Goal: Task Accomplishment & Management: Manage account settings

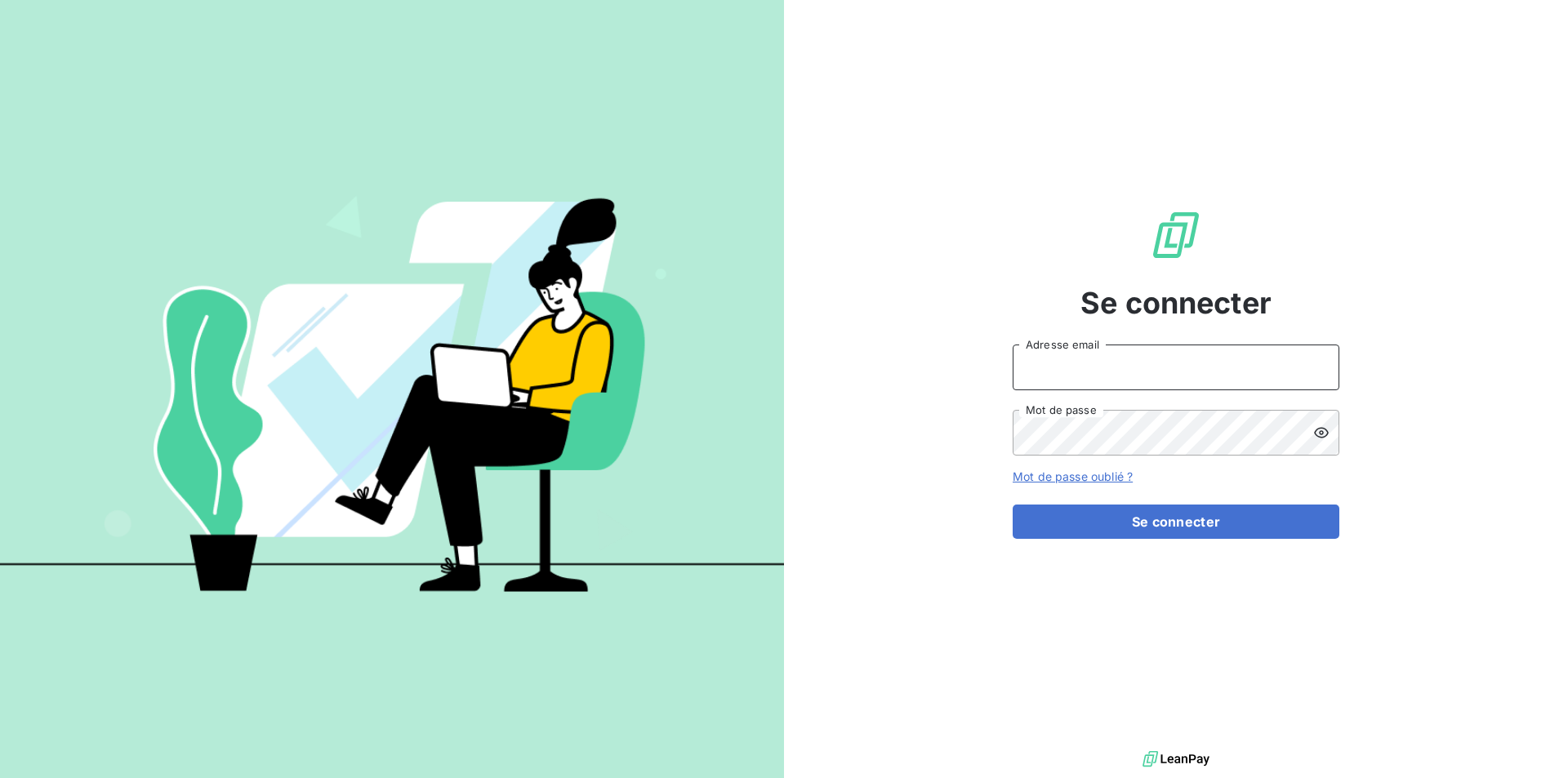
click at [1098, 370] on input "Adresse email" at bounding box center [1175, 367] width 326 height 46
type input "[EMAIL_ADDRESS][DOMAIN_NAME]"
click at [1012, 505] on button "Se connecter" at bounding box center [1175, 522] width 326 height 35
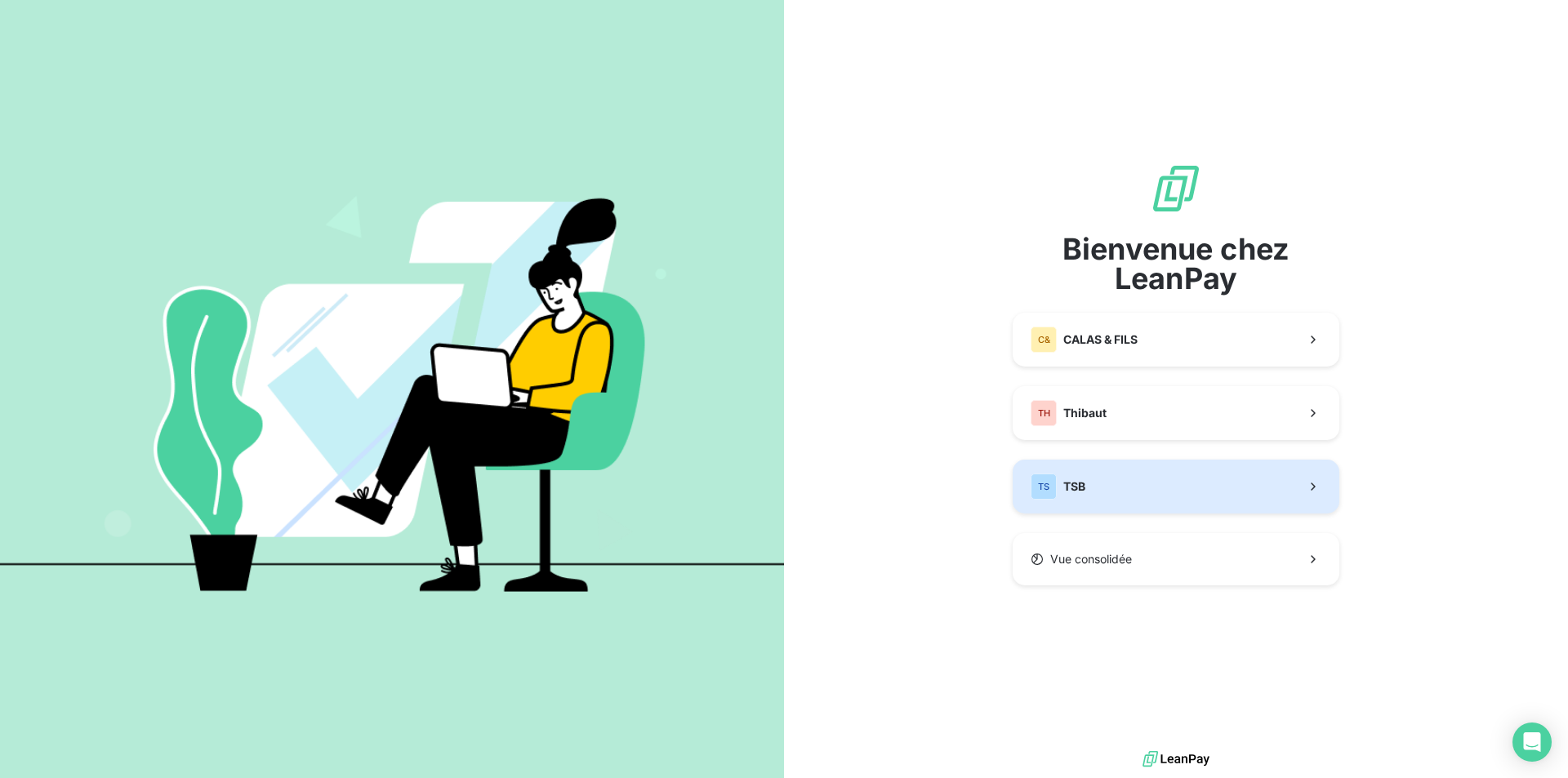
click at [1080, 483] on span "TSB" at bounding box center [1074, 486] width 22 height 16
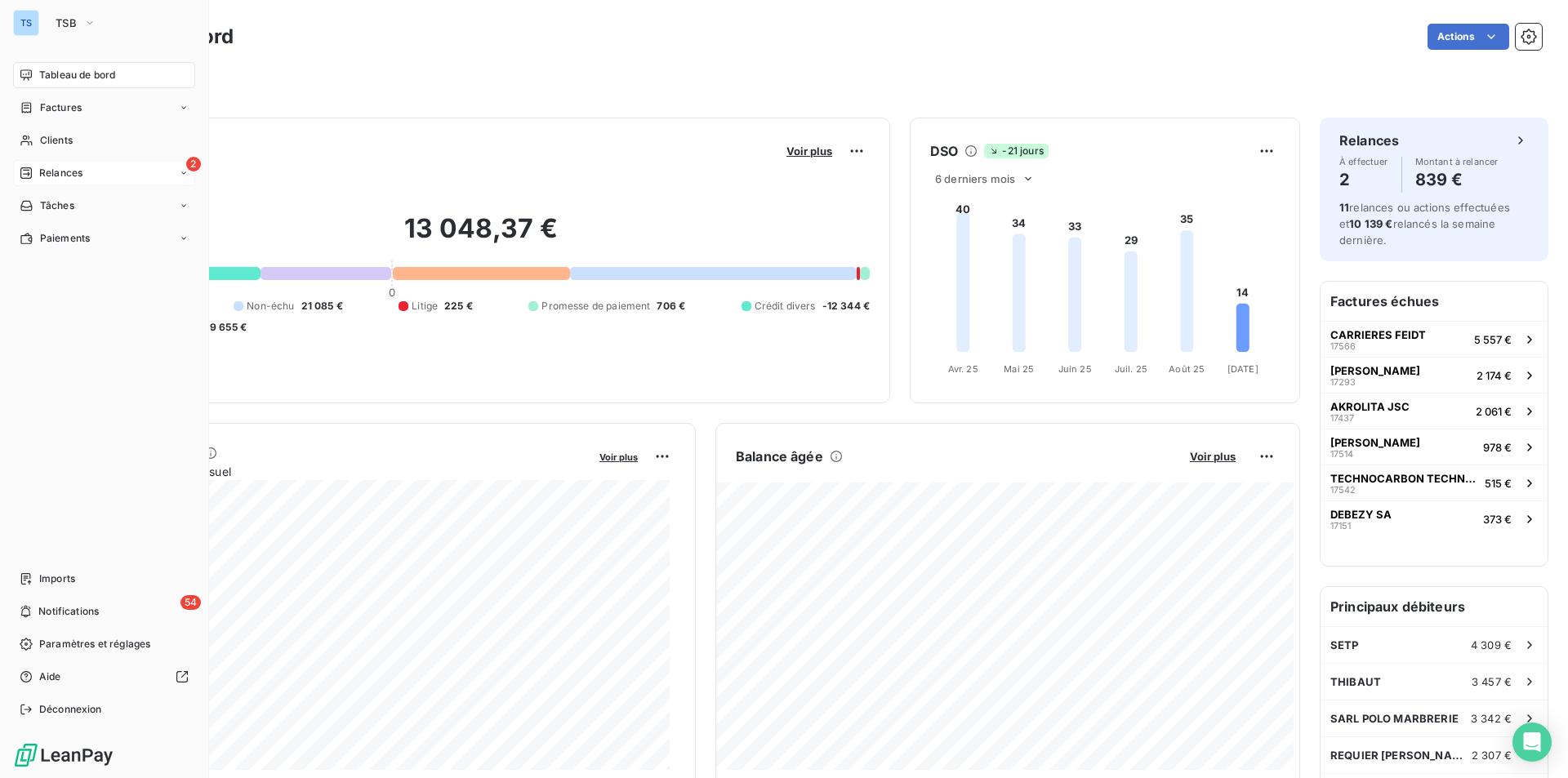
click at [55, 167] on span "Relances" at bounding box center [61, 173] width 44 height 15
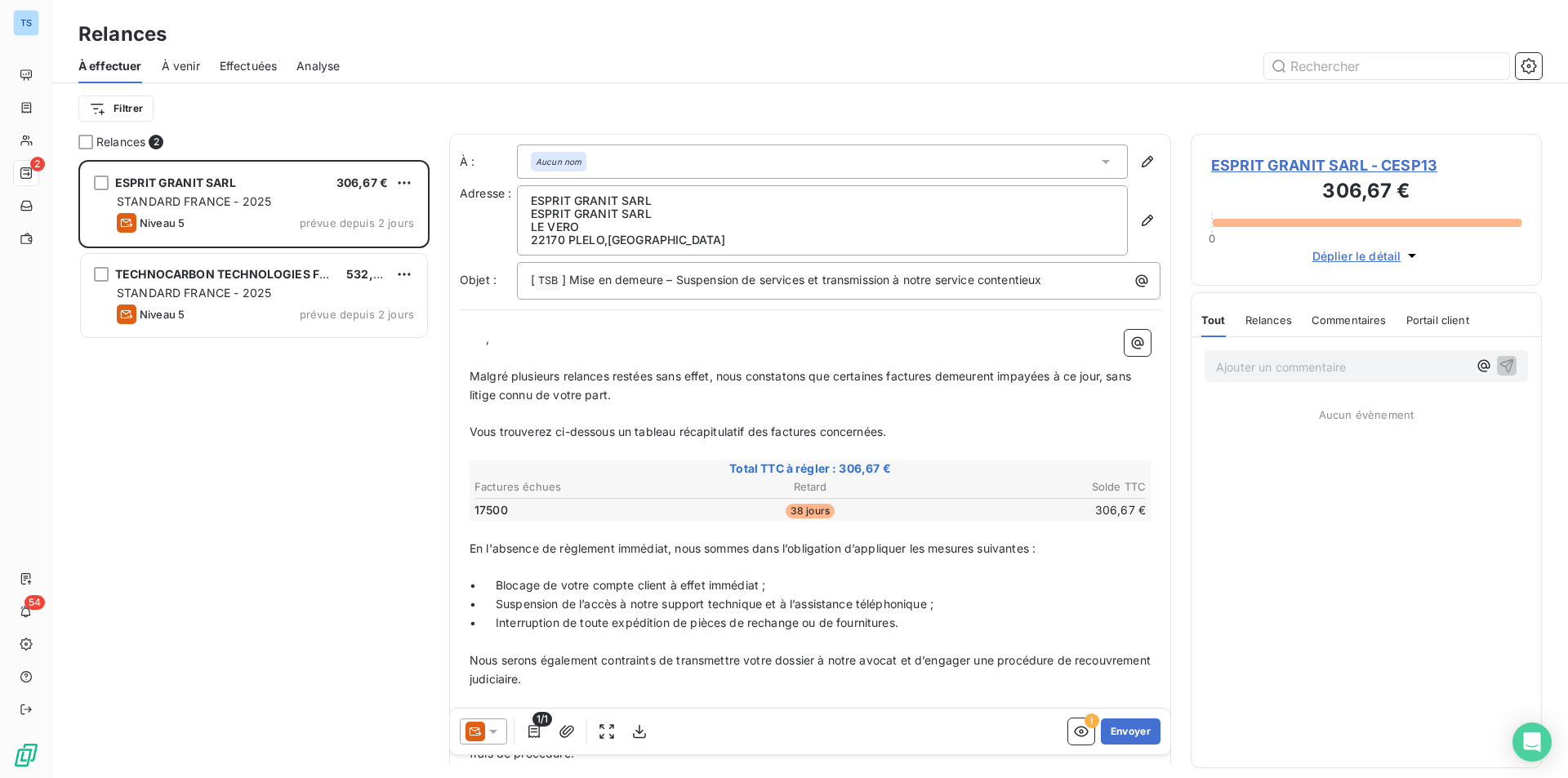
scroll to position [606, 339]
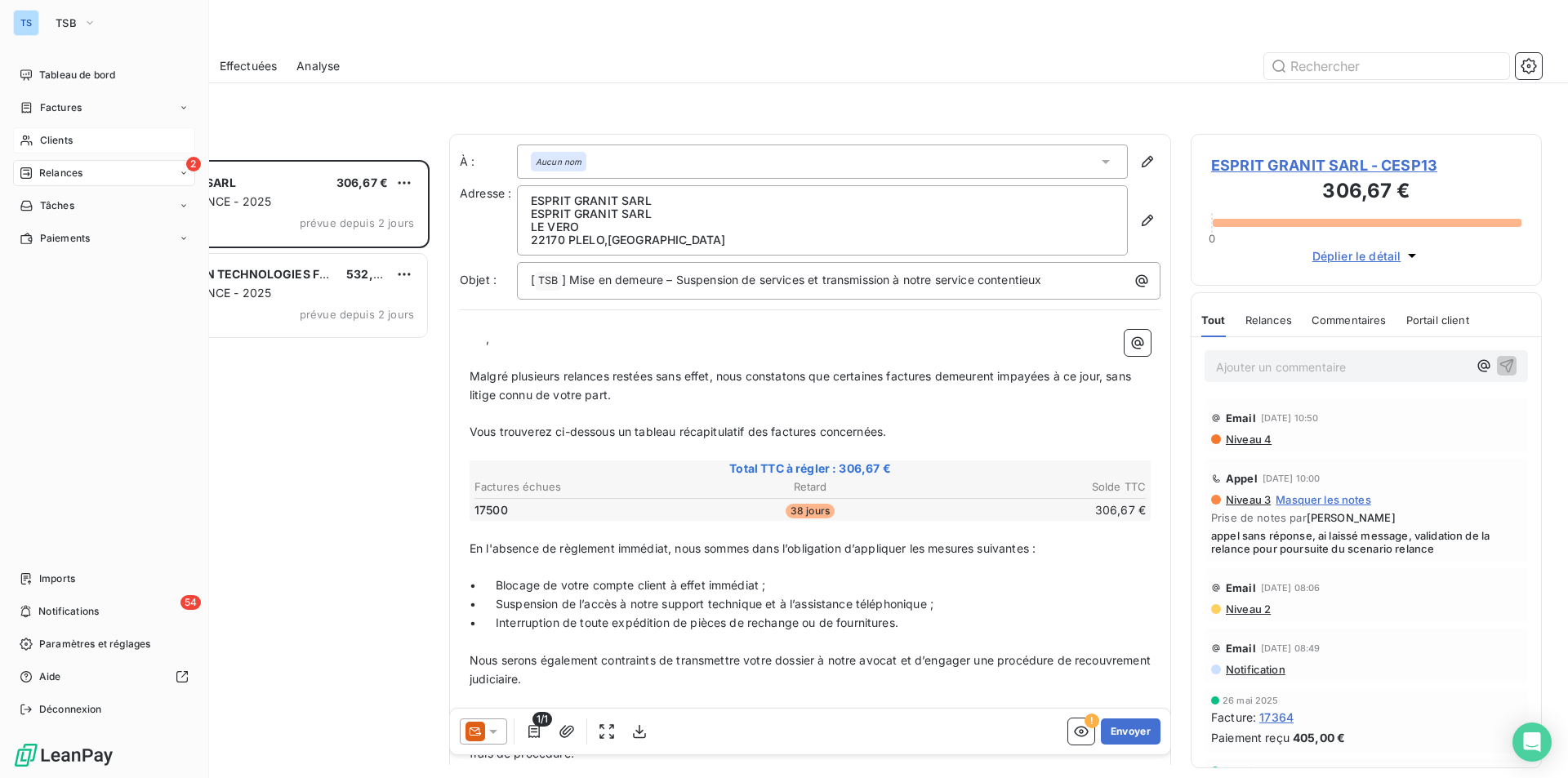
click at [55, 131] on div "Clients" at bounding box center [104, 140] width 182 height 26
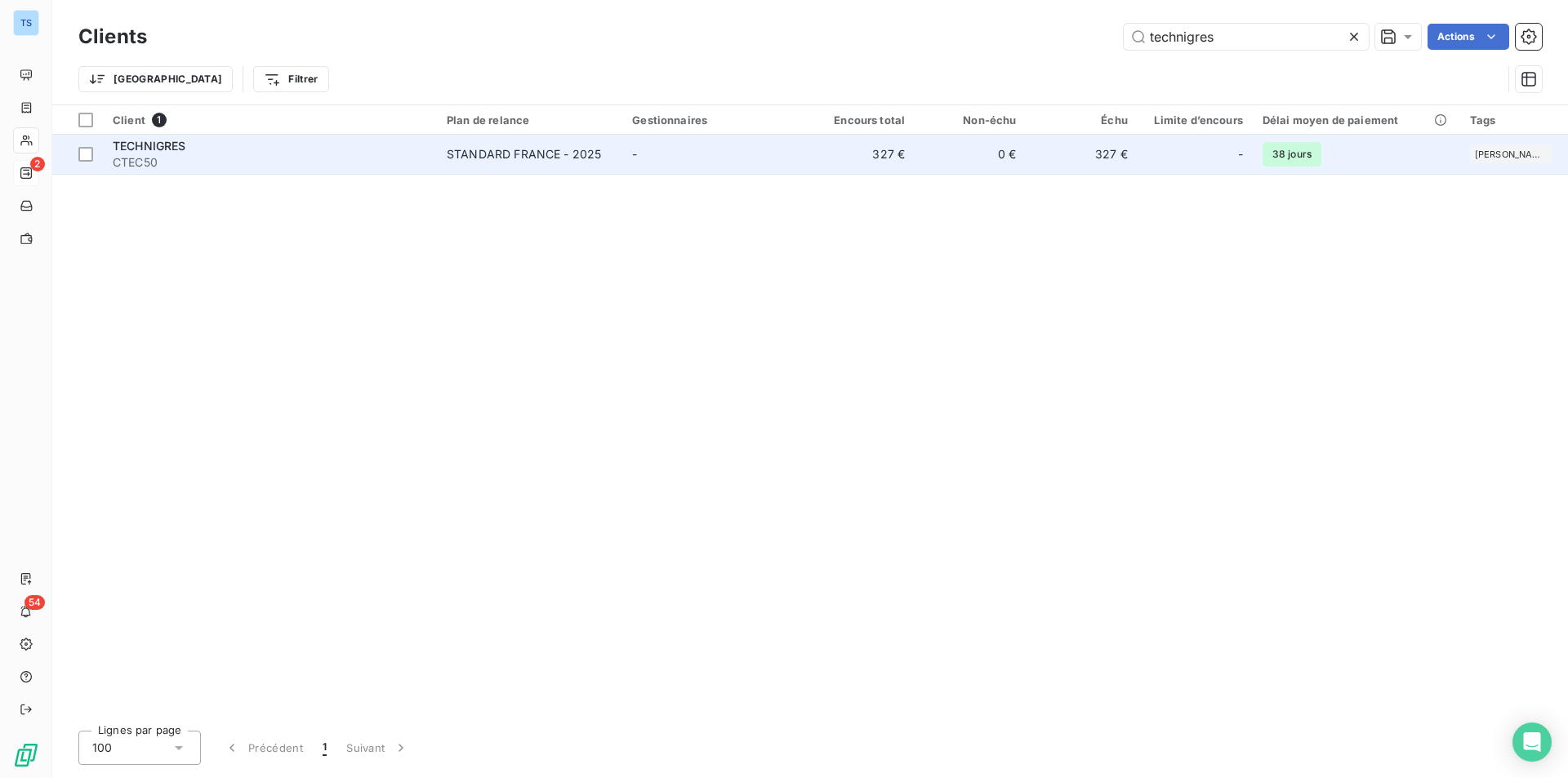
type input "technigres"
click at [159, 157] on span "CTEC50" at bounding box center [270, 162] width 314 height 16
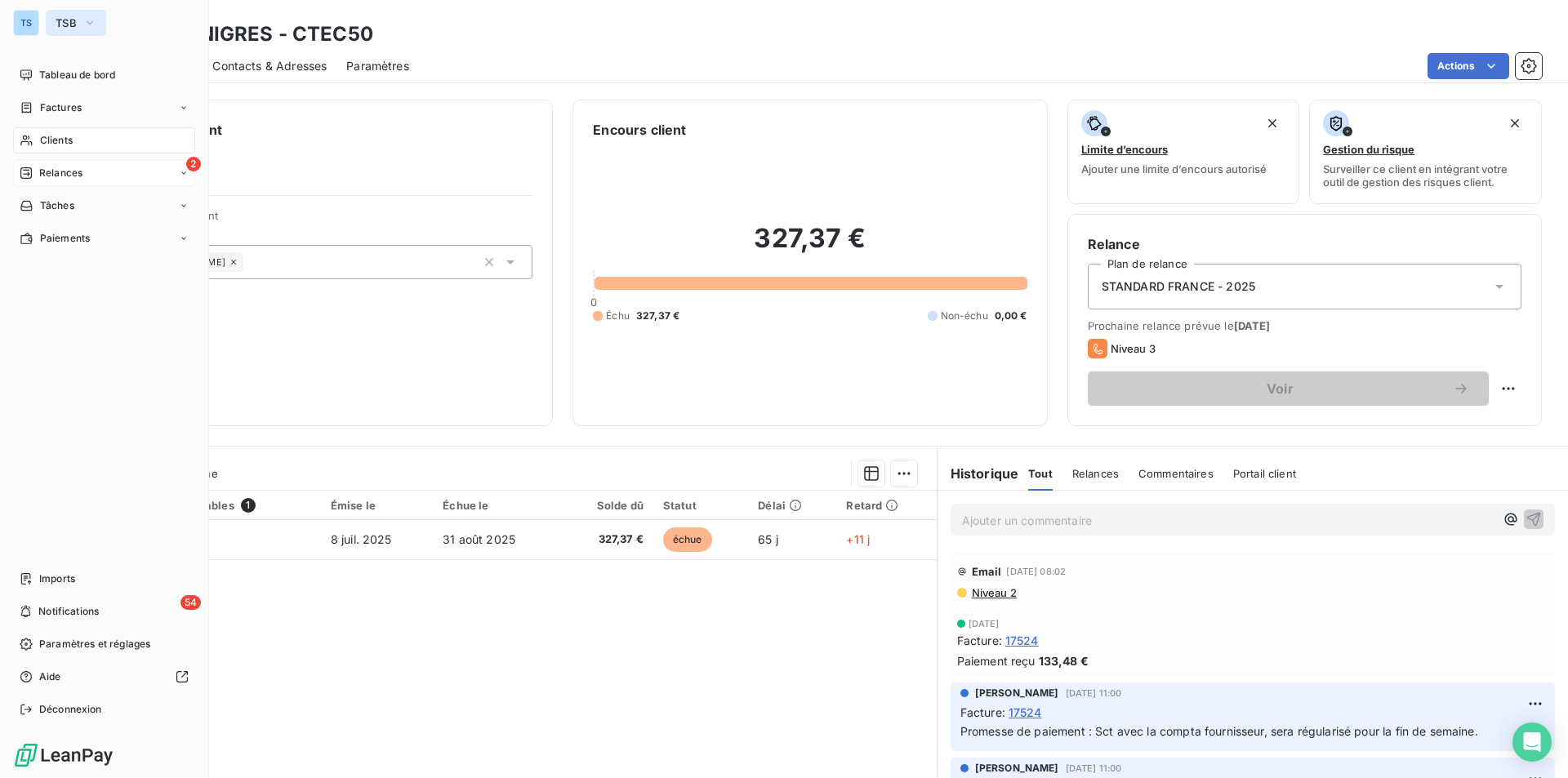
click at [87, 18] on icon "button" at bounding box center [89, 23] width 13 height 16
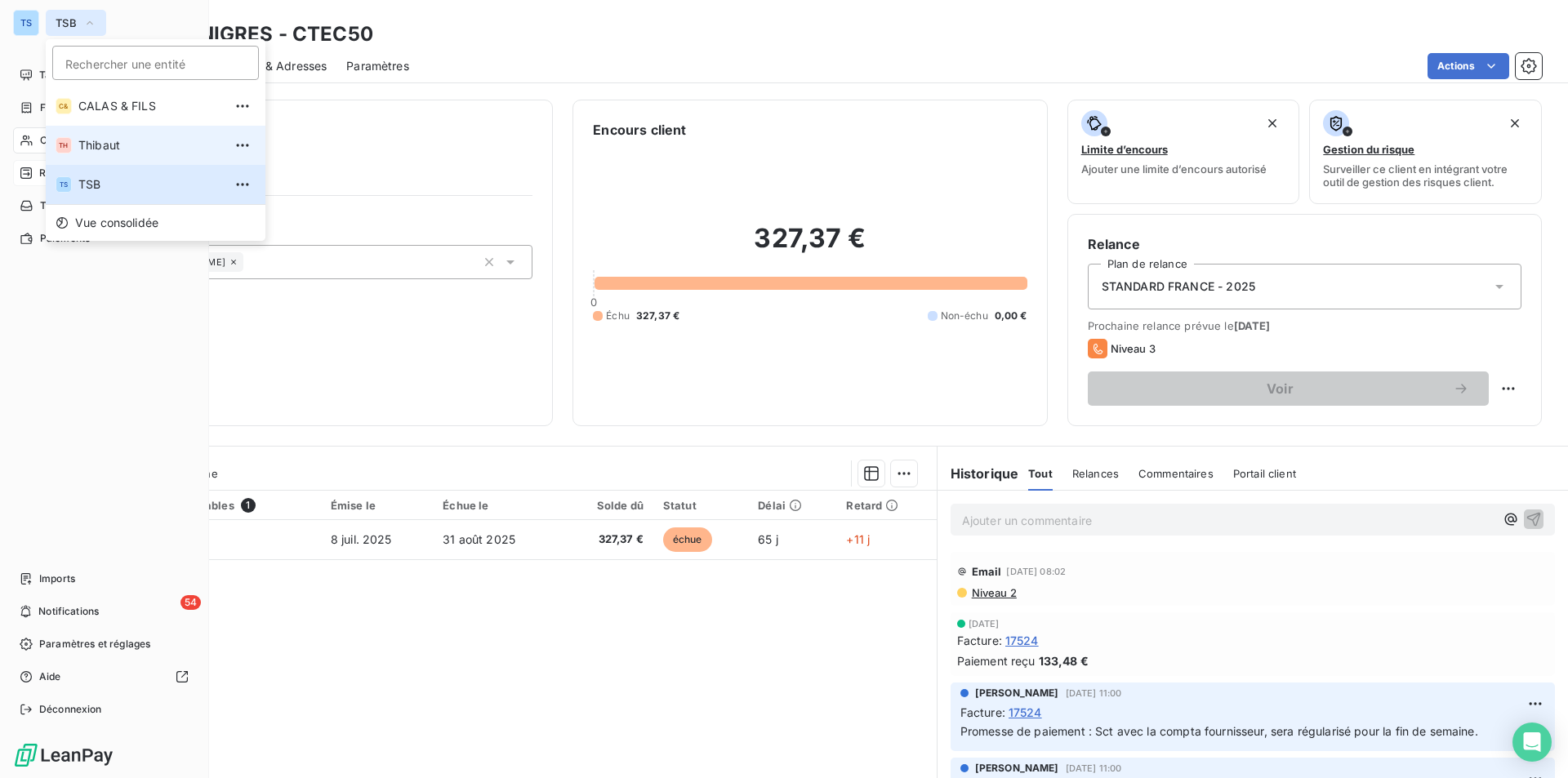
click at [114, 139] on span "Thibaut" at bounding box center [150, 146] width 145 height 16
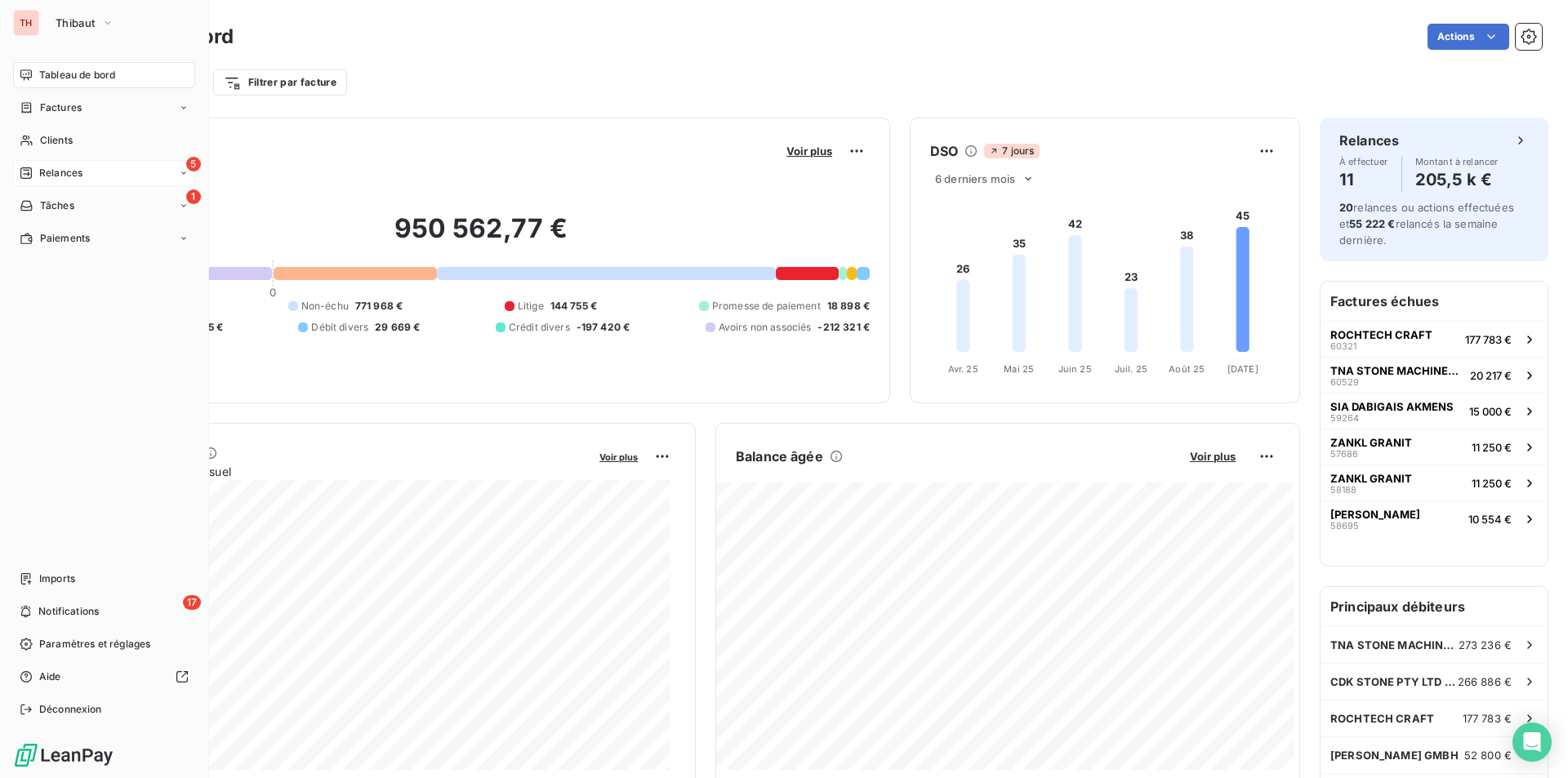
drag, startPoint x: 59, startPoint y: 169, endPoint x: 200, endPoint y: 169, distance: 141.0
click at [59, 169] on span "Relances" at bounding box center [61, 173] width 44 height 15
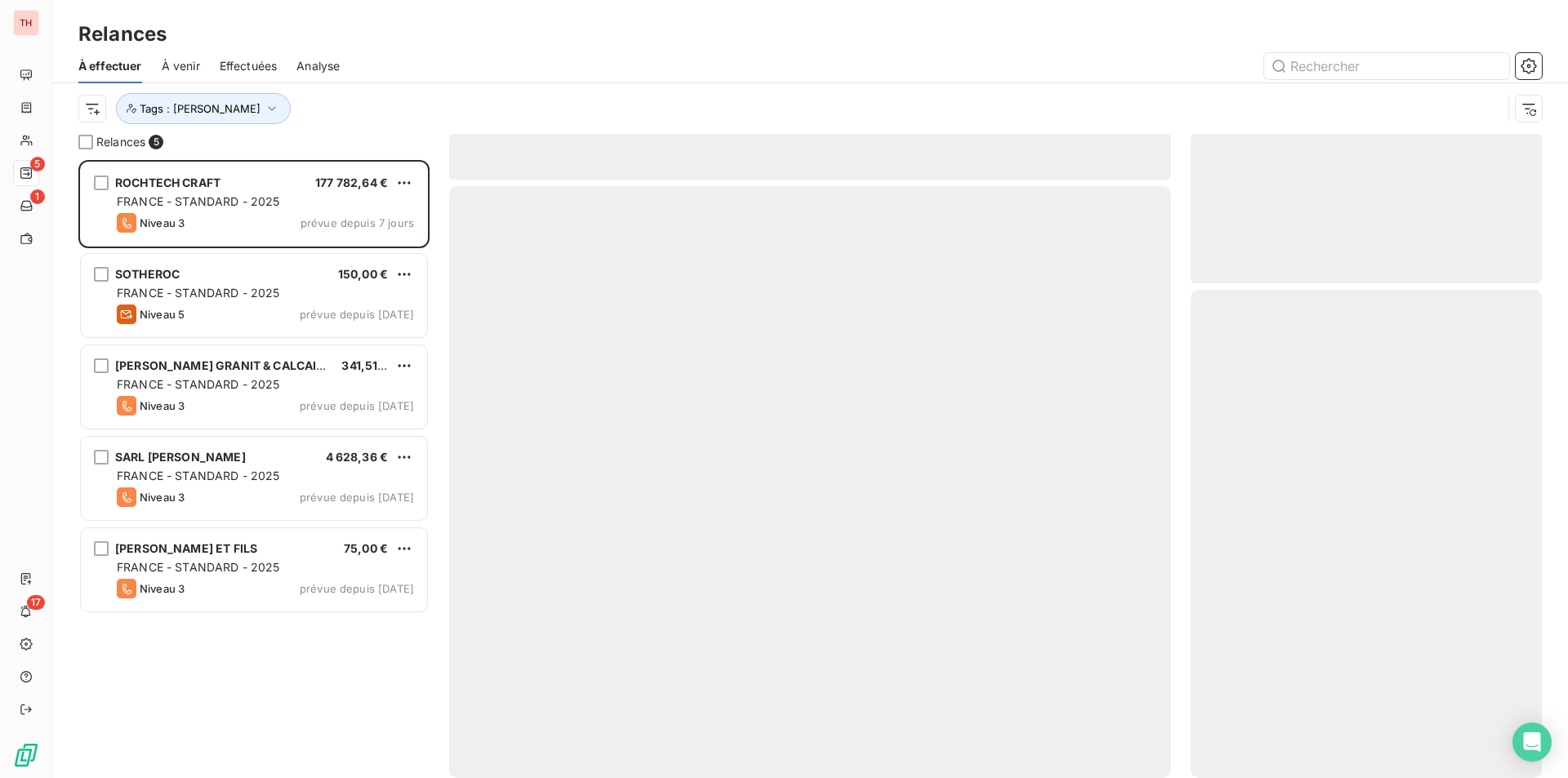
scroll to position [606, 339]
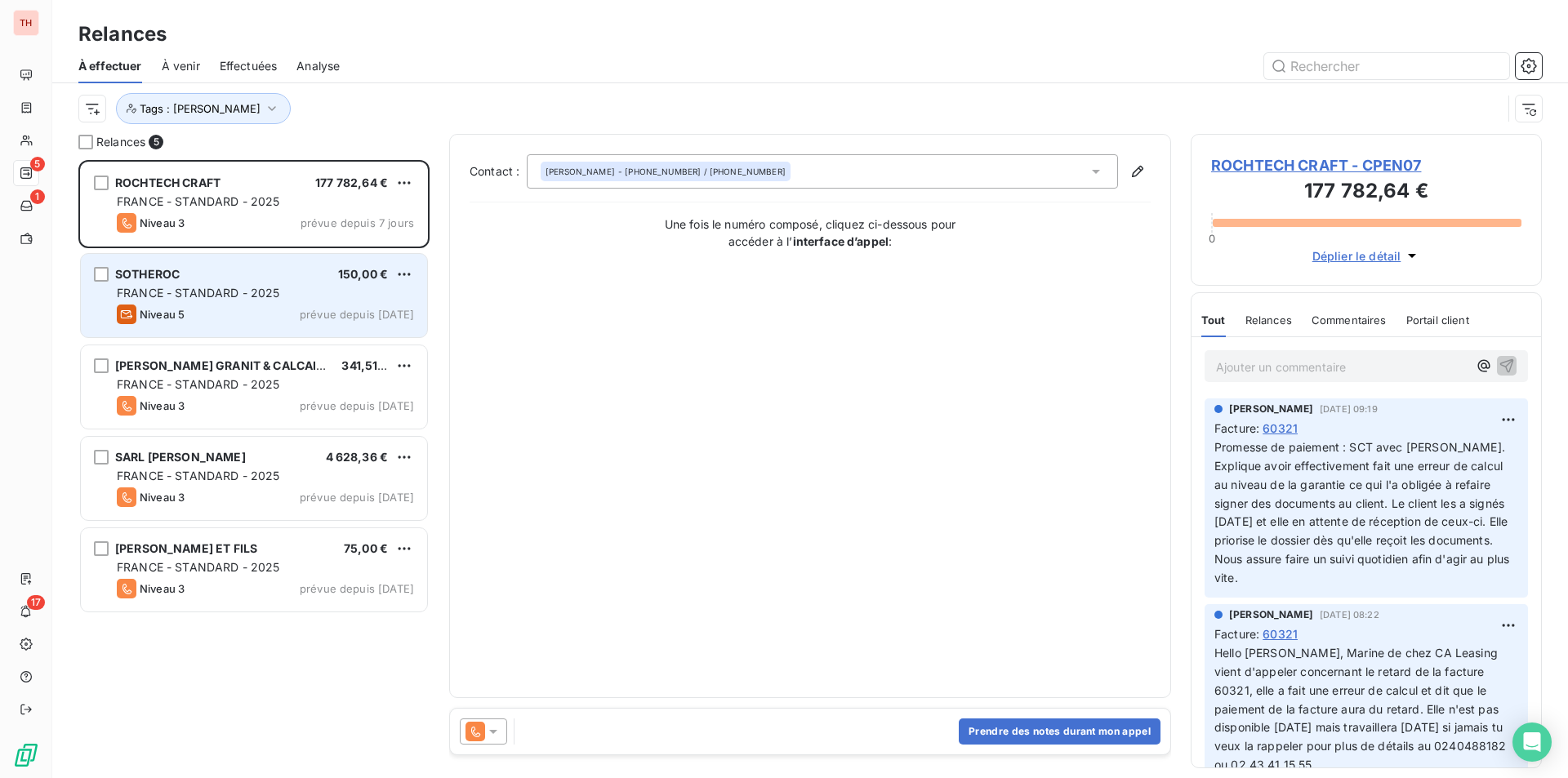
click at [231, 285] on div "FRANCE - STANDARD - 2025" at bounding box center [265, 293] width 297 height 16
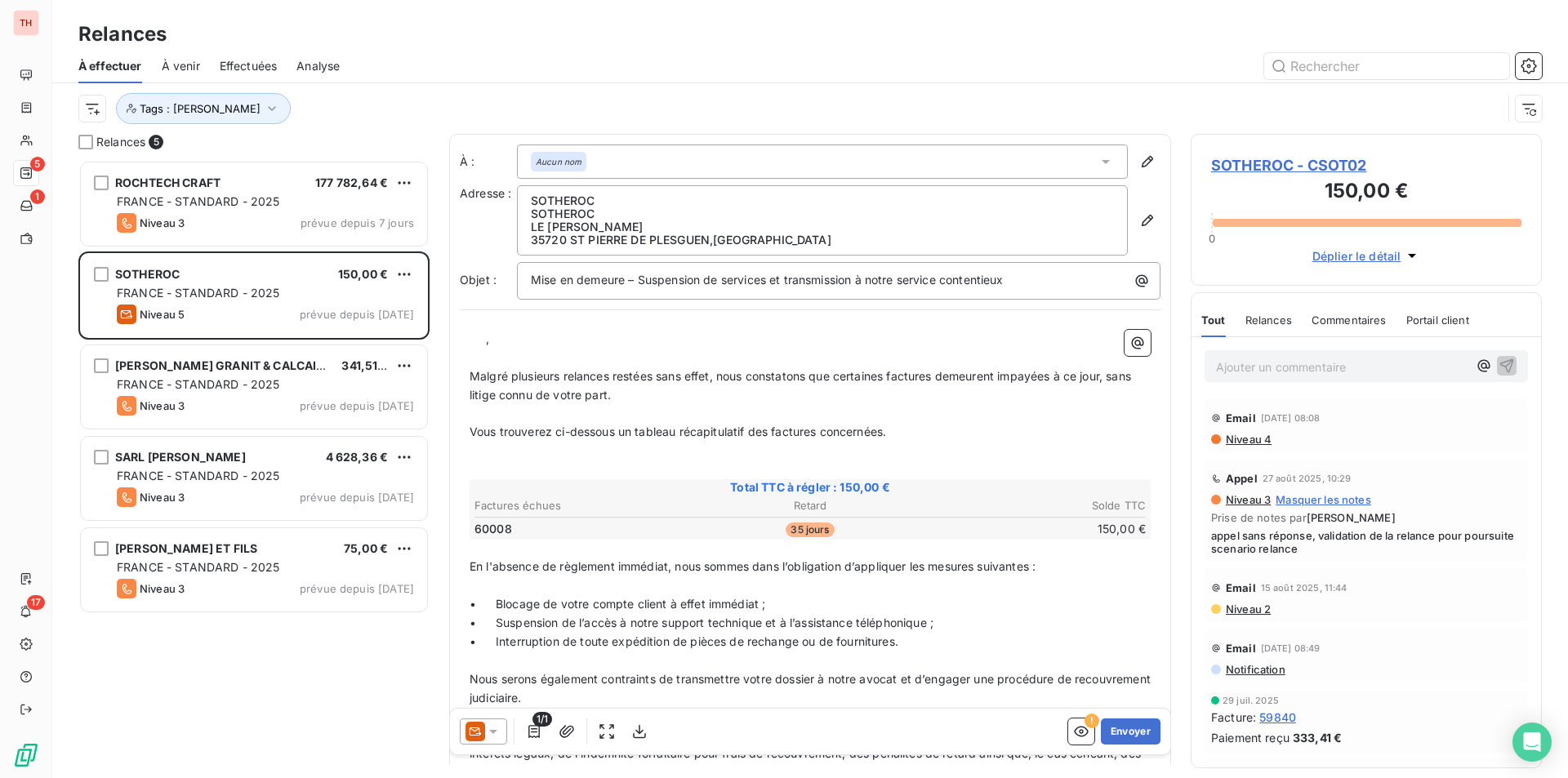
click at [1254, 160] on span "SOTHEROC - CSOT02" at bounding box center [1366, 165] width 311 height 22
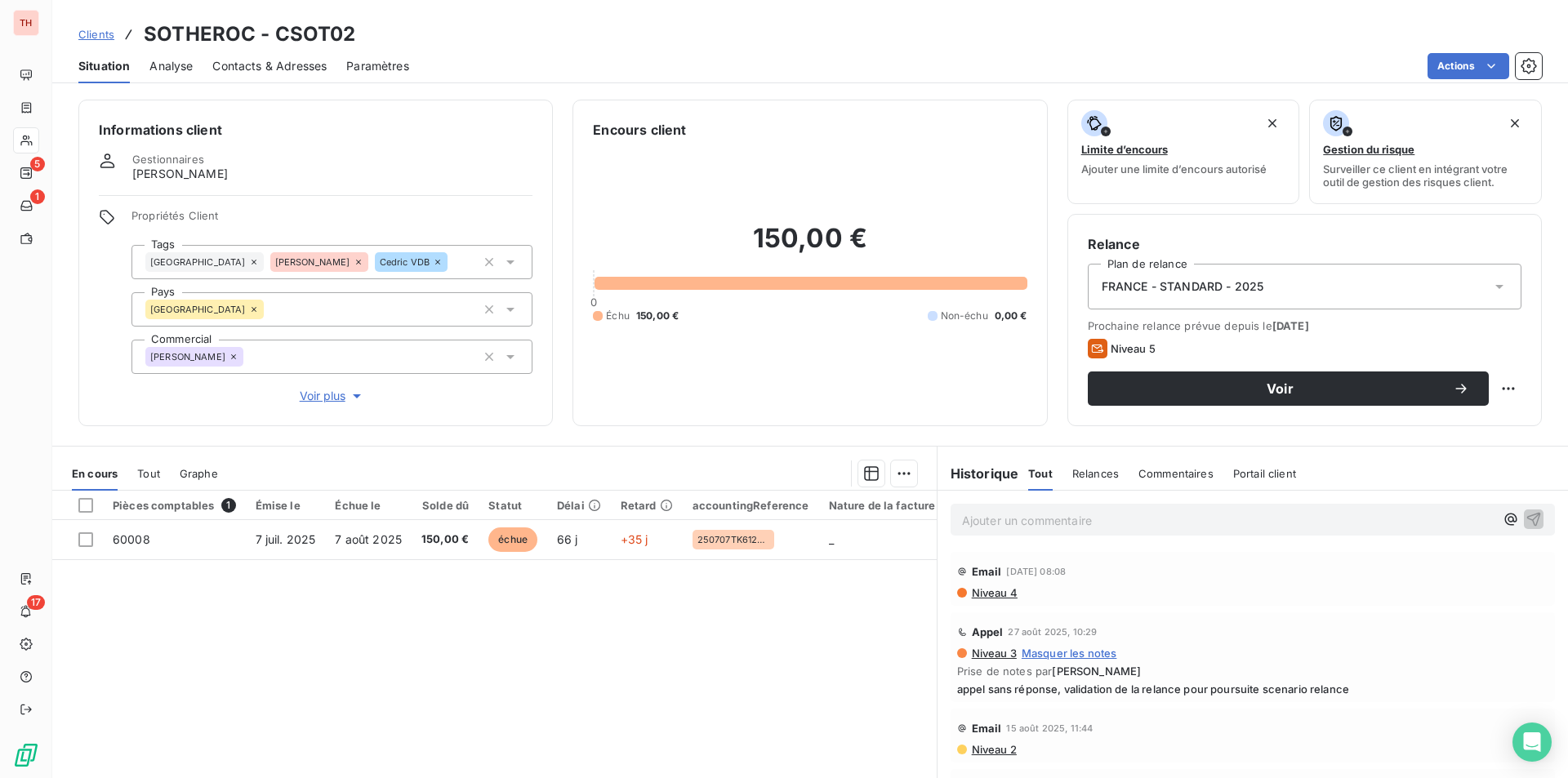
drag, startPoint x: 261, startPoint y: 67, endPoint x: 709, endPoint y: 84, distance: 448.3
click at [261, 67] on span "Contacts & Adresses" at bounding box center [269, 67] width 114 height 16
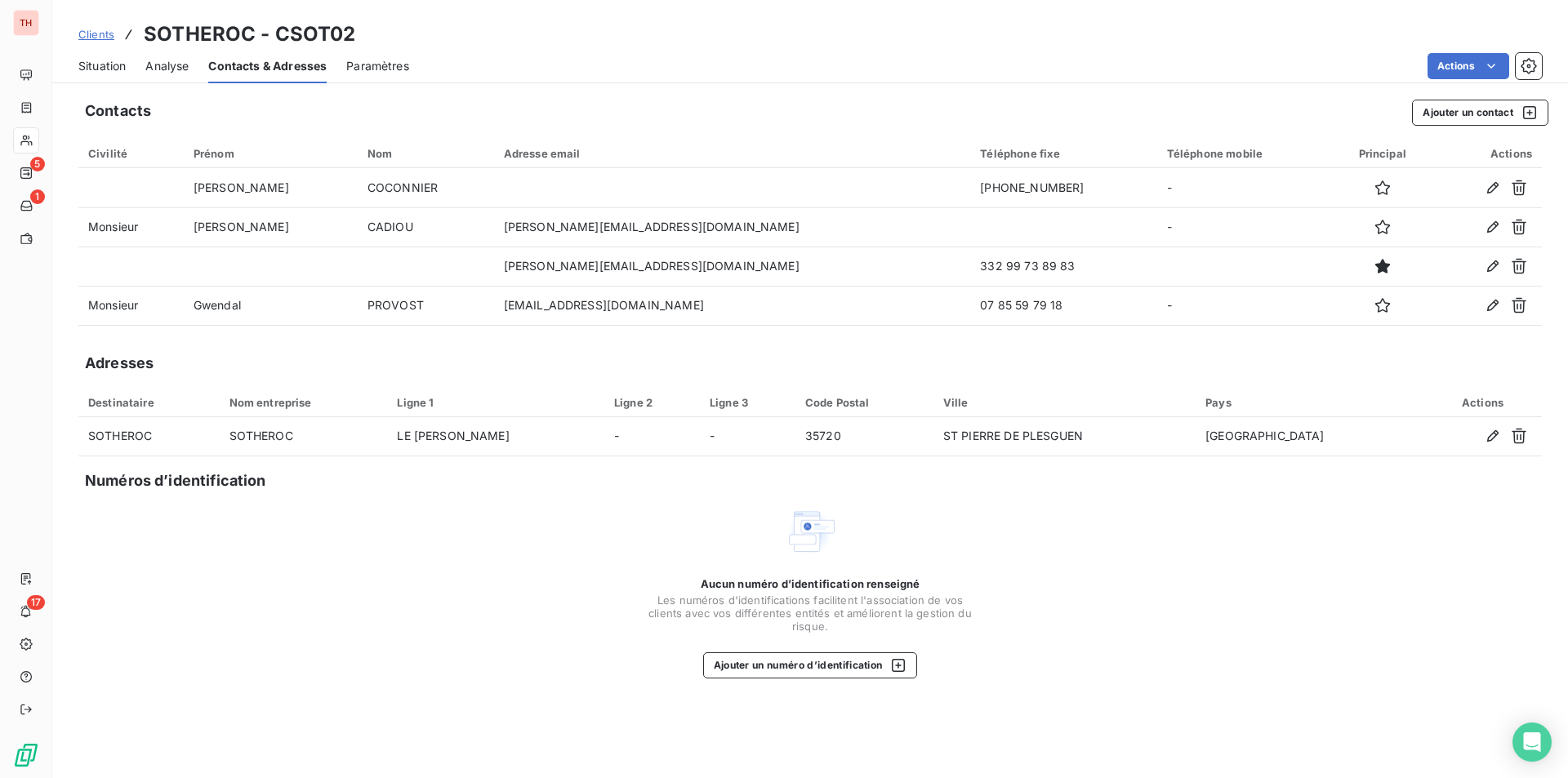
click at [97, 60] on span "Situation" at bounding box center [102, 67] width 47 height 16
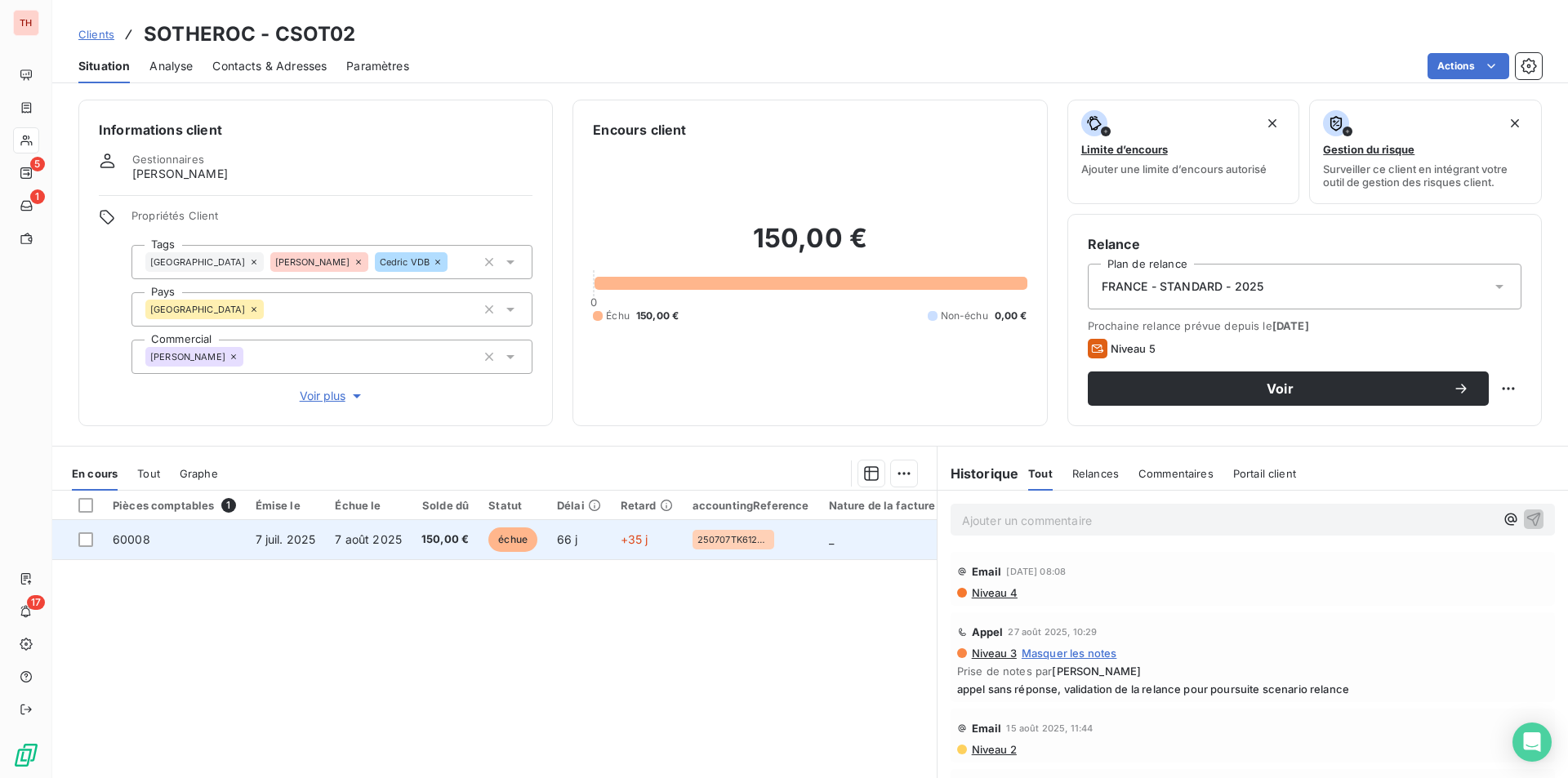
click at [381, 531] on td "7 août 2025" at bounding box center [368, 539] width 87 height 39
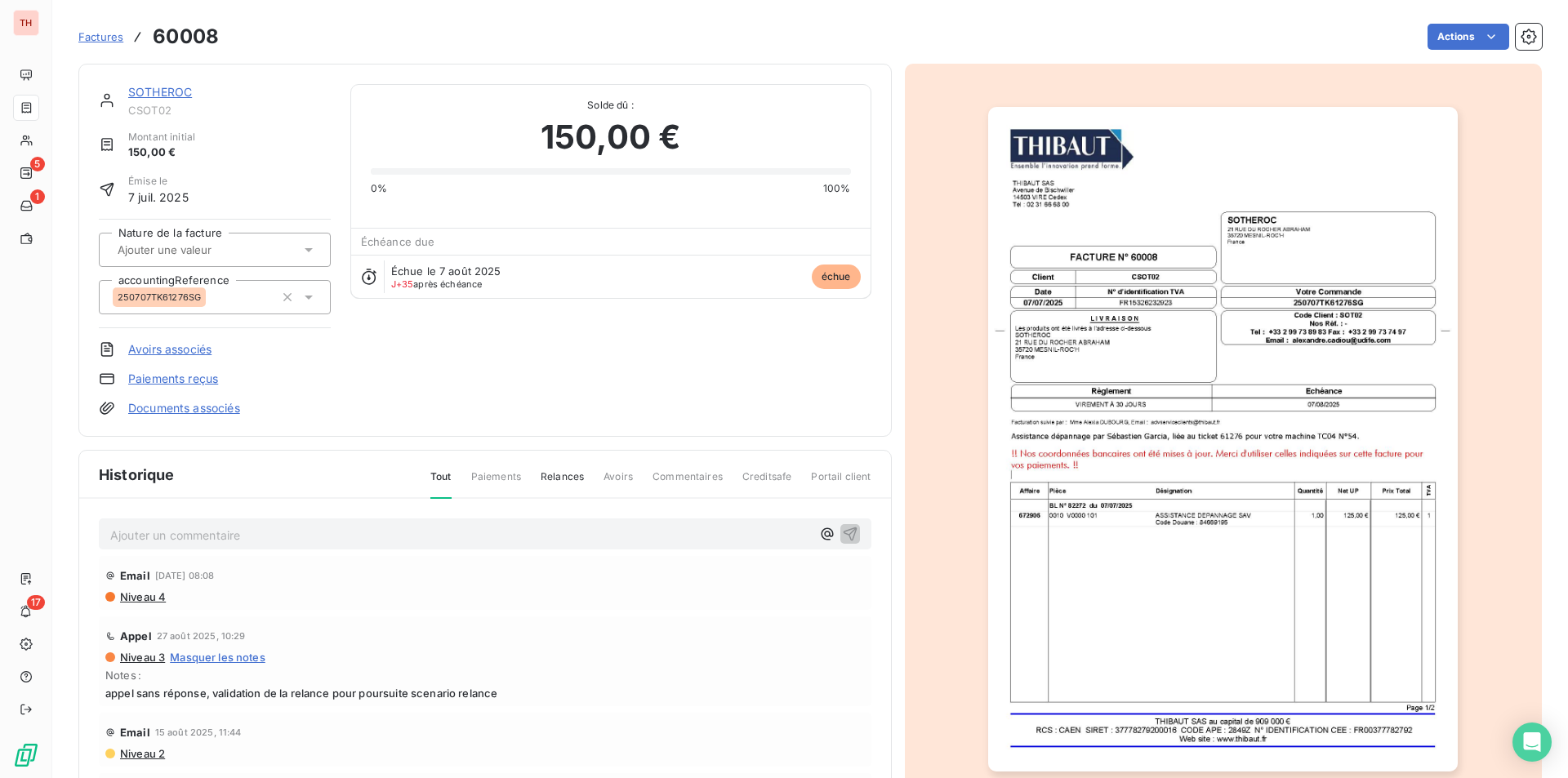
scroll to position [78, 0]
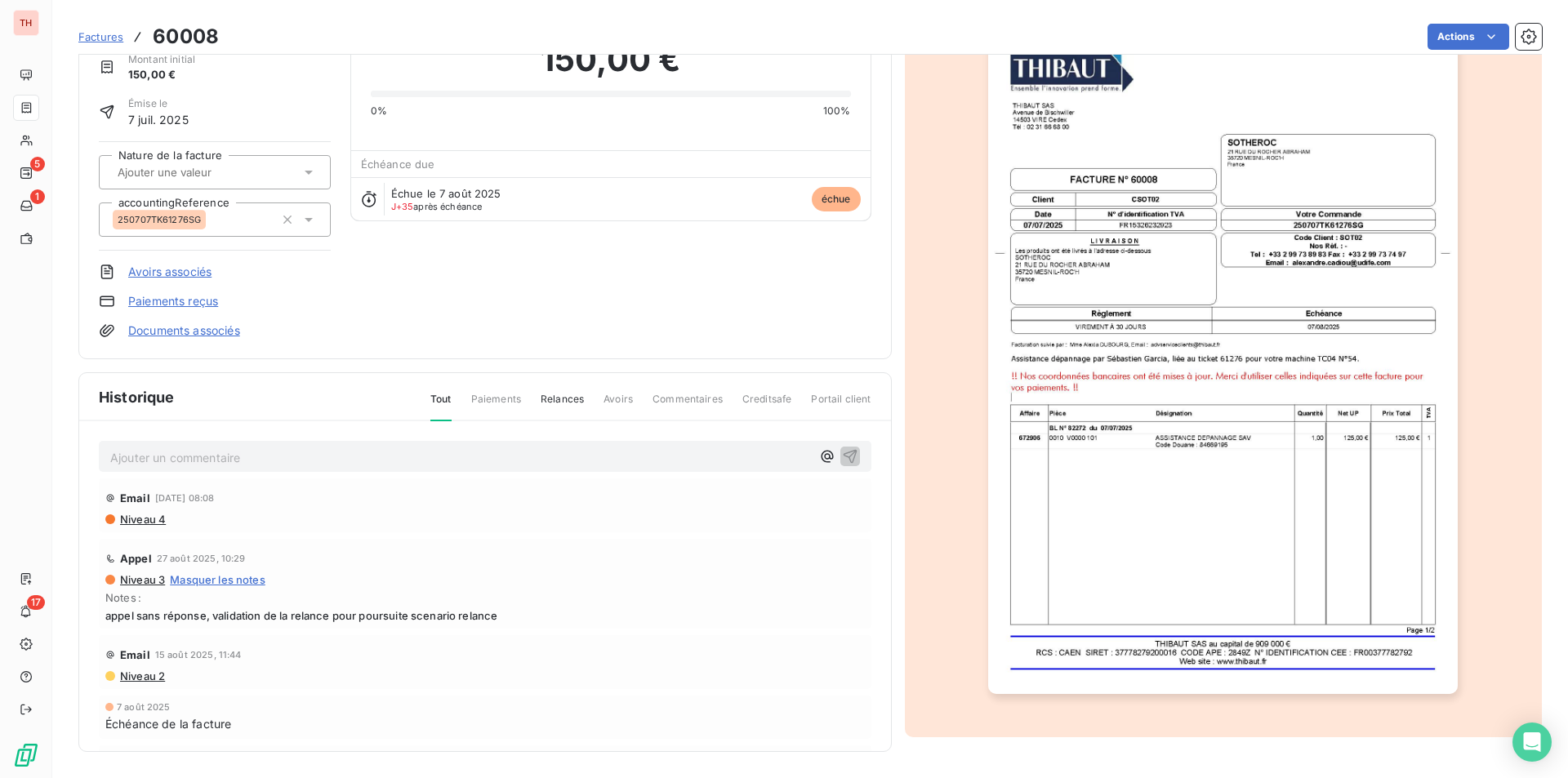
click at [1176, 500] on img "button" at bounding box center [1222, 362] width 469 height 665
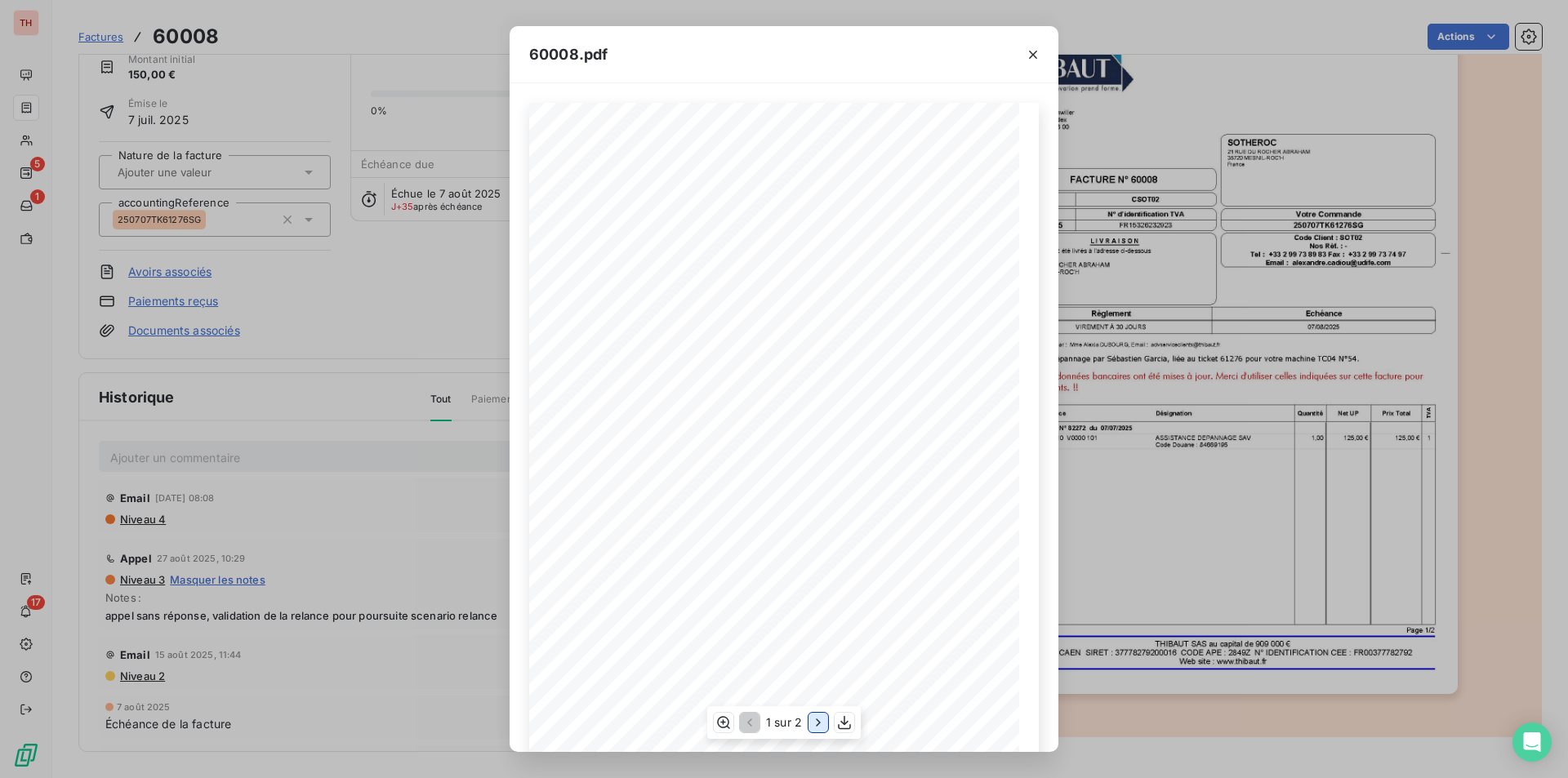
click at [816, 716] on icon "button" at bounding box center [818, 722] width 16 height 16
drag, startPoint x: 747, startPoint y: 718, endPoint x: 755, endPoint y: 711, distance: 10.6
click at [747, 718] on icon "button" at bounding box center [748, 722] width 16 height 16
drag, startPoint x: 1030, startPoint y: 50, endPoint x: 1192, endPoint y: 50, distance: 162.0
click at [1030, 50] on icon "button" at bounding box center [1033, 55] width 16 height 16
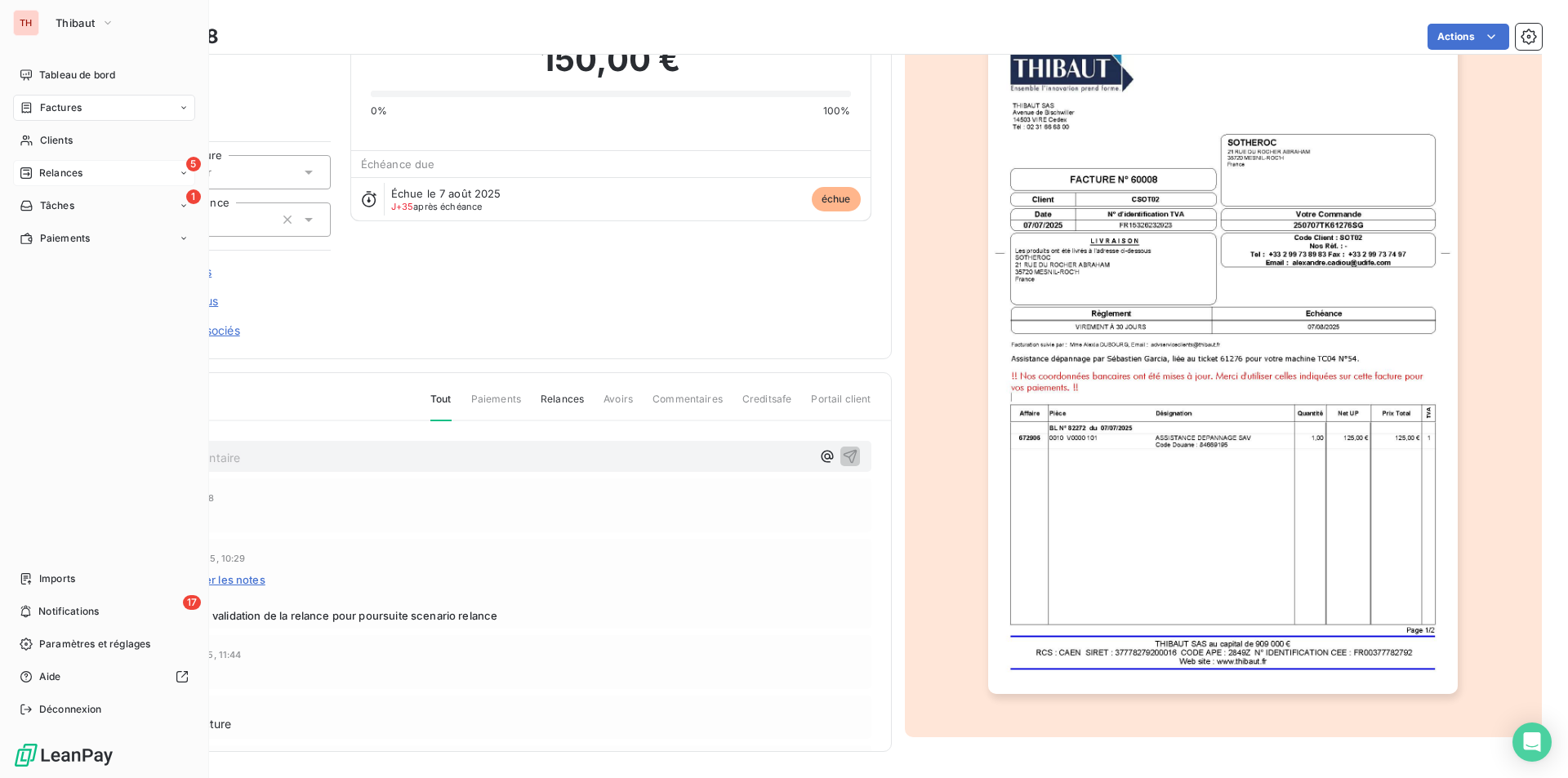
drag, startPoint x: 56, startPoint y: 169, endPoint x: 82, endPoint y: 173, distance: 26.3
click at [56, 169] on span "Relances" at bounding box center [61, 173] width 44 height 15
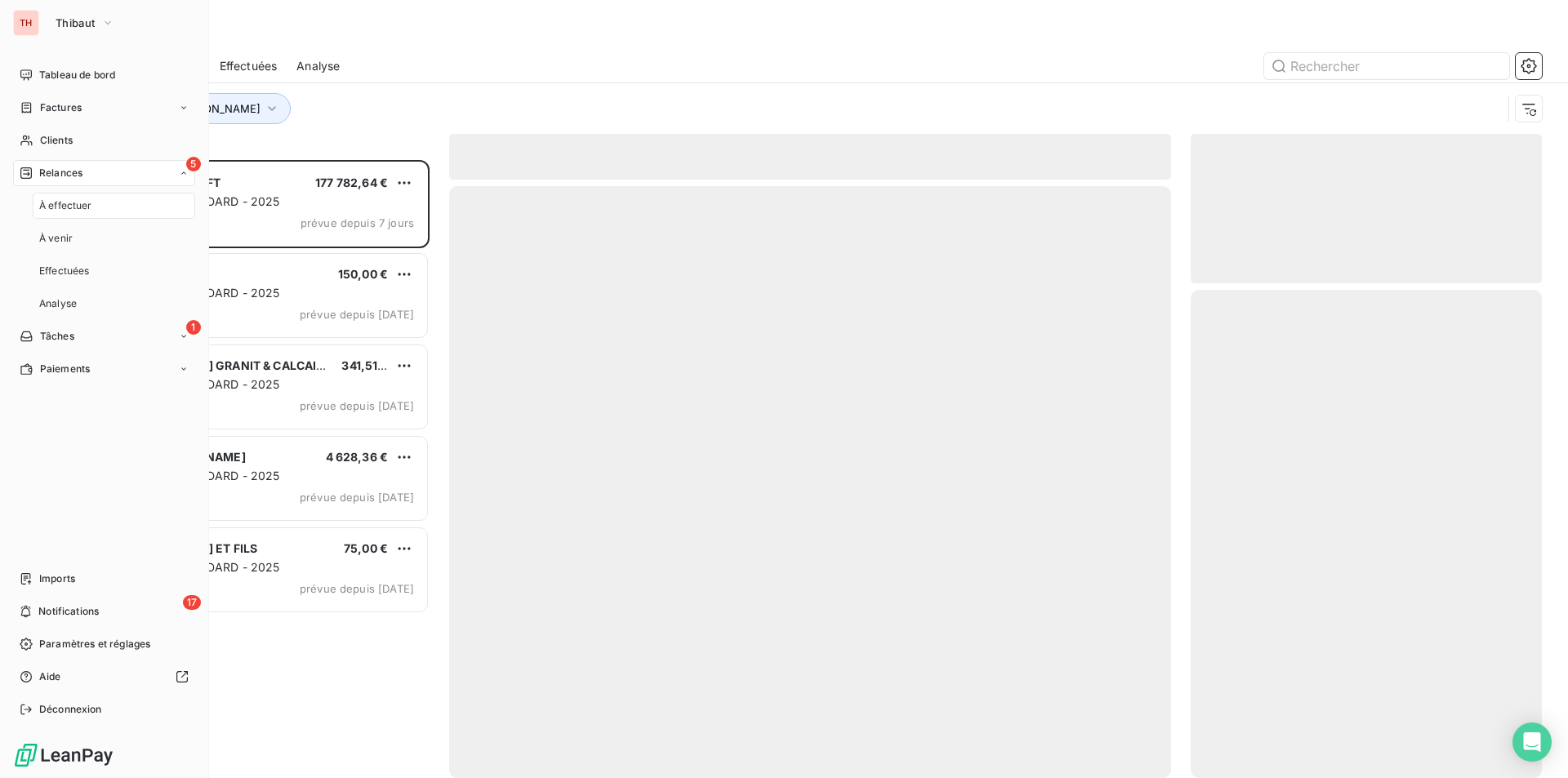
scroll to position [606, 339]
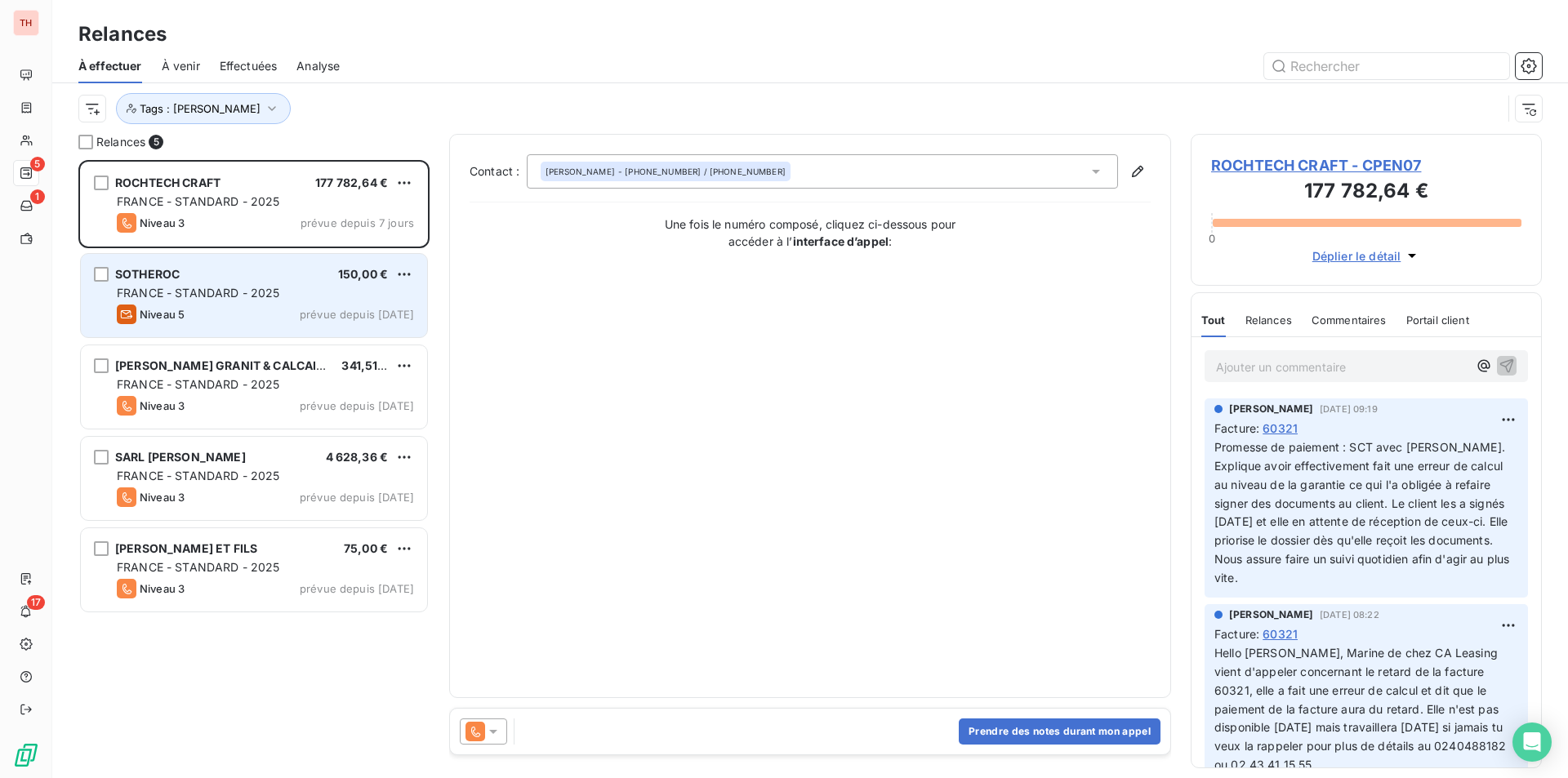
click at [234, 294] on span "FRANCE - STANDARD - 2025" at bounding box center [198, 292] width 163 height 14
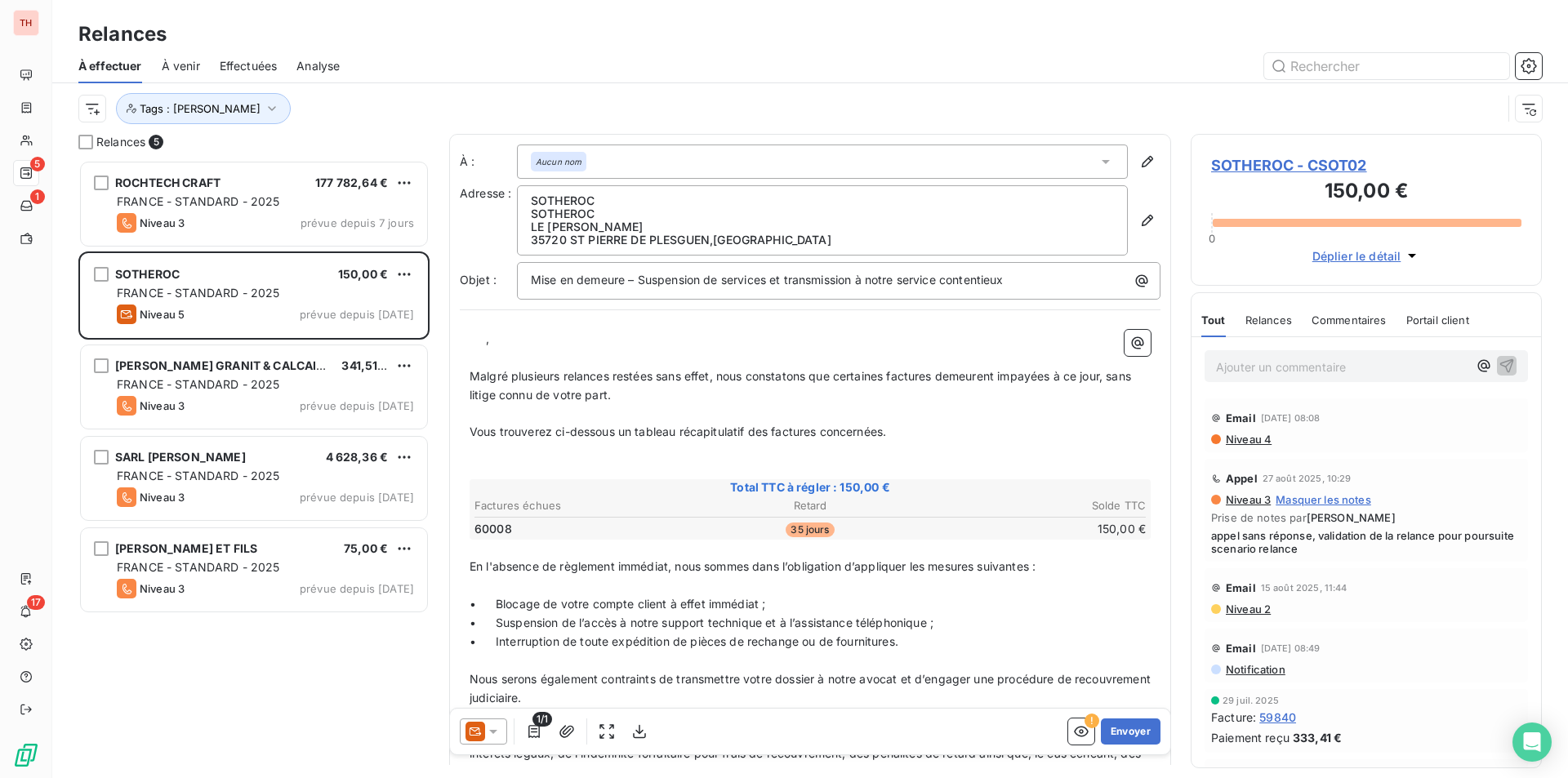
click at [1244, 157] on span "SOTHEROC - CSOT02" at bounding box center [1366, 165] width 311 height 22
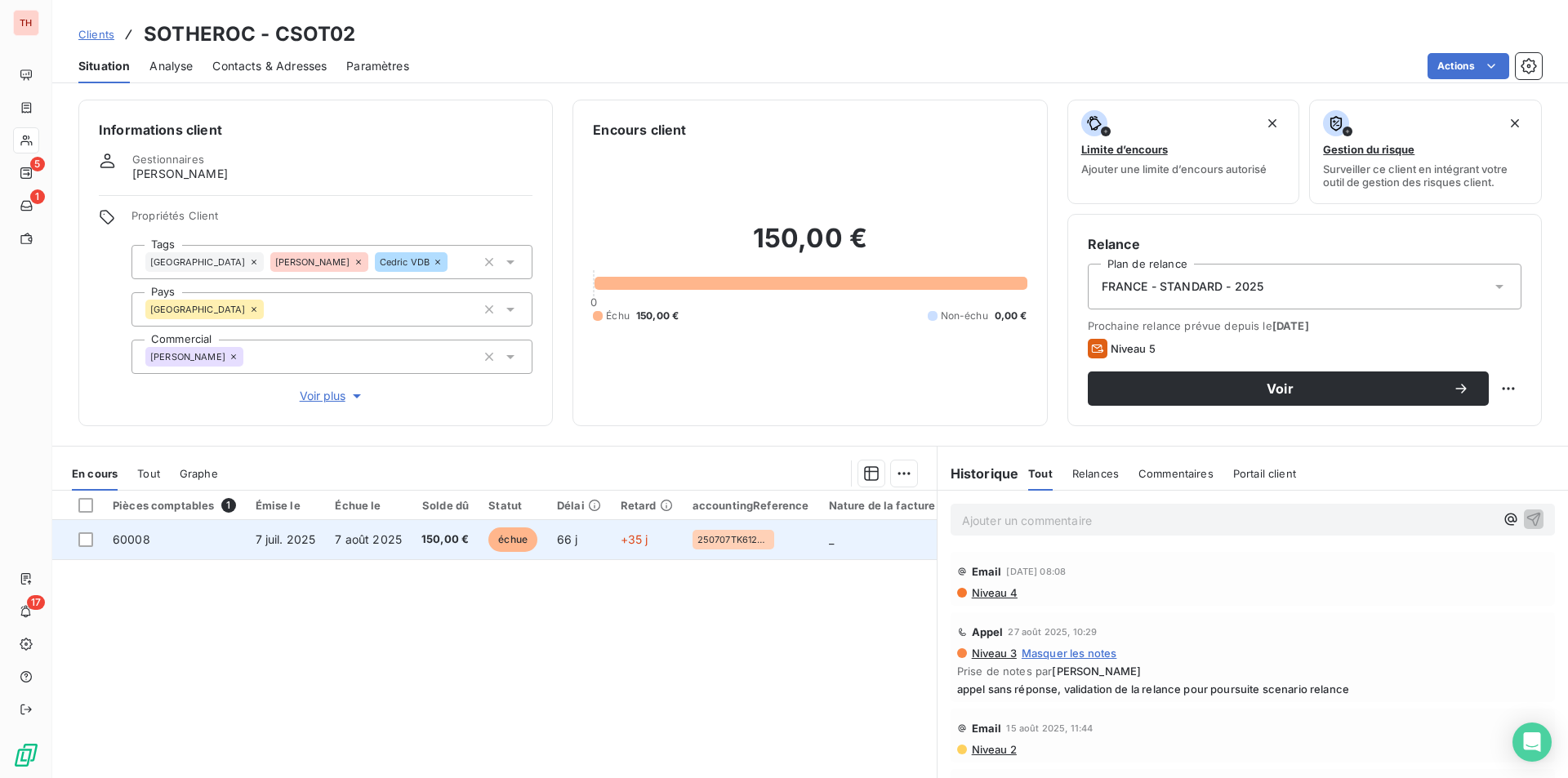
click at [380, 531] on td "7 août 2025" at bounding box center [368, 539] width 87 height 39
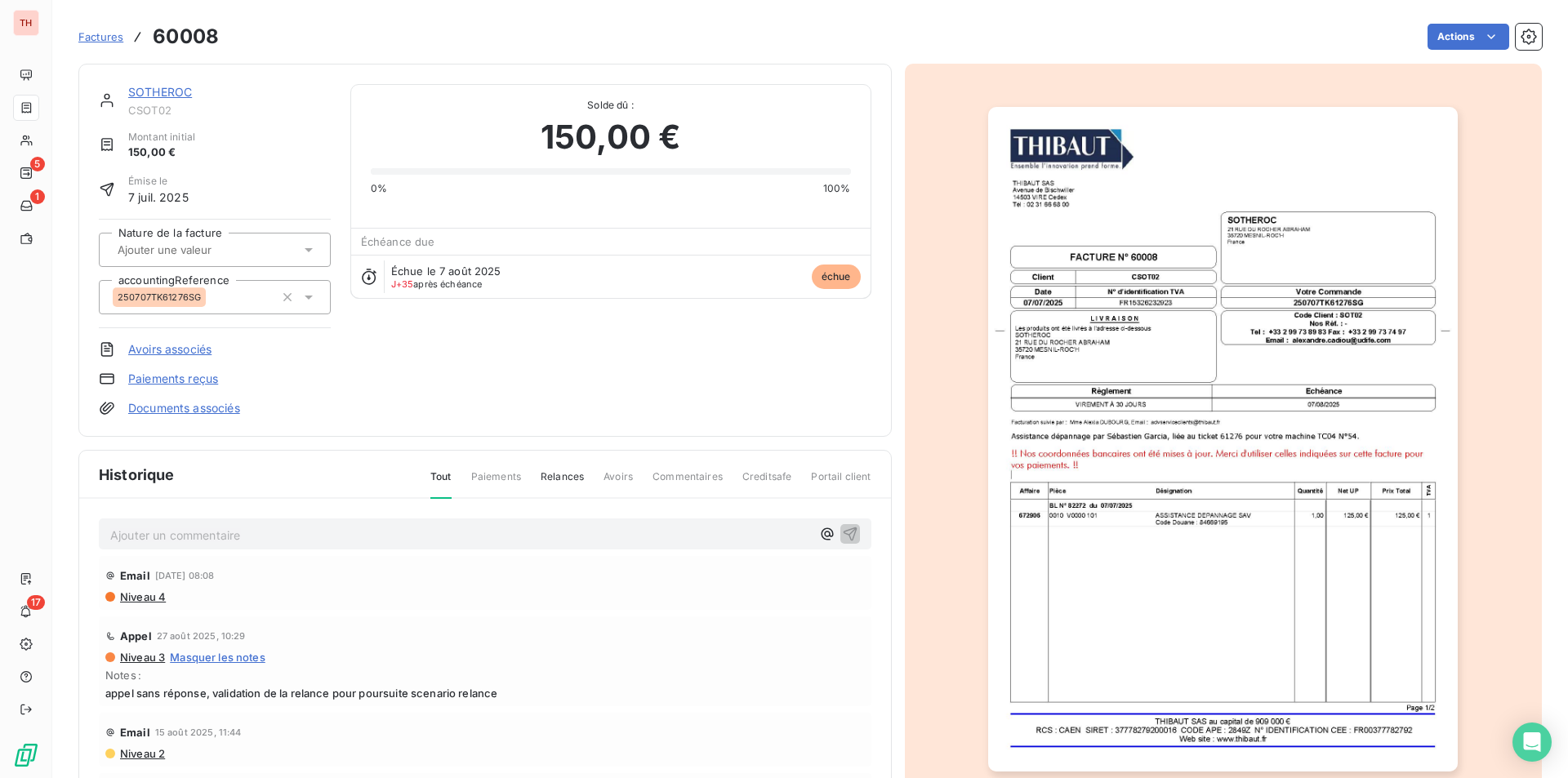
click at [342, 536] on p "Ajouter un commentaire ﻿" at bounding box center [460, 535] width 701 height 20
drag, startPoint x: 830, startPoint y: 527, endPoint x: 867, endPoint y: 527, distance: 37.0
click at [842, 527] on icon "button" at bounding box center [850, 533] width 16 height 16
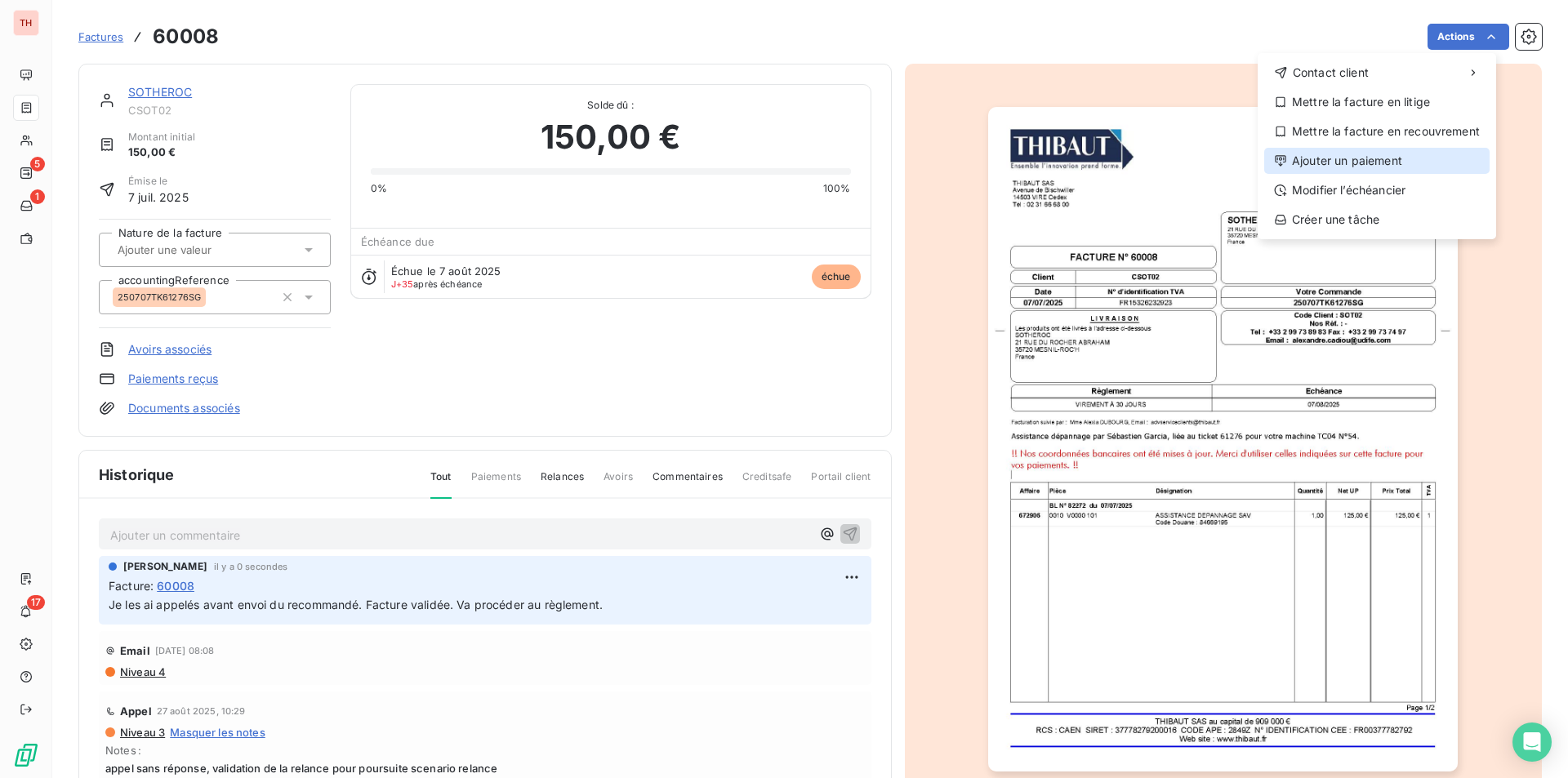
click at [1318, 156] on div "Ajouter un paiement" at bounding box center [1376, 160] width 225 height 26
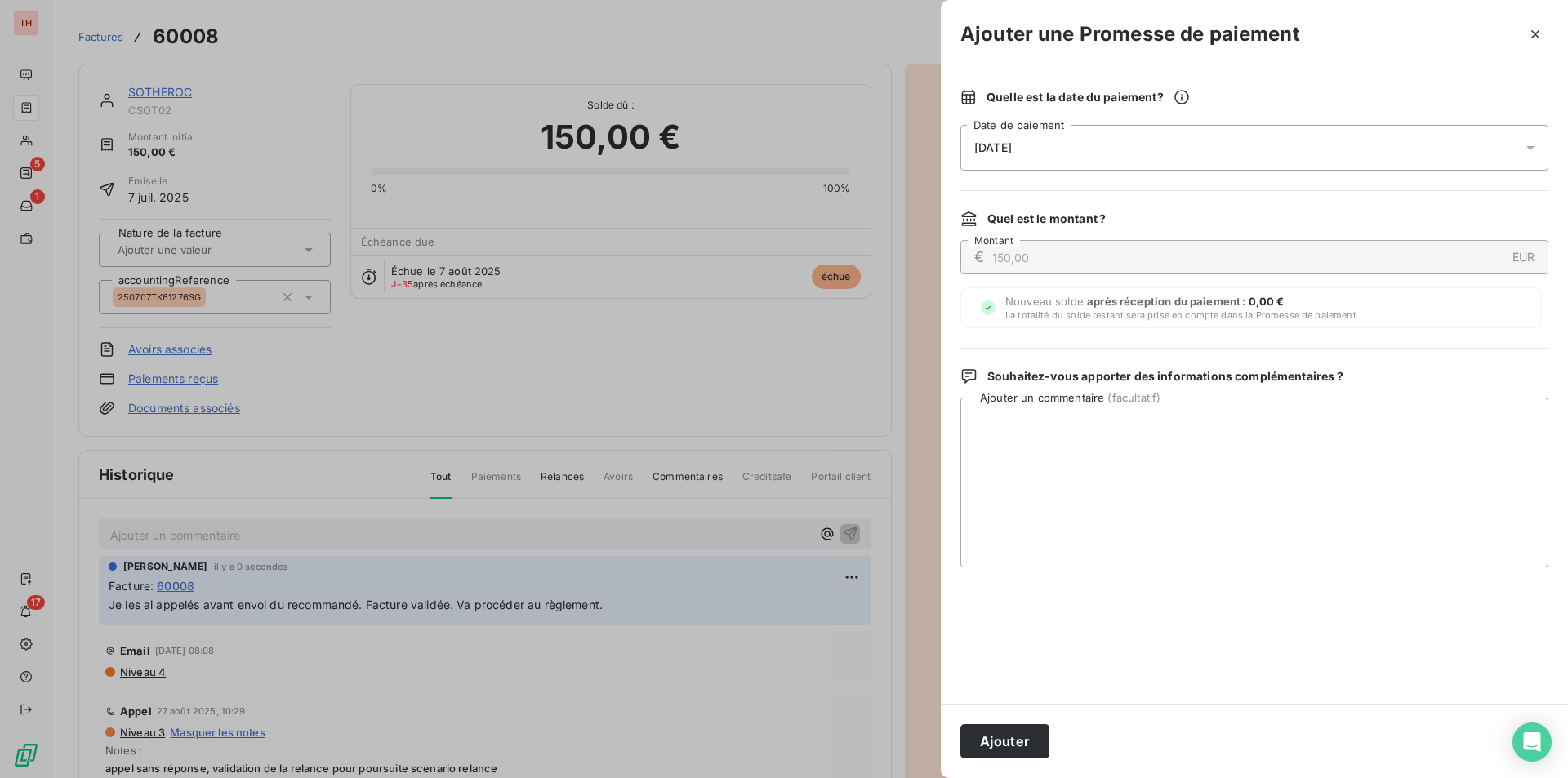
click at [1534, 142] on icon at bounding box center [1531, 148] width 16 height 16
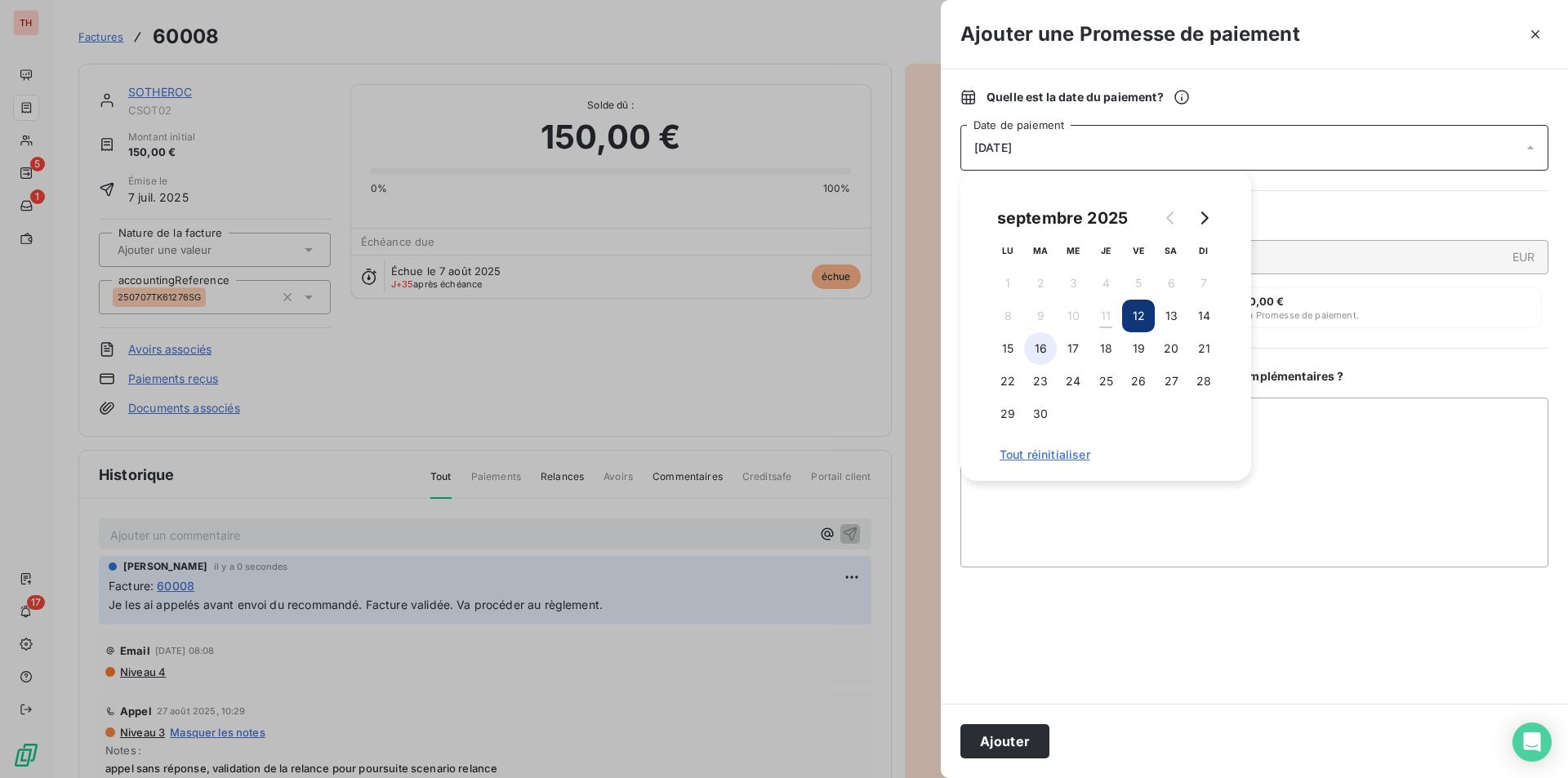
drag, startPoint x: 1040, startPoint y: 344, endPoint x: 1048, endPoint y: 346, distance: 8.2
click at [1040, 344] on button "16" at bounding box center [1040, 349] width 33 height 33
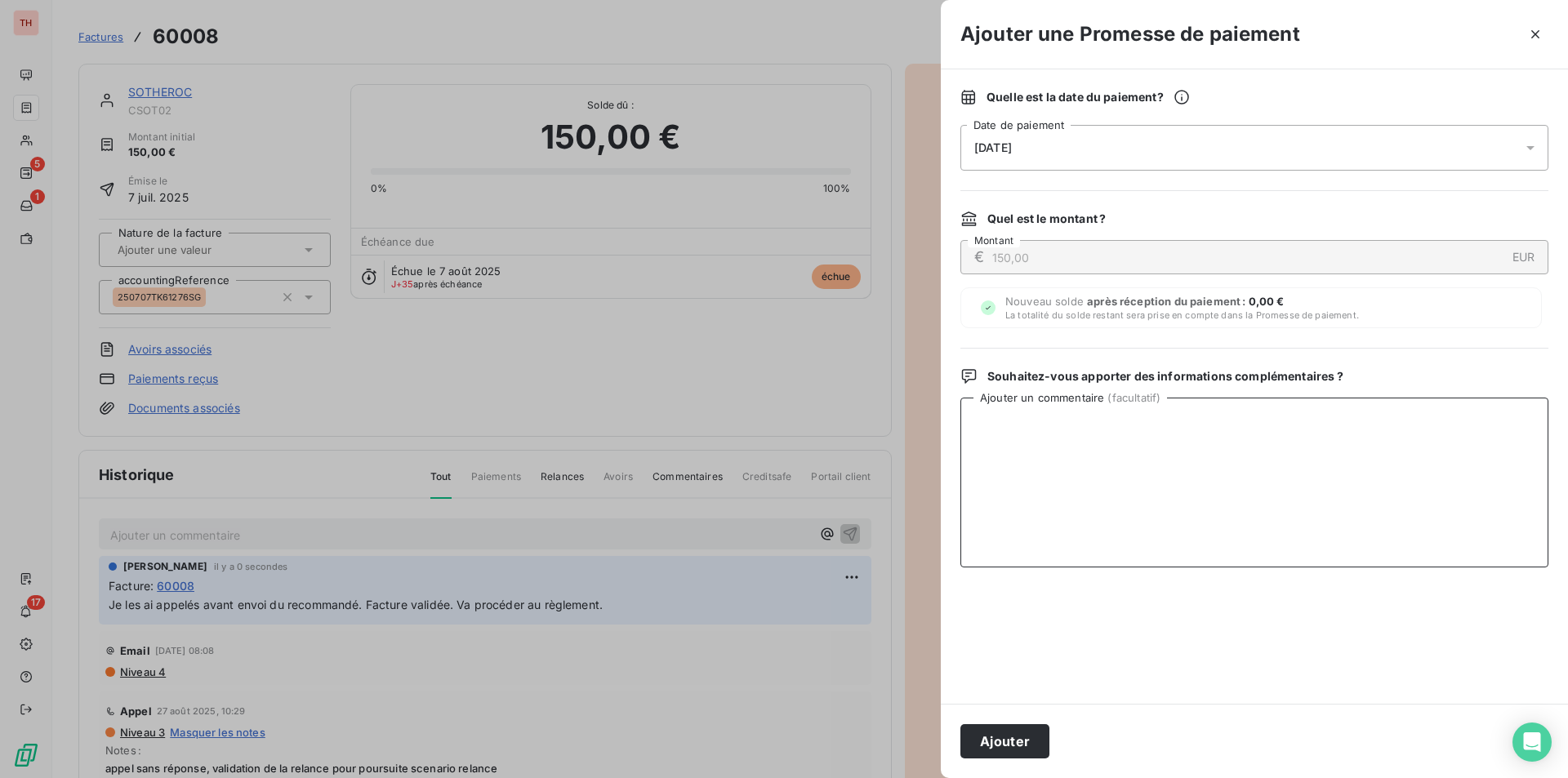
drag, startPoint x: 1405, startPoint y: 463, endPoint x: 1362, endPoint y: 458, distance: 43.3
click at [1405, 463] on textarea "Ajouter un commentaire ( facultatif )" at bounding box center [1254, 482] width 588 height 169
type textarea "s"
type textarea "SCT avec [PERSON_NAME], va procéder au règlement car facture validée."
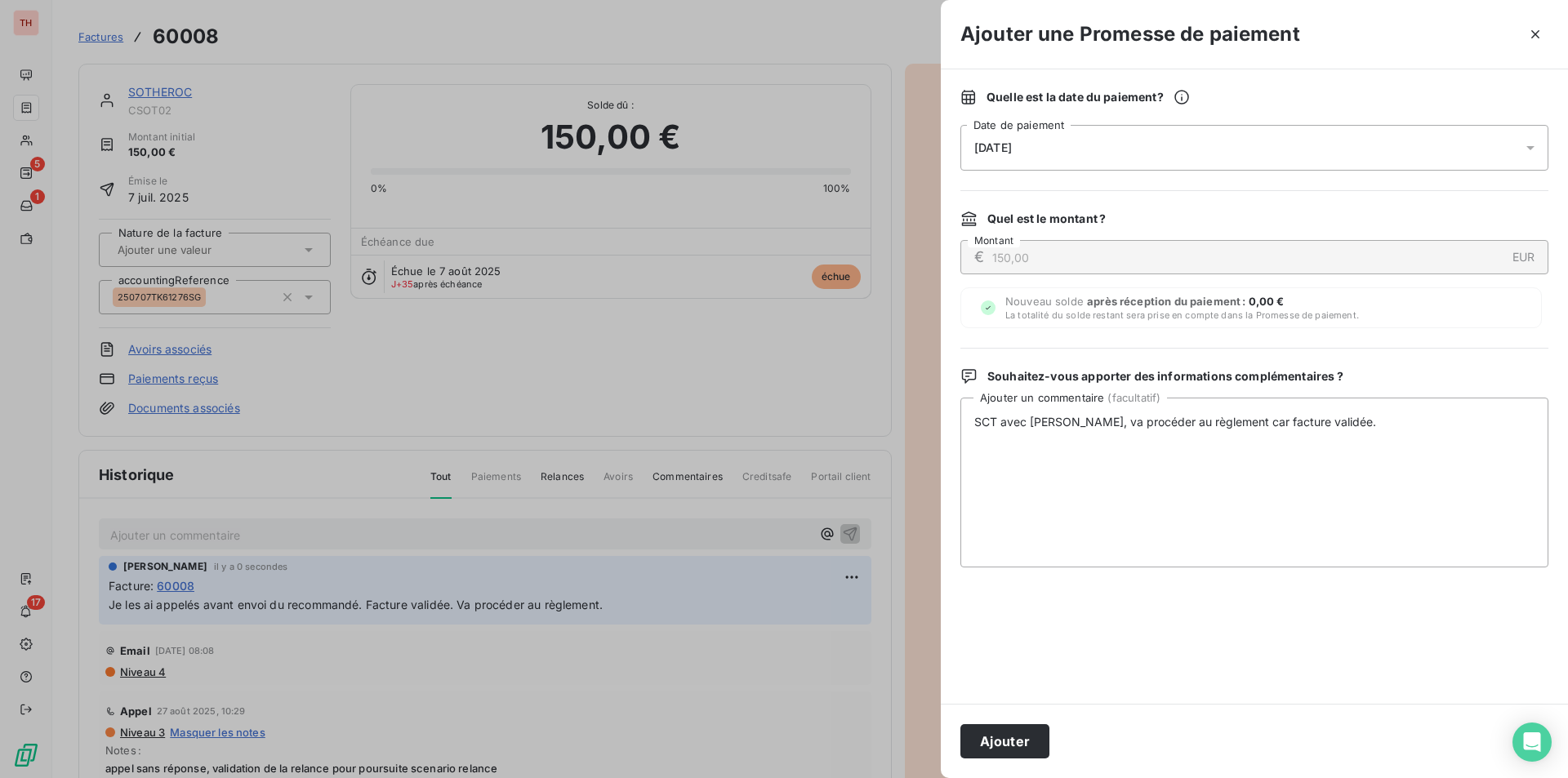
drag, startPoint x: 1010, startPoint y: 735, endPoint x: 1201, endPoint y: 684, distance: 197.7
click at [1010, 735] on button "Ajouter" at bounding box center [1005, 742] width 89 height 35
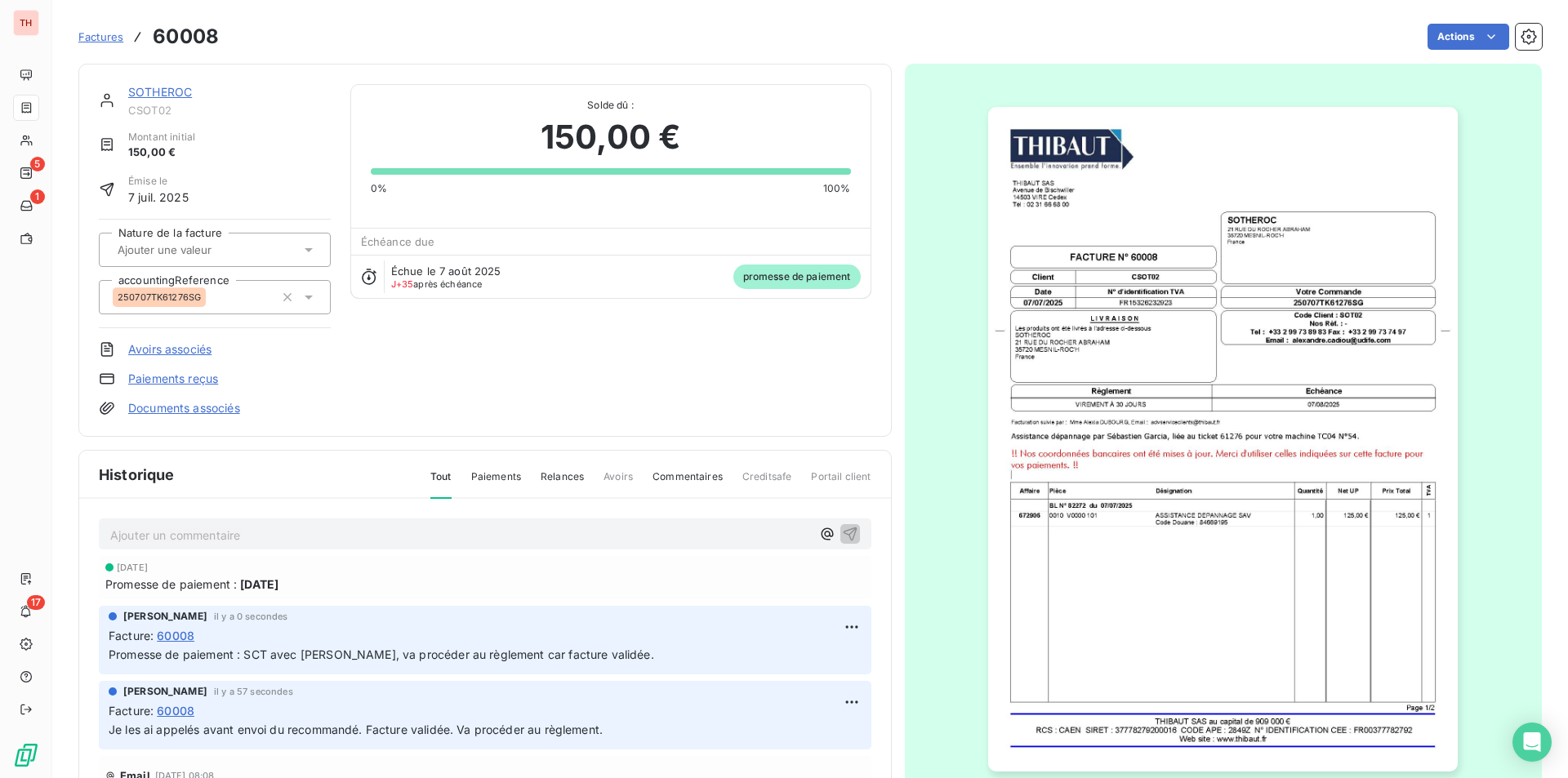
click at [169, 90] on link "SOTHEROC" at bounding box center [160, 91] width 64 height 14
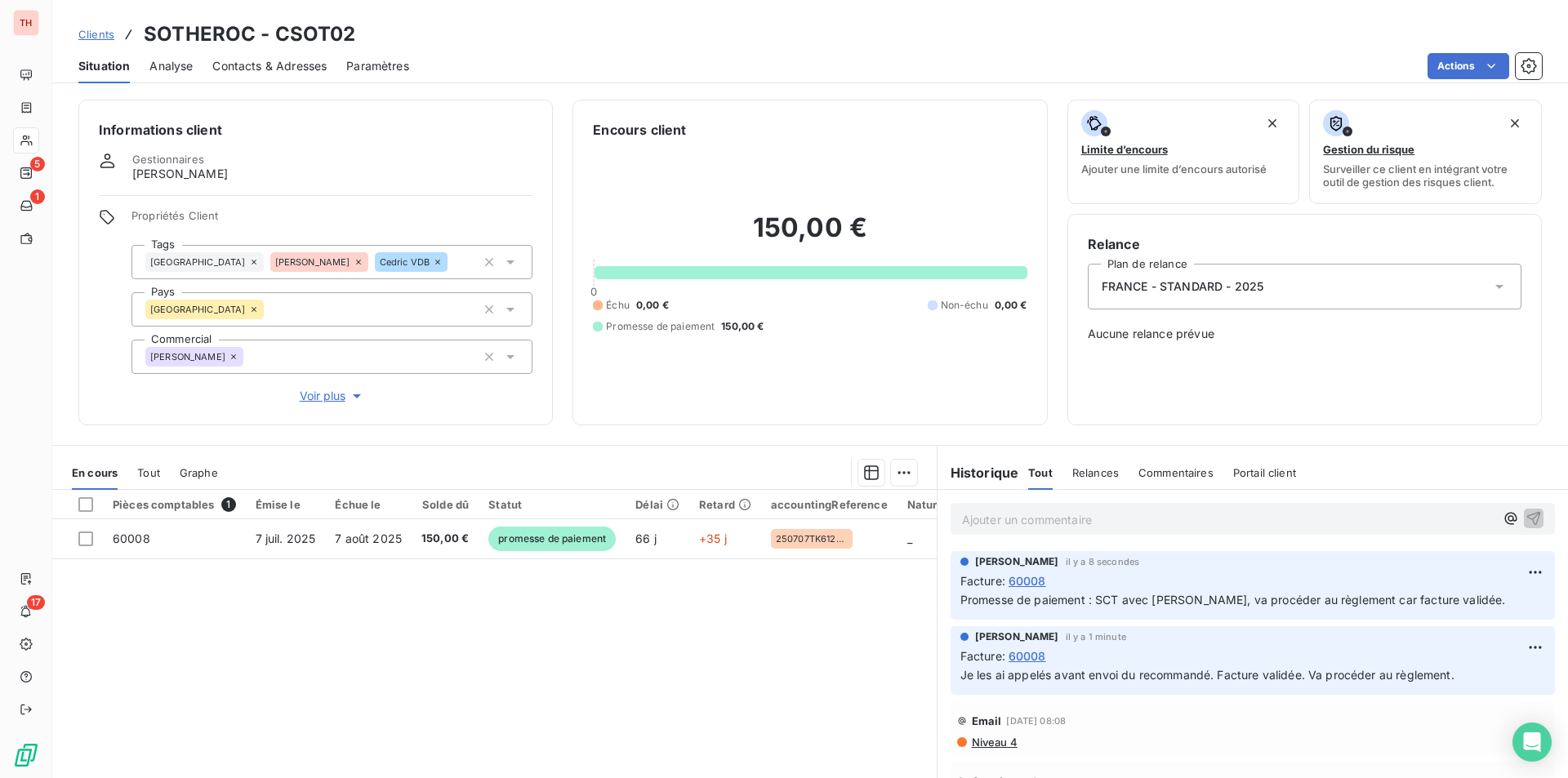
click at [248, 59] on span "Contacts & Adresses" at bounding box center [269, 67] width 114 height 16
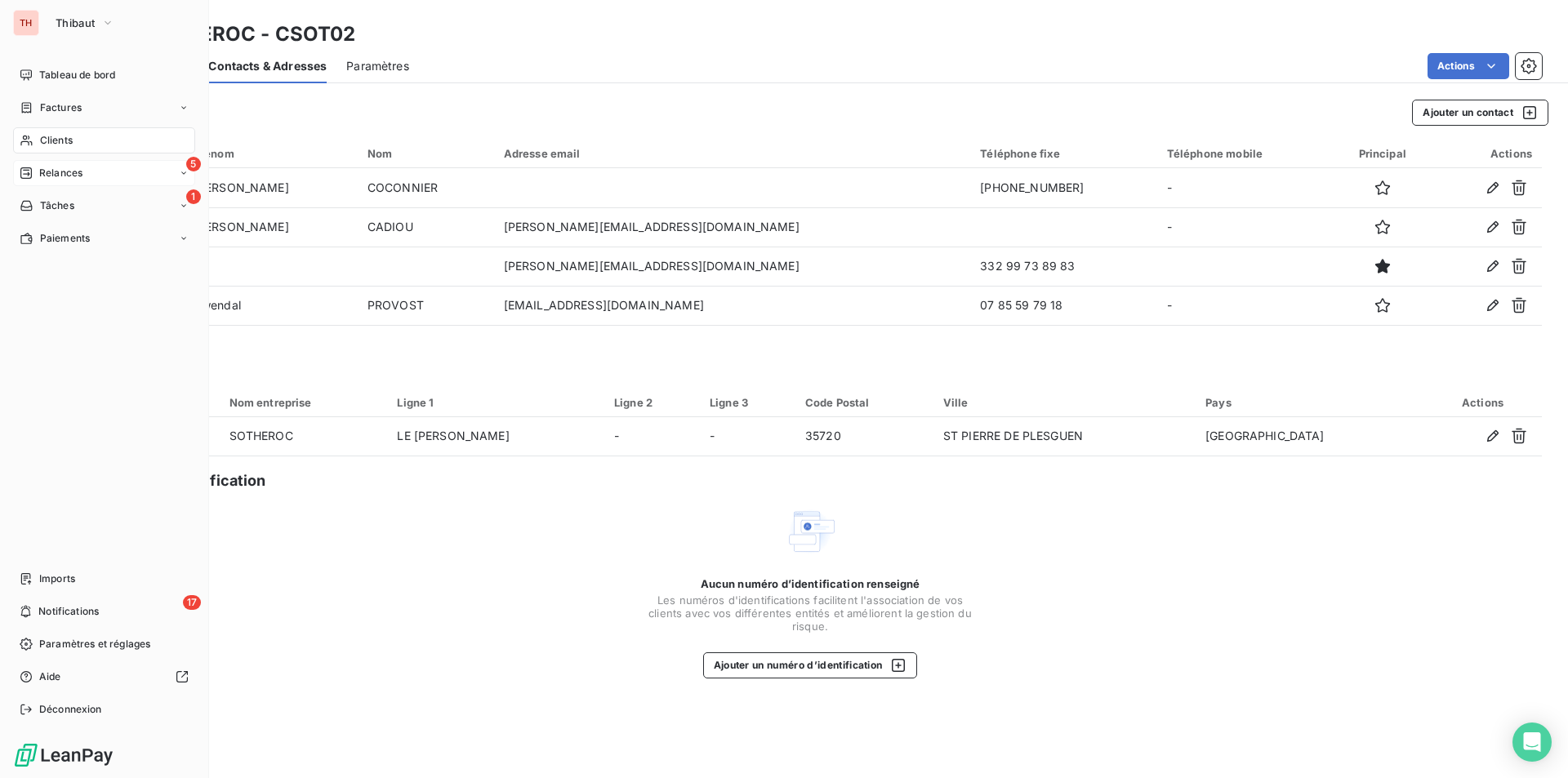
drag, startPoint x: 67, startPoint y: 168, endPoint x: 76, endPoint y: 169, distance: 9.1
click at [67, 168] on span "Relances" at bounding box center [61, 173] width 44 height 15
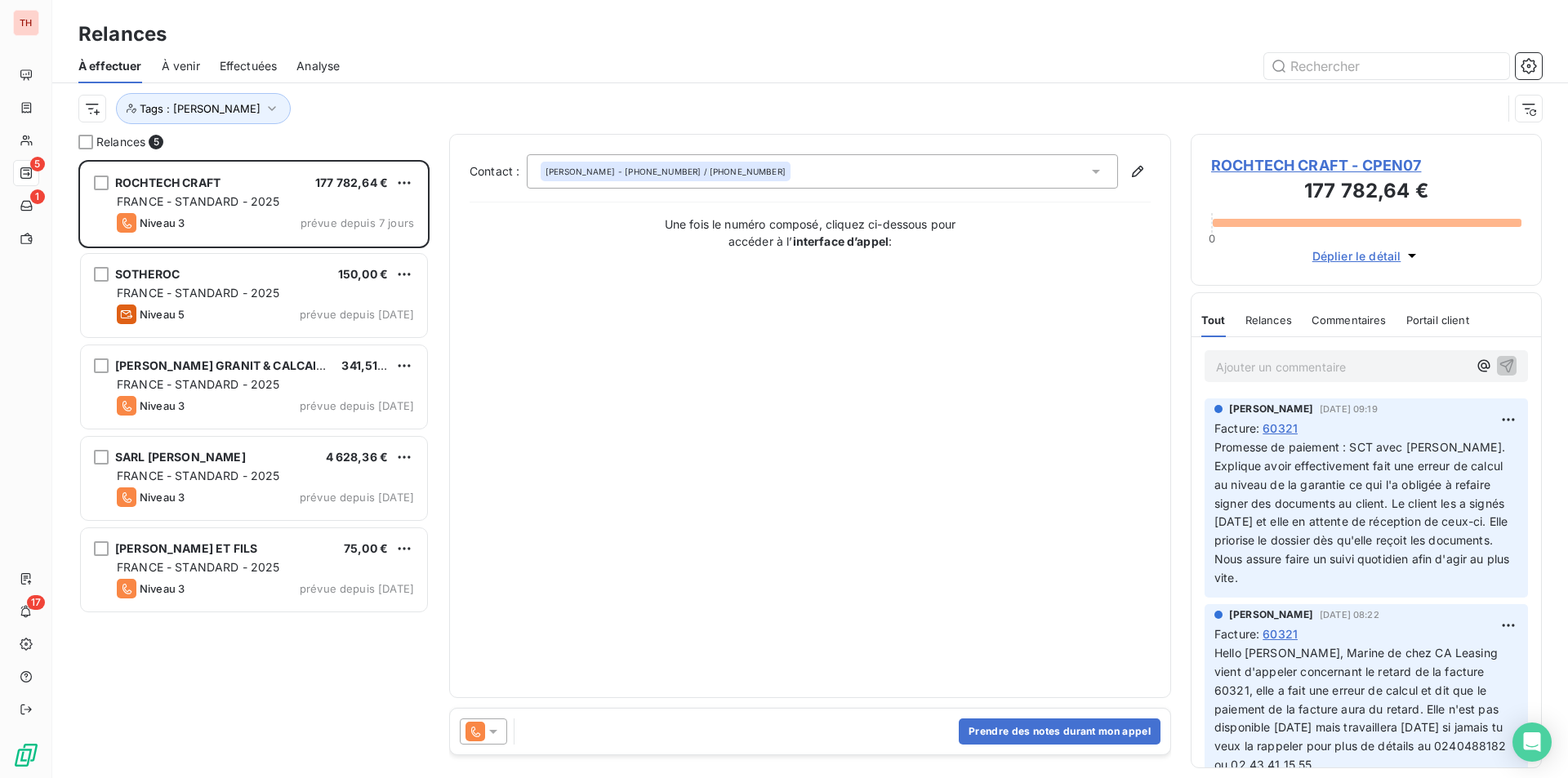
scroll to position [606, 339]
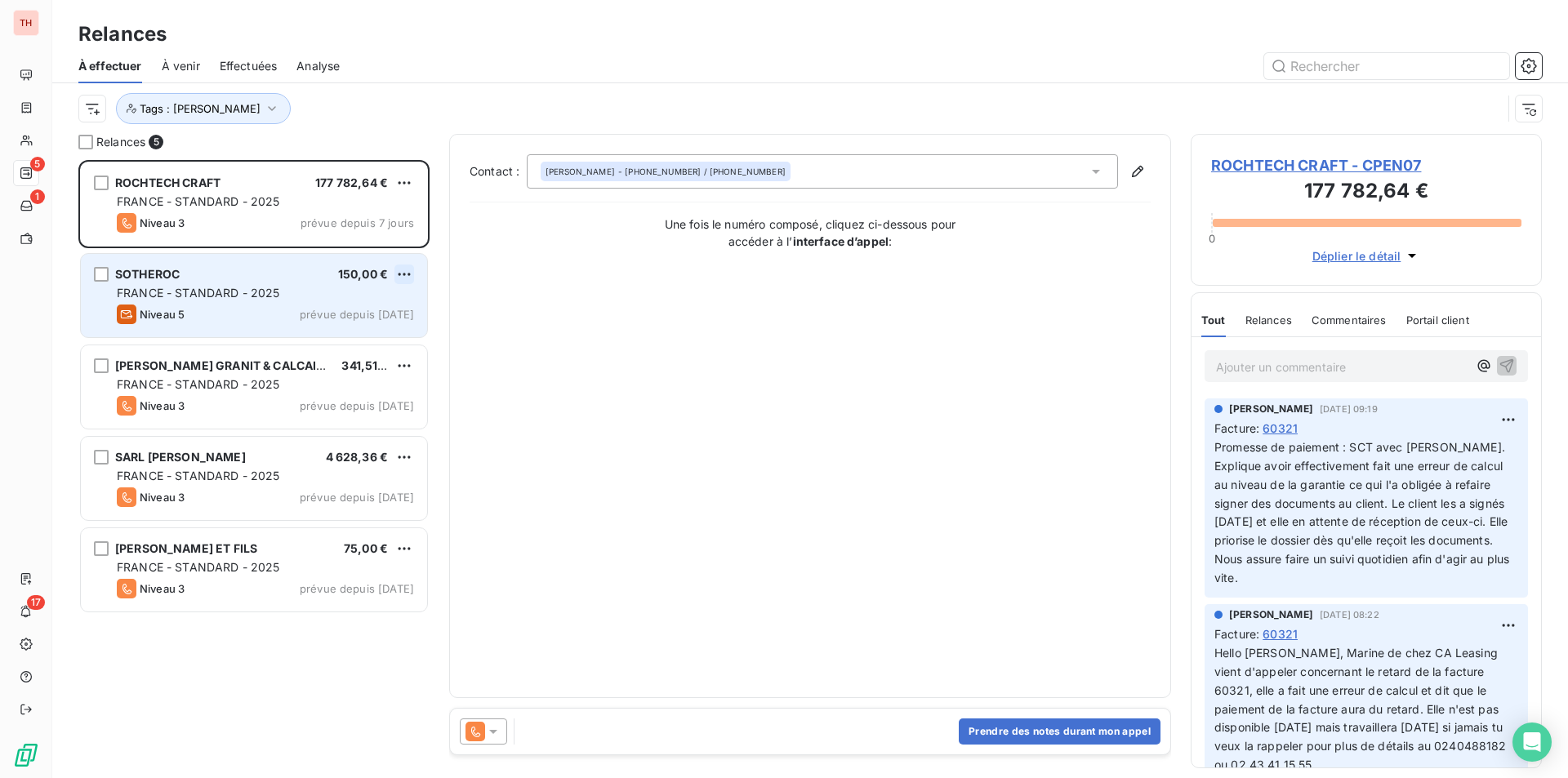
click at [398, 268] on html "TH 5 1 17 Relances À effectuer À venir Effectuées Analyse Tags : [PERSON_NAME] …" at bounding box center [784, 389] width 1568 height 778
click at [367, 303] on div "Replanifier cette action" at bounding box center [333, 307] width 146 height 26
select select "8"
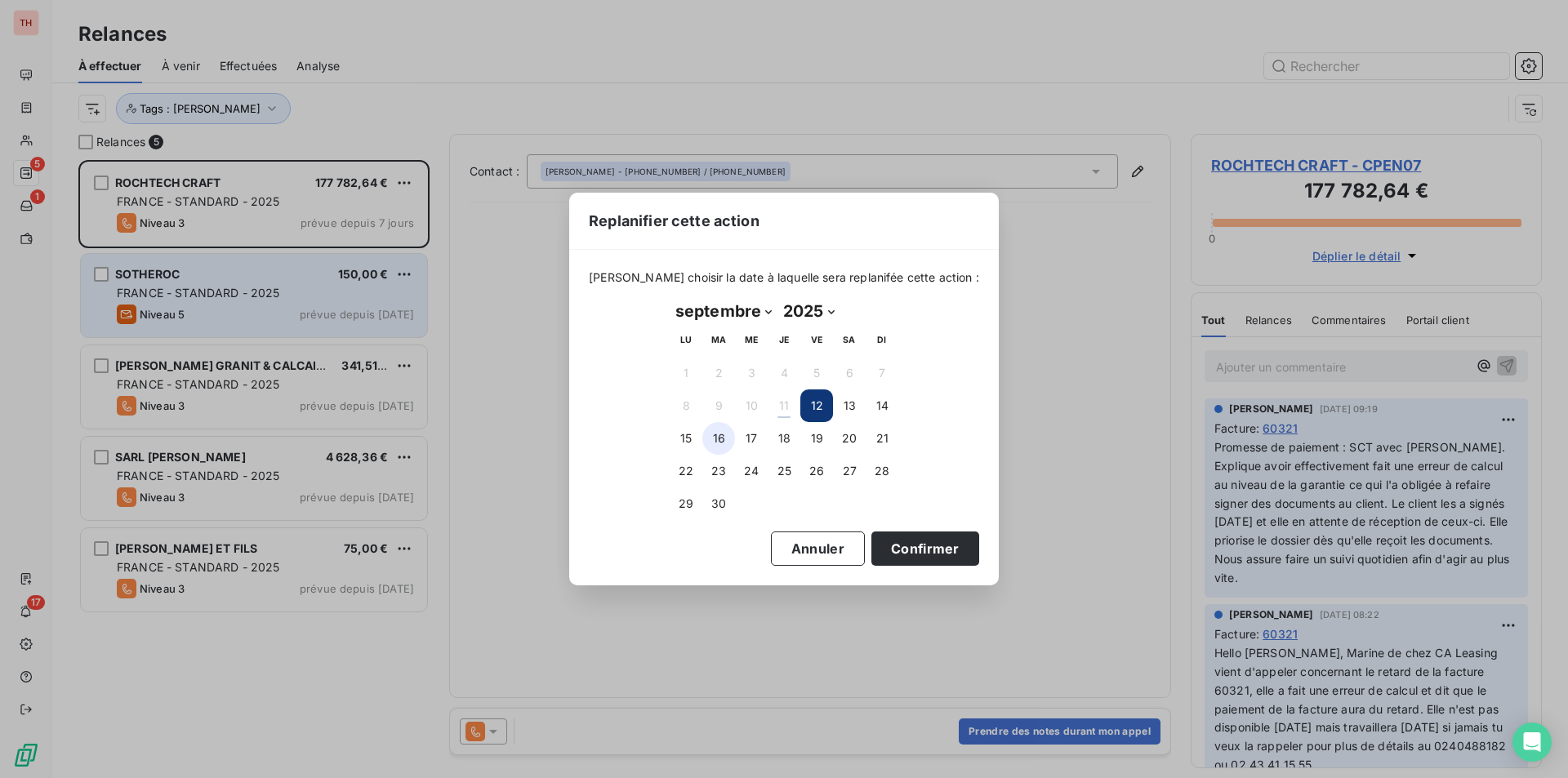
click at [719, 432] on button "16" at bounding box center [719, 438] width 33 height 33
click at [926, 542] on button "Confirmer" at bounding box center [925, 548] width 108 height 35
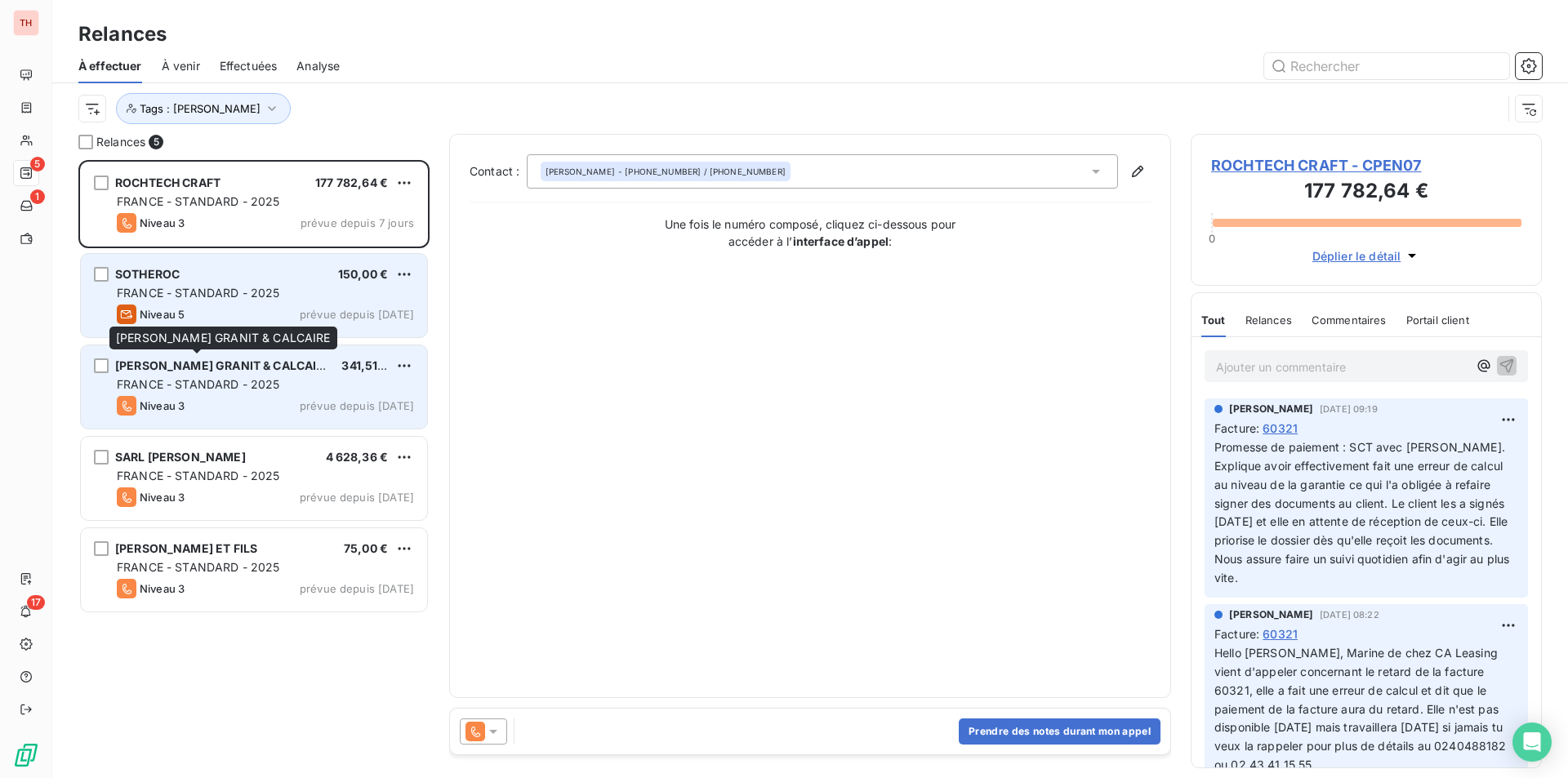
click at [200, 369] on span "[PERSON_NAME] GRANIT & CALCAIRE" at bounding box center [223, 364] width 217 height 14
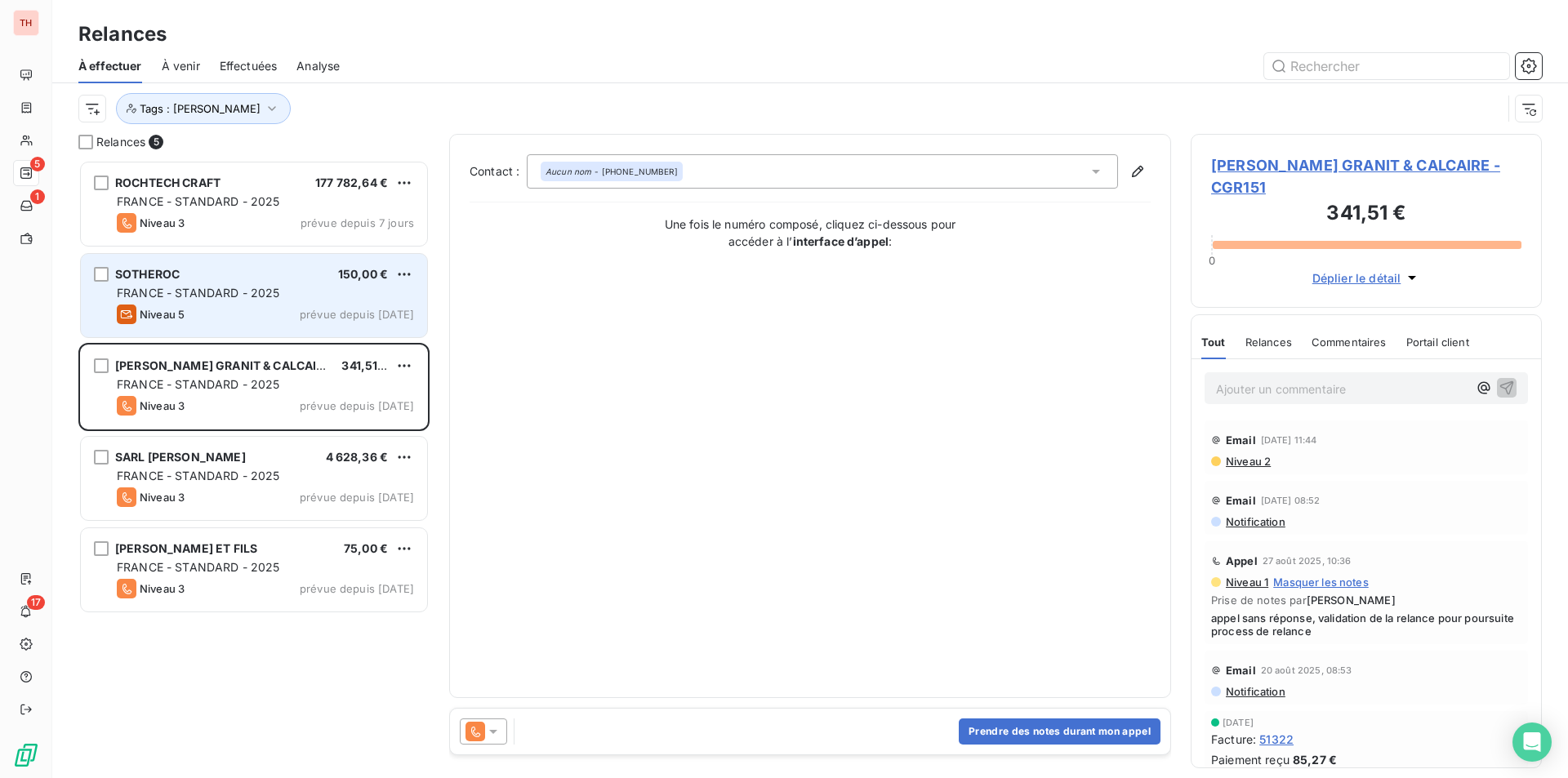
drag, startPoint x: 251, startPoint y: 195, endPoint x: 448, endPoint y: 193, distance: 197.0
click at [251, 195] on span "FRANCE - STANDARD - 2025" at bounding box center [198, 200] width 163 height 14
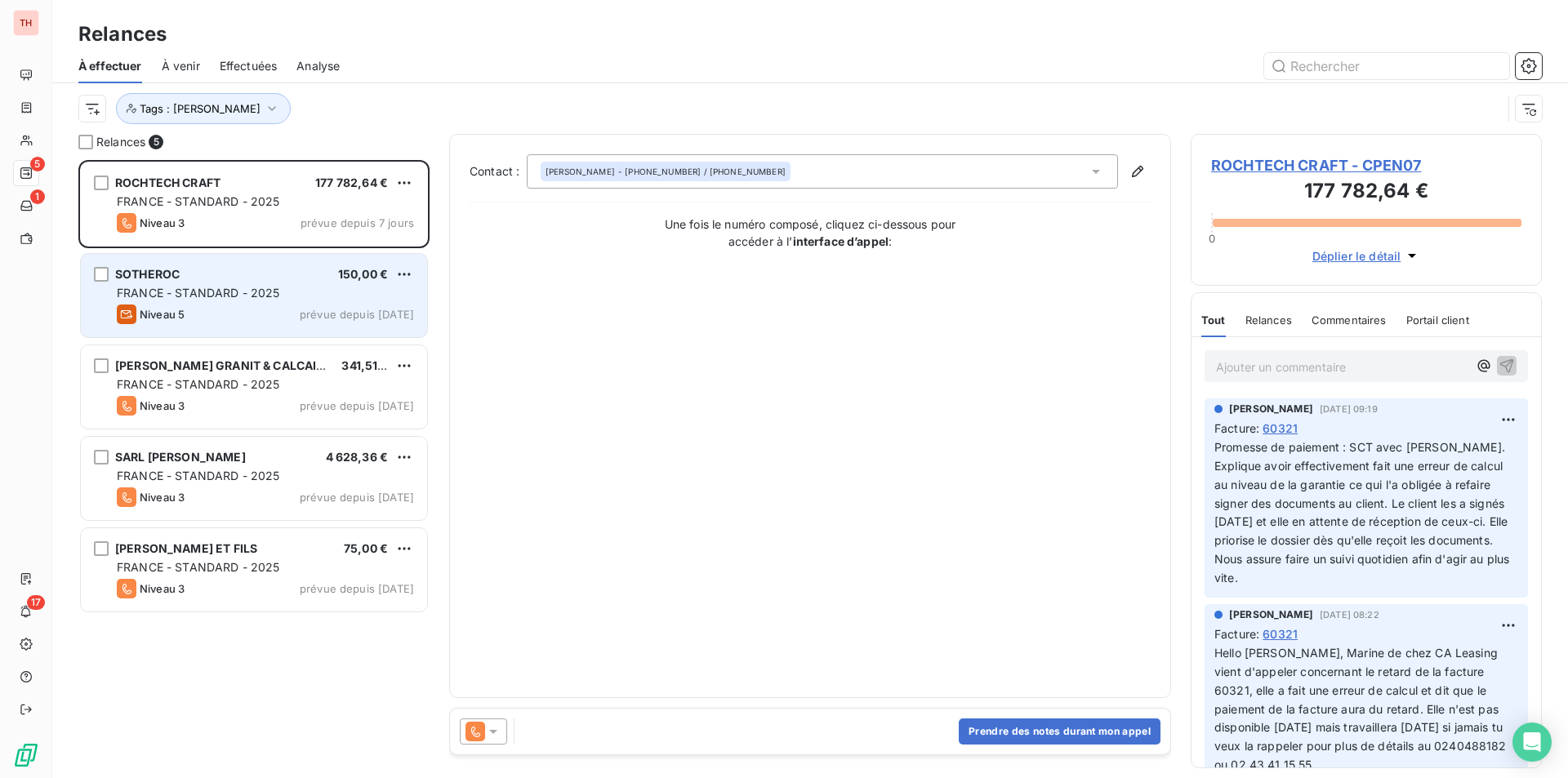
click at [1305, 162] on span "ROCHTECH CRAFT - CPEN07" at bounding box center [1366, 165] width 311 height 22
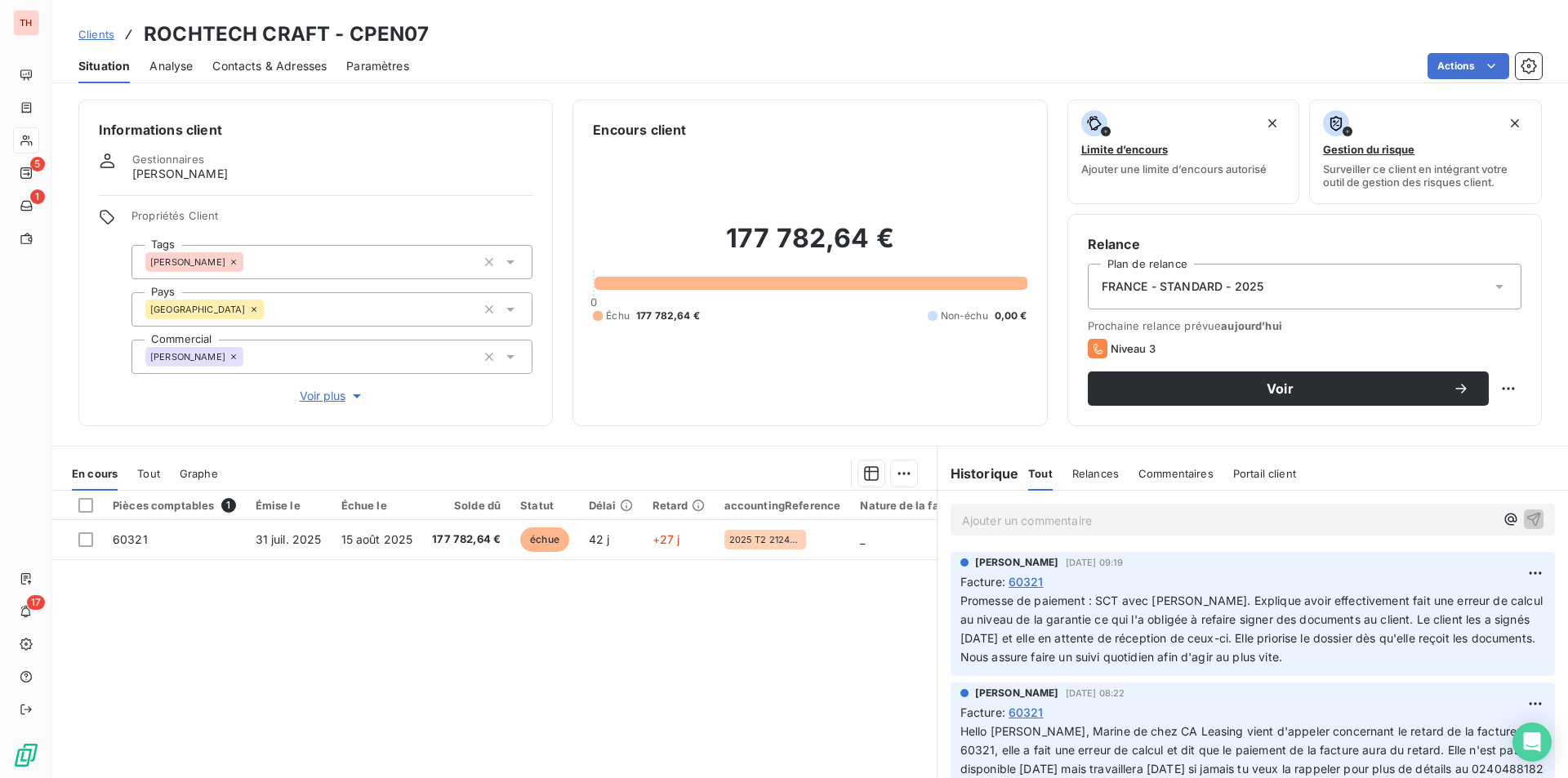
scroll to position [76, 0]
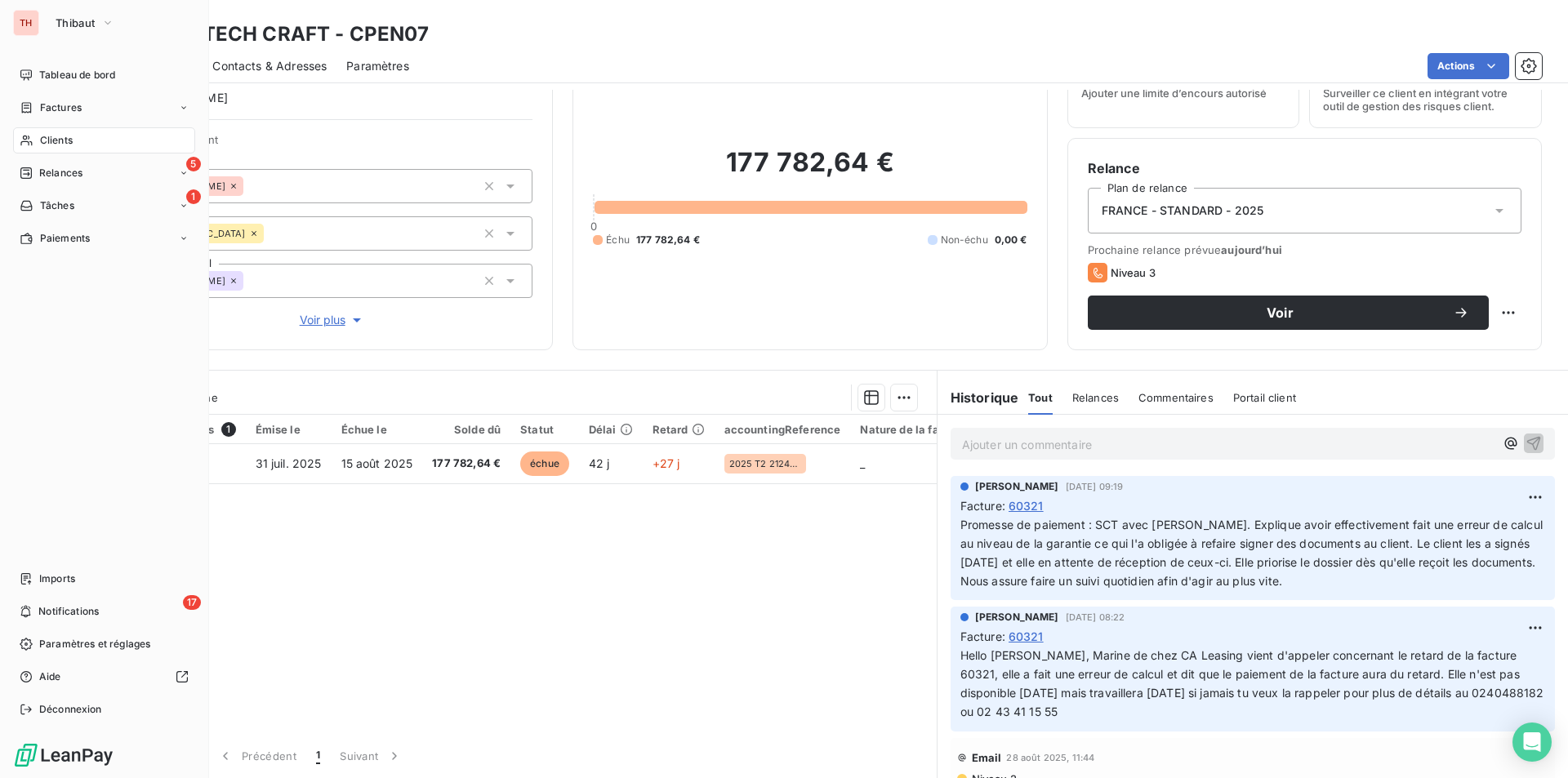
drag, startPoint x: 52, startPoint y: 167, endPoint x: 142, endPoint y: 152, distance: 91.2
click at [52, 167] on span "Relances" at bounding box center [61, 173] width 44 height 15
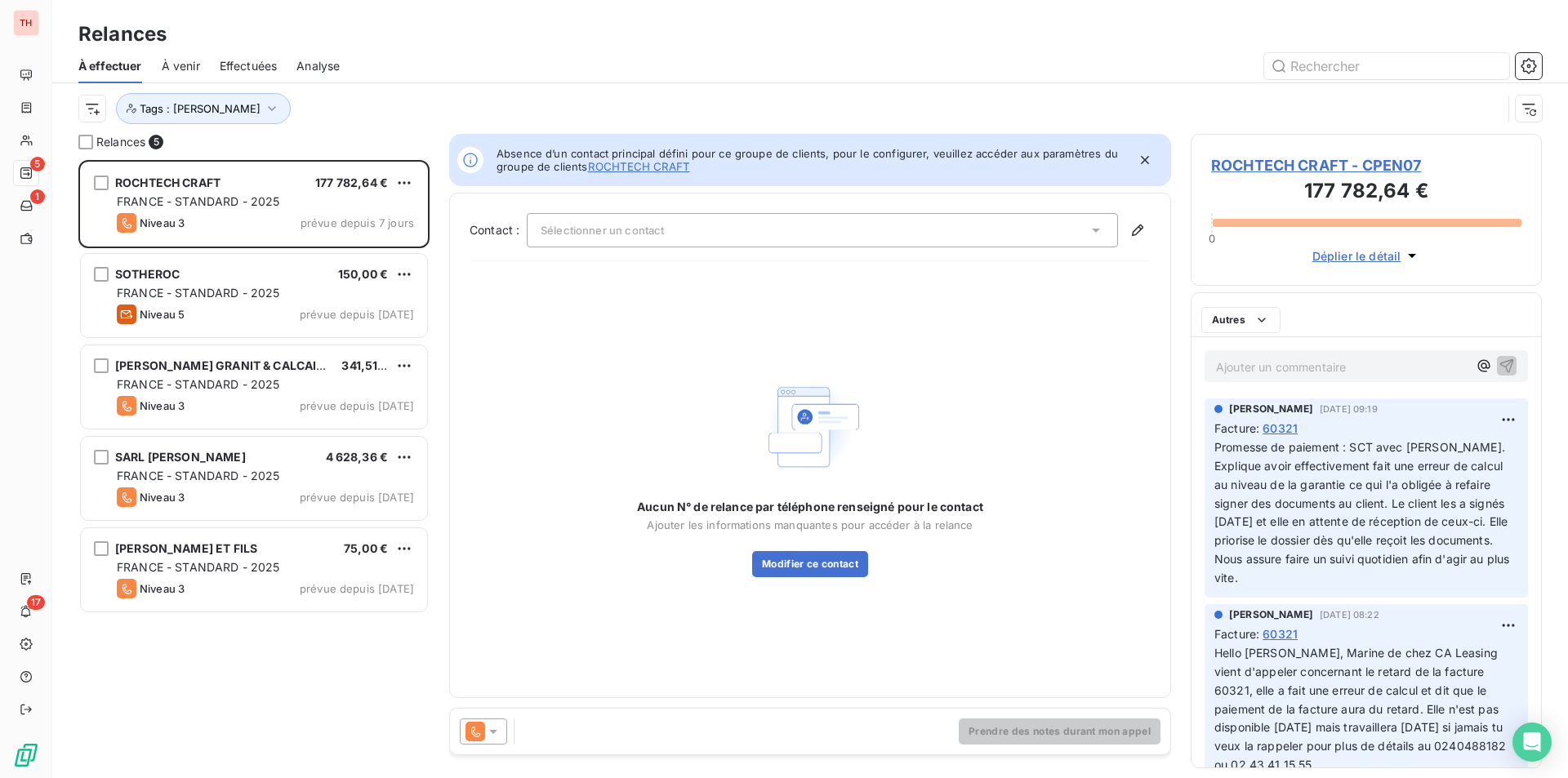
scroll to position [606, 339]
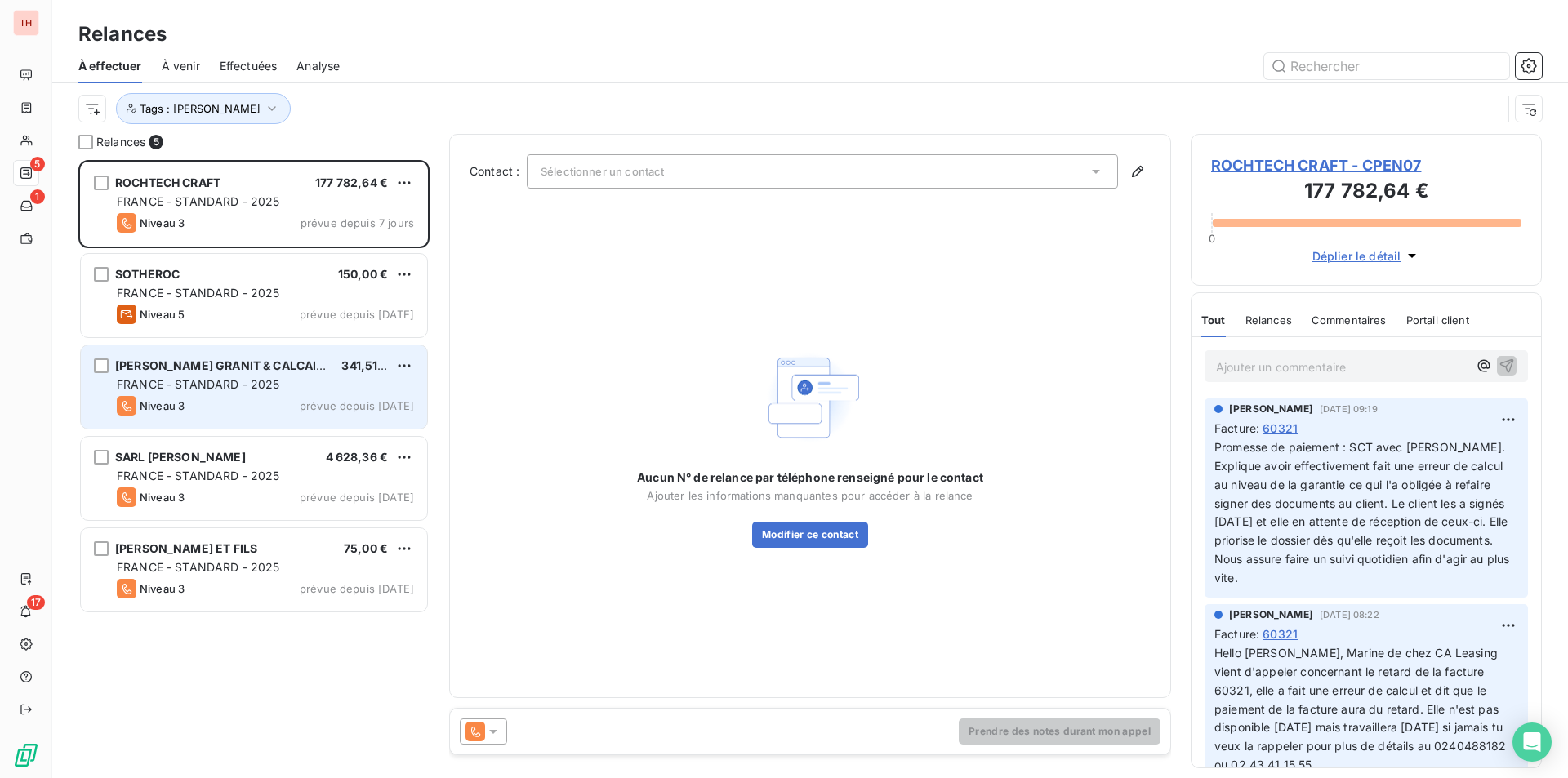
click at [353, 369] on span "341,51 €" at bounding box center [364, 364] width 46 height 14
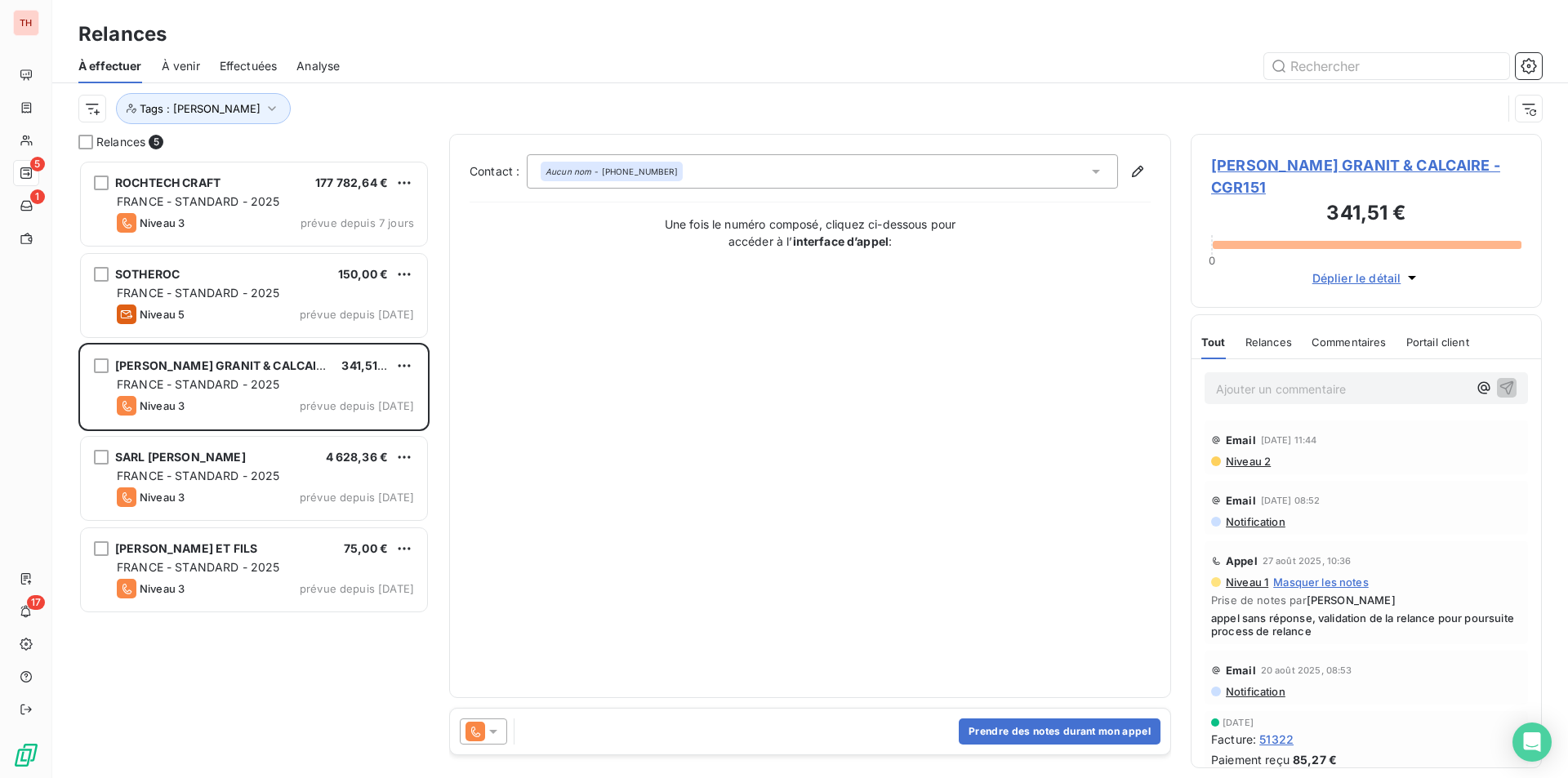
click at [1271, 159] on span "[PERSON_NAME] GRANIT & CALCAIRE - CGR151" at bounding box center [1366, 176] width 311 height 44
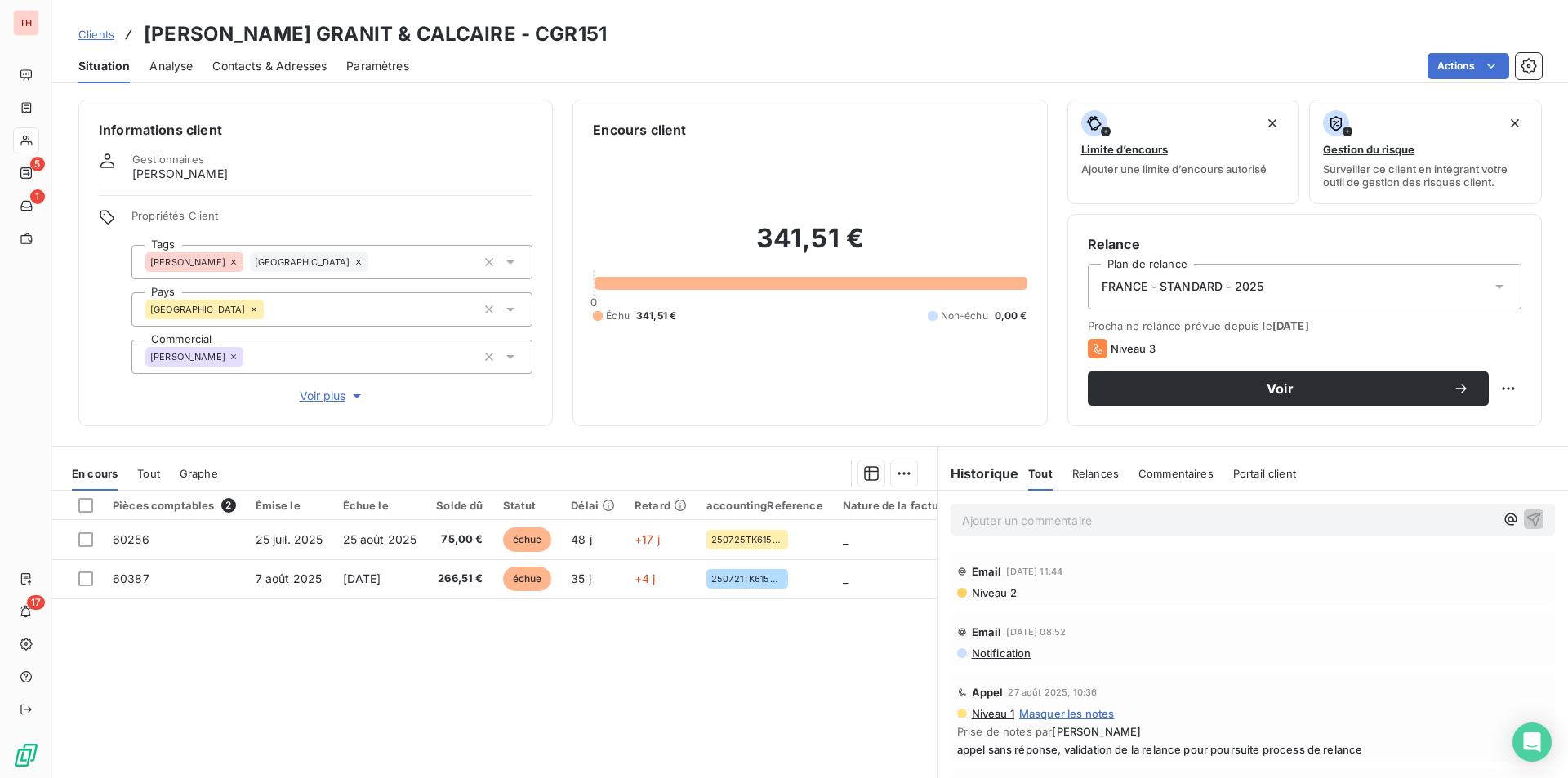
click at [315, 66] on span "Contacts & Adresses" at bounding box center [269, 67] width 114 height 16
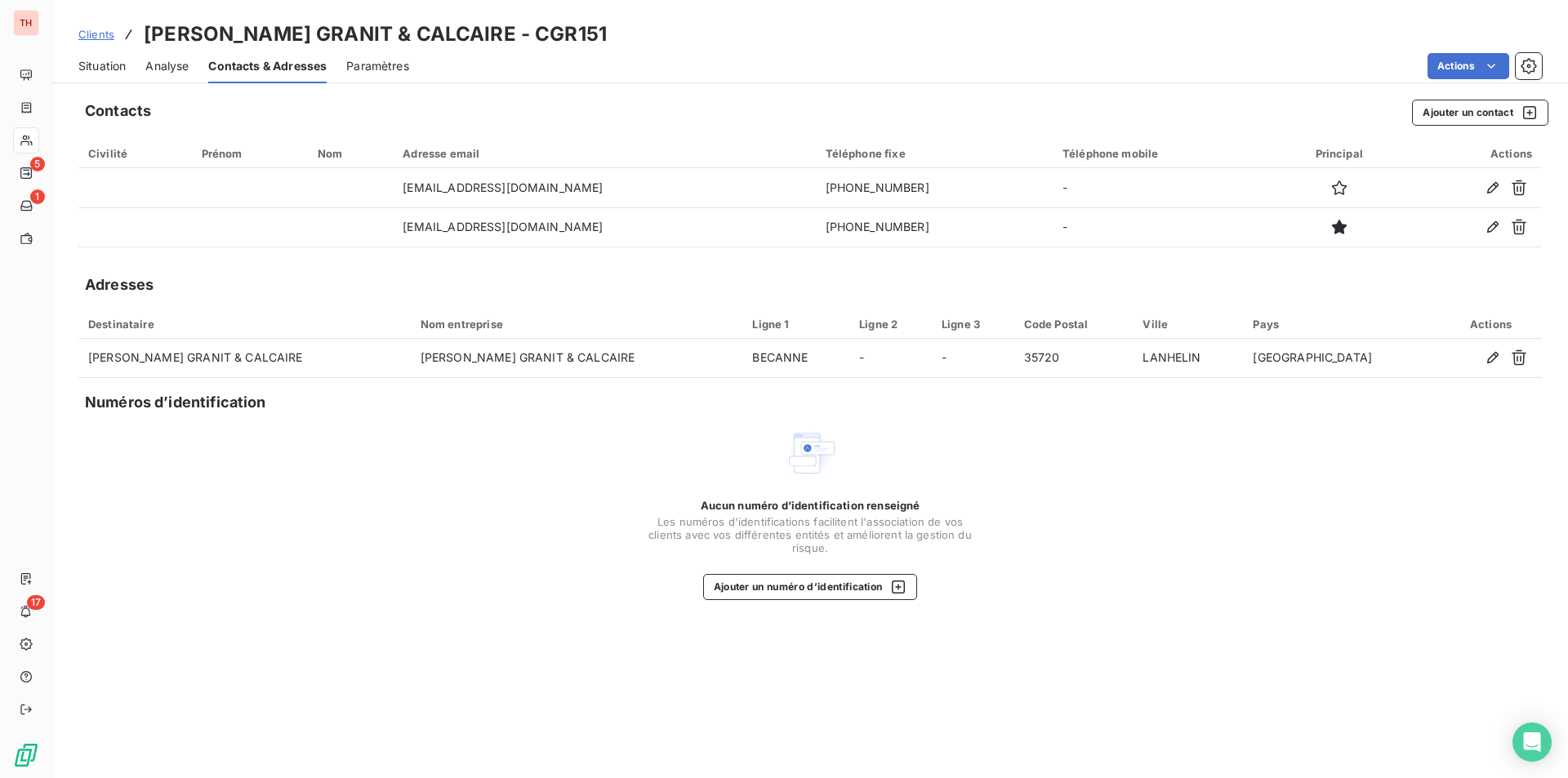
click at [113, 63] on span "Situation" at bounding box center [102, 67] width 47 height 16
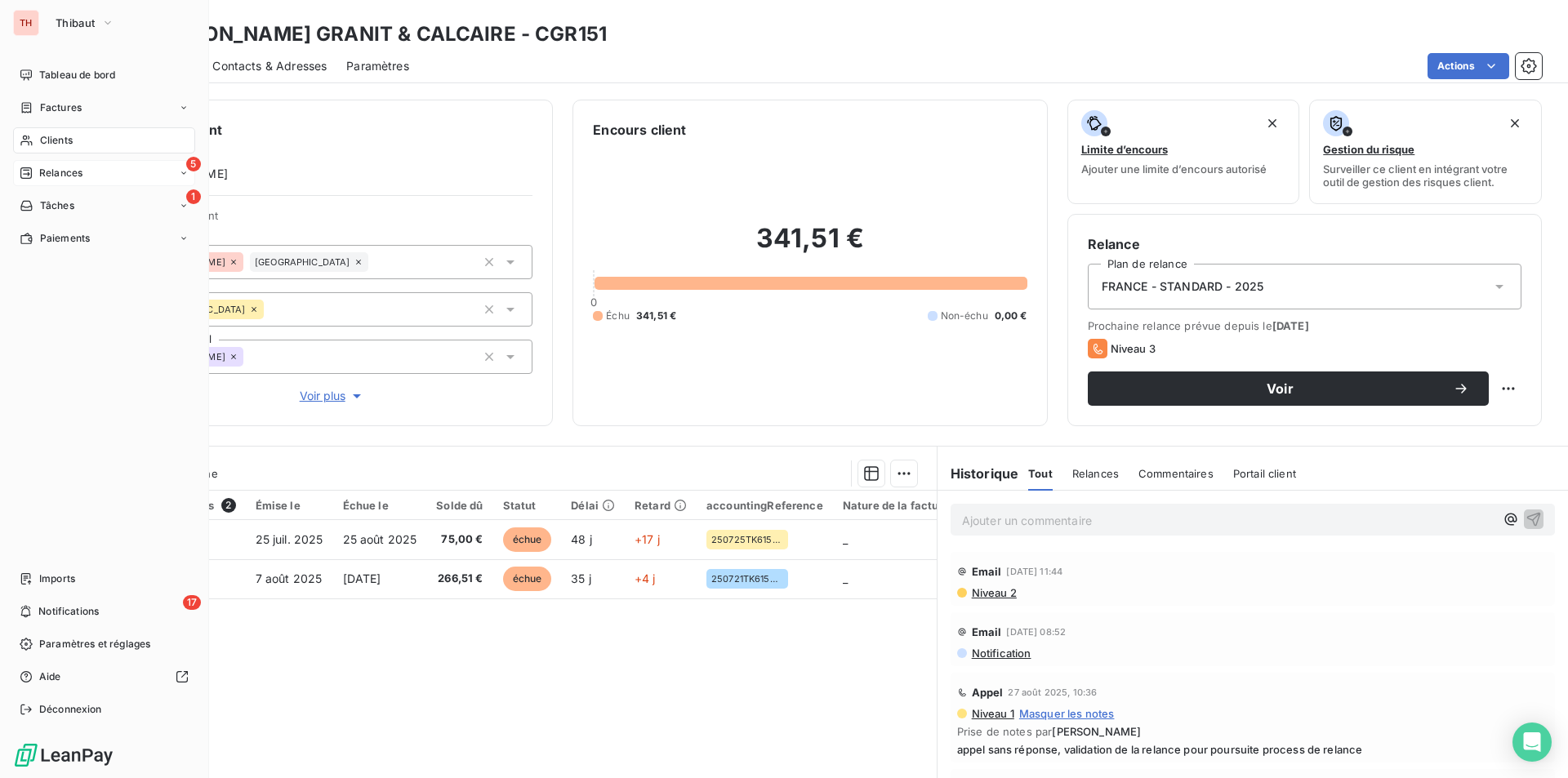
click at [65, 169] on span "Relances" at bounding box center [61, 173] width 44 height 15
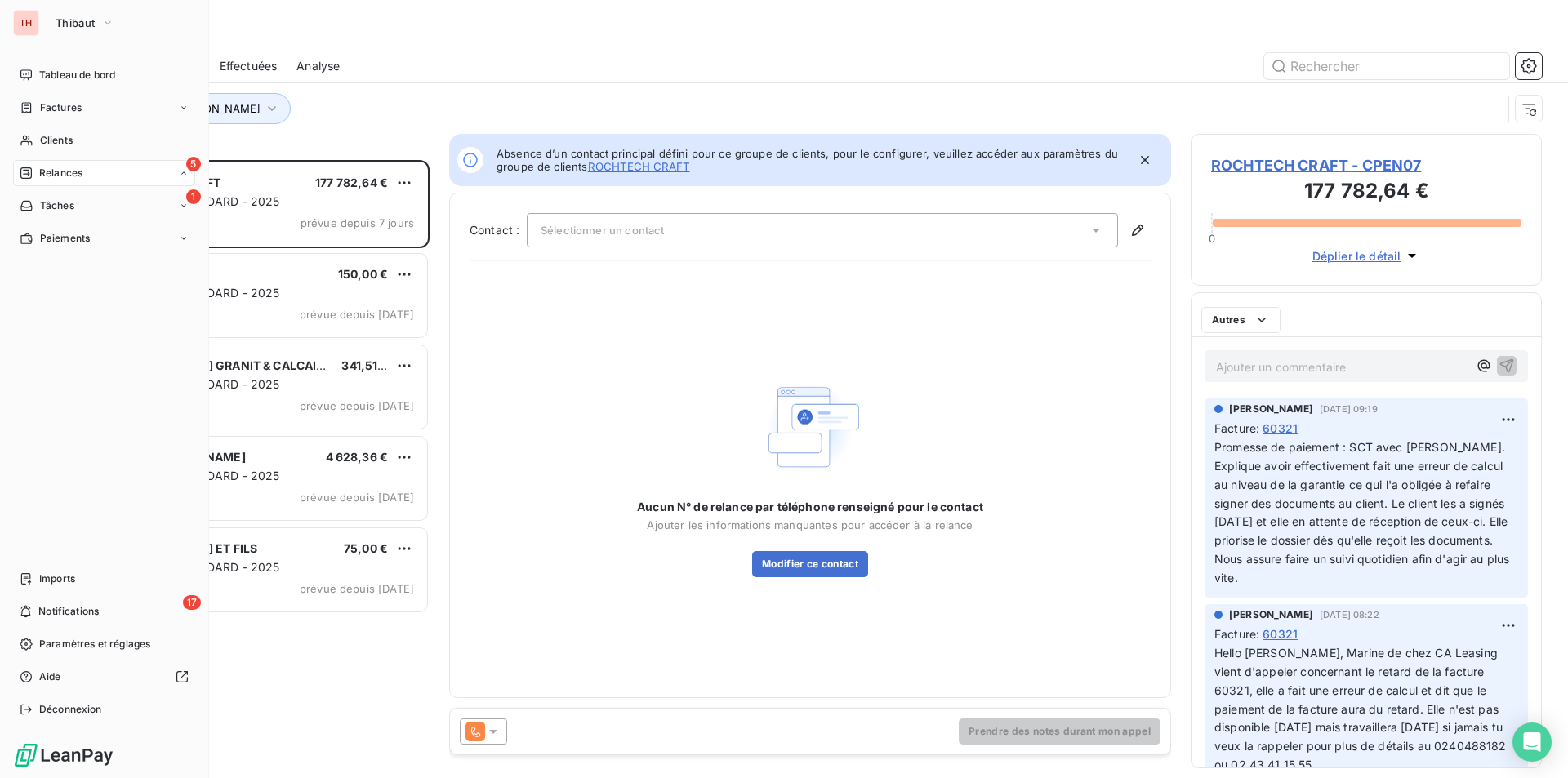
scroll to position [606, 339]
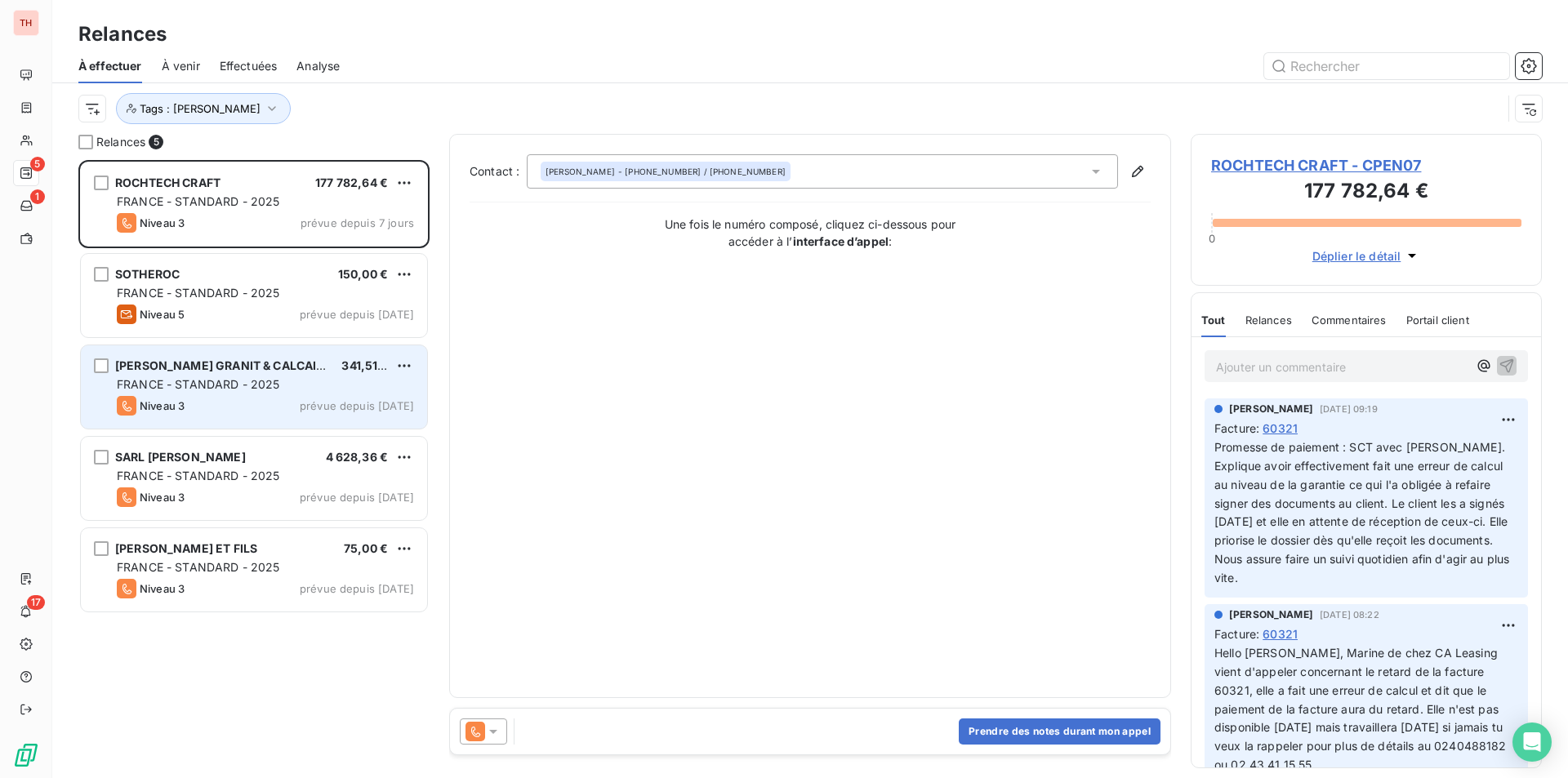
click at [200, 380] on span "FRANCE - STANDARD - 2025" at bounding box center [198, 384] width 163 height 14
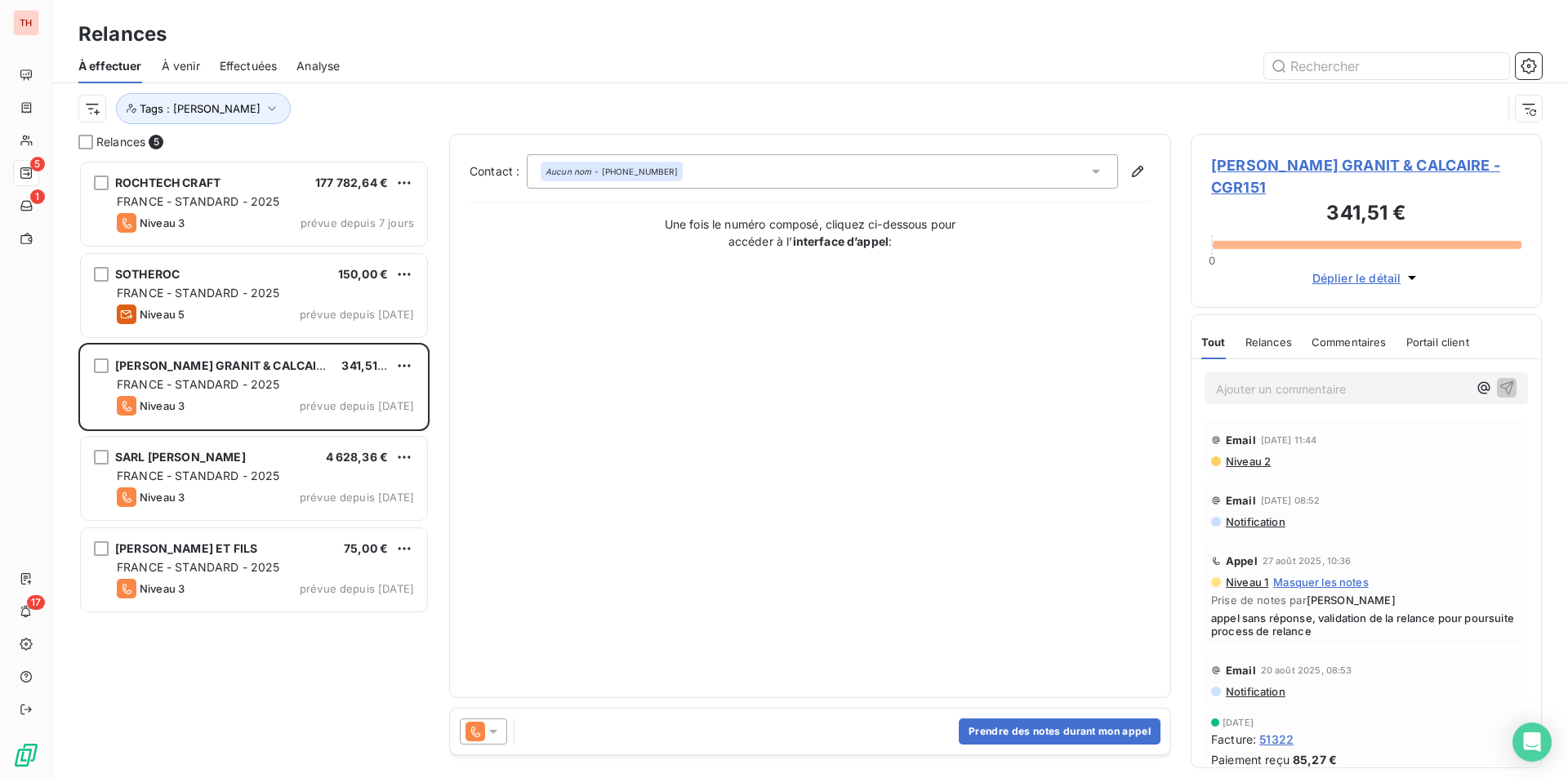
click at [1284, 161] on span "[PERSON_NAME] GRANIT & CALCAIRE - CGR151" at bounding box center [1366, 176] width 311 height 44
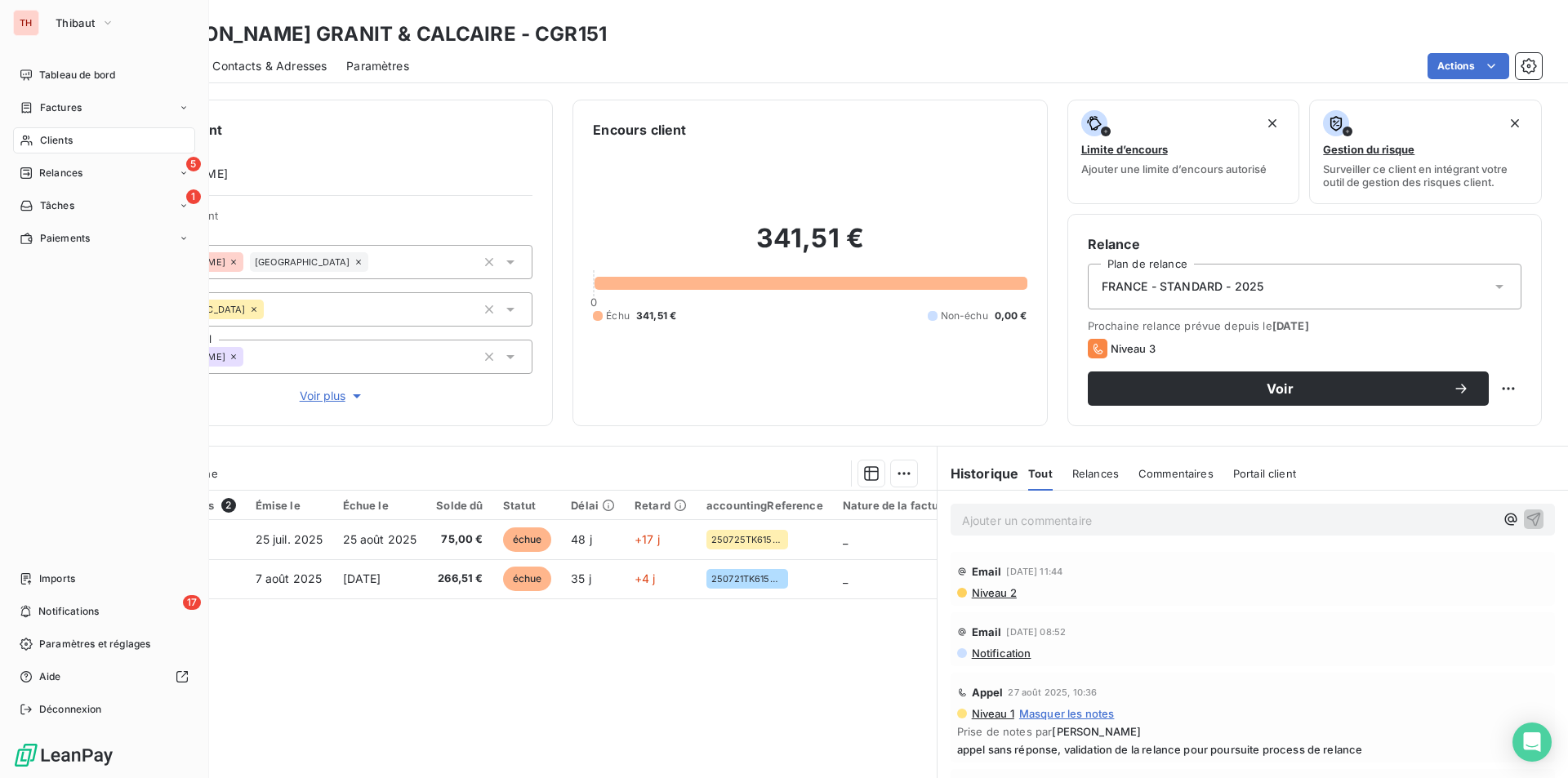
drag, startPoint x: 45, startPoint y: 167, endPoint x: 234, endPoint y: 192, distance: 190.6
click at [45, 167] on span "Relances" at bounding box center [61, 173] width 44 height 15
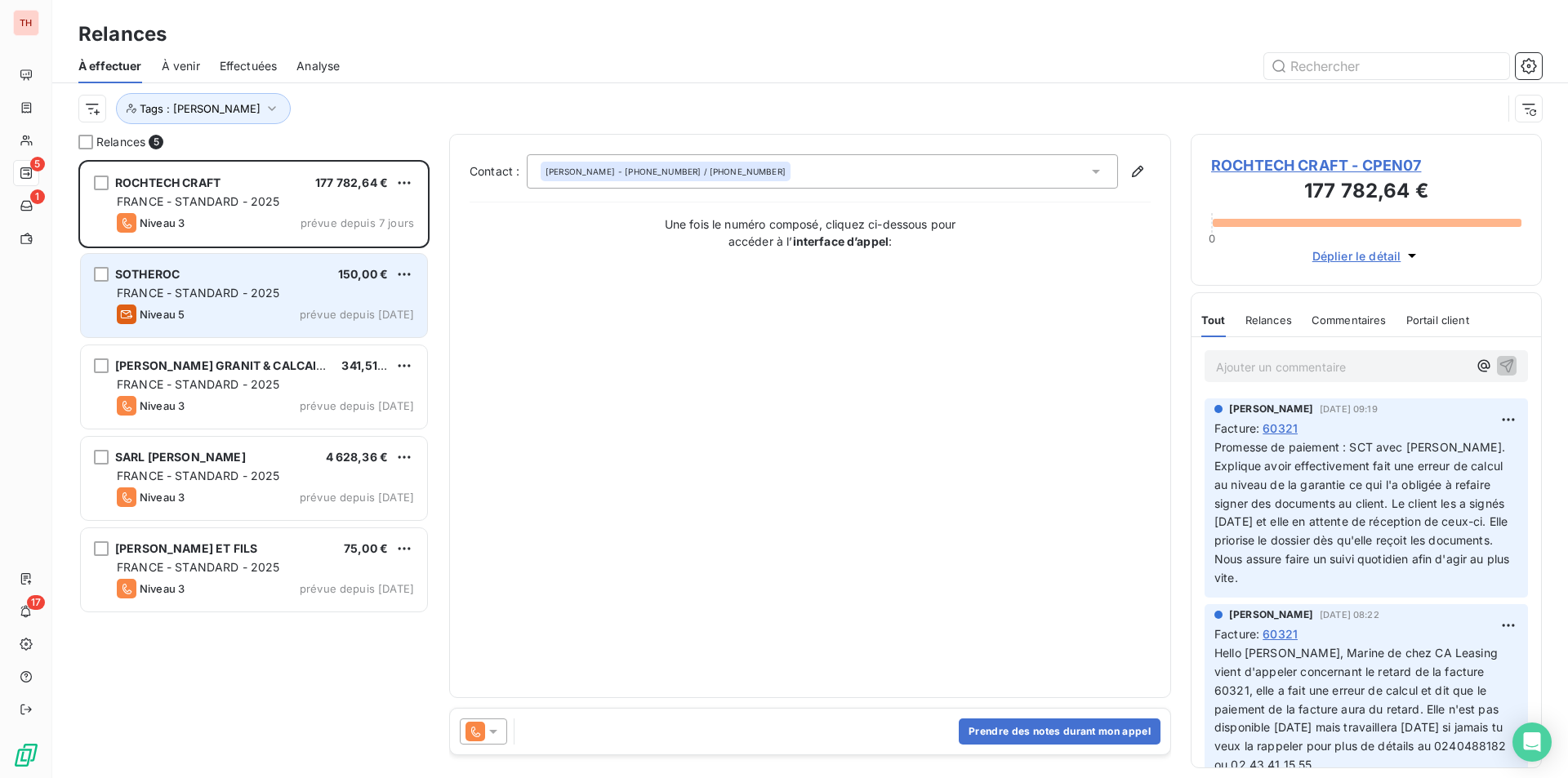
scroll to position [606, 339]
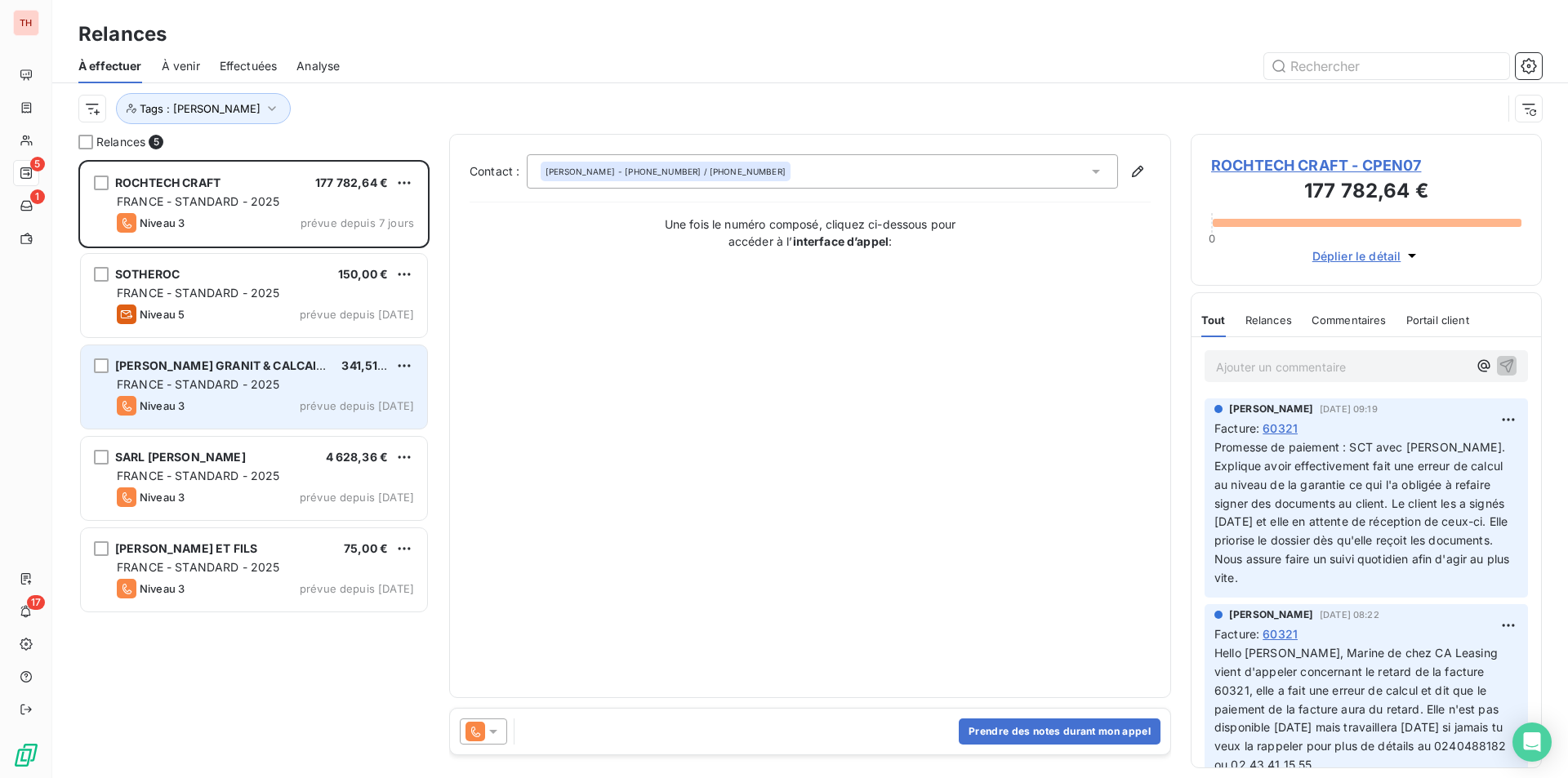
drag, startPoint x: 202, startPoint y: 389, endPoint x: 217, endPoint y: 390, distance: 15.0
click at [202, 389] on span "FRANCE - STANDARD - 2025" at bounding box center [198, 384] width 163 height 14
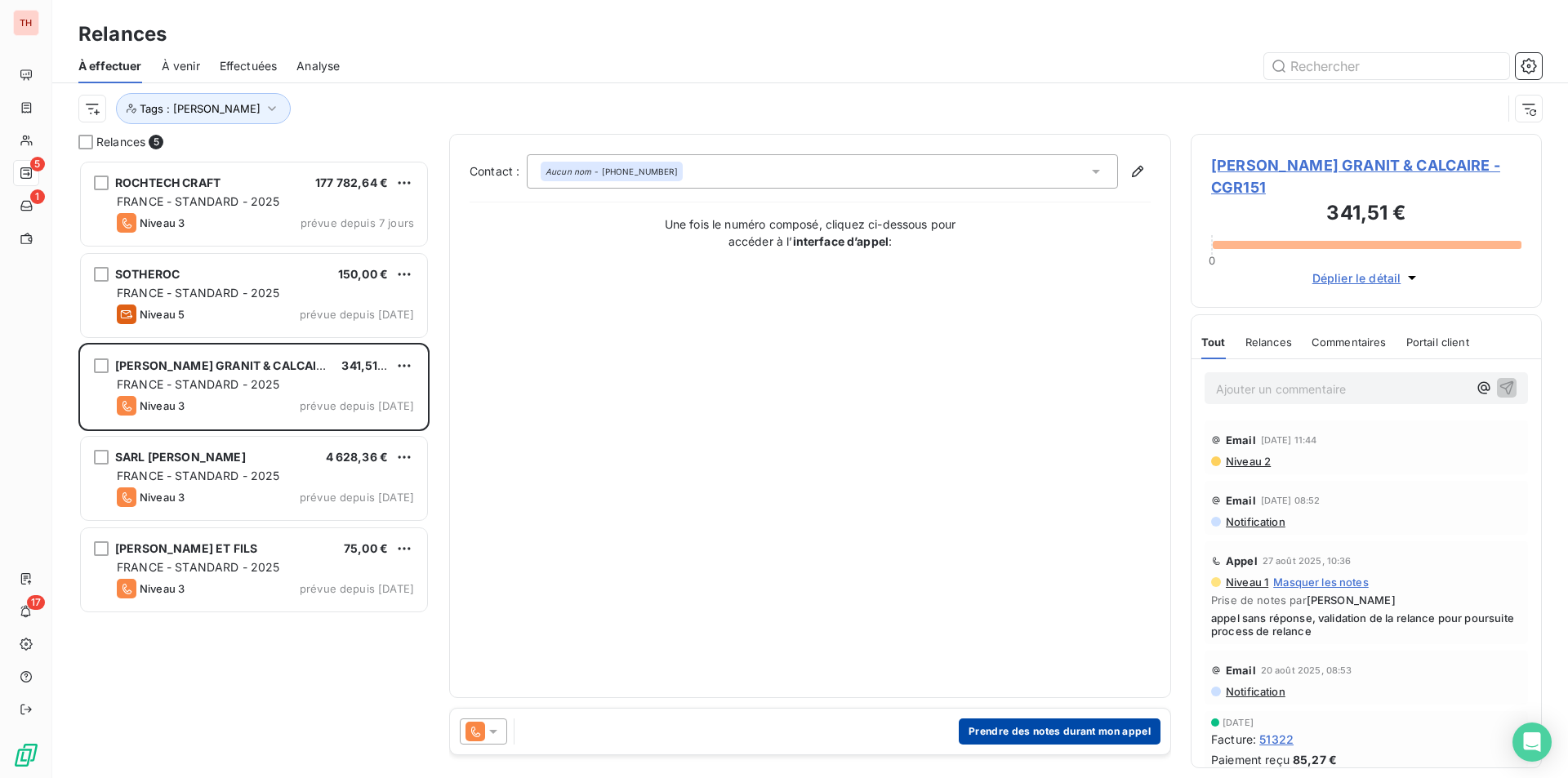
click at [1019, 729] on button "Prendre des notes durant mon appel" at bounding box center [1059, 732] width 201 height 26
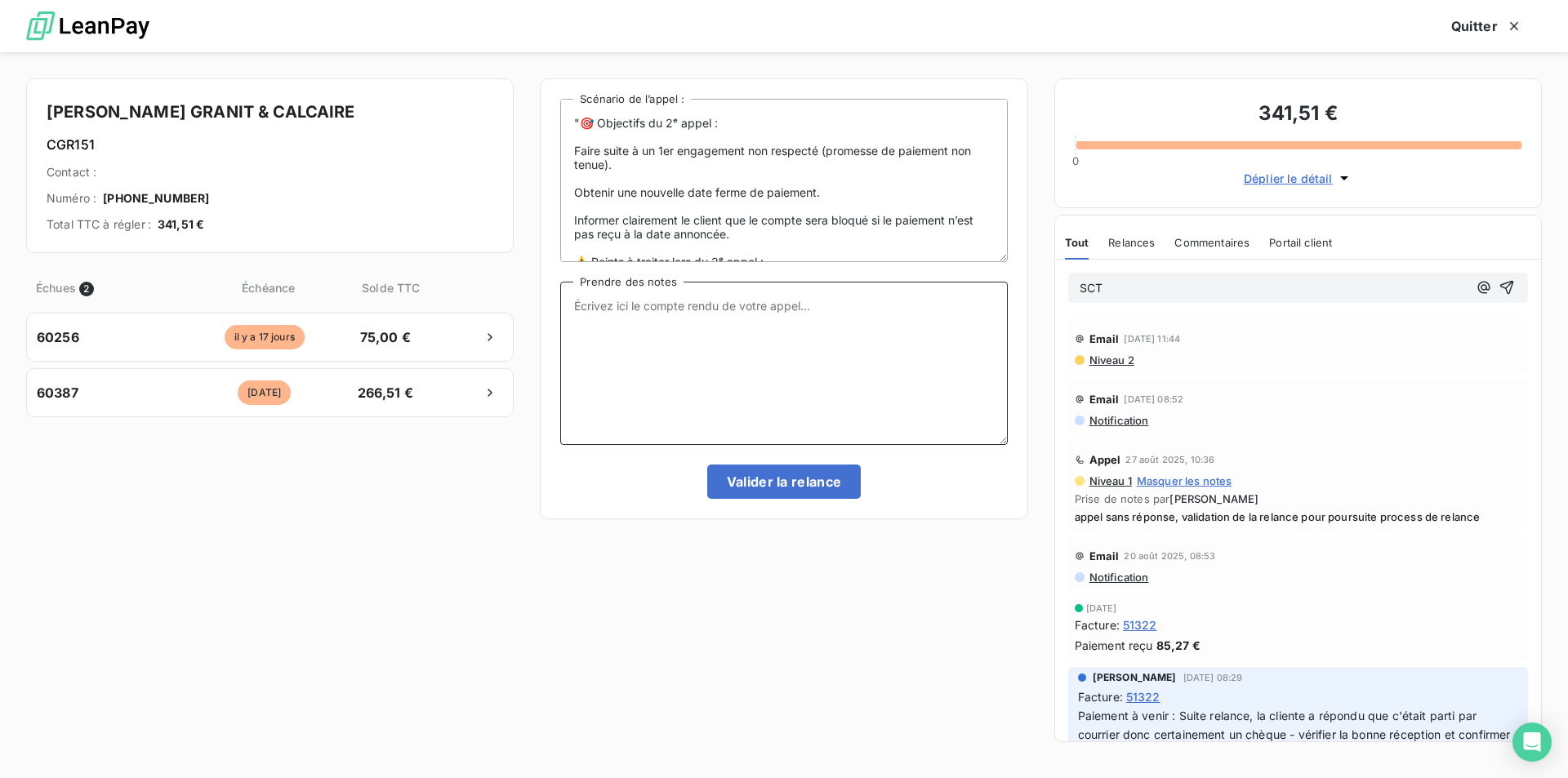
click at [609, 304] on textarea "Prendre des notes" at bounding box center [784, 363] width 446 height 163
type textarea "SCT avec [PERSON_NAME], va procéder au règlement."
drag, startPoint x: 791, startPoint y: 476, endPoint x: 834, endPoint y: 469, distance: 43.6
click at [791, 476] on button "Valider la relance" at bounding box center [784, 482] width 154 height 35
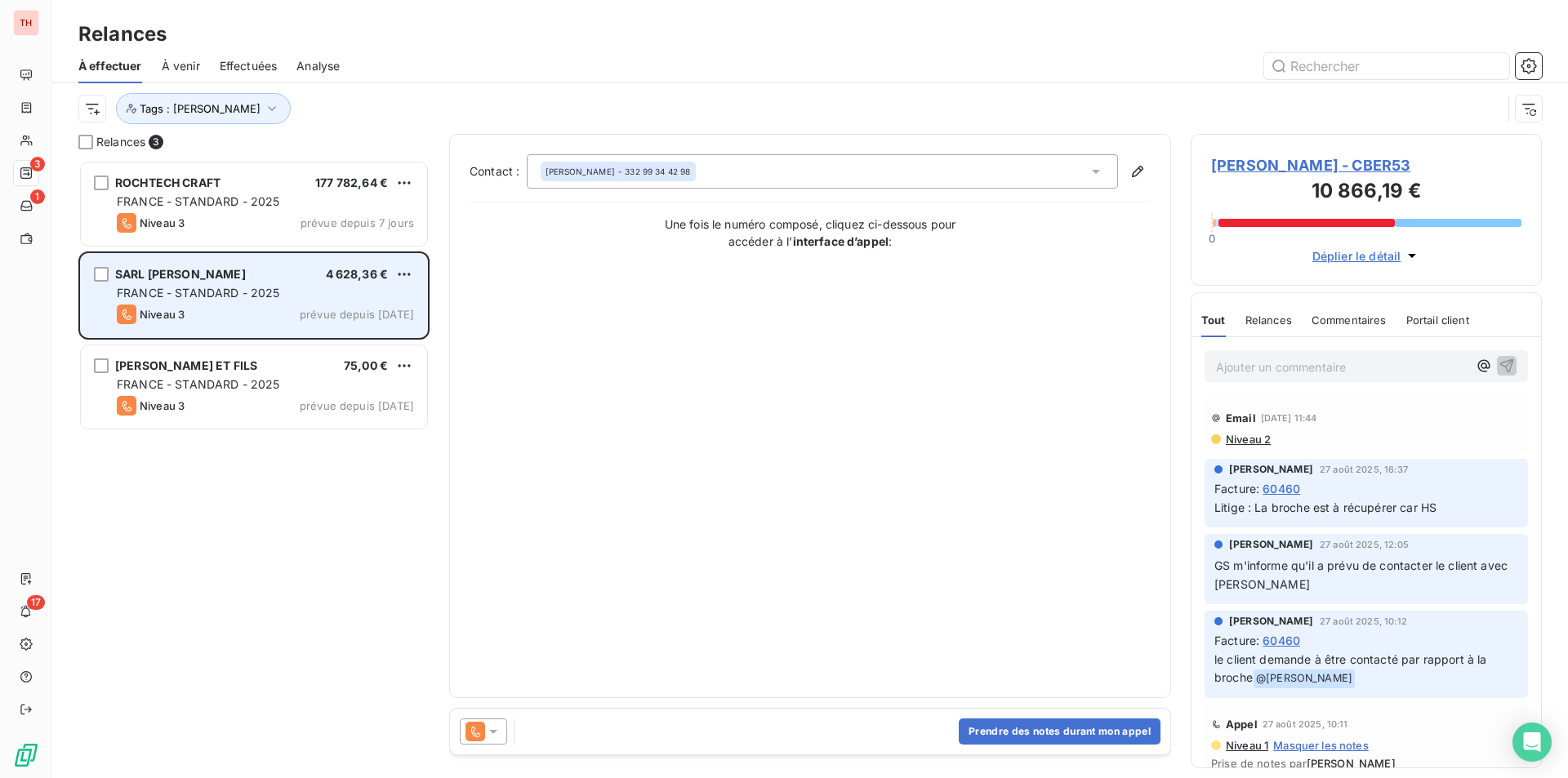
click at [308, 297] on div "FRANCE - STANDARD - 2025" at bounding box center [265, 293] width 297 height 16
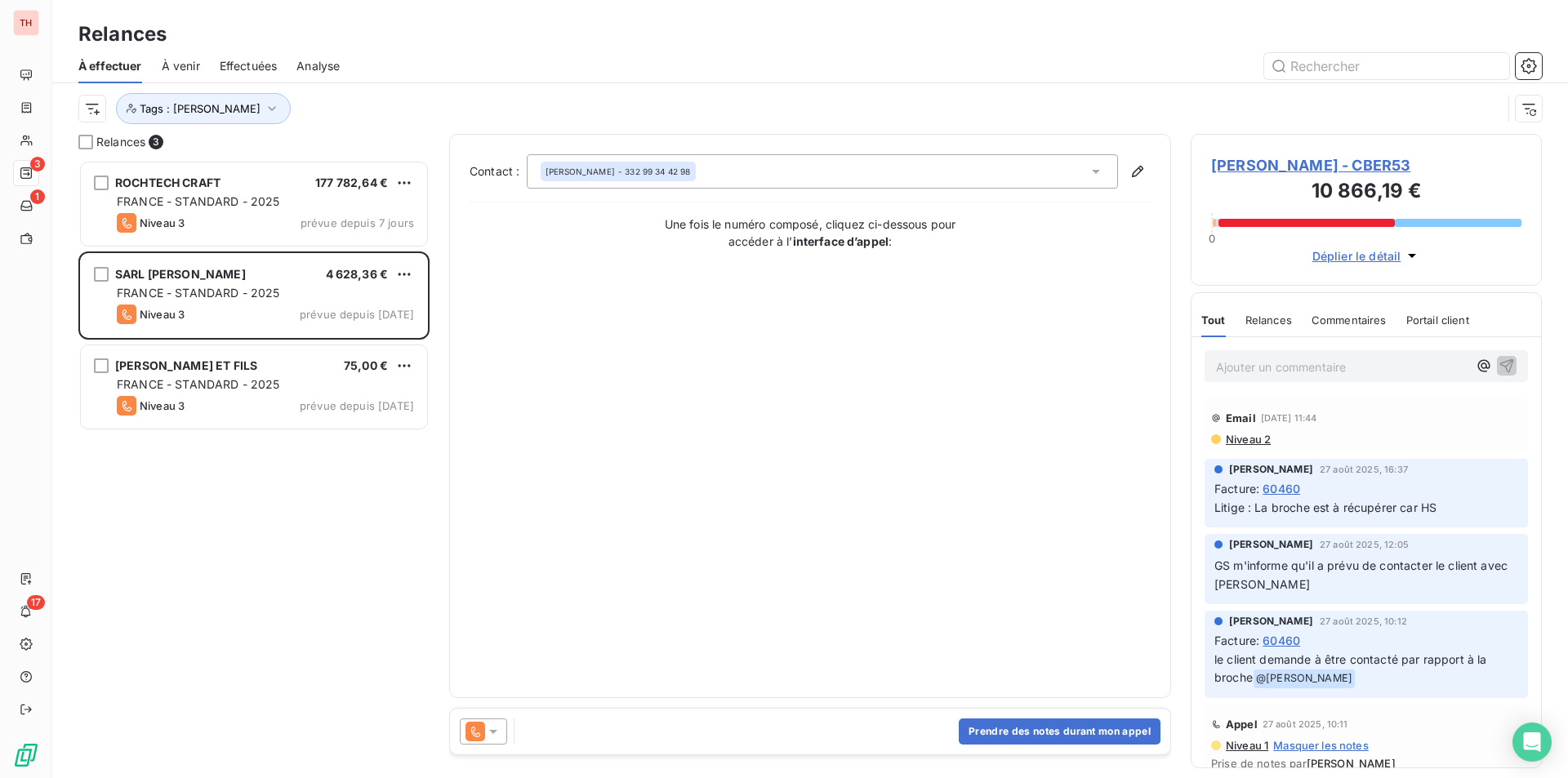
click at [1251, 159] on span "[PERSON_NAME] - CBER53" at bounding box center [1366, 165] width 311 height 22
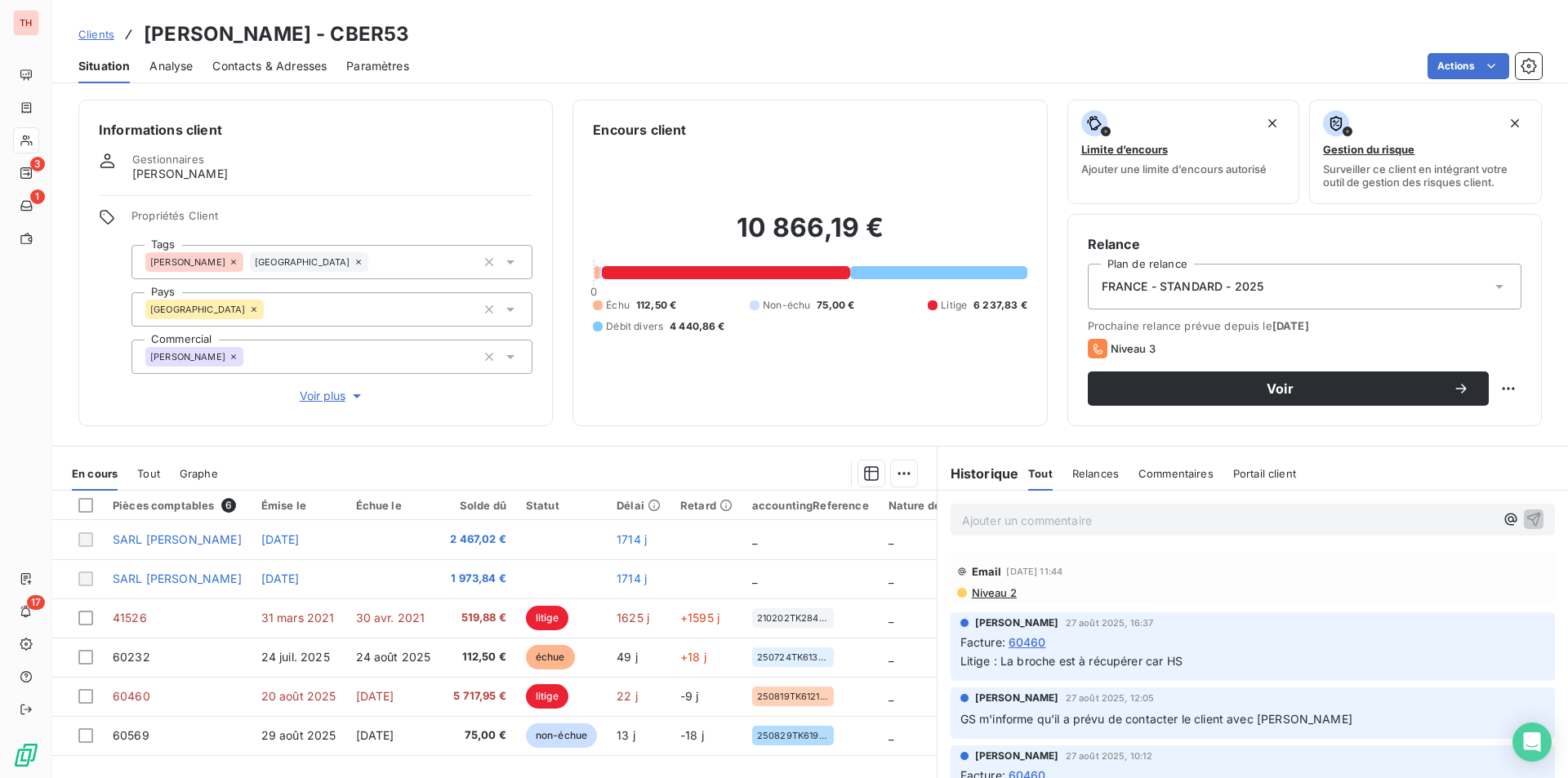
scroll to position [76, 0]
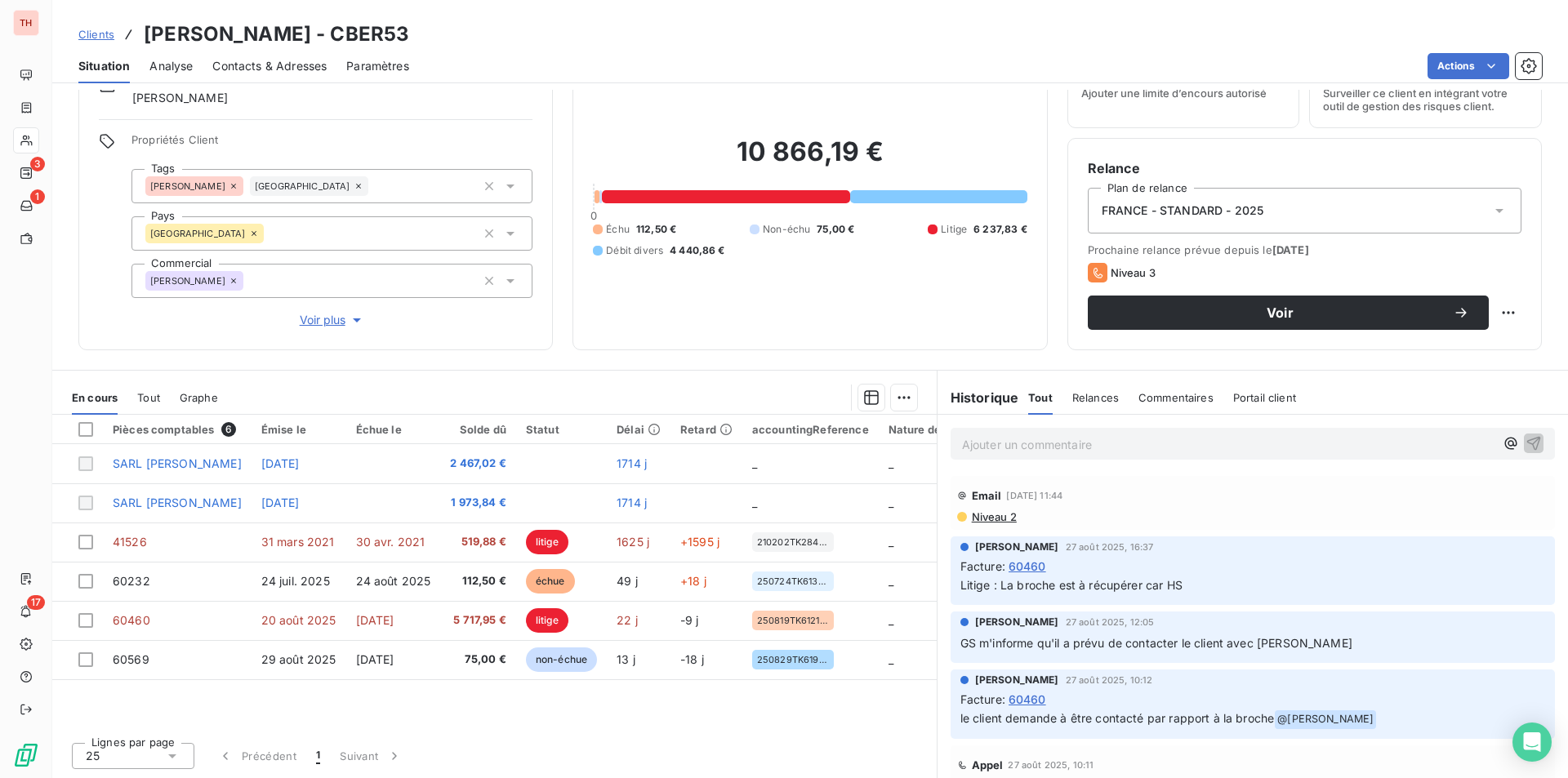
click at [1017, 445] on p "Ajouter un commentaire ﻿" at bounding box center [1228, 445] width 532 height 20
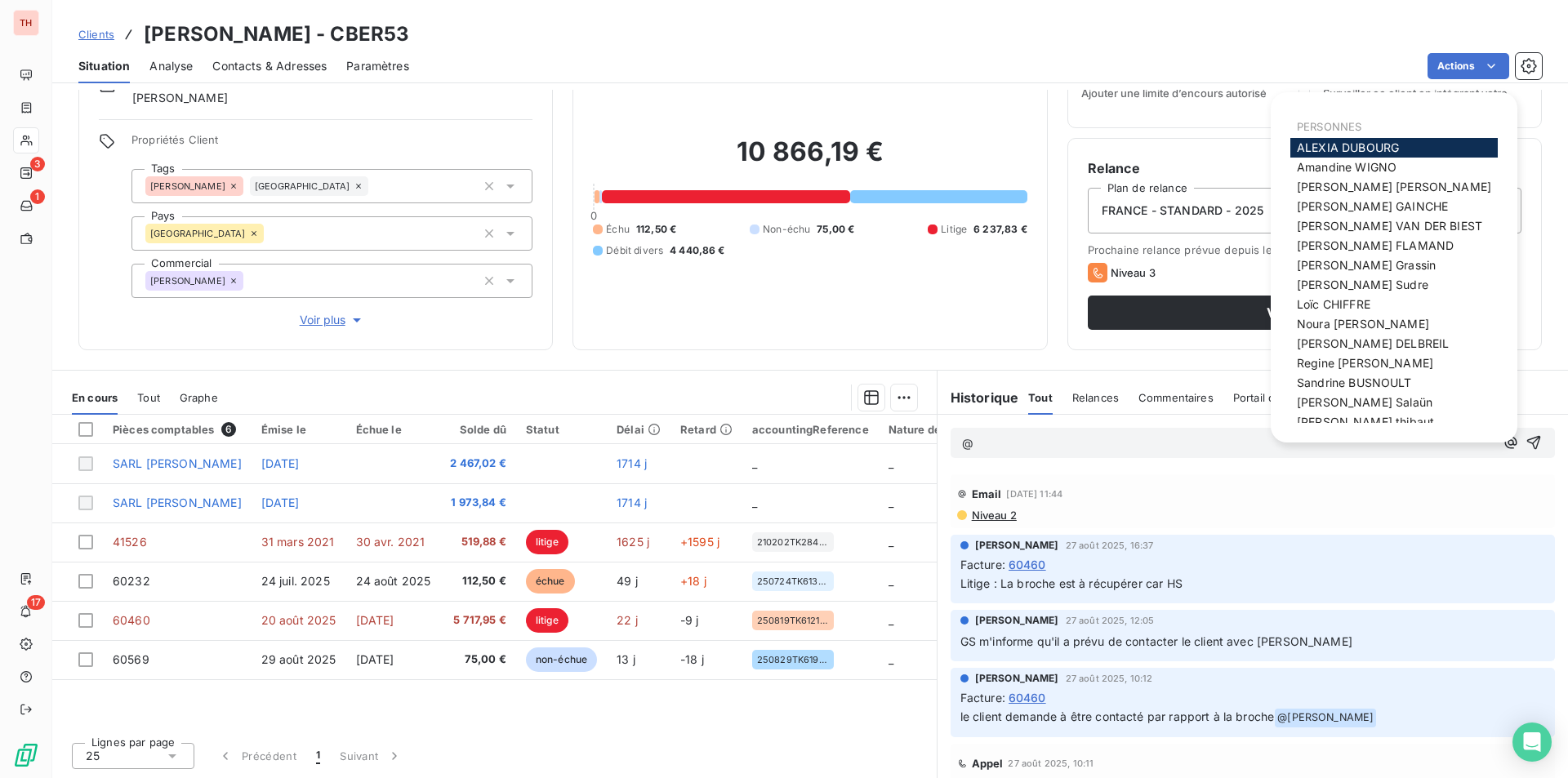
scroll to position [32, 0]
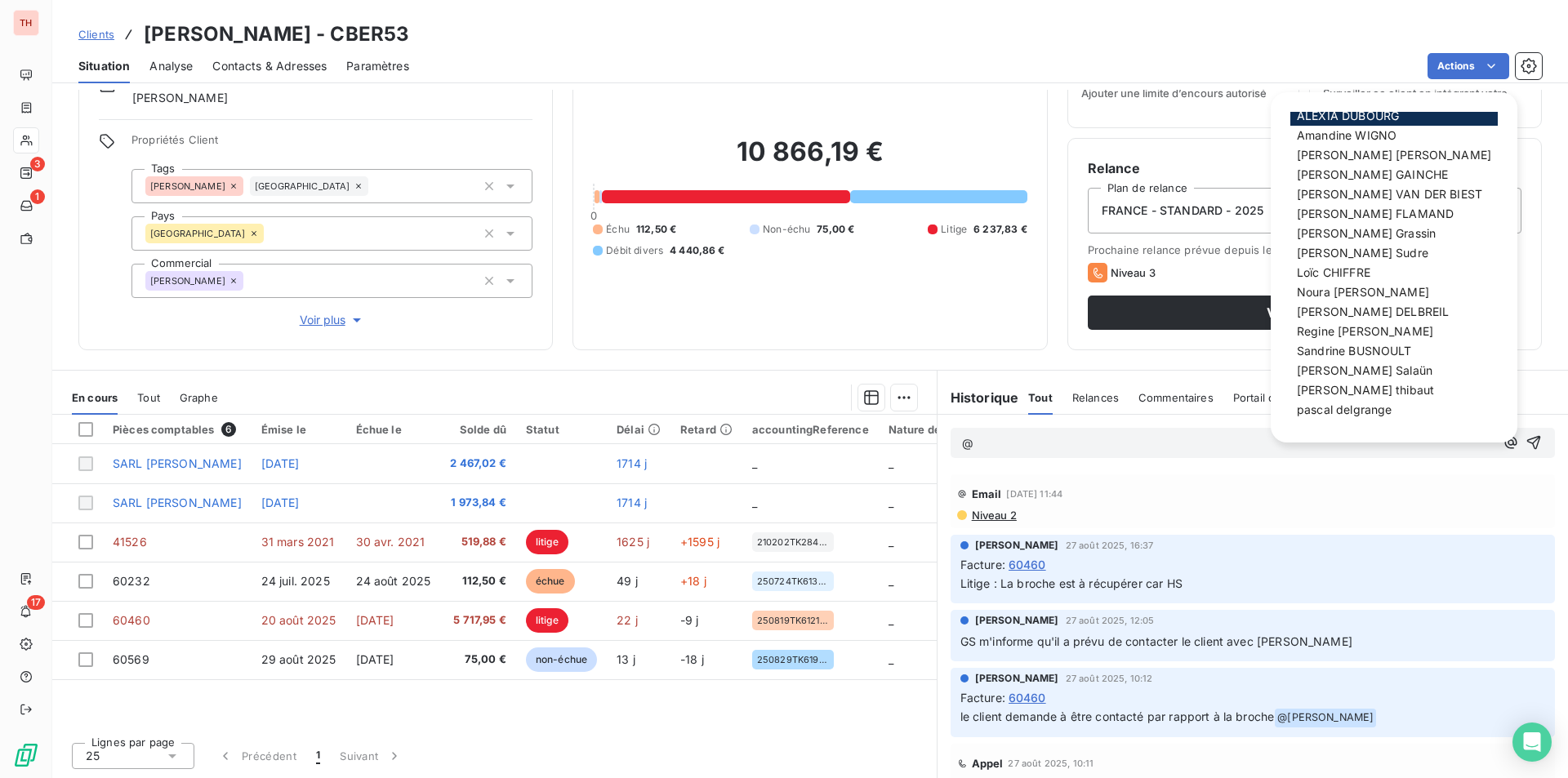
drag, startPoint x: 1351, startPoint y: 251, endPoint x: 1368, endPoint y: 251, distance: 17.0
click at [1351, 251] on span "[PERSON_NAME]" at bounding box center [1362, 252] width 131 height 14
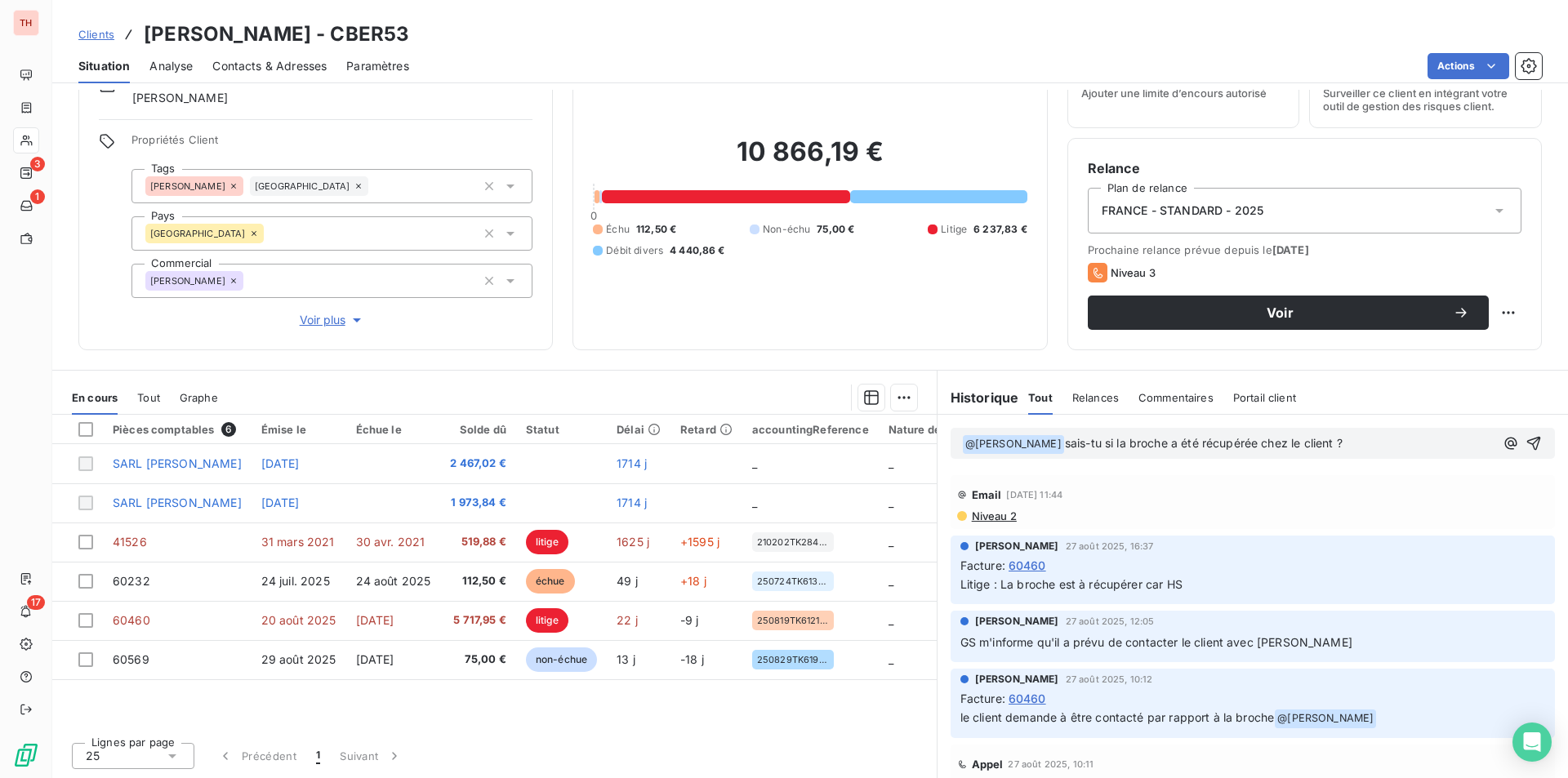
drag, startPoint x: 1507, startPoint y: 434, endPoint x: 1567, endPoint y: 421, distance: 61.4
click at [1523, 434] on button "button" at bounding box center [1533, 444] width 20 height 20
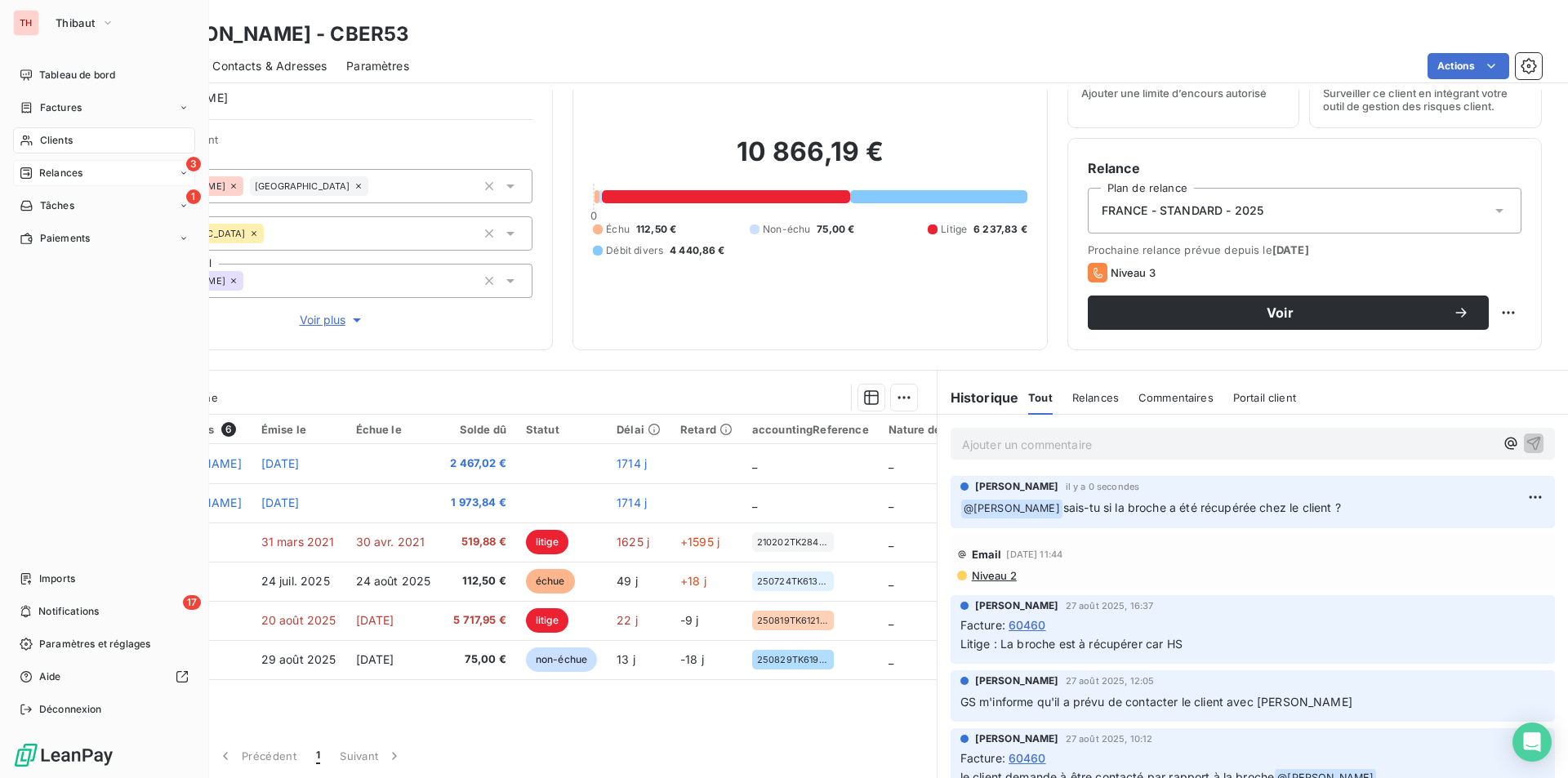
click at [74, 169] on span "Relances" at bounding box center [61, 173] width 44 height 15
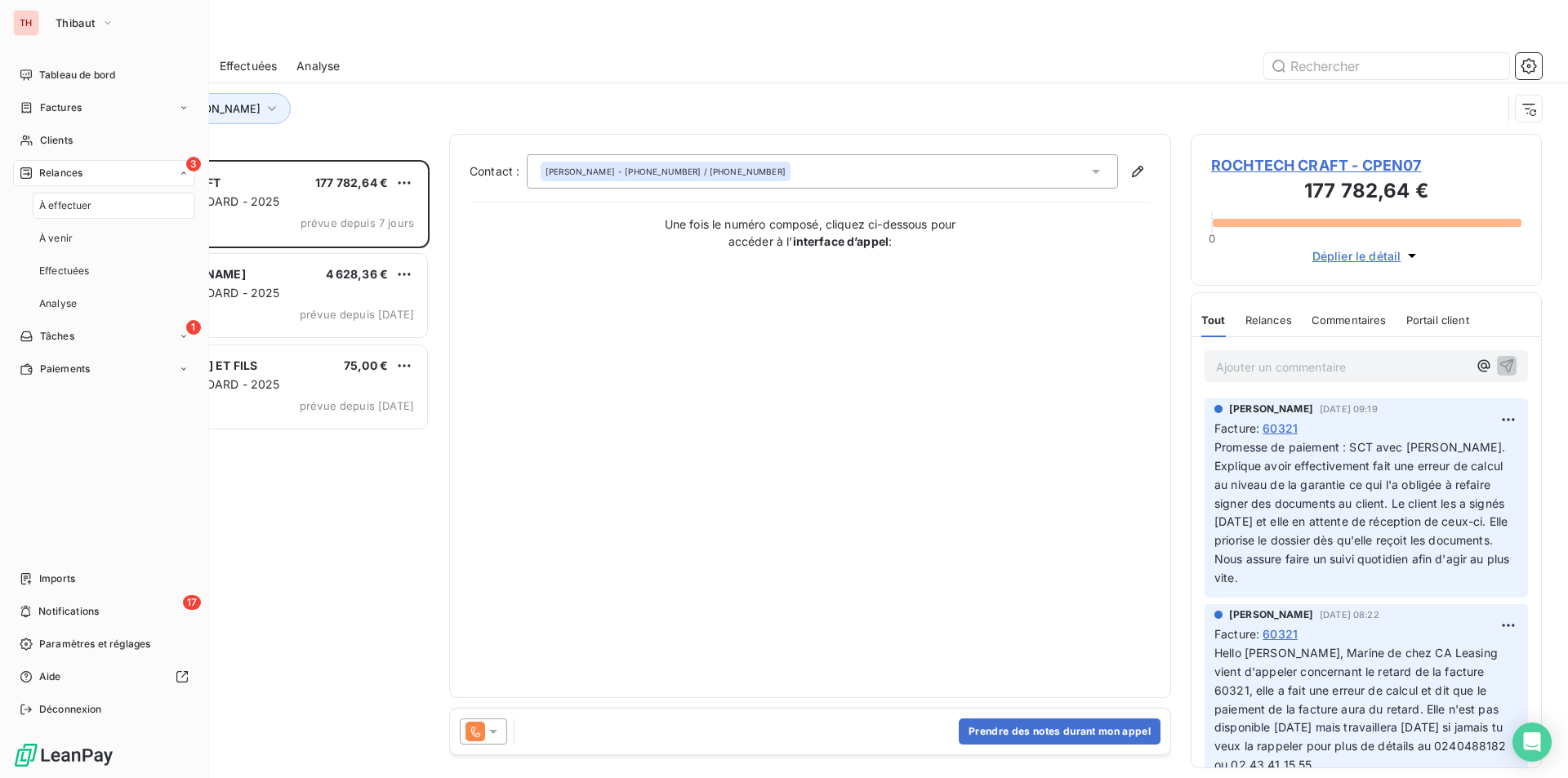
scroll to position [606, 339]
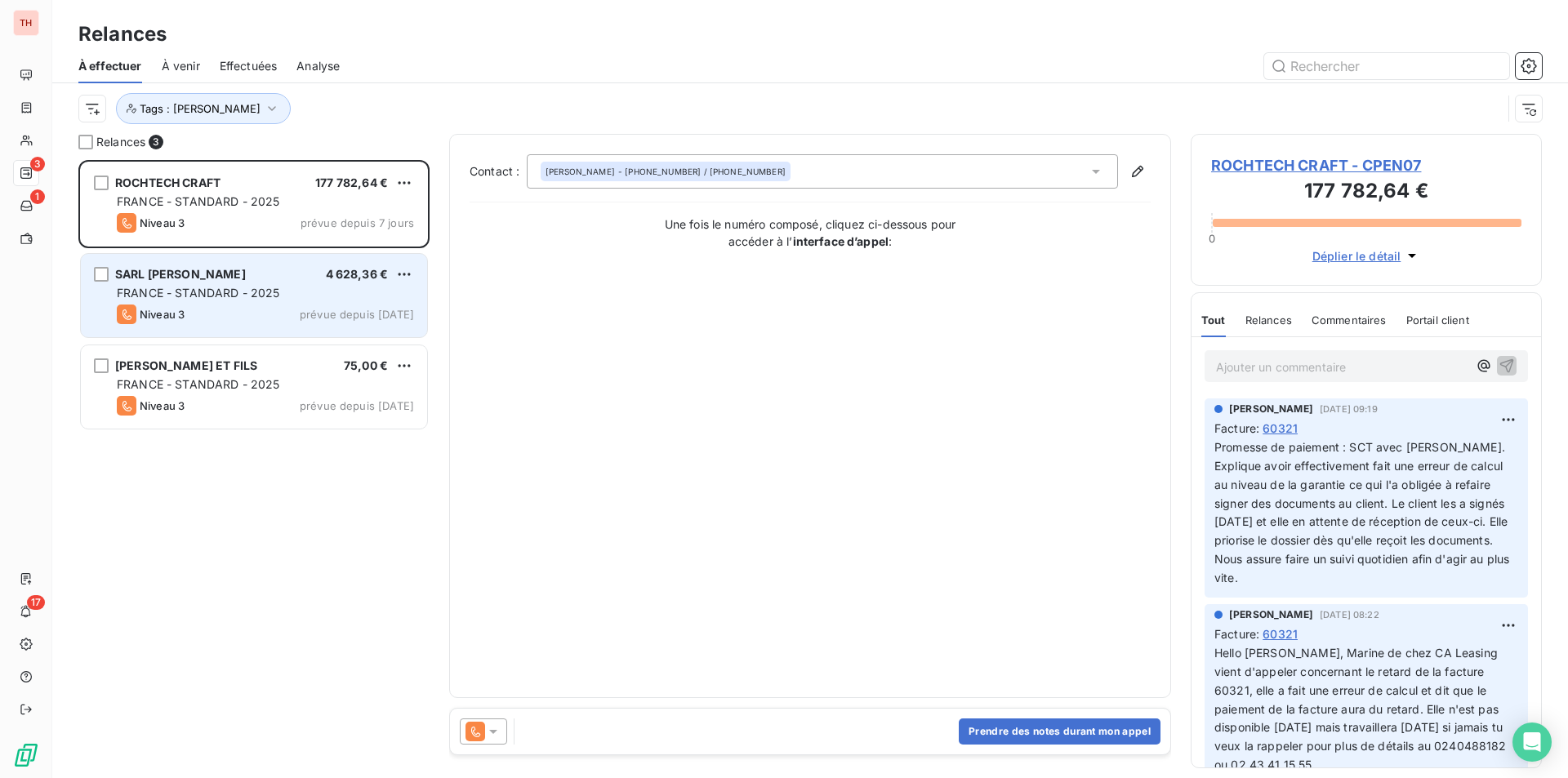
click at [237, 292] on span "FRANCE - STANDARD - 2025" at bounding box center [198, 292] width 163 height 14
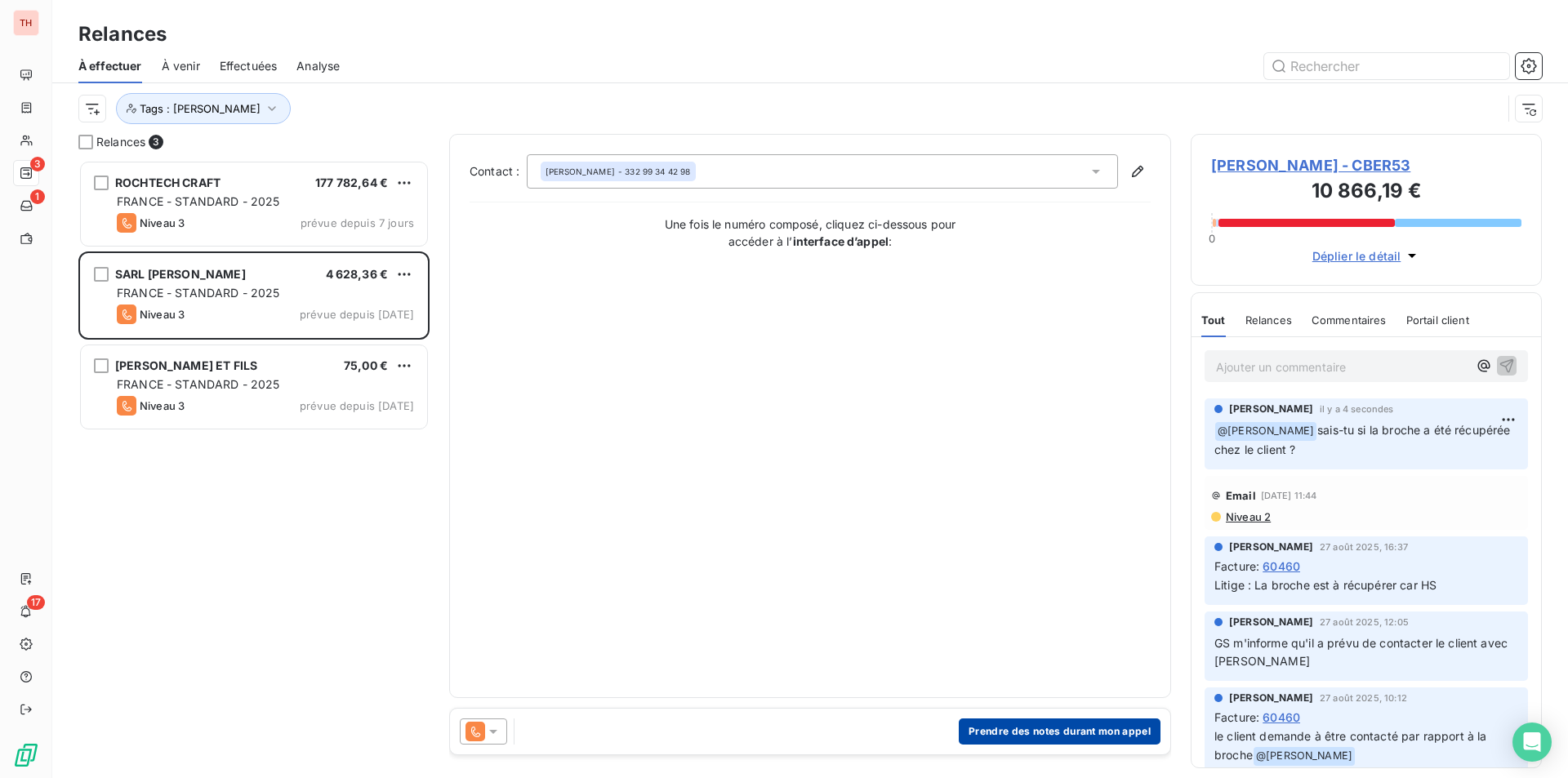
click at [986, 730] on button "Prendre des notes durant mon appel" at bounding box center [1059, 732] width 201 height 26
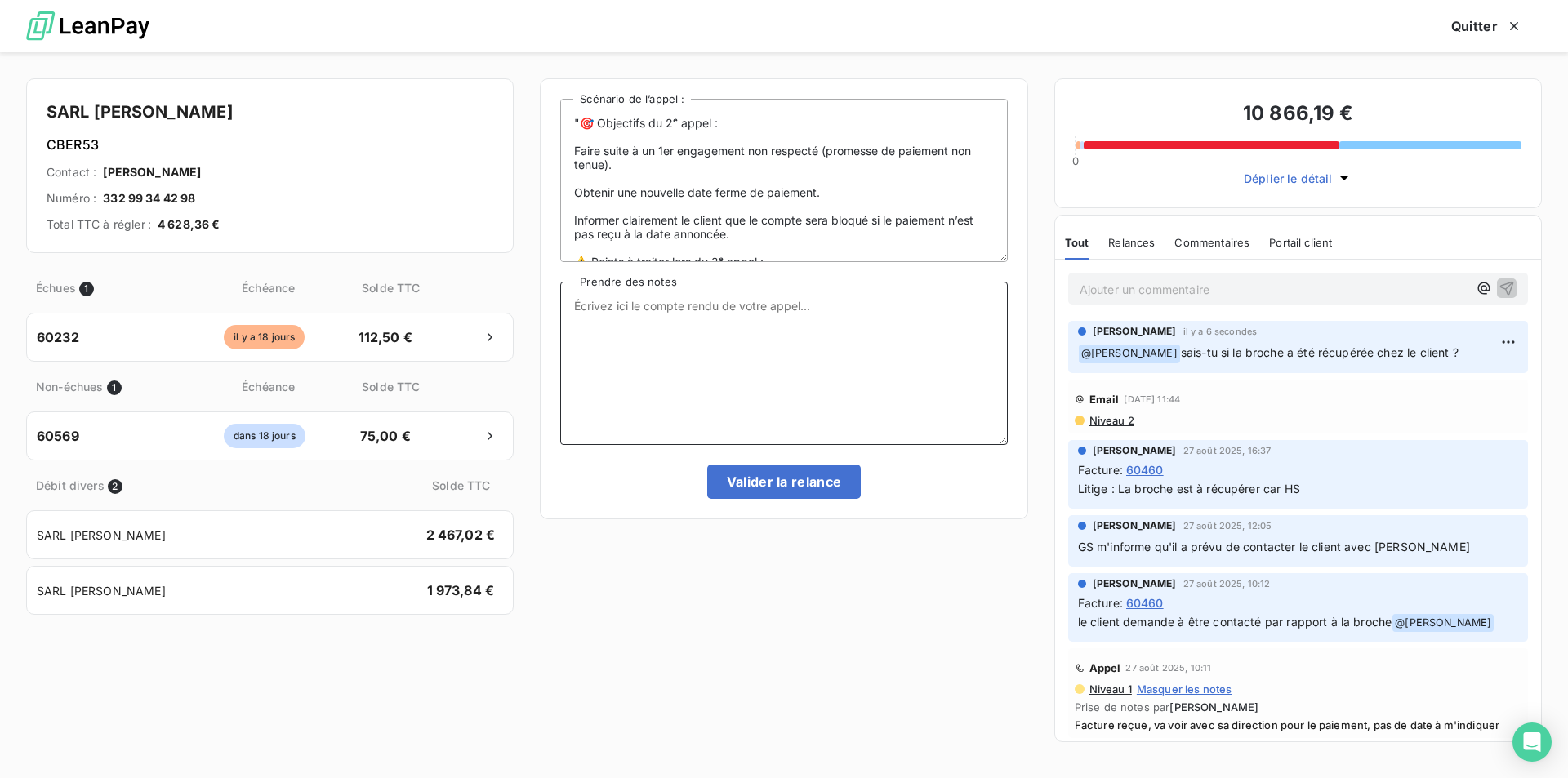
click at [590, 307] on textarea "Prendre des notes" at bounding box center [784, 363] width 446 height 163
type textarea "En attente réponse GS pour savoir si broche récupérée."
click at [797, 479] on button "Valider la relance" at bounding box center [784, 482] width 154 height 35
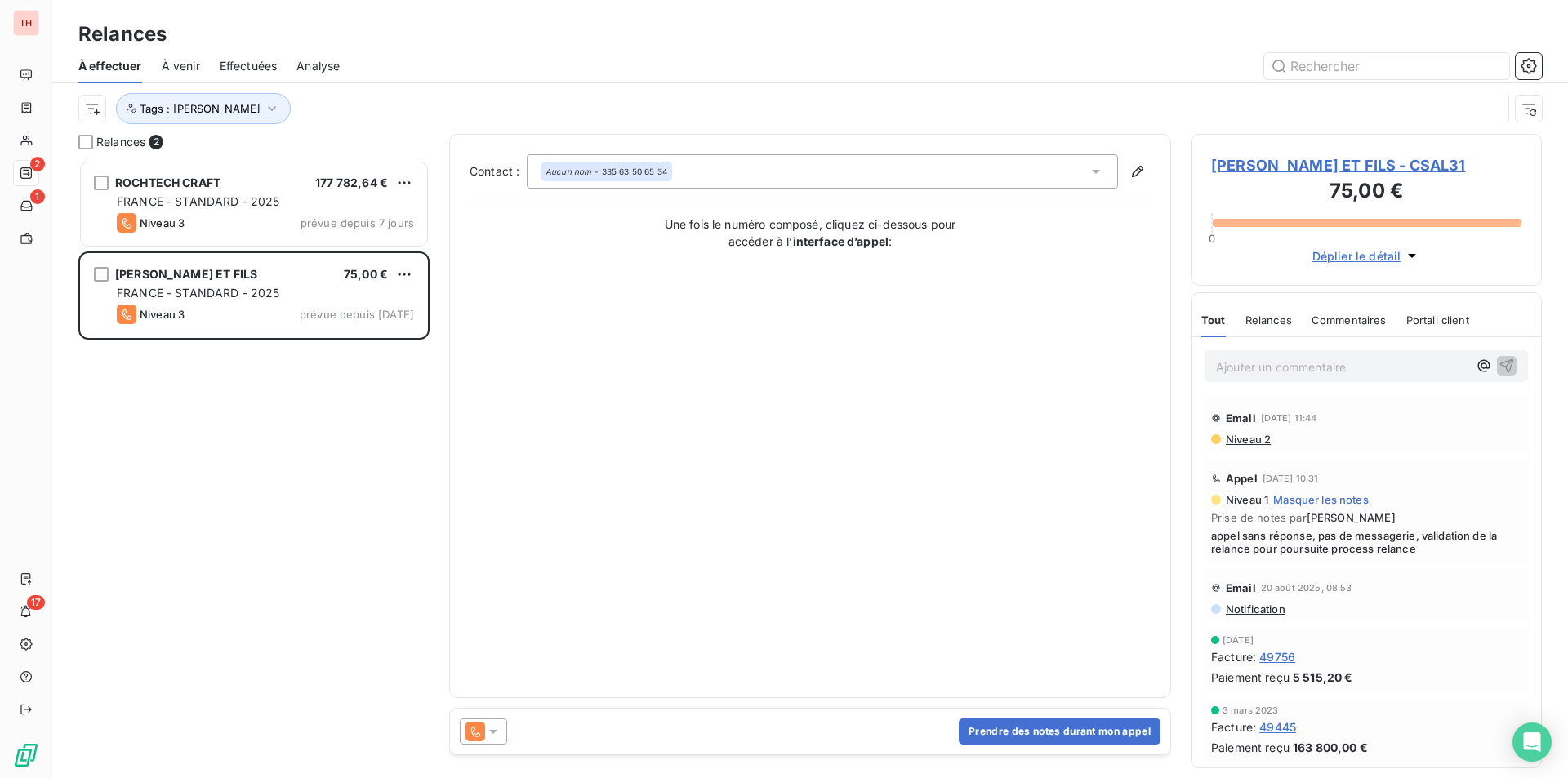
click at [1255, 161] on span "[PERSON_NAME] ET FILS - CSAL31" at bounding box center [1366, 165] width 311 height 22
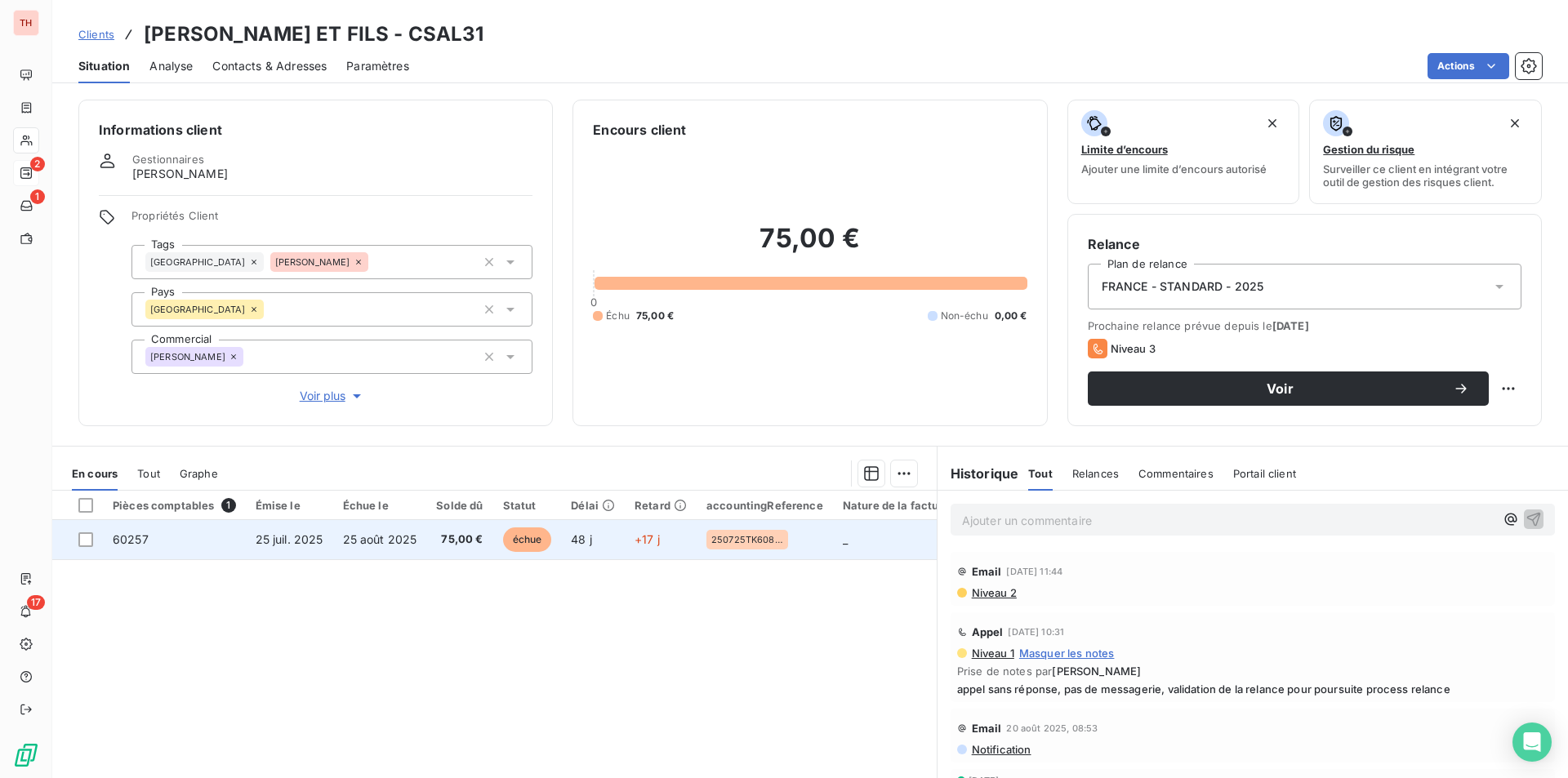
click at [252, 534] on td "25 juil. 2025" at bounding box center [290, 539] width 87 height 39
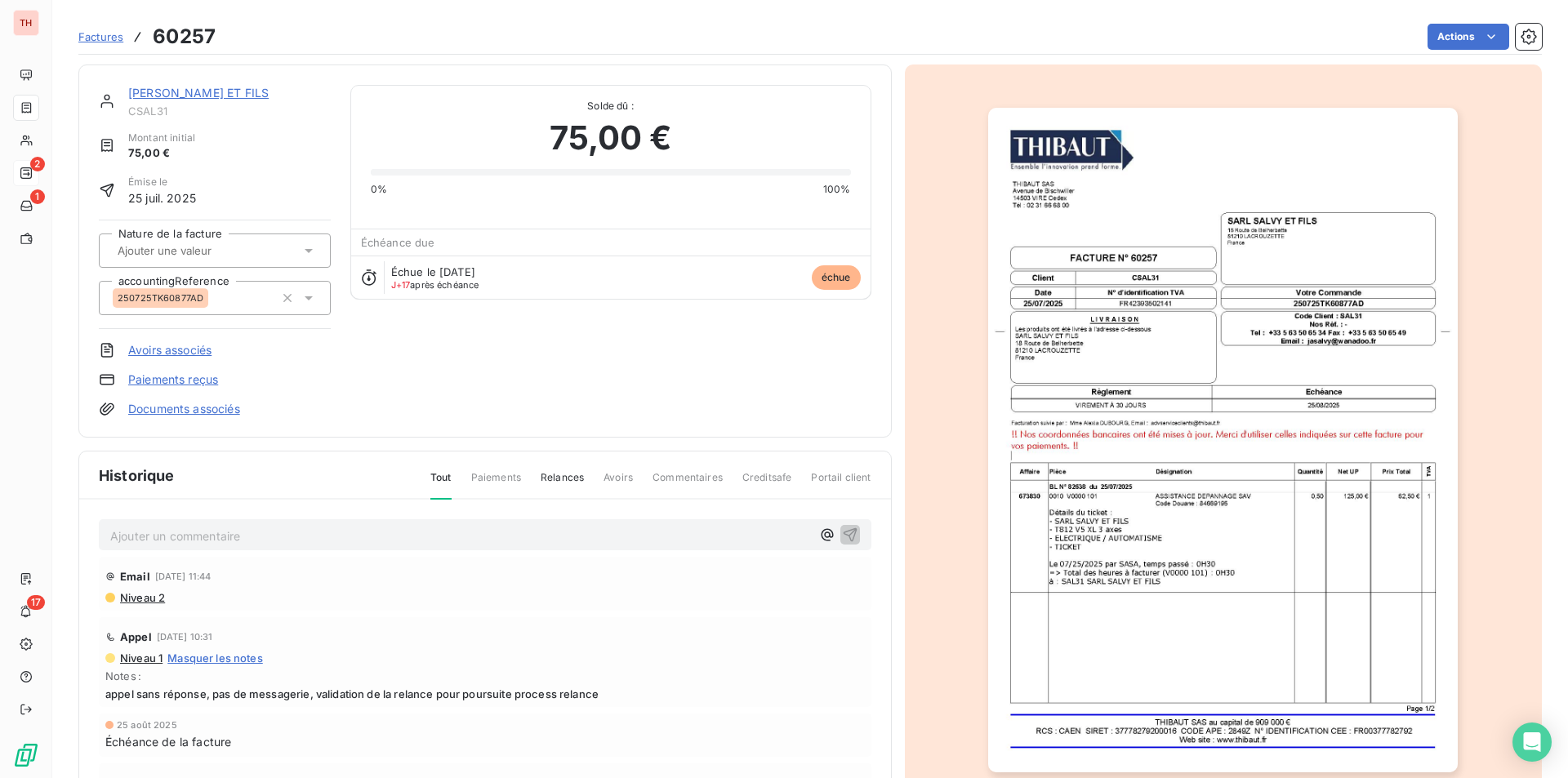
scroll to position [78, 0]
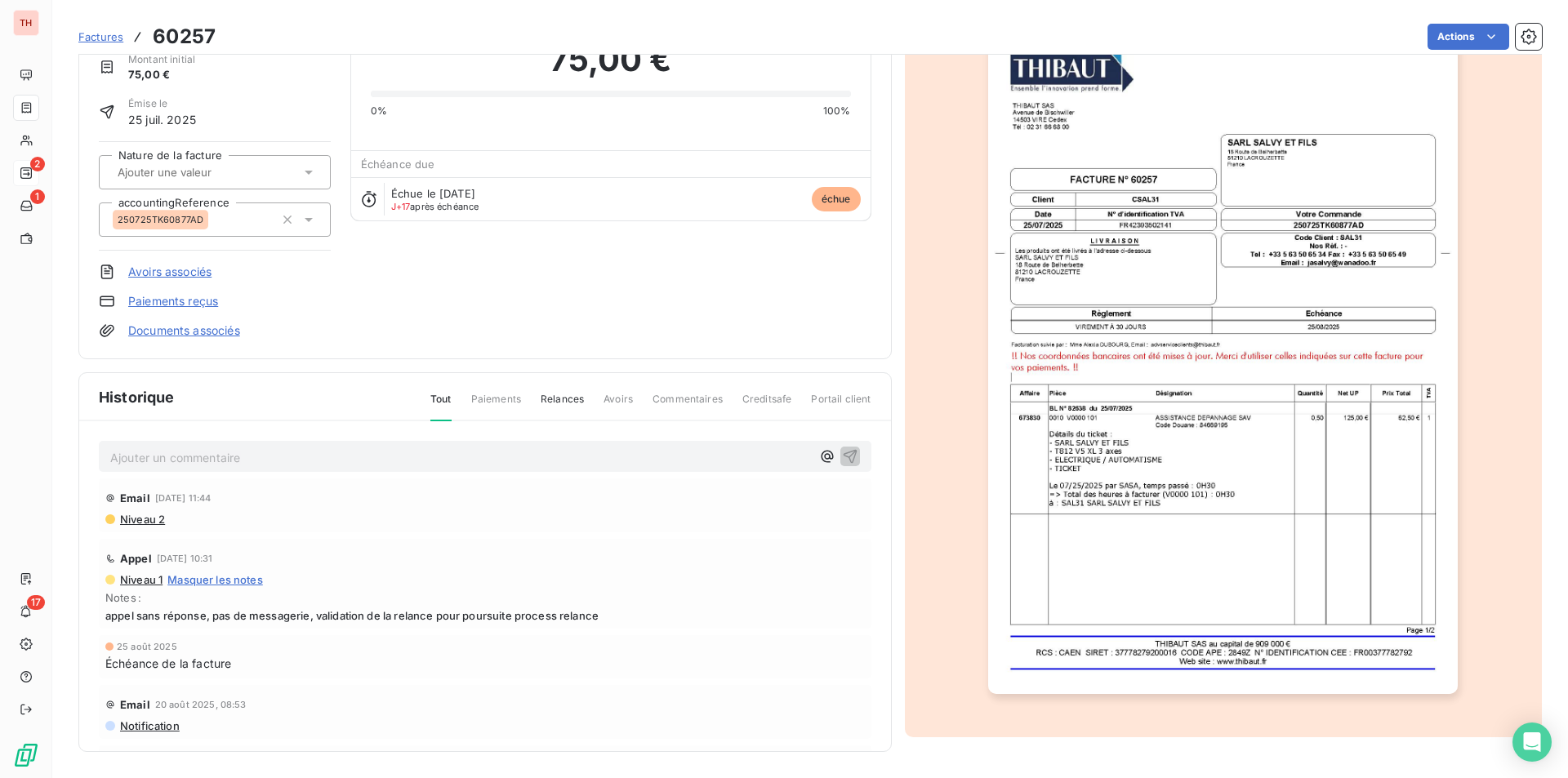
click at [1168, 500] on img "button" at bounding box center [1222, 362] width 469 height 665
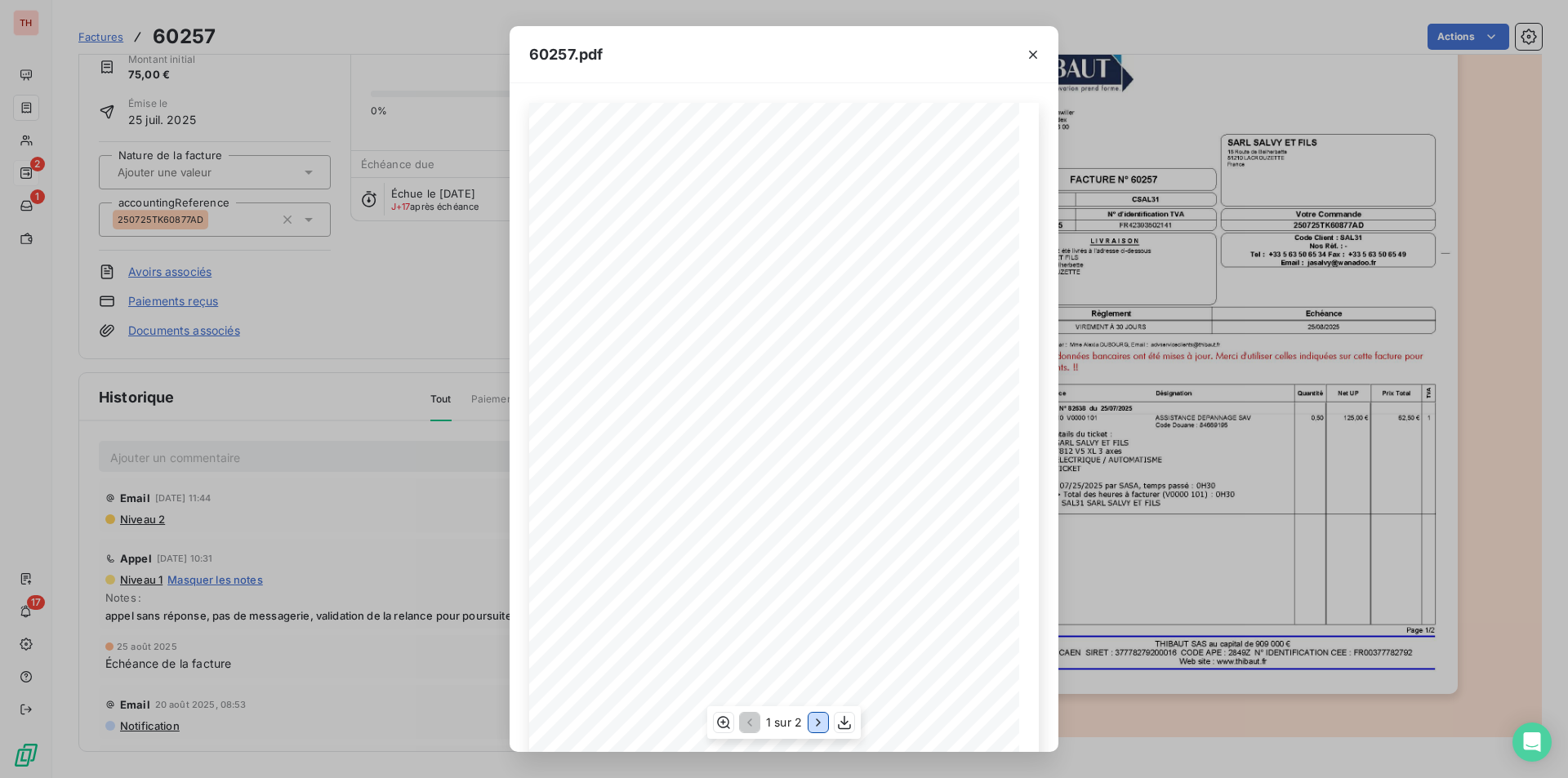
drag, startPoint x: 815, startPoint y: 716, endPoint x: 823, endPoint y: 710, distance: 10.0
click at [815, 716] on icon "button" at bounding box center [818, 722] width 16 height 16
click at [749, 718] on icon "button" at bounding box center [748, 722] width 16 height 16
click at [1030, 51] on icon "button" at bounding box center [1033, 55] width 16 height 16
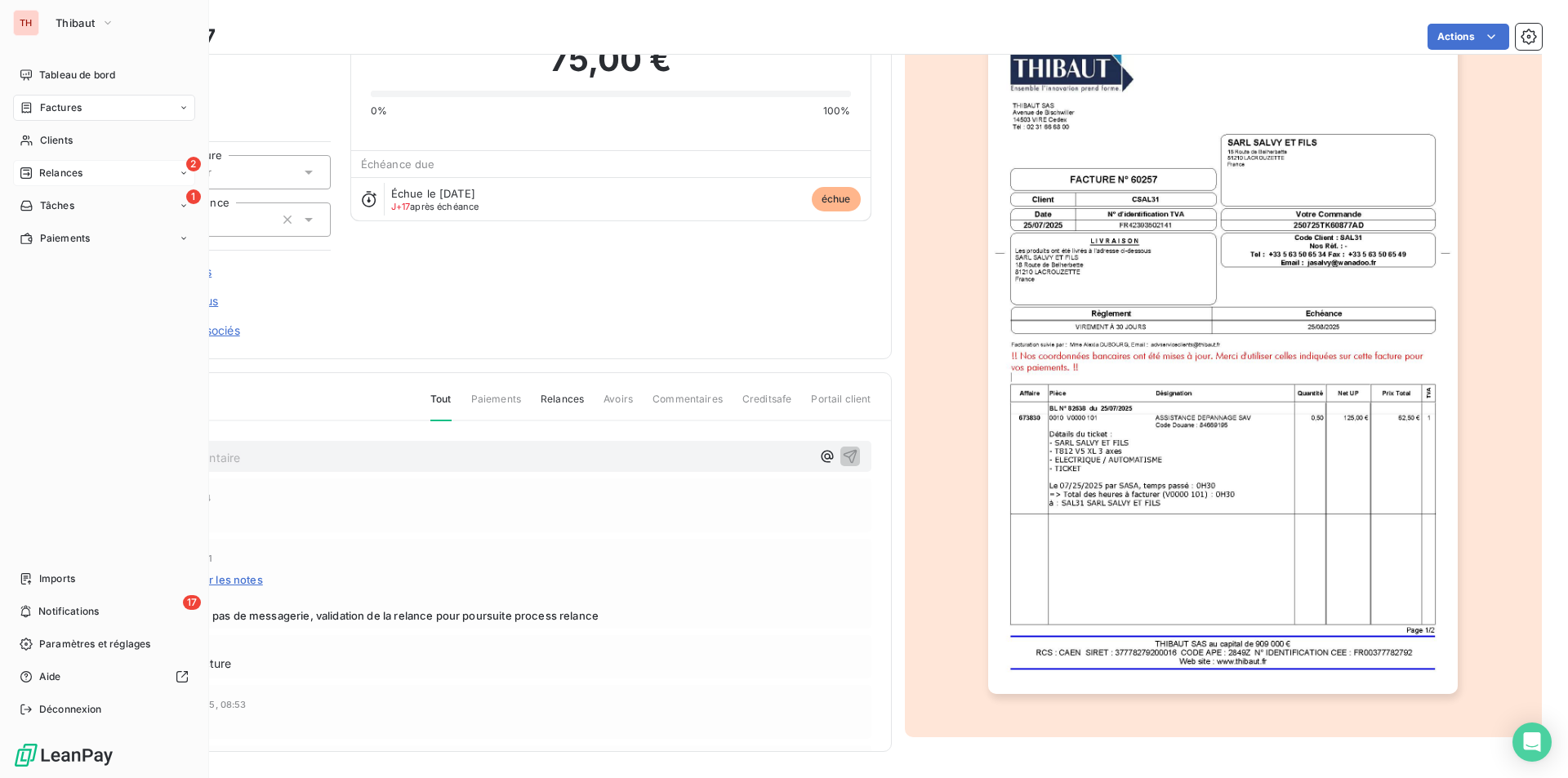
click at [70, 169] on span "Relances" at bounding box center [61, 173] width 44 height 15
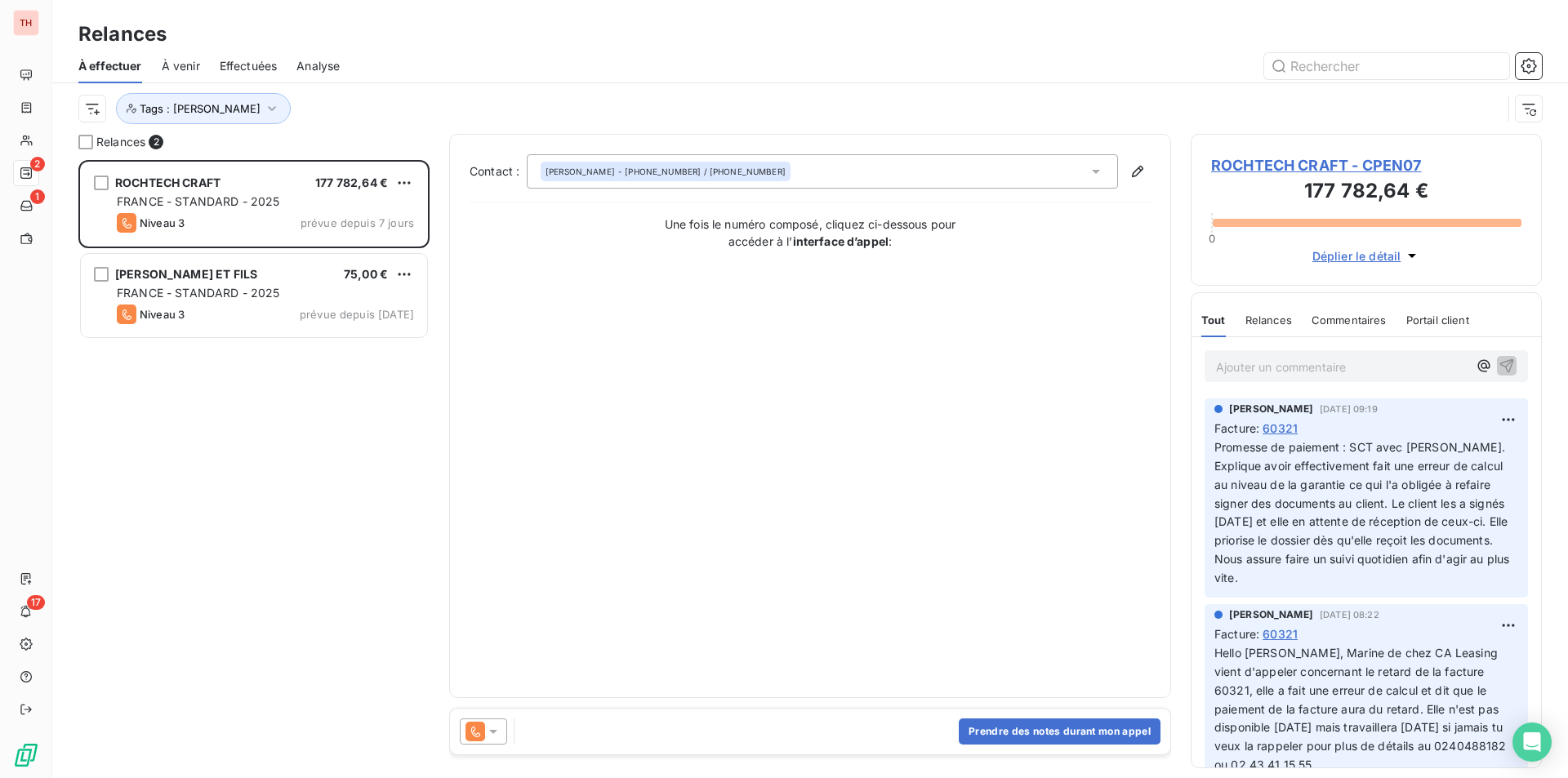
scroll to position [606, 339]
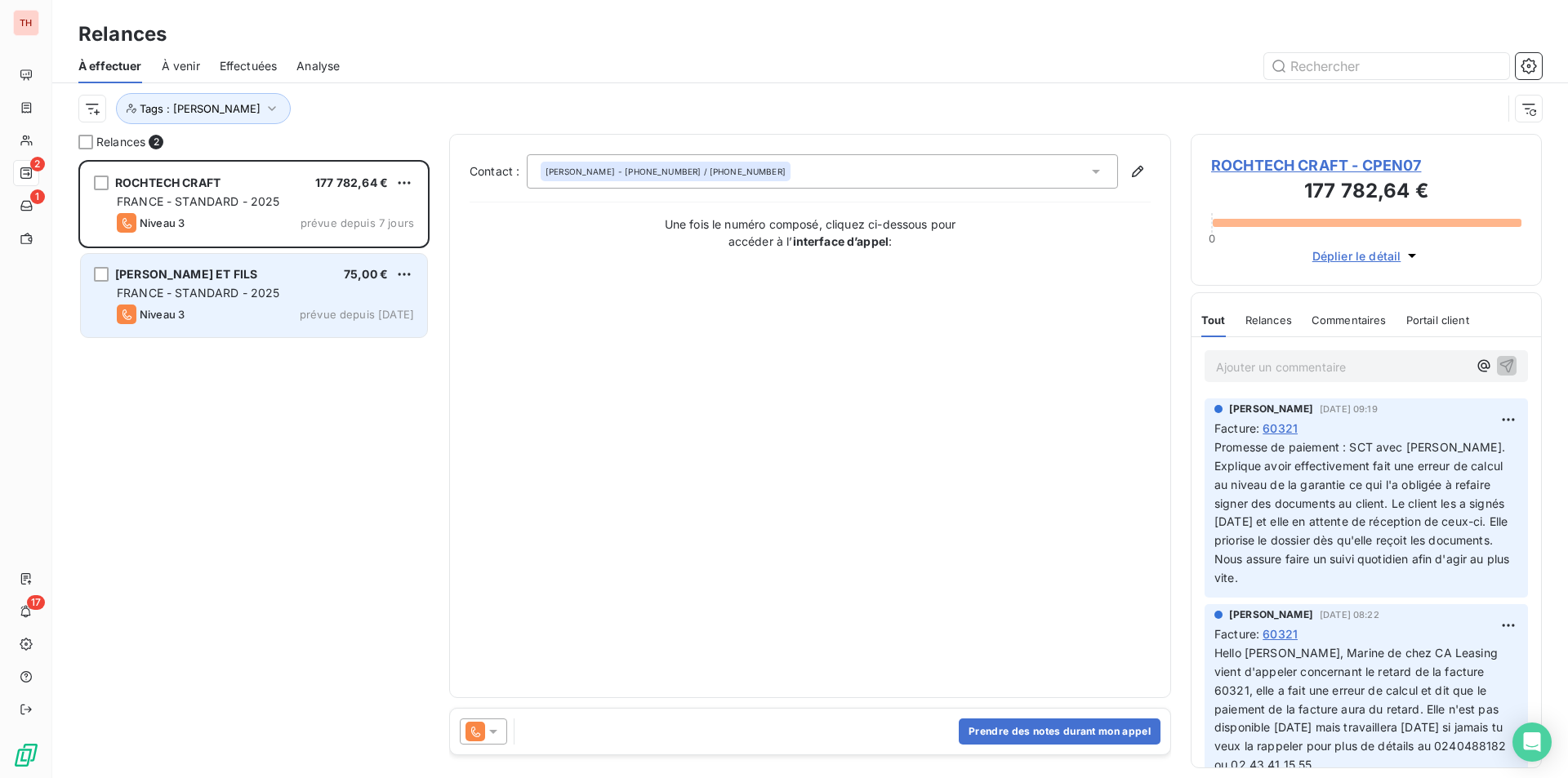
click at [259, 280] on div "[PERSON_NAME] ET FILS 75,00 €" at bounding box center [265, 274] width 297 height 15
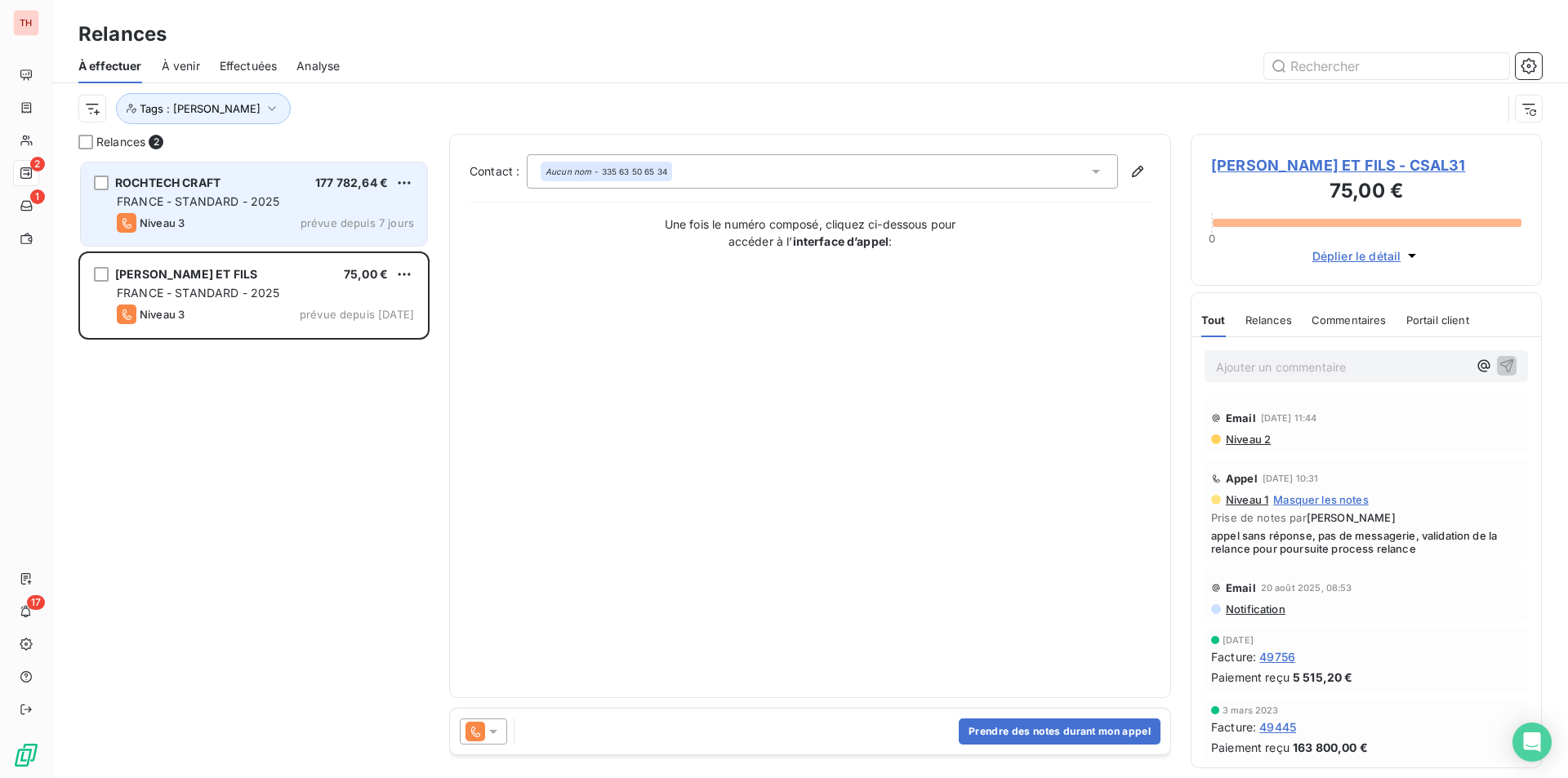
drag, startPoint x: 209, startPoint y: 195, endPoint x: 233, endPoint y: 212, distance: 29.4
click at [209, 195] on span "FRANCE - STANDARD - 2025" at bounding box center [198, 200] width 163 height 14
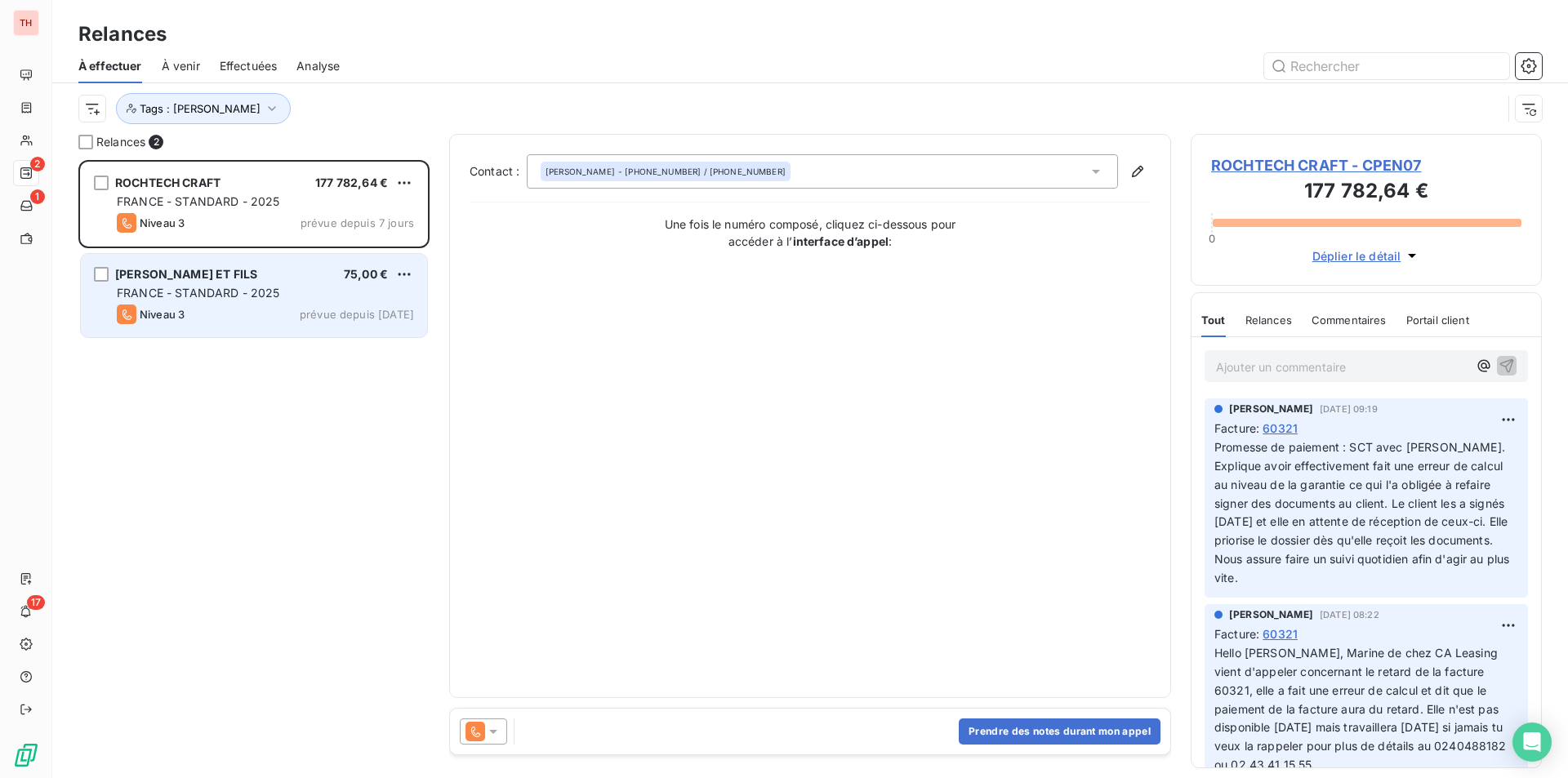
click at [209, 285] on div "FRANCE - STANDARD - 2025" at bounding box center [265, 293] width 297 height 16
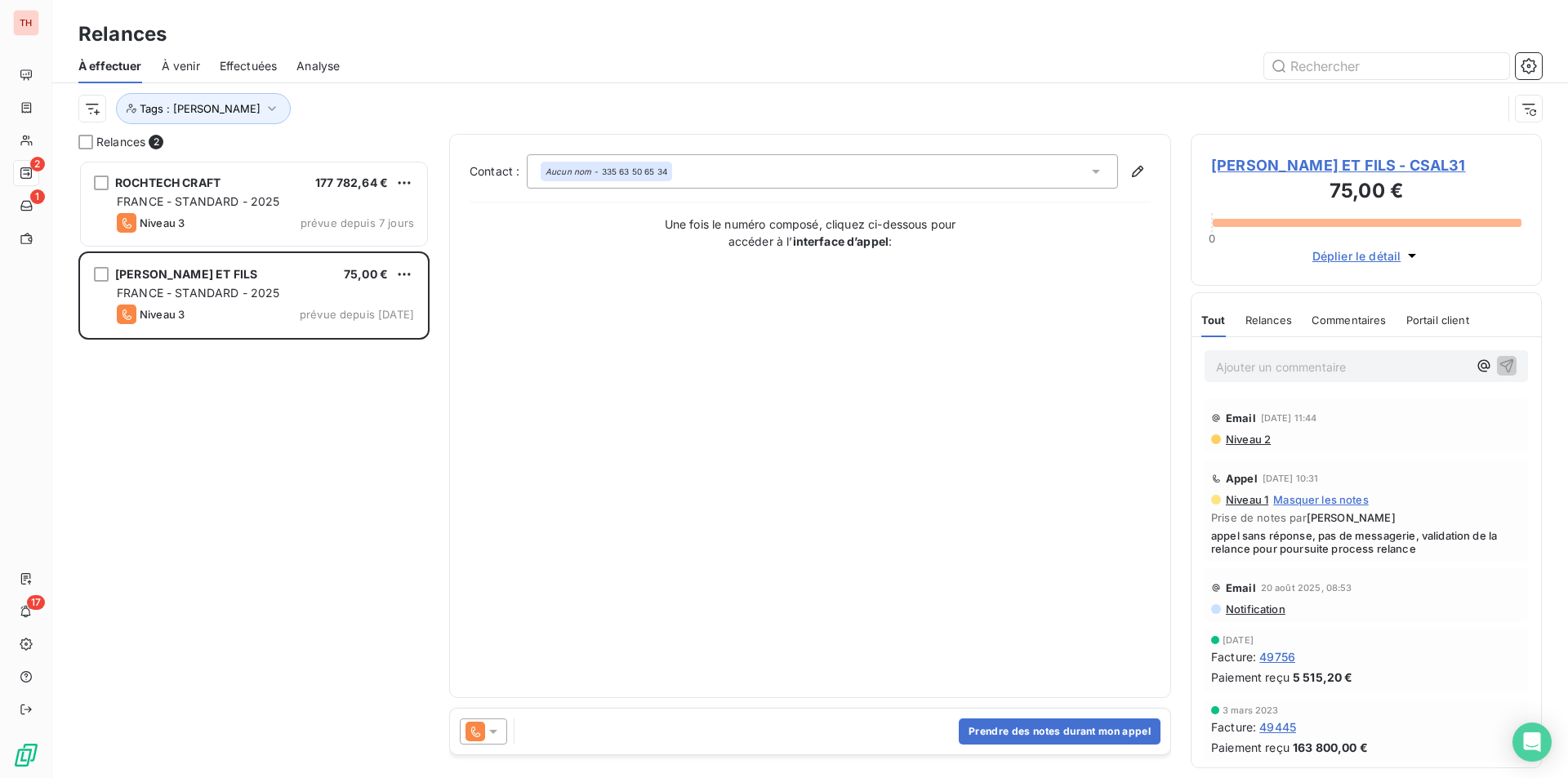
click at [1281, 161] on span "[PERSON_NAME] ET FILS - CSAL31" at bounding box center [1366, 165] width 311 height 22
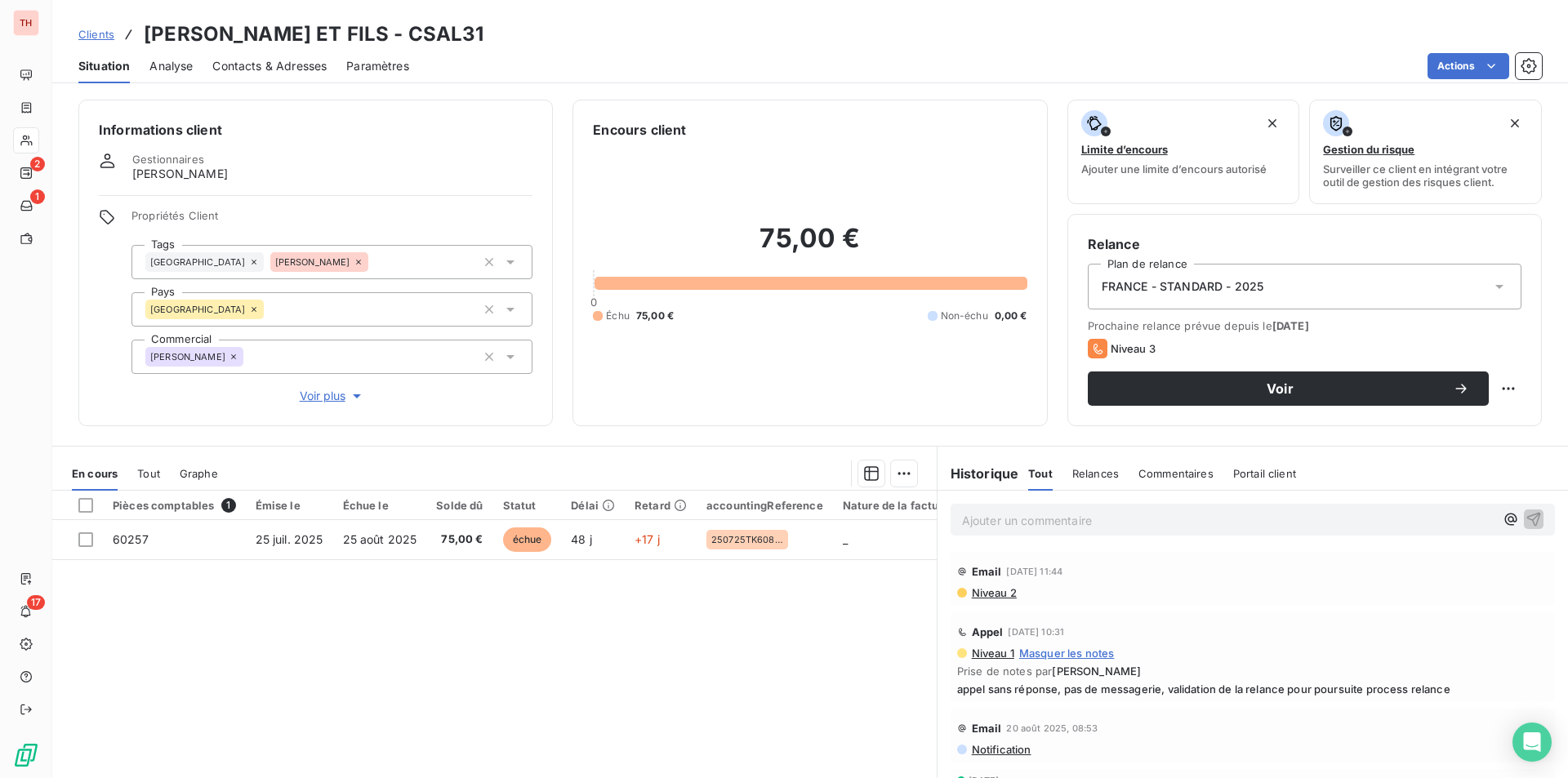
click at [273, 63] on span "Contacts & Adresses" at bounding box center [269, 67] width 114 height 16
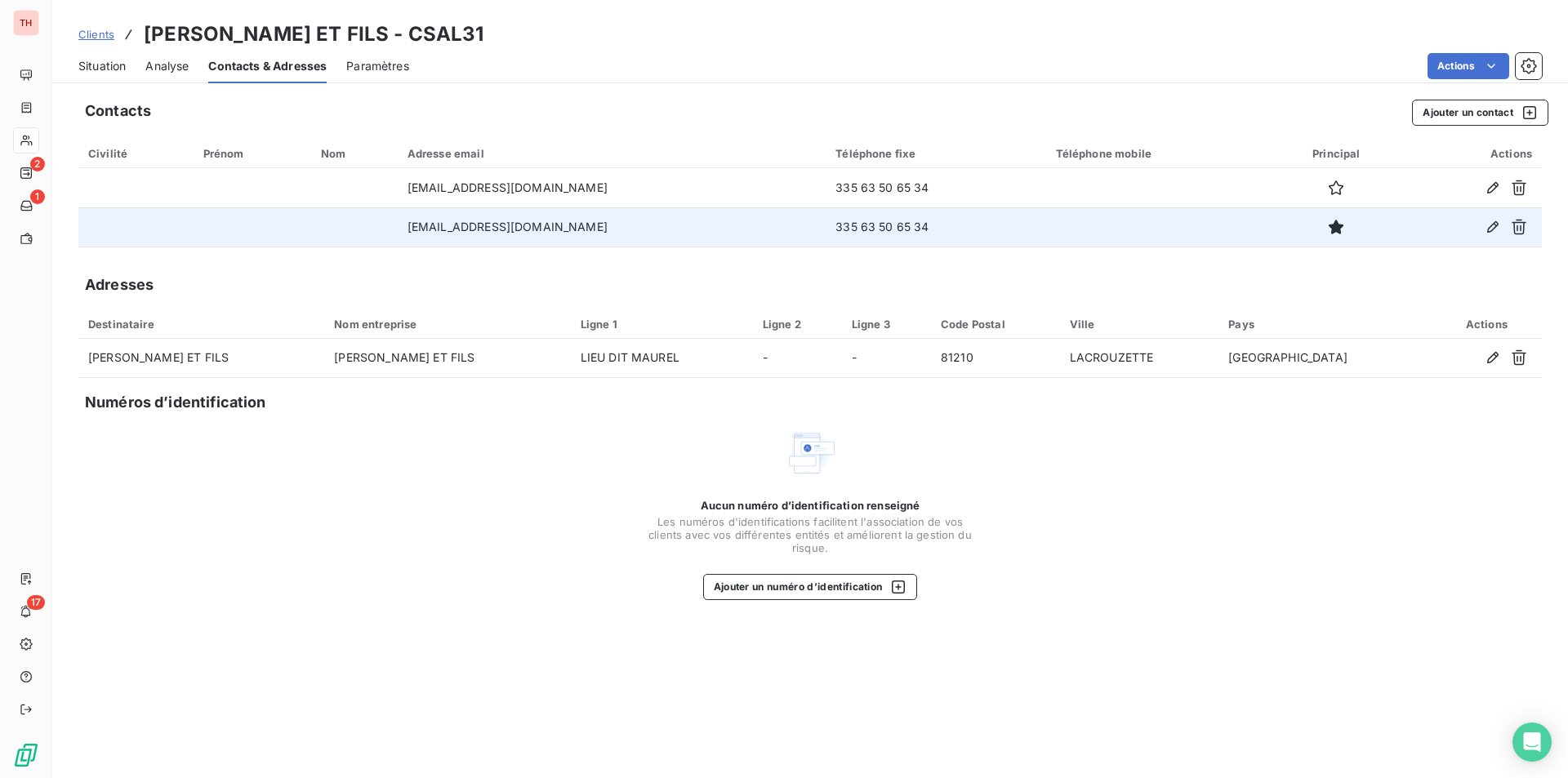
click at [843, 224] on td "335 63 50 65 34" at bounding box center [935, 227] width 220 height 39
drag, startPoint x: 843, startPoint y: 225, endPoint x: 783, endPoint y: 222, distance: 60.1
click at [825, 226] on td "335 63 50 65 34" at bounding box center [935, 227] width 220 height 39
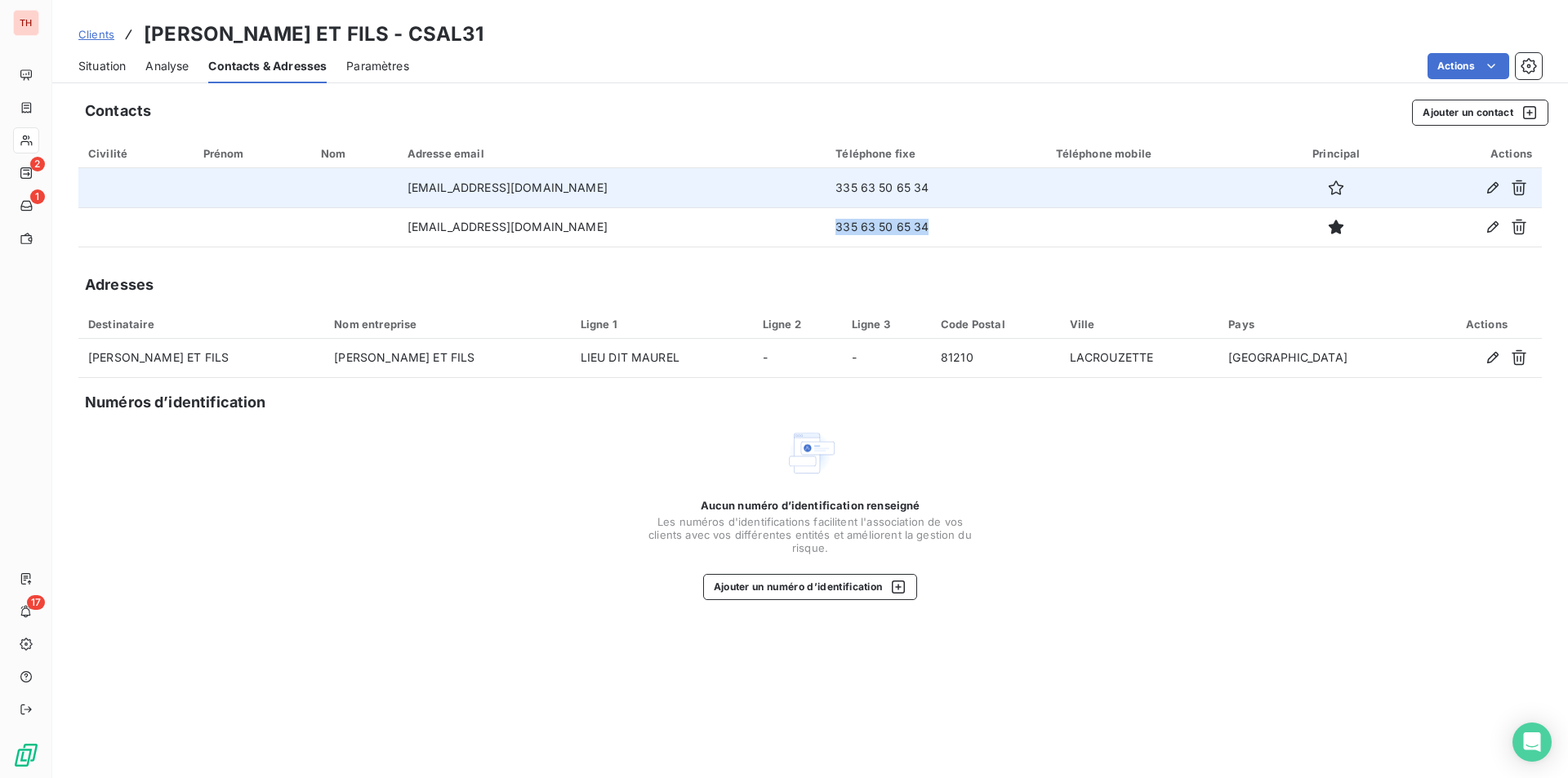
copy td "335 63 50 65 34"
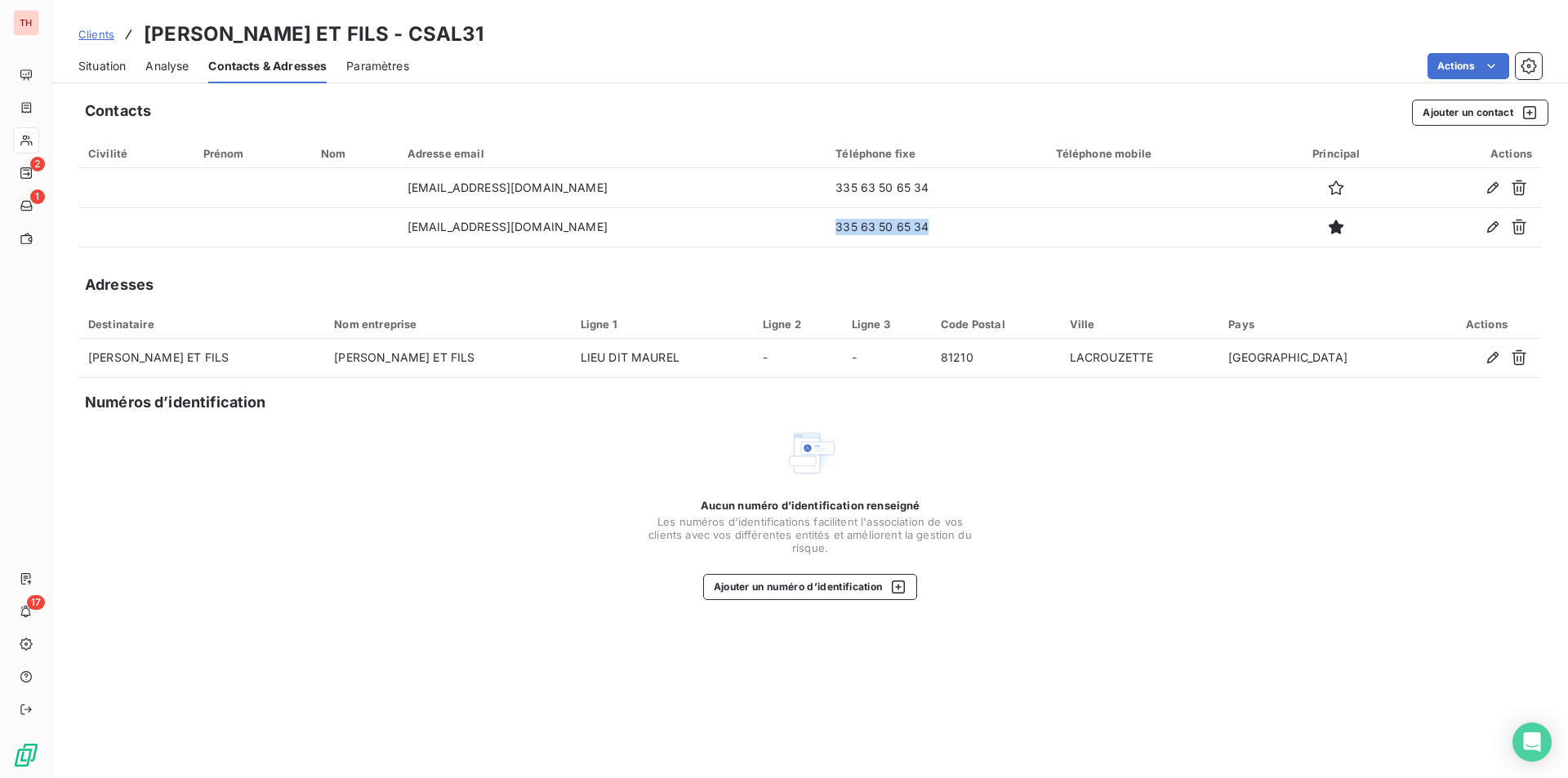
click at [108, 61] on span "Situation" at bounding box center [102, 67] width 47 height 16
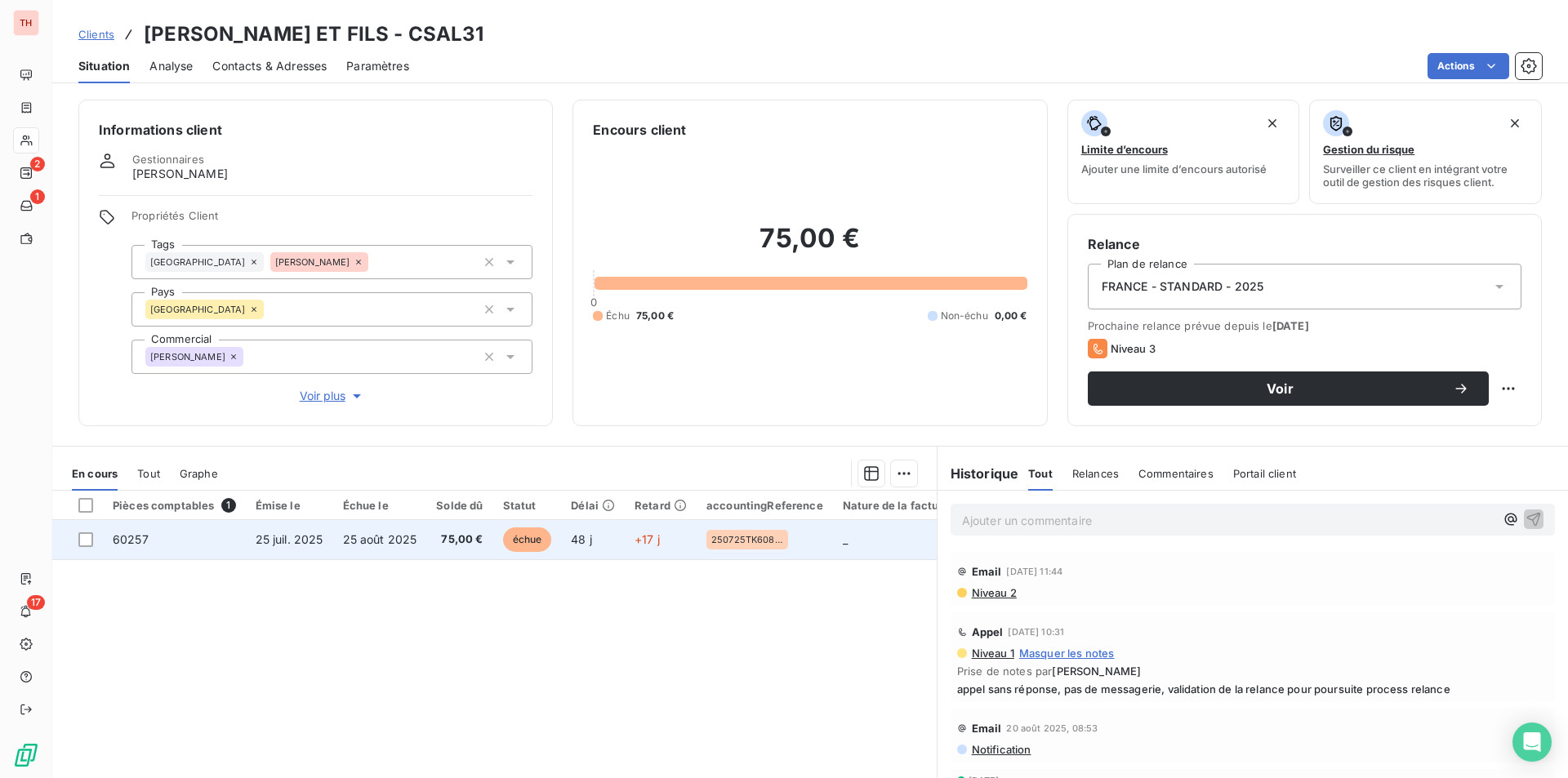
click at [383, 536] on span "25 août 2025" at bounding box center [380, 538] width 75 height 14
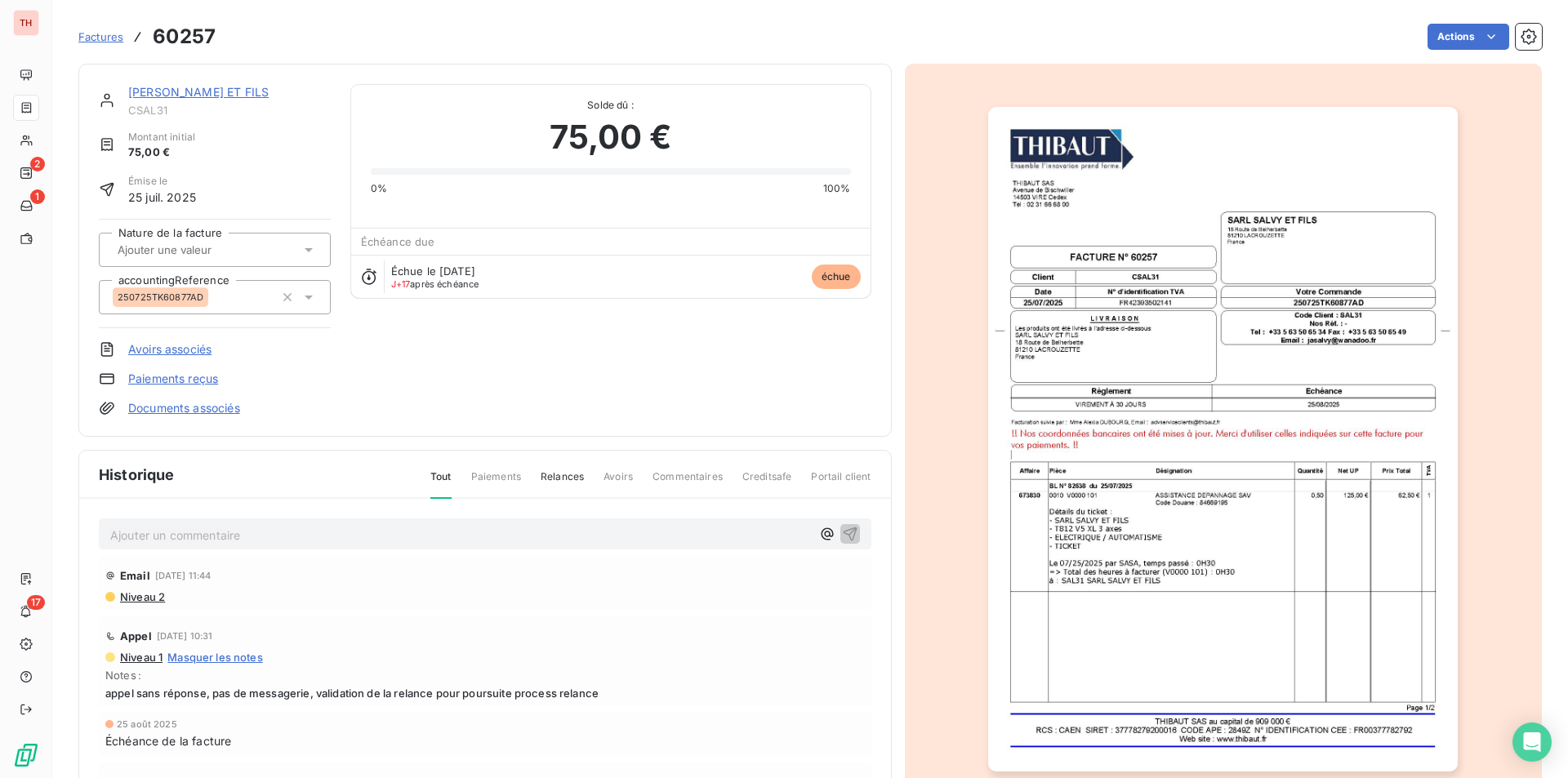
click at [1164, 506] on img "button" at bounding box center [1222, 439] width 469 height 665
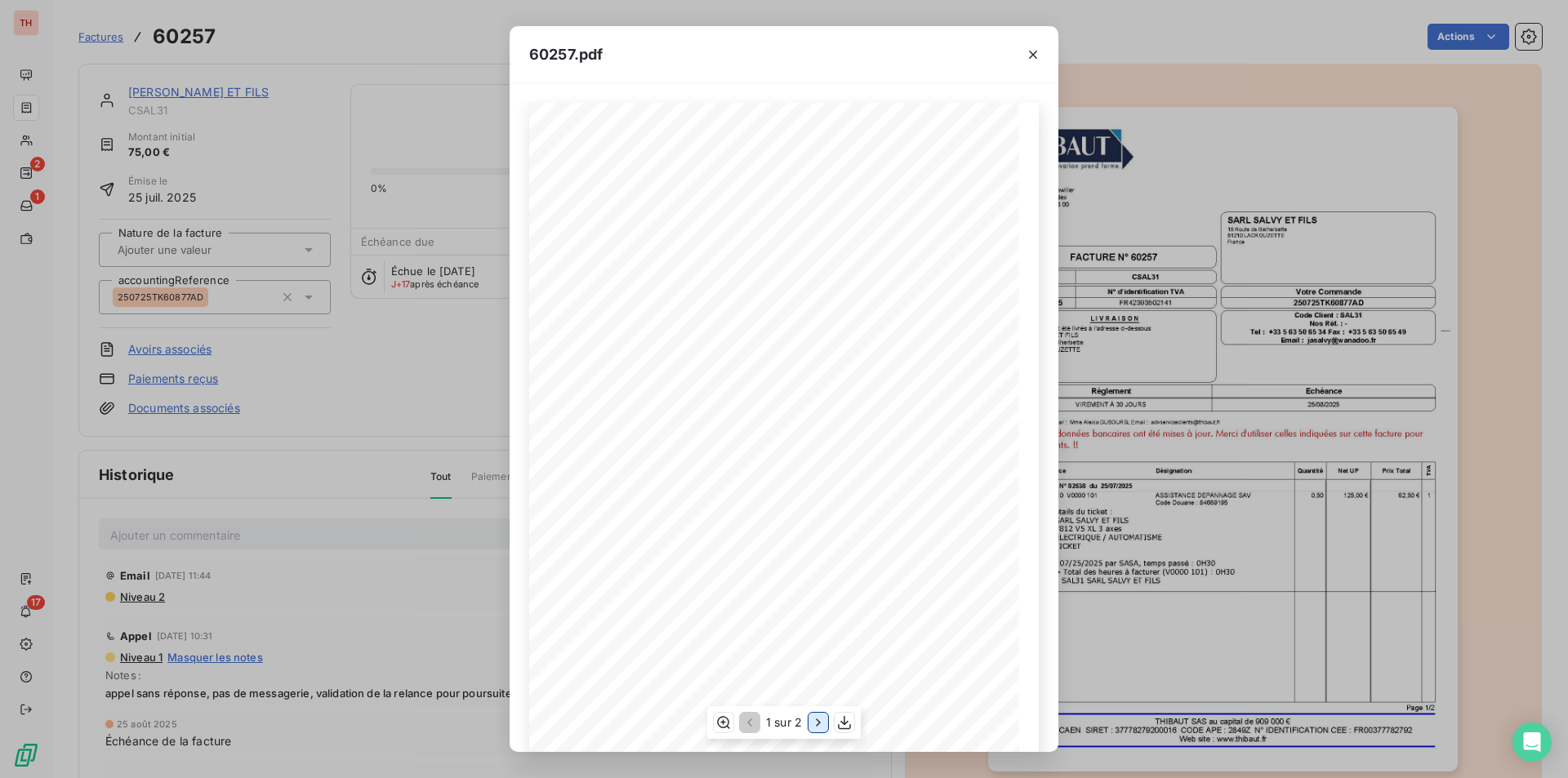
click at [815, 720] on icon "button" at bounding box center [818, 722] width 16 height 16
click at [1028, 48] on icon "button" at bounding box center [1033, 55] width 16 height 16
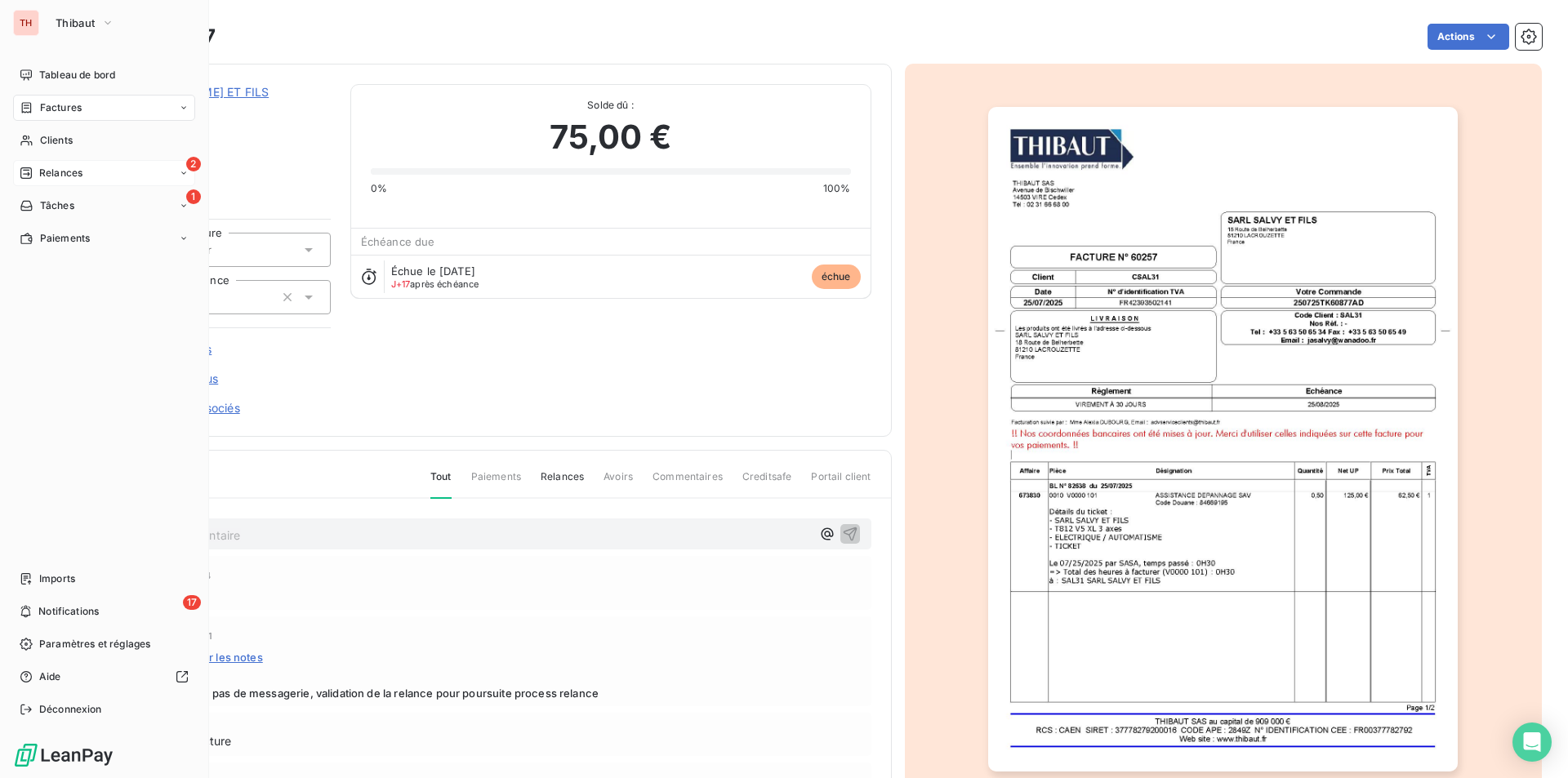
click at [51, 169] on span "Relances" at bounding box center [61, 173] width 44 height 15
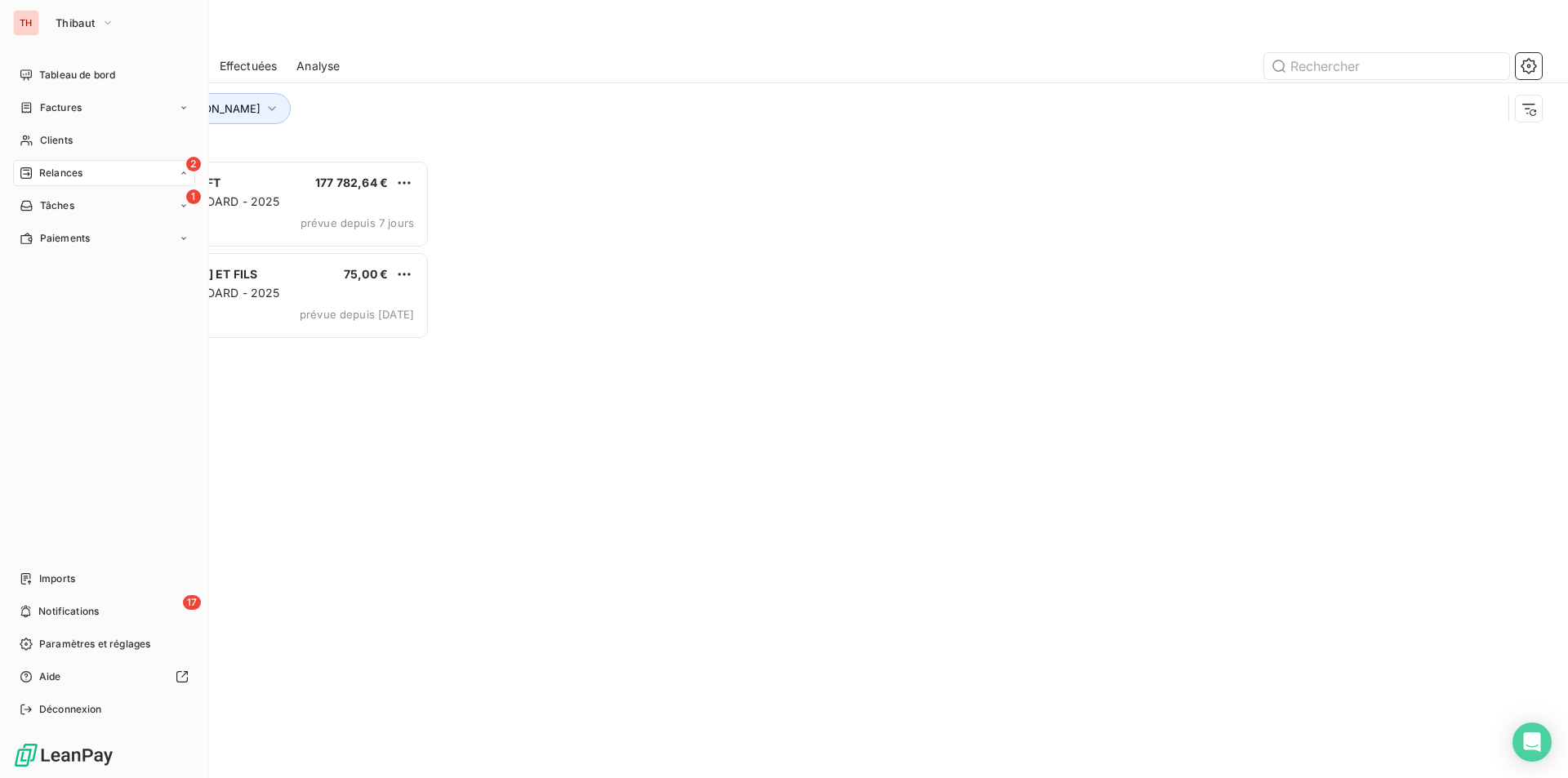
scroll to position [606, 339]
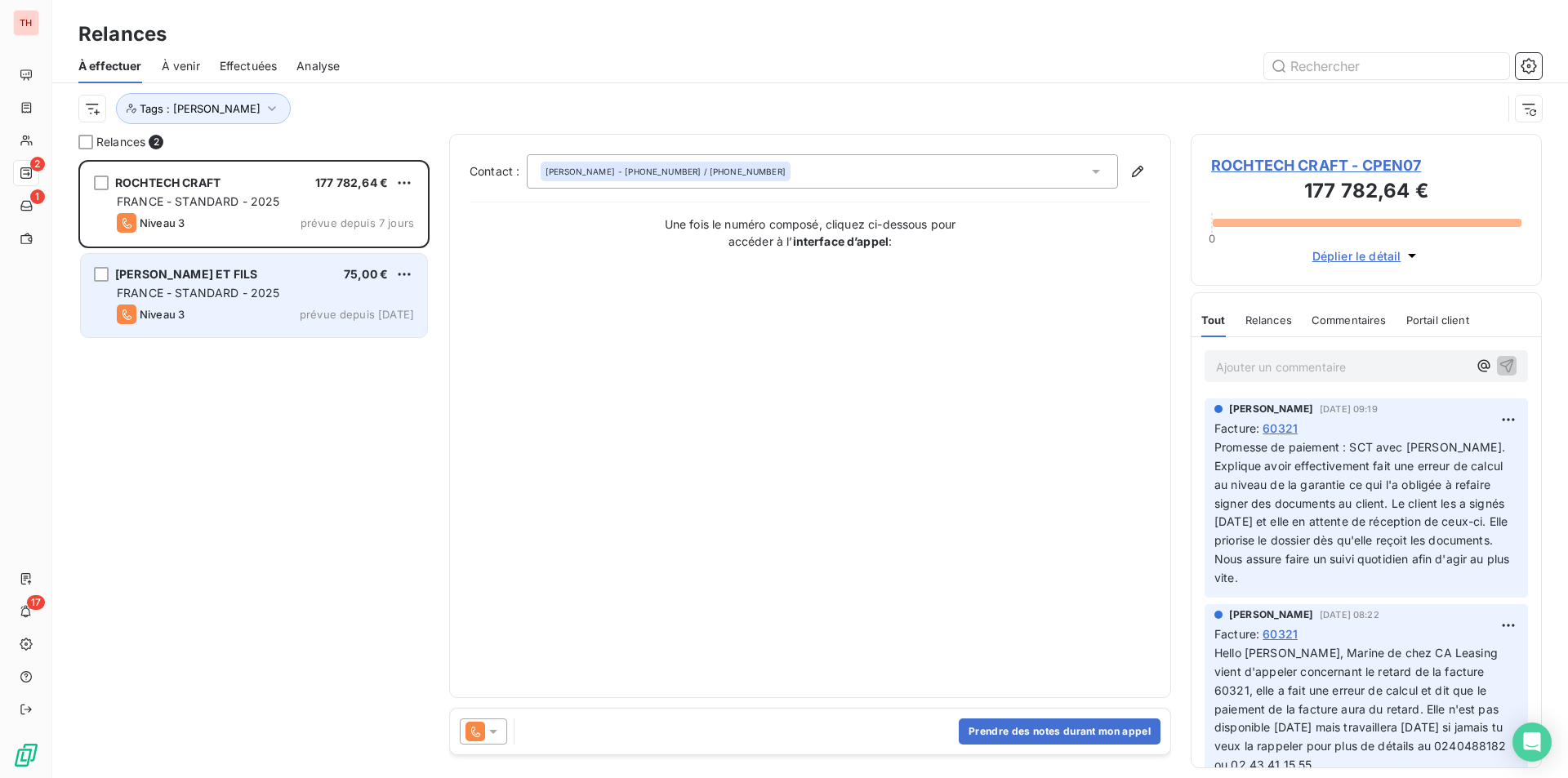
click at [212, 291] on span "FRANCE - STANDARD - 2025" at bounding box center [198, 292] width 163 height 14
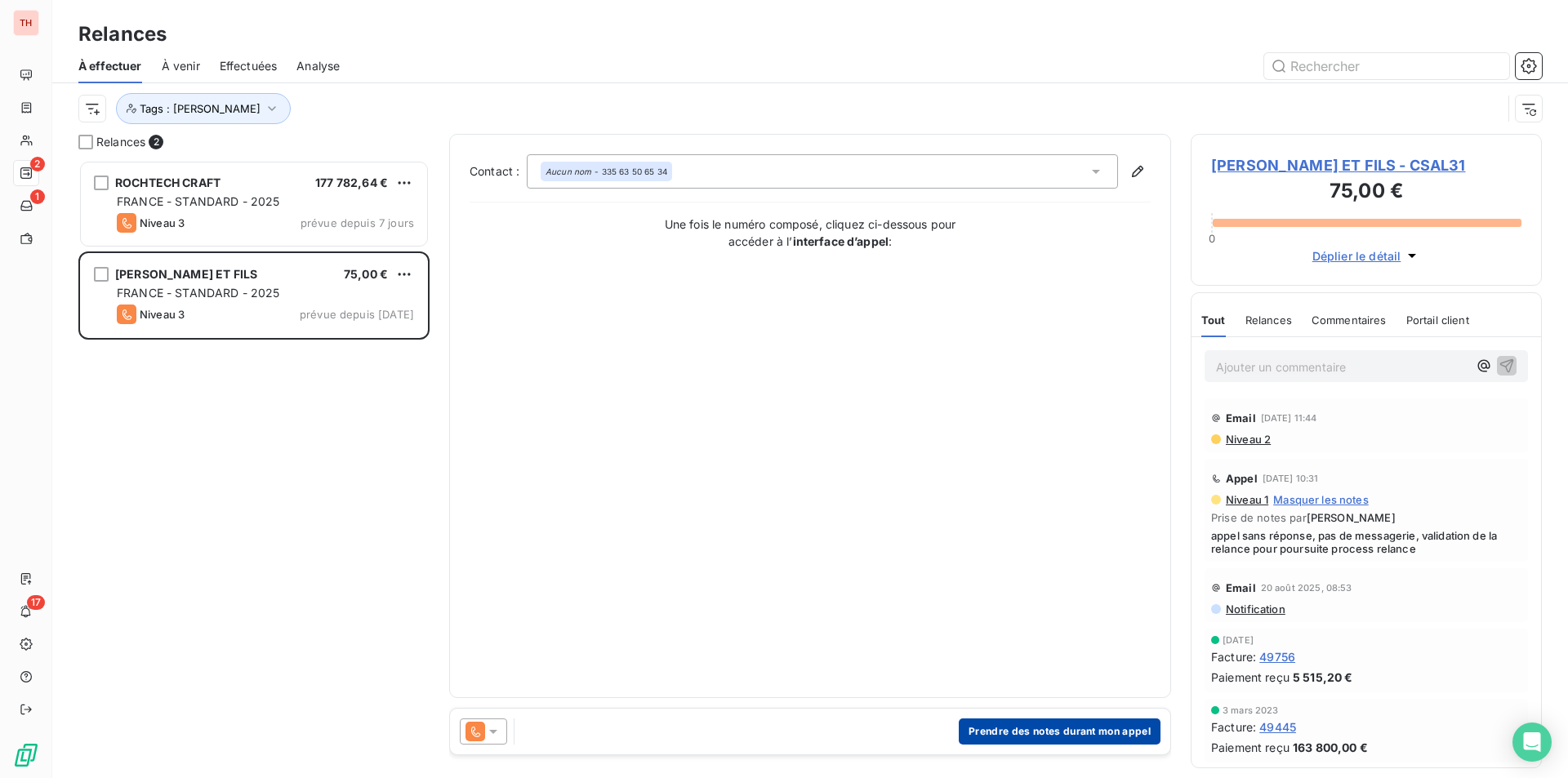
click at [1026, 728] on button "Prendre des notes durant mon appel" at bounding box center [1059, 732] width 201 height 26
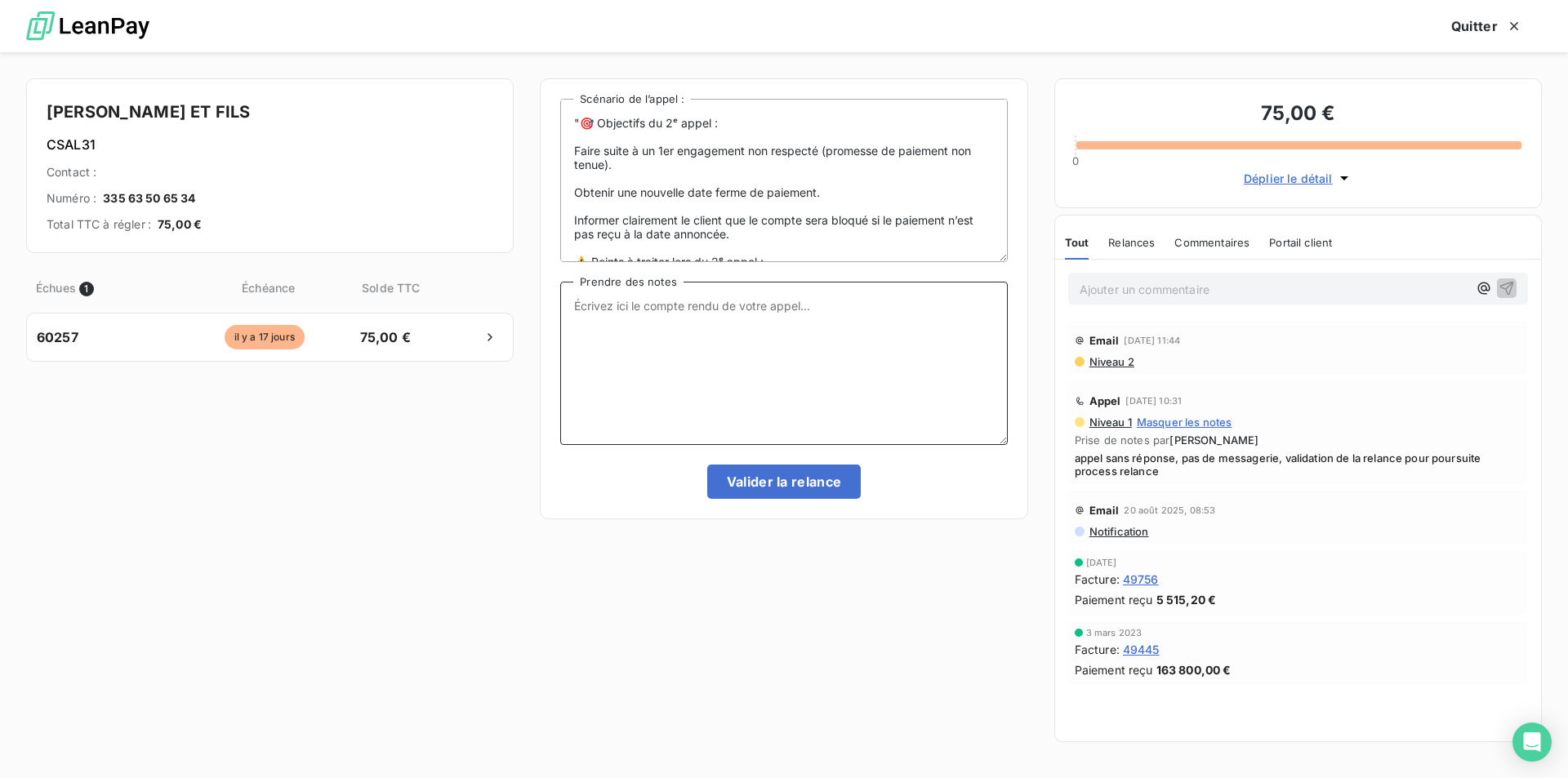
click at [617, 311] on textarea "Prendre des notes" at bounding box center [784, 363] width 446 height 163
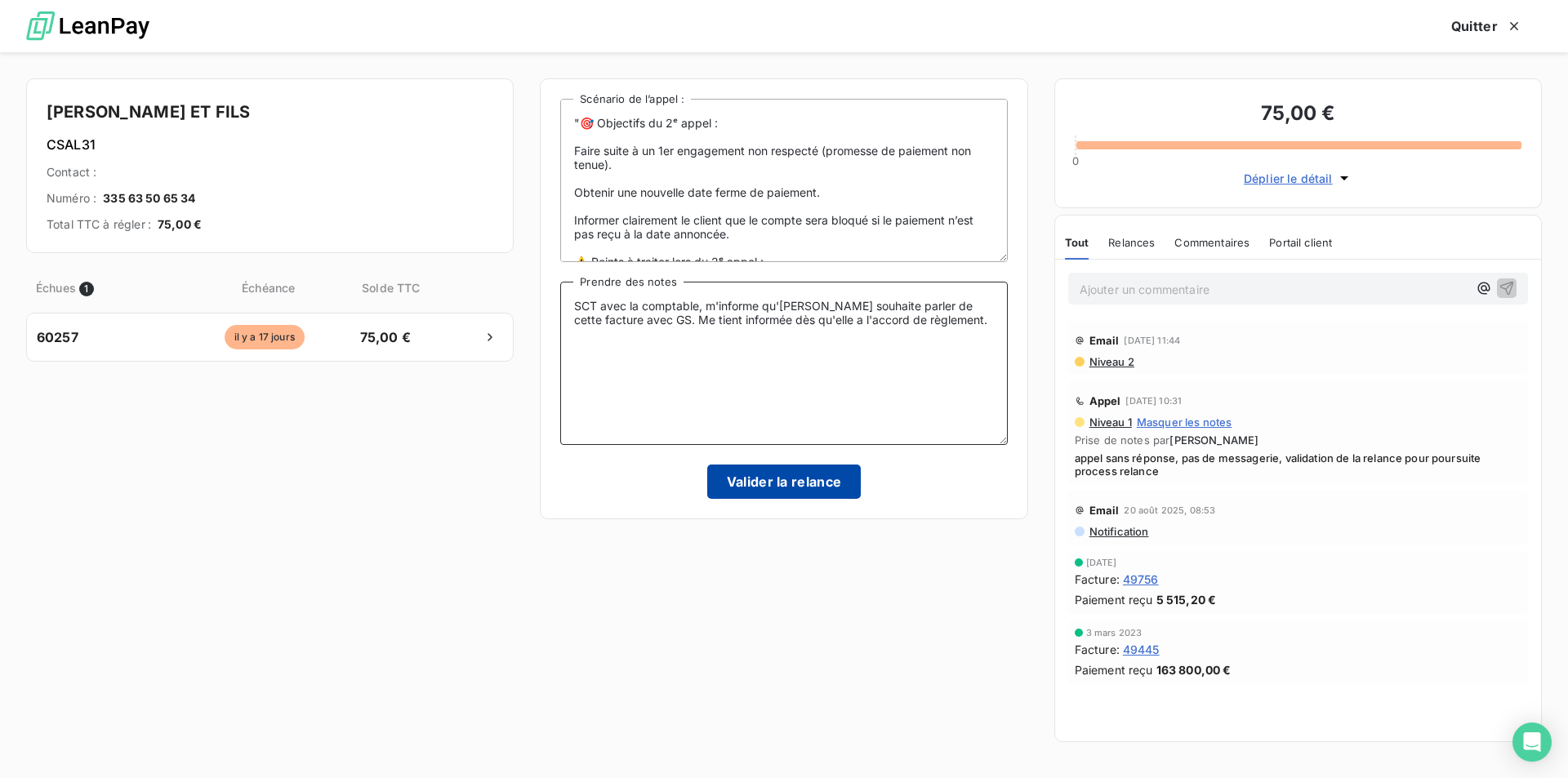
type textarea "SCT avec la comptable, m'informe qu'[PERSON_NAME] souhaite parler de cette fact…"
drag, startPoint x: 773, startPoint y: 478, endPoint x: 784, endPoint y: 478, distance: 11.0
click at [773, 478] on button "Valider la relance" at bounding box center [784, 482] width 154 height 35
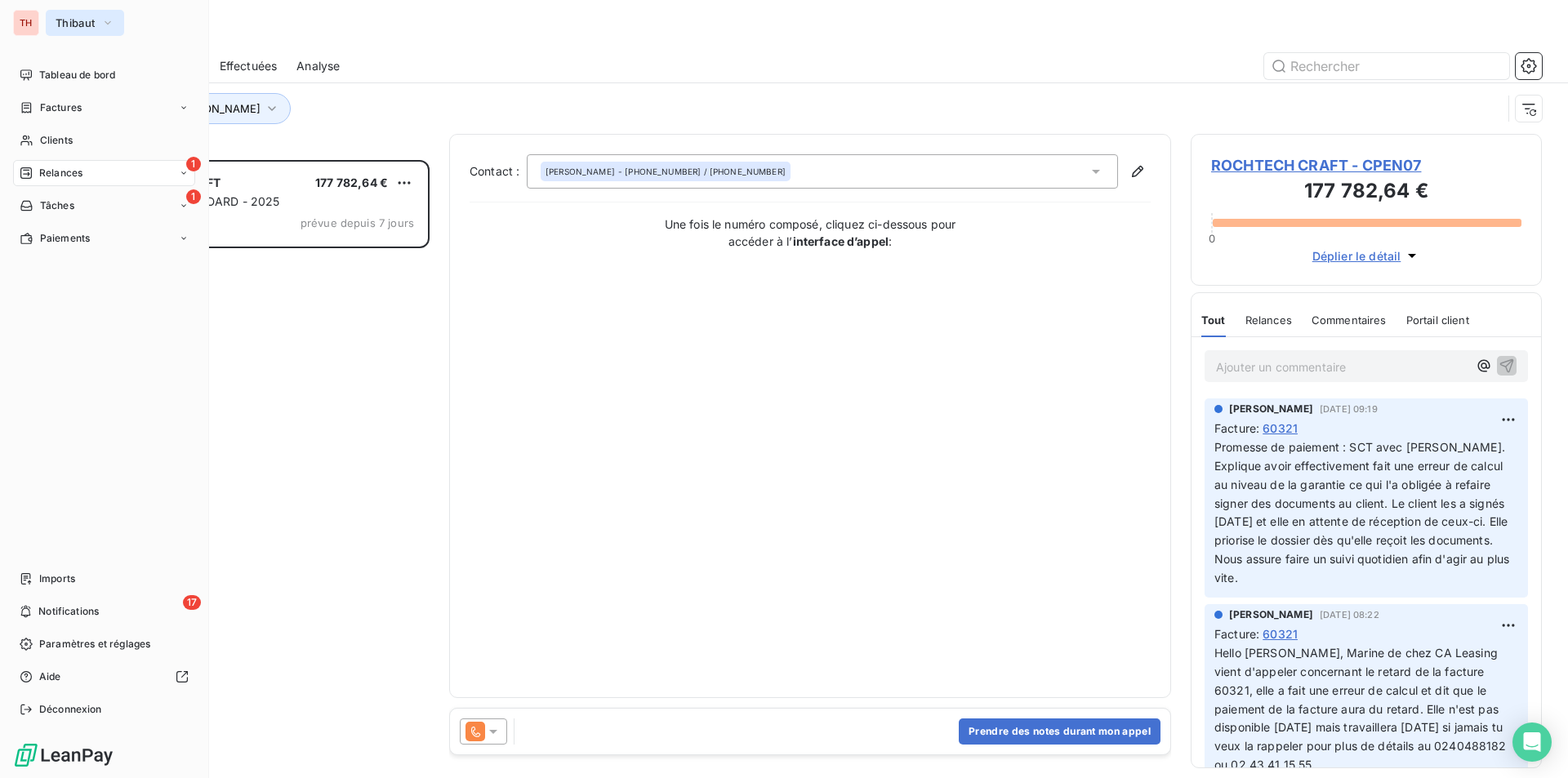
click at [106, 20] on icon "button" at bounding box center [108, 23] width 13 height 16
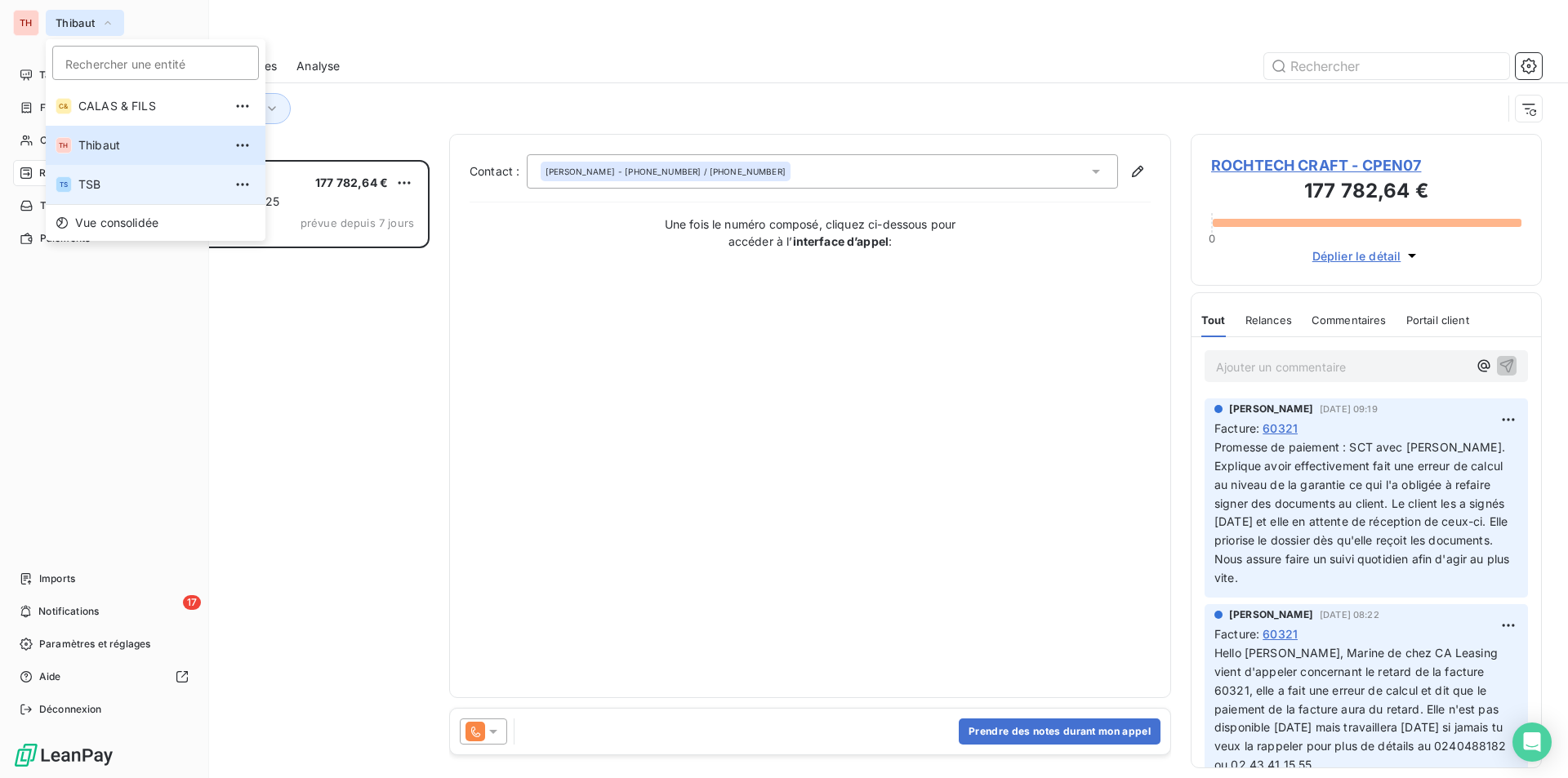
click at [97, 177] on span "TSB" at bounding box center [150, 185] width 145 height 16
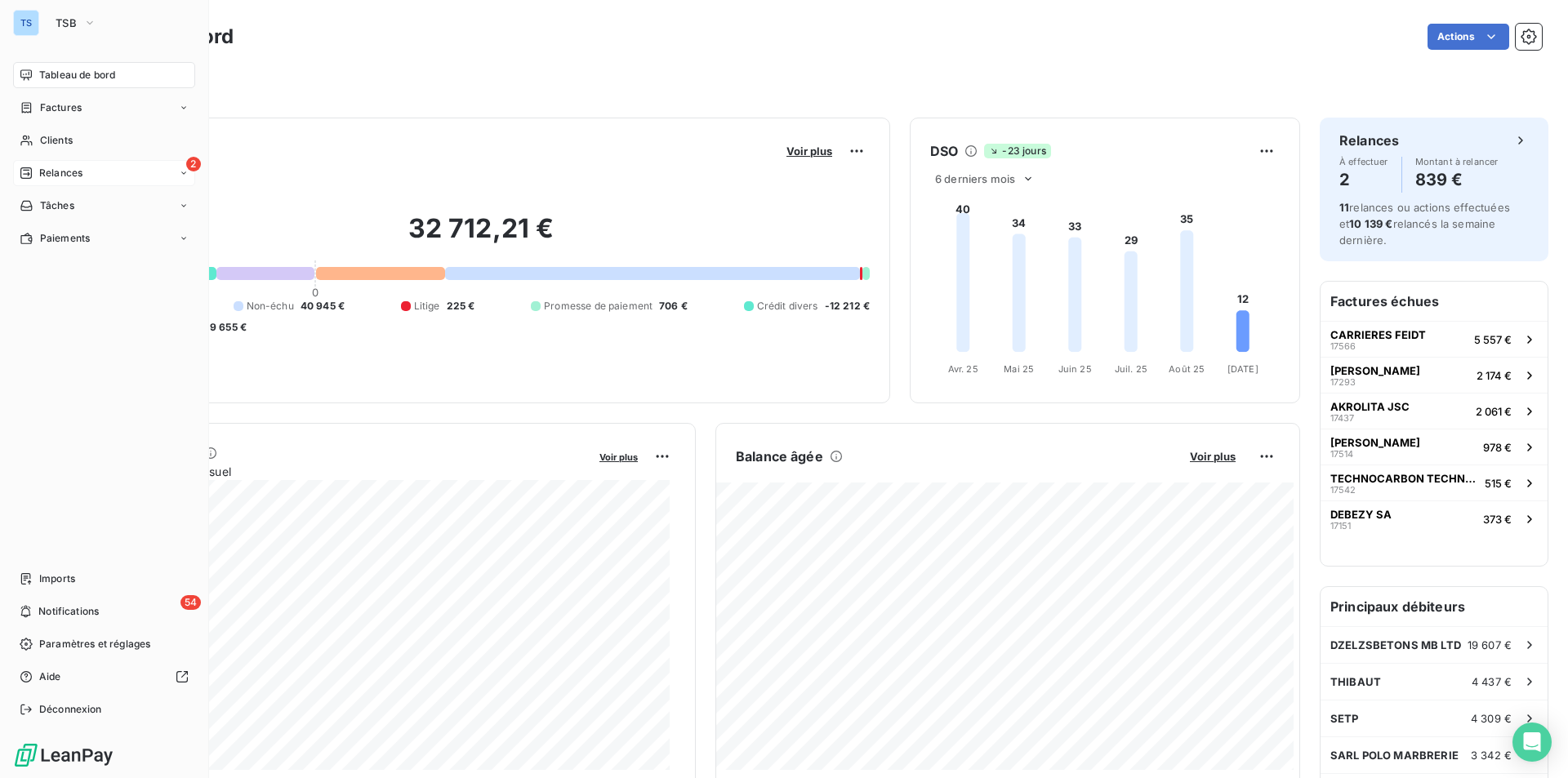
drag, startPoint x: 107, startPoint y: 171, endPoint x: 166, endPoint y: 169, distance: 59.0
click at [107, 171] on div "2 Relances" at bounding box center [104, 173] width 182 height 26
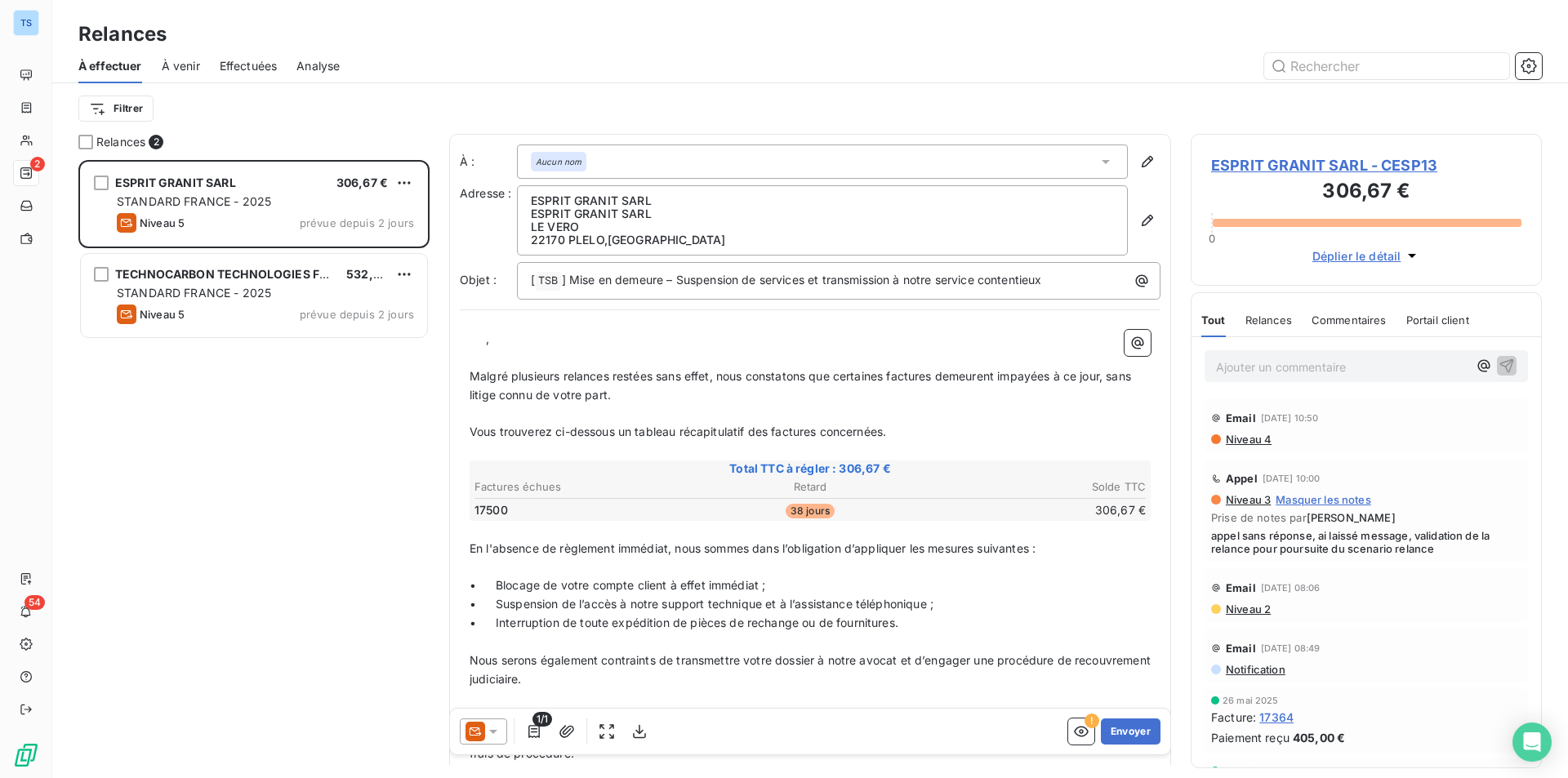
scroll to position [606, 339]
click at [1276, 159] on span "ESPRIT GRANIT SARL - CESP13" at bounding box center [1366, 165] width 311 height 22
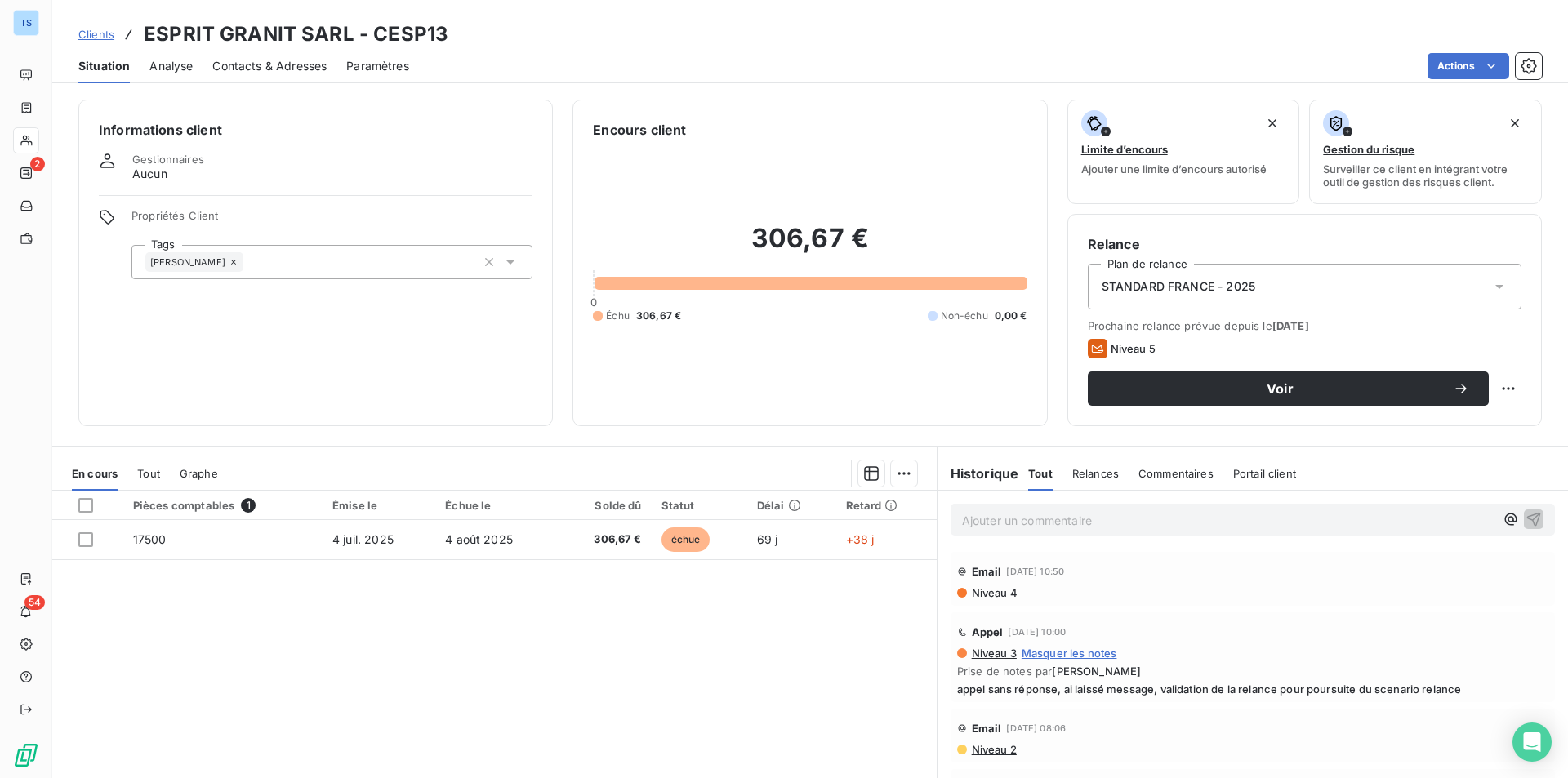
drag, startPoint x: 272, startPoint y: 64, endPoint x: 341, endPoint y: 64, distance: 69.0
click at [272, 64] on span "Contacts & Adresses" at bounding box center [269, 67] width 114 height 16
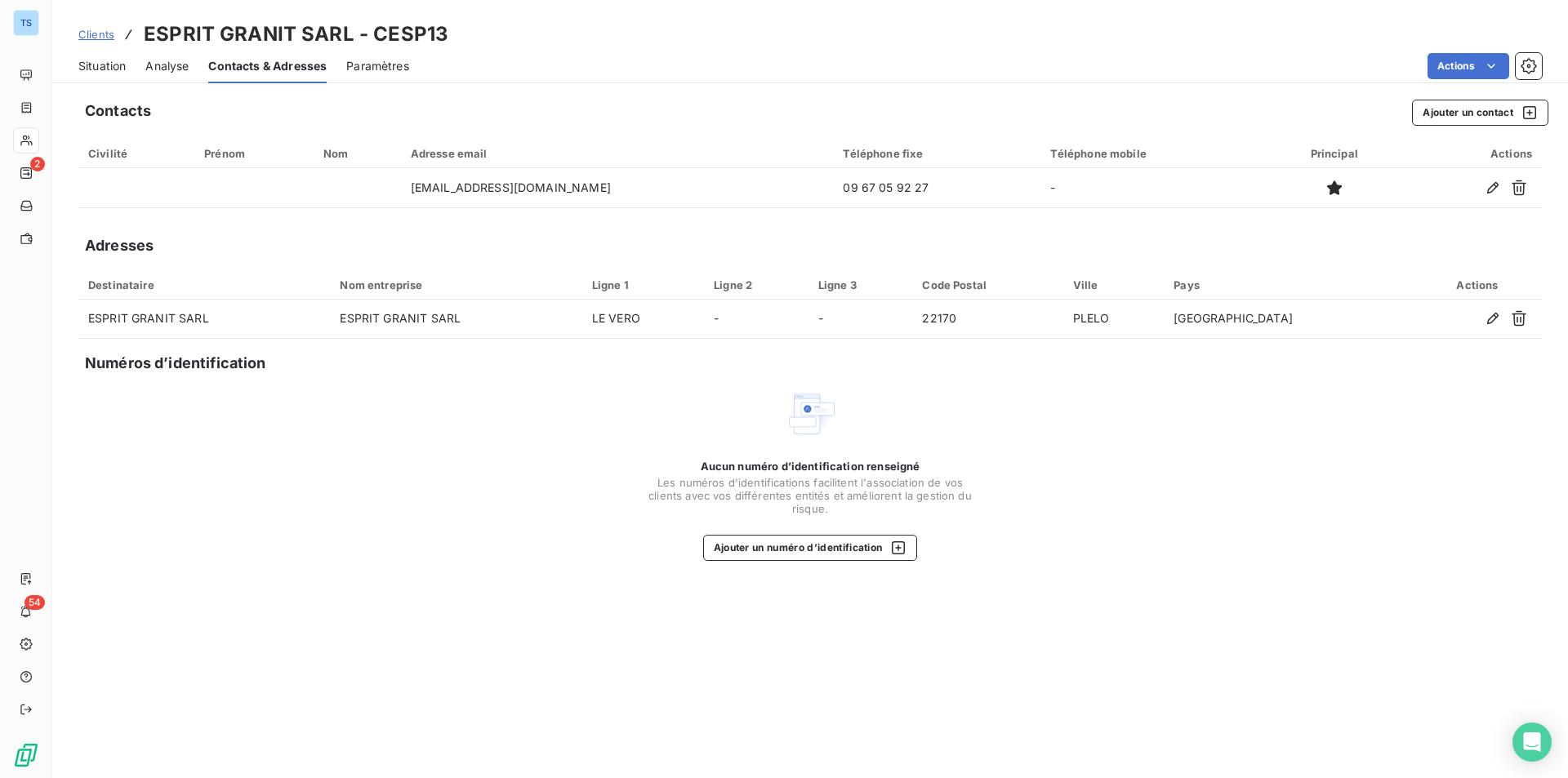
click at [98, 56] on div "Situation" at bounding box center [102, 67] width 47 height 35
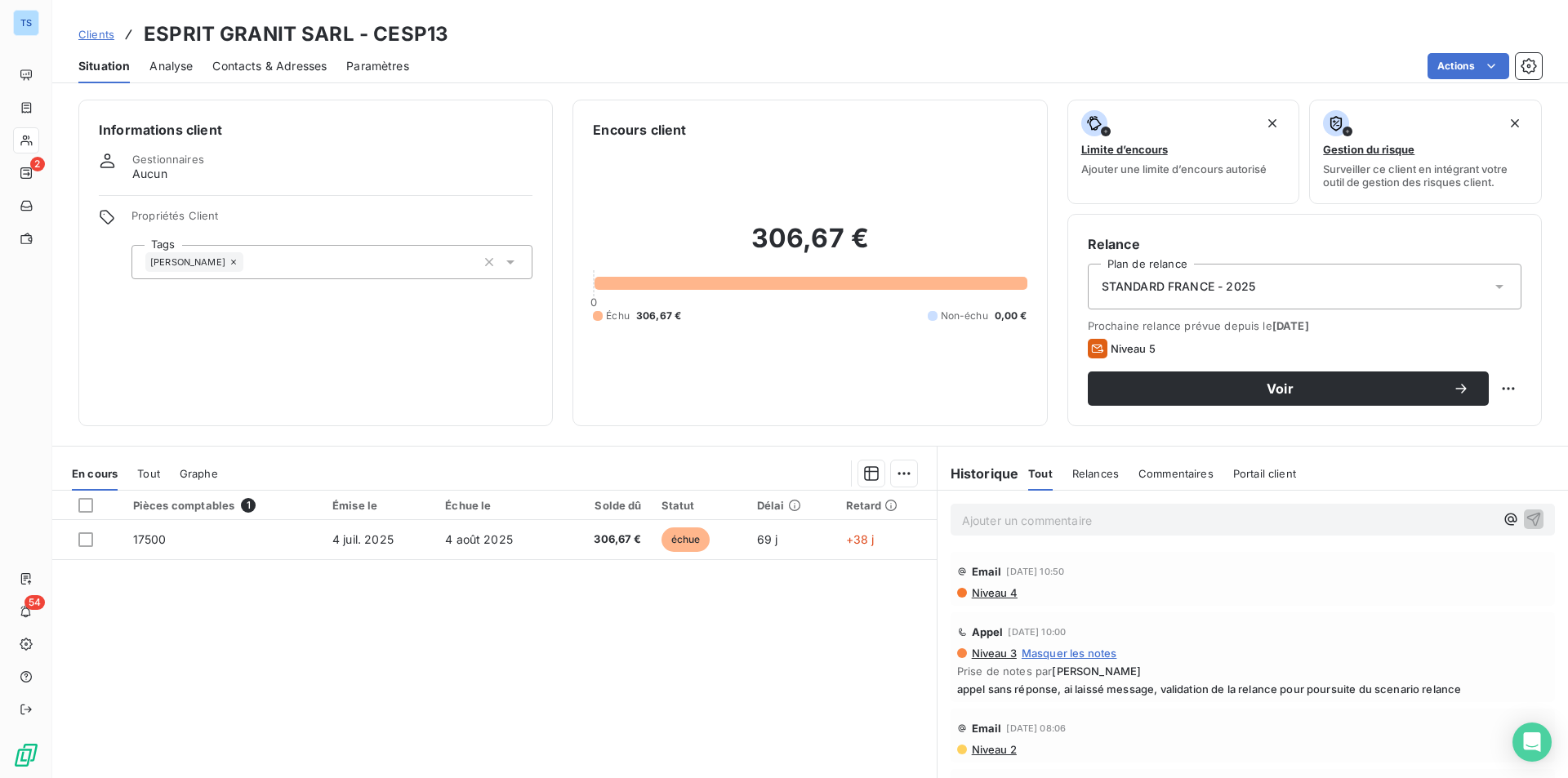
click at [276, 67] on span "Contacts & Adresses" at bounding box center [269, 67] width 114 height 16
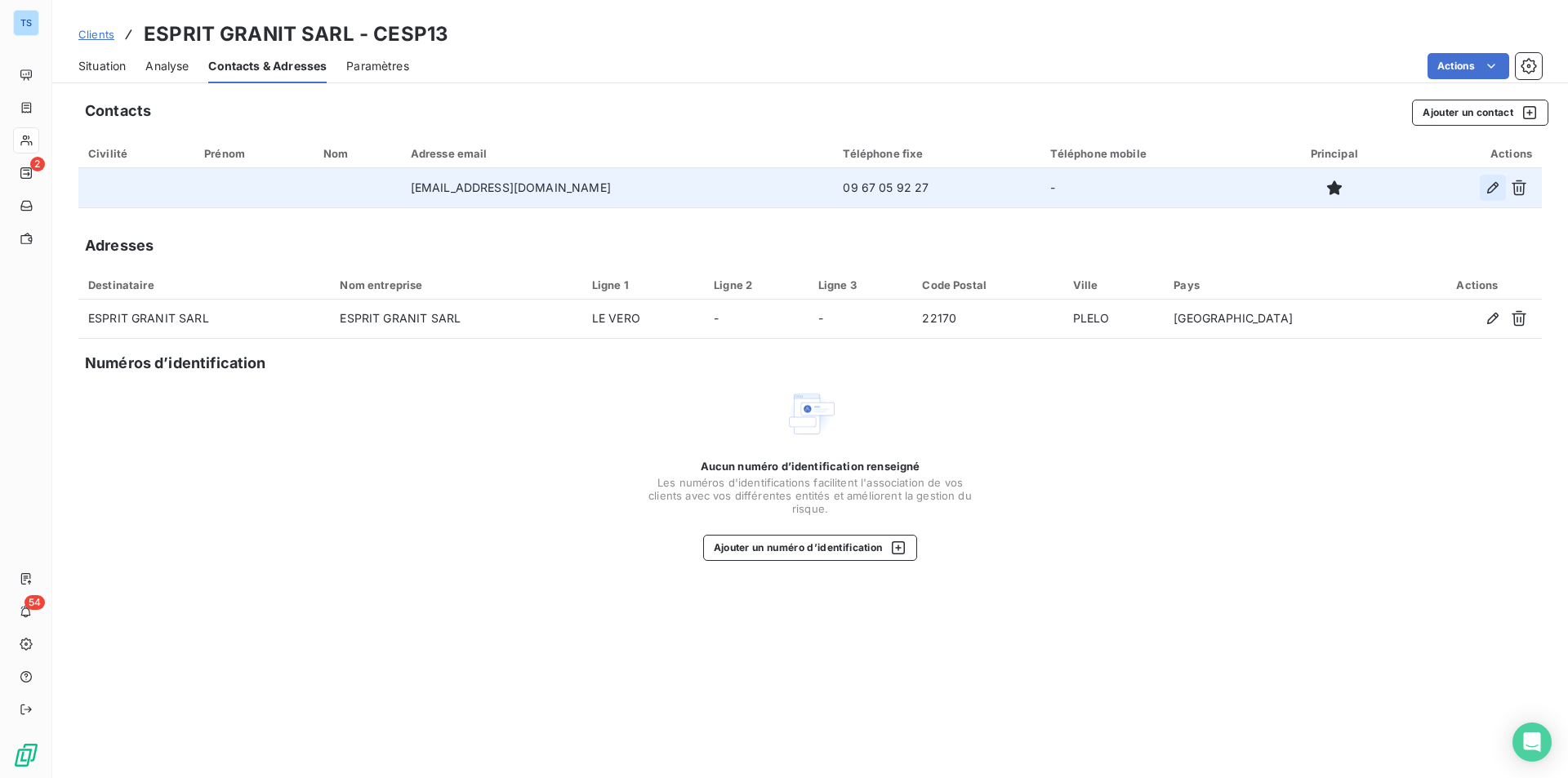
click at [1487, 183] on icon "button" at bounding box center [1492, 188] width 16 height 16
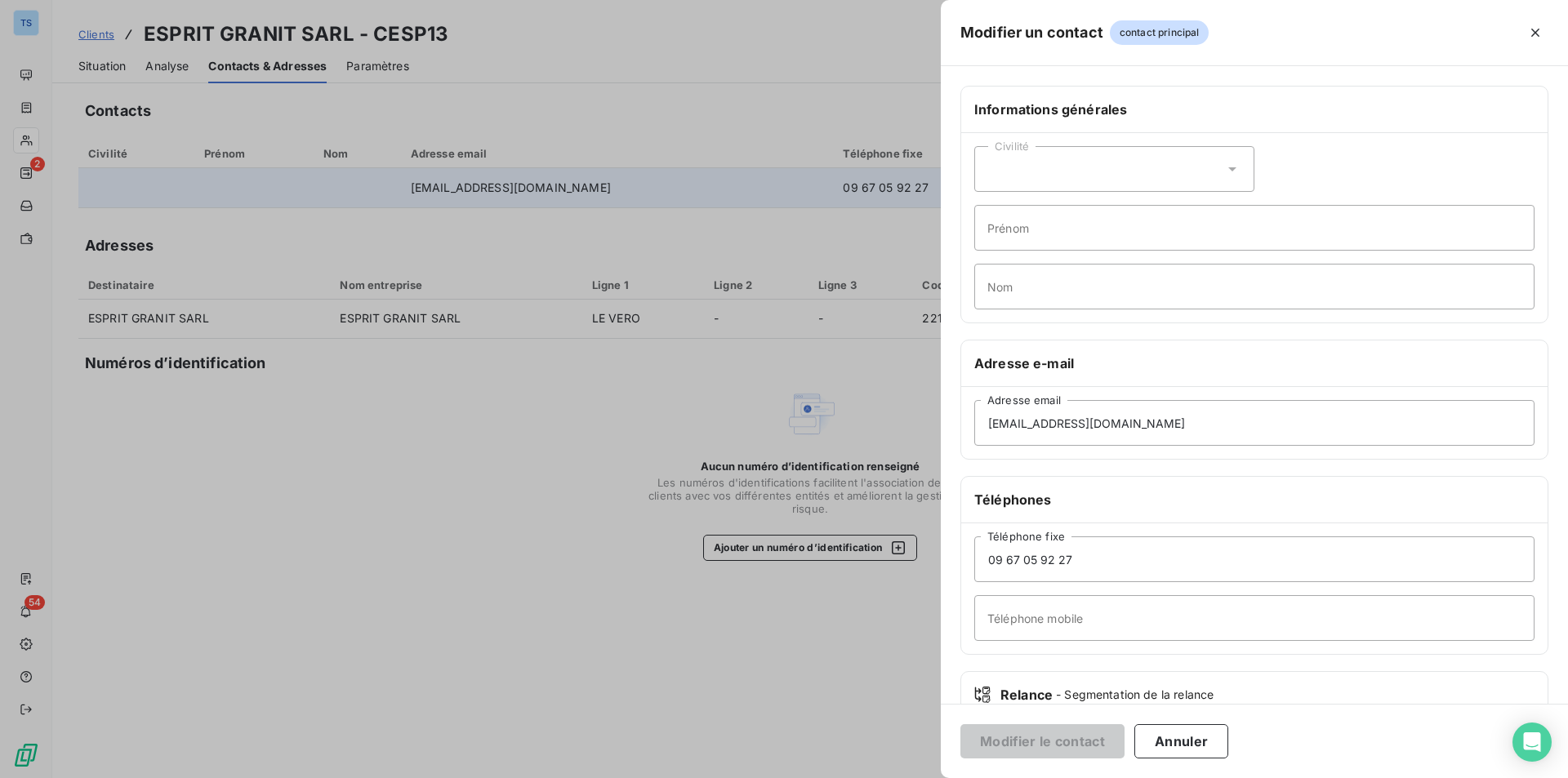
click at [1224, 168] on icon at bounding box center [1232, 169] width 16 height 16
click at [1030, 207] on span "Madame" at bounding box center [1029, 210] width 44 height 15
click at [1100, 228] on input "Prénom" at bounding box center [1254, 228] width 560 height 46
type input "ROZENN"
click at [1090, 559] on input "09 67 05 92 27" at bounding box center [1254, 559] width 560 height 46
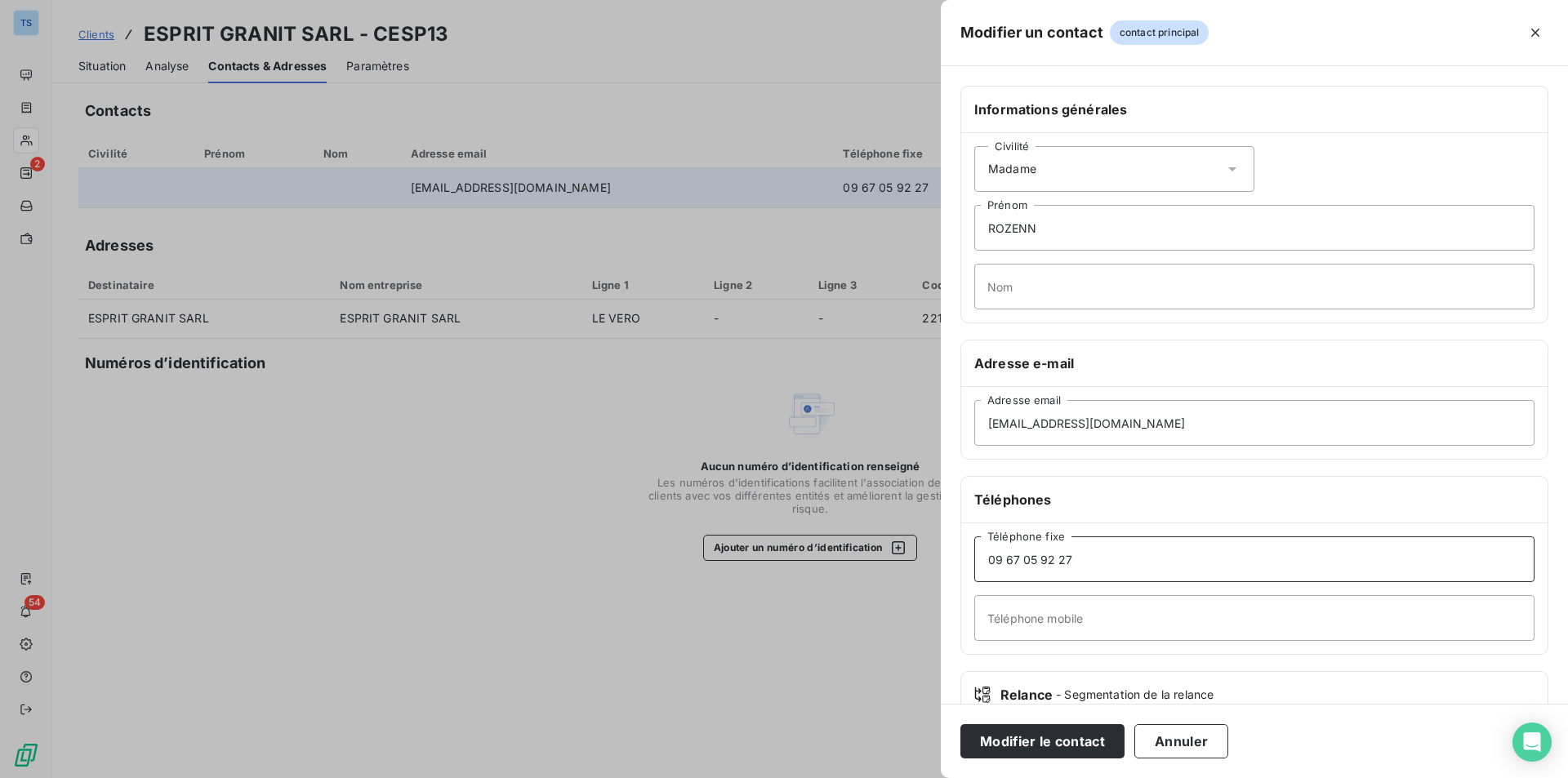
drag, startPoint x: 1090, startPoint y: 559, endPoint x: 837, endPoint y: 552, distance: 253.1
click at [823, 777] on div "Modifier un contact contact principal Informations générales Civilité Madame RO…" at bounding box center [784, 778] width 1568 height 0
type input "0296780166"
click at [1064, 736] on button "Modifier le contact" at bounding box center [1042, 742] width 164 height 35
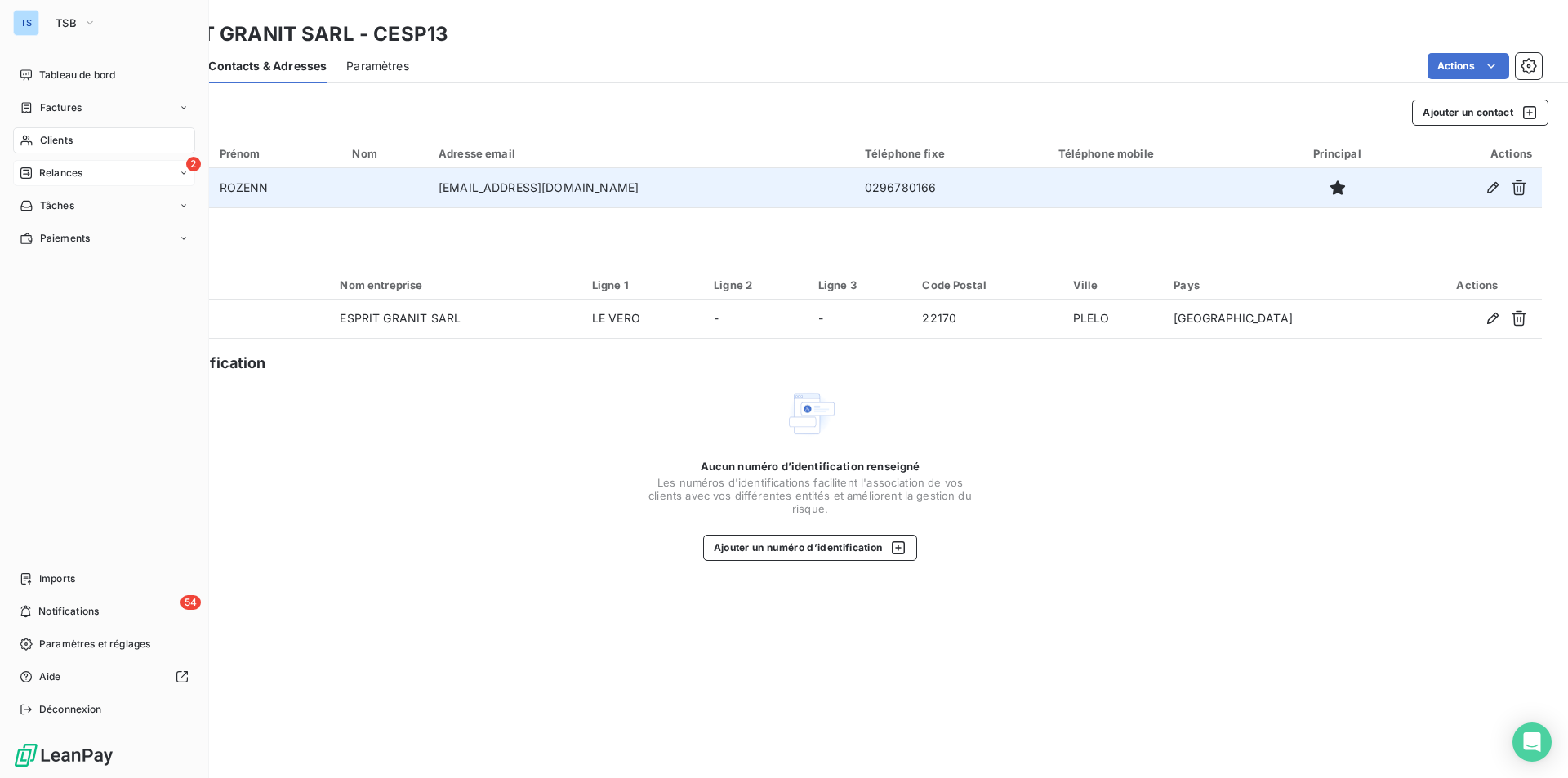
click at [85, 169] on div "2 Relances" at bounding box center [104, 173] width 182 height 26
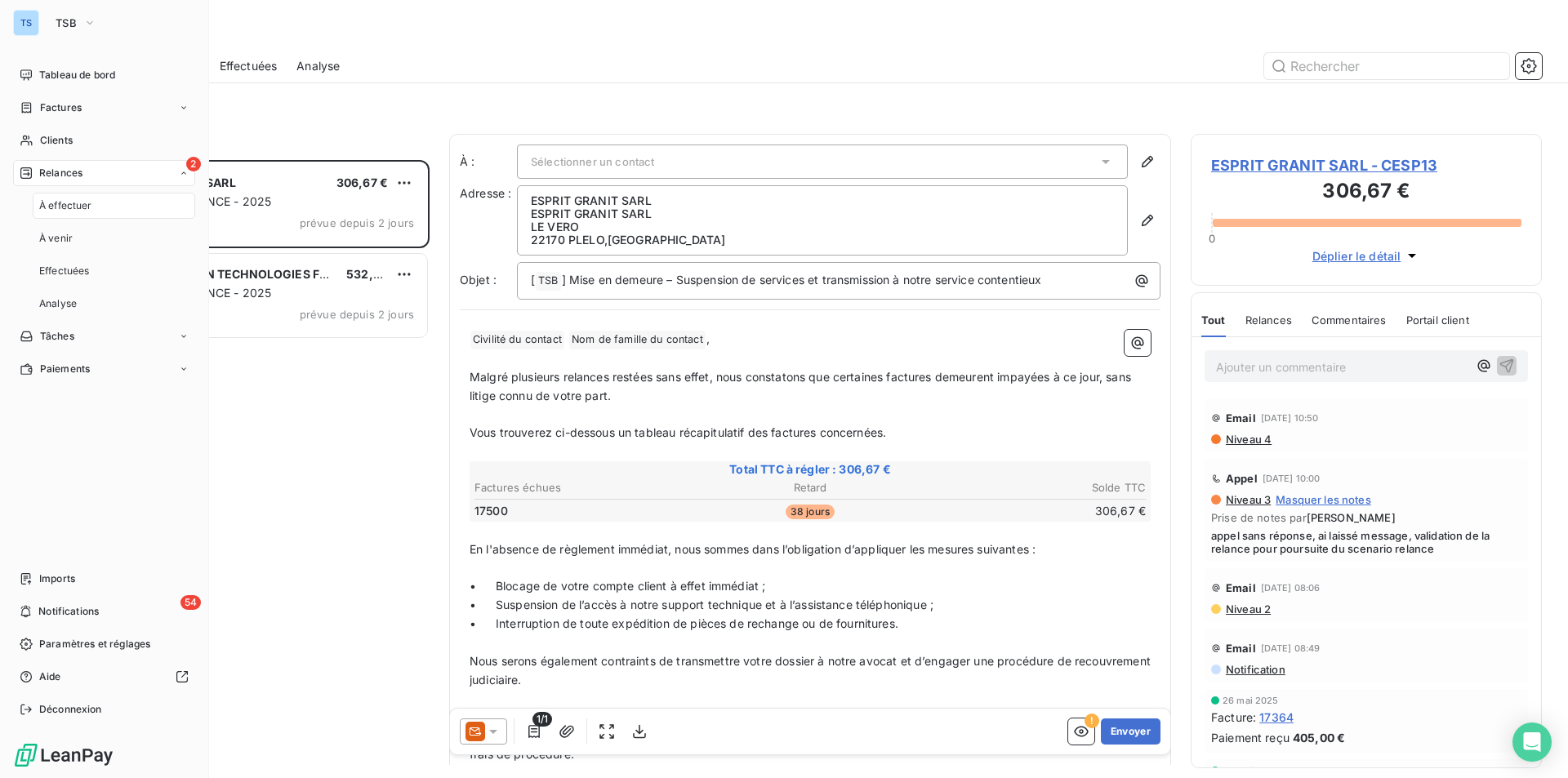
scroll to position [606, 339]
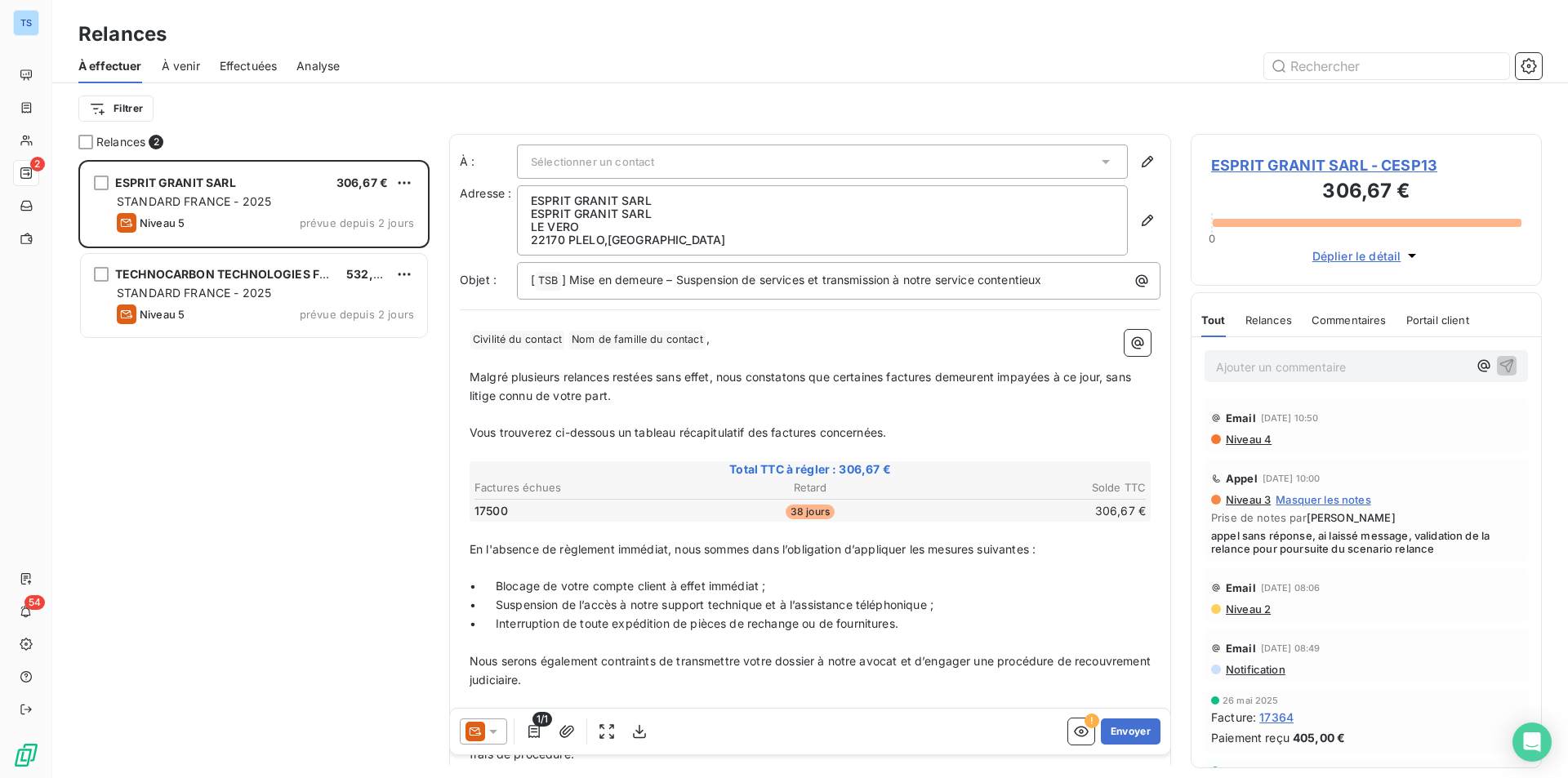
click at [1285, 159] on span "ESPRIT GRANIT SARL - CESP13" at bounding box center [1366, 165] width 311 height 22
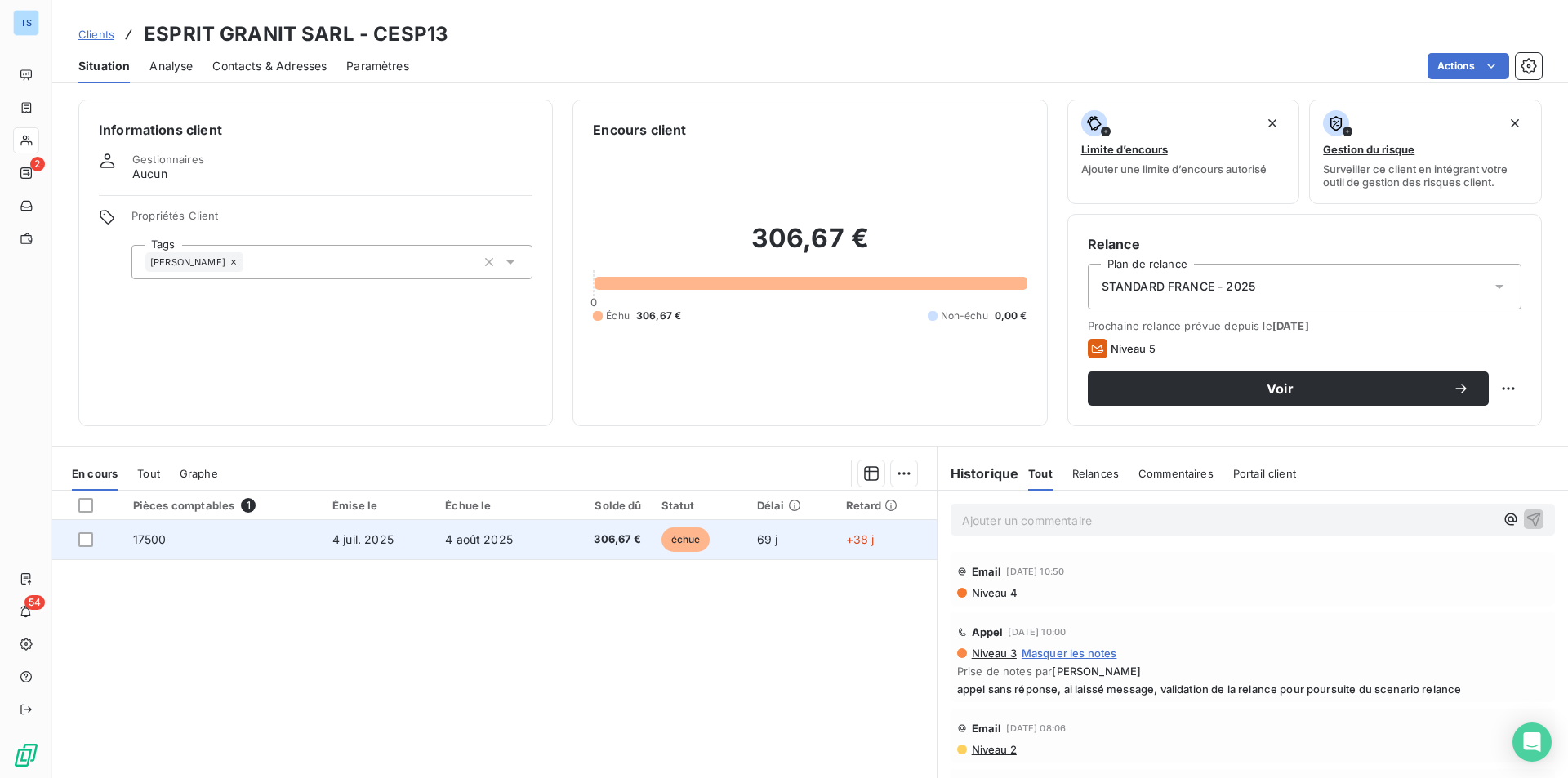
click at [496, 531] on td "4 août 2025" at bounding box center [497, 539] width 122 height 39
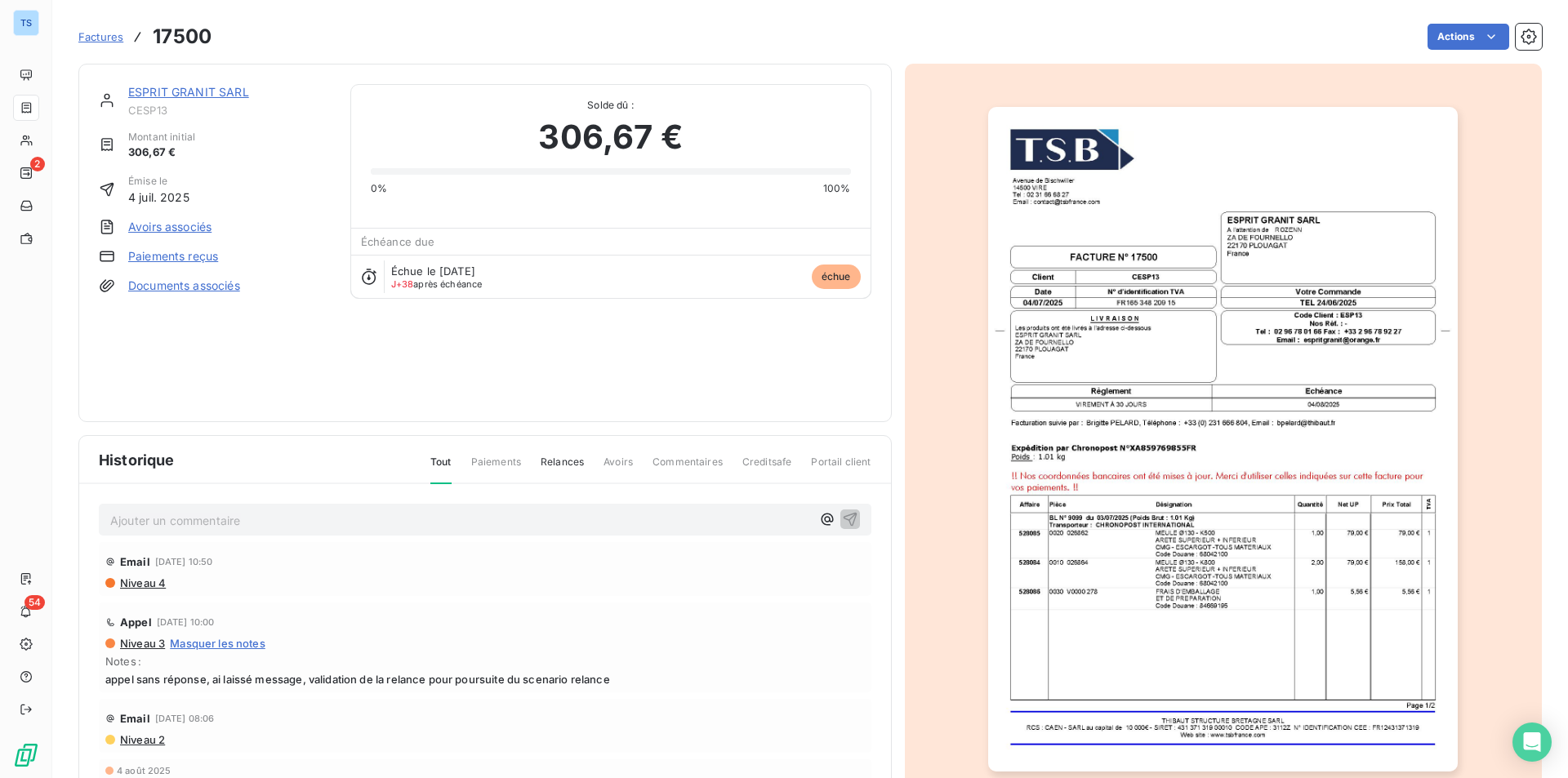
click at [135, 521] on p "Ajouter un commentaire ﻿" at bounding box center [460, 520] width 701 height 20
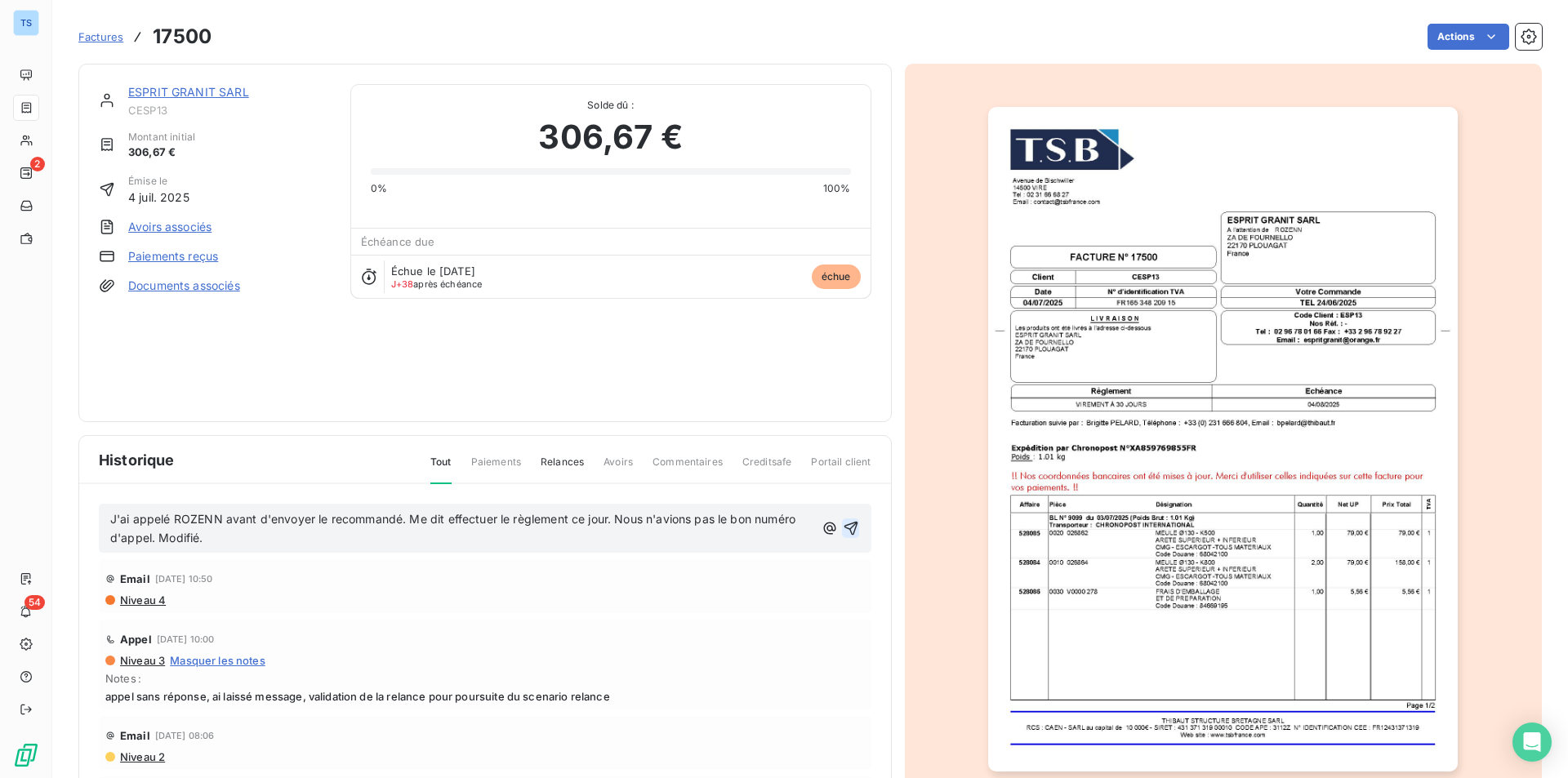
click at [843, 520] on icon "button" at bounding box center [851, 528] width 16 height 16
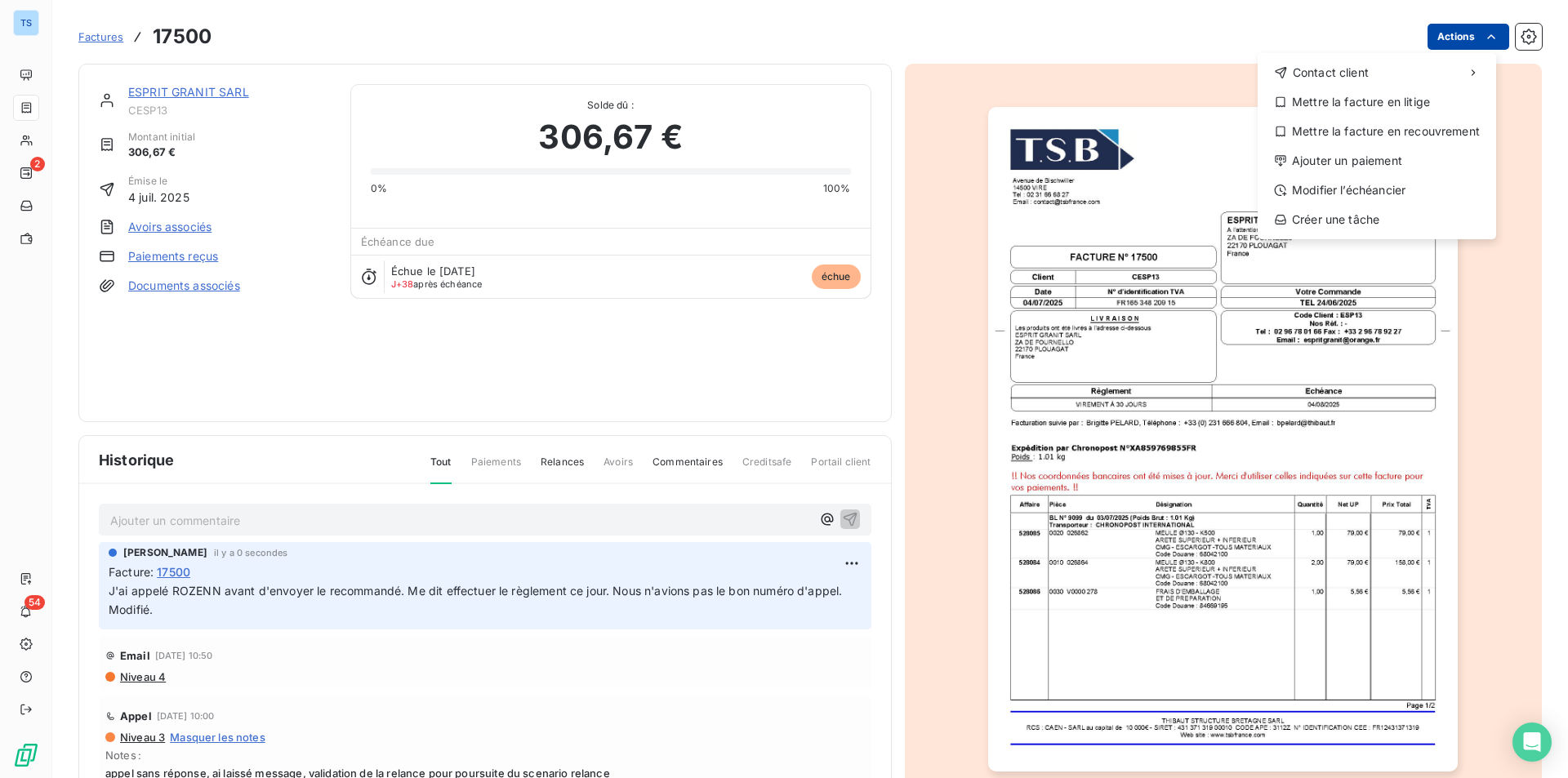
click at [1480, 26] on html "TS 2 54 Factures 17500 Actions Contact client Mettre la facture en litige Mettr…" at bounding box center [784, 389] width 1568 height 778
click at [1348, 162] on div "Ajouter un paiement" at bounding box center [1376, 160] width 225 height 26
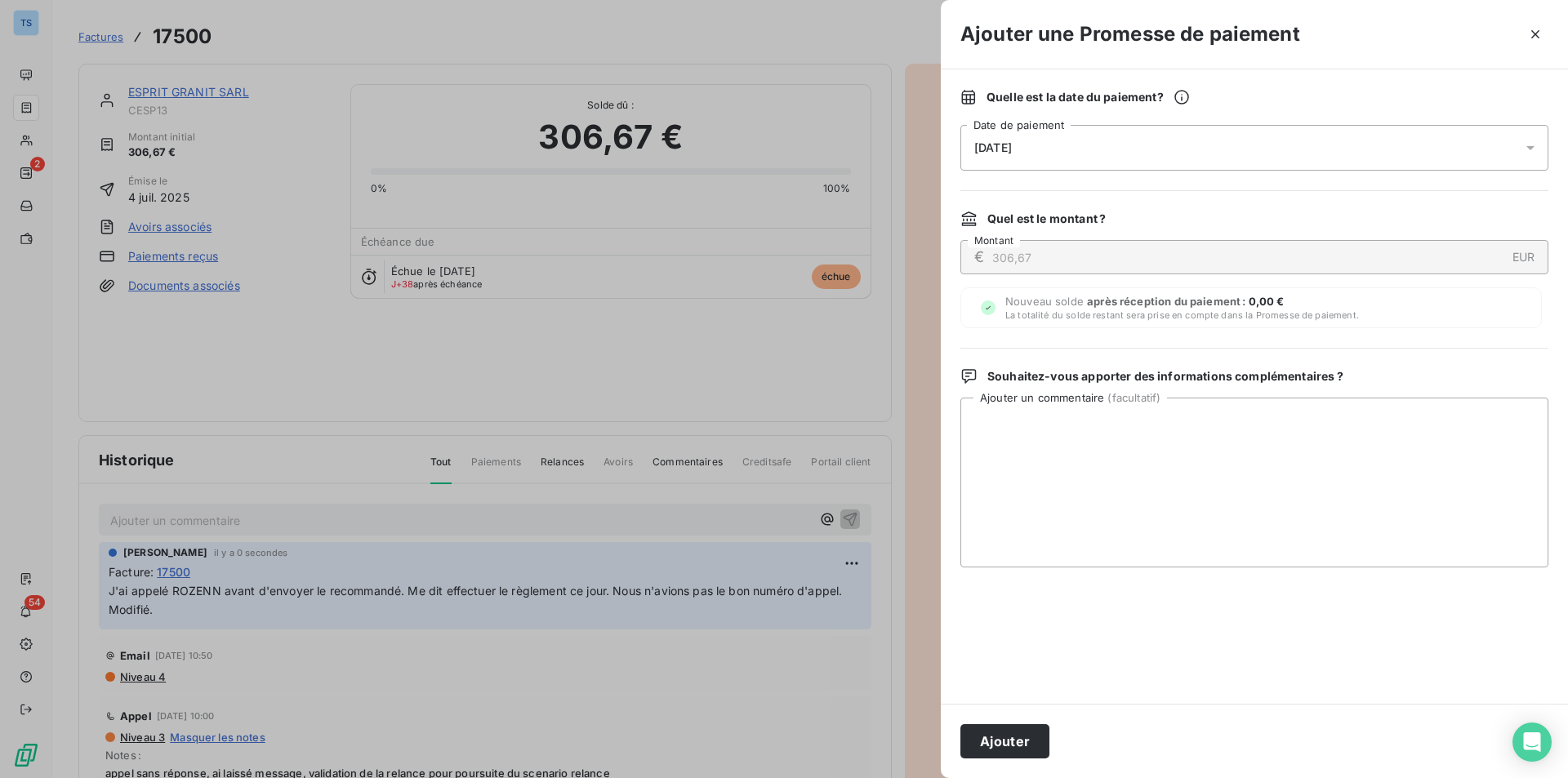
click at [1528, 143] on icon at bounding box center [1531, 148] width 16 height 16
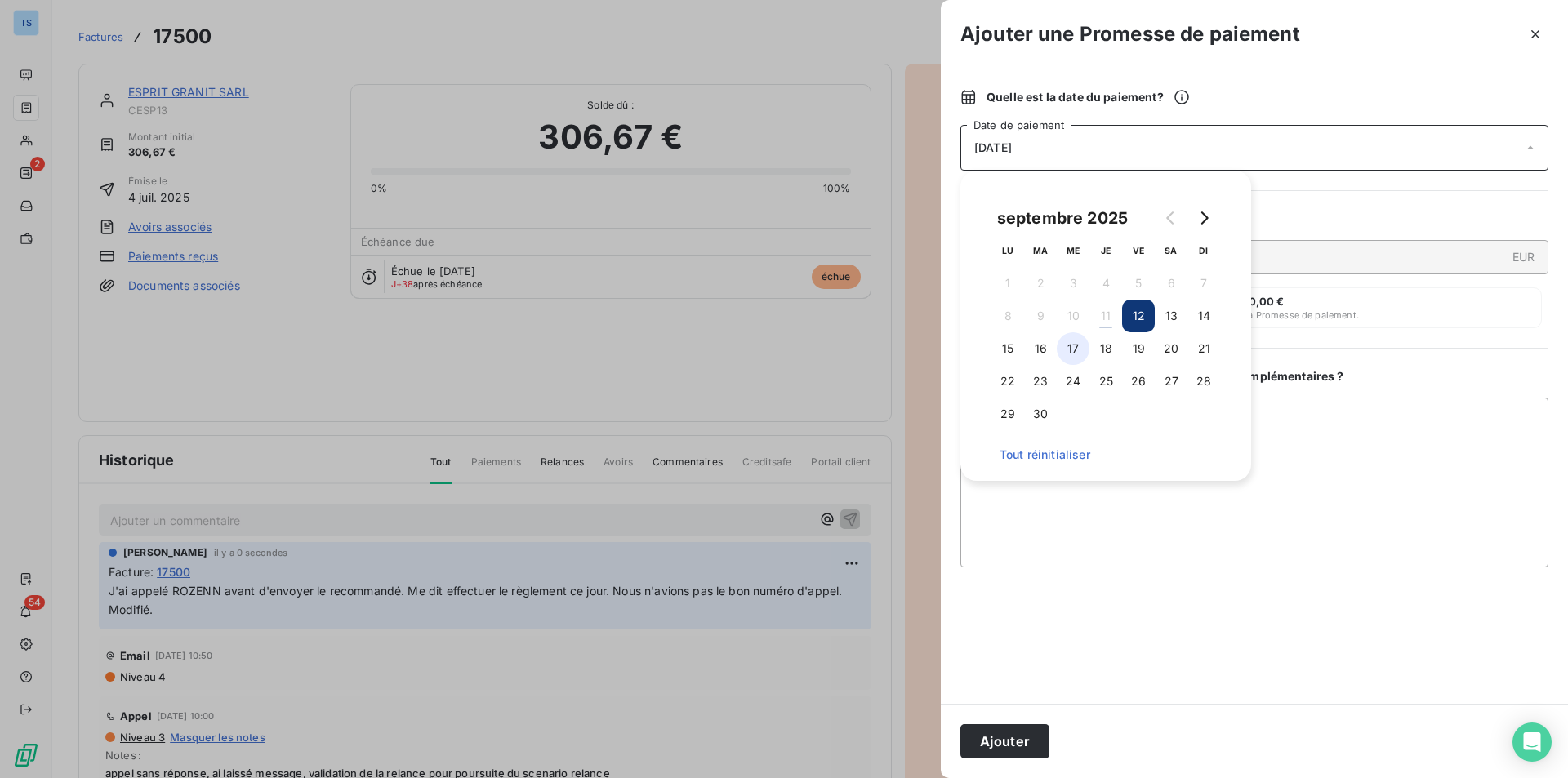
drag, startPoint x: 1040, startPoint y: 344, endPoint x: 1060, endPoint y: 349, distance: 20.6
click at [1040, 344] on button "16" at bounding box center [1040, 349] width 33 height 33
click at [1417, 497] on textarea "Ajouter un commentaire ( facultatif )" at bounding box center [1254, 482] width 588 height 169
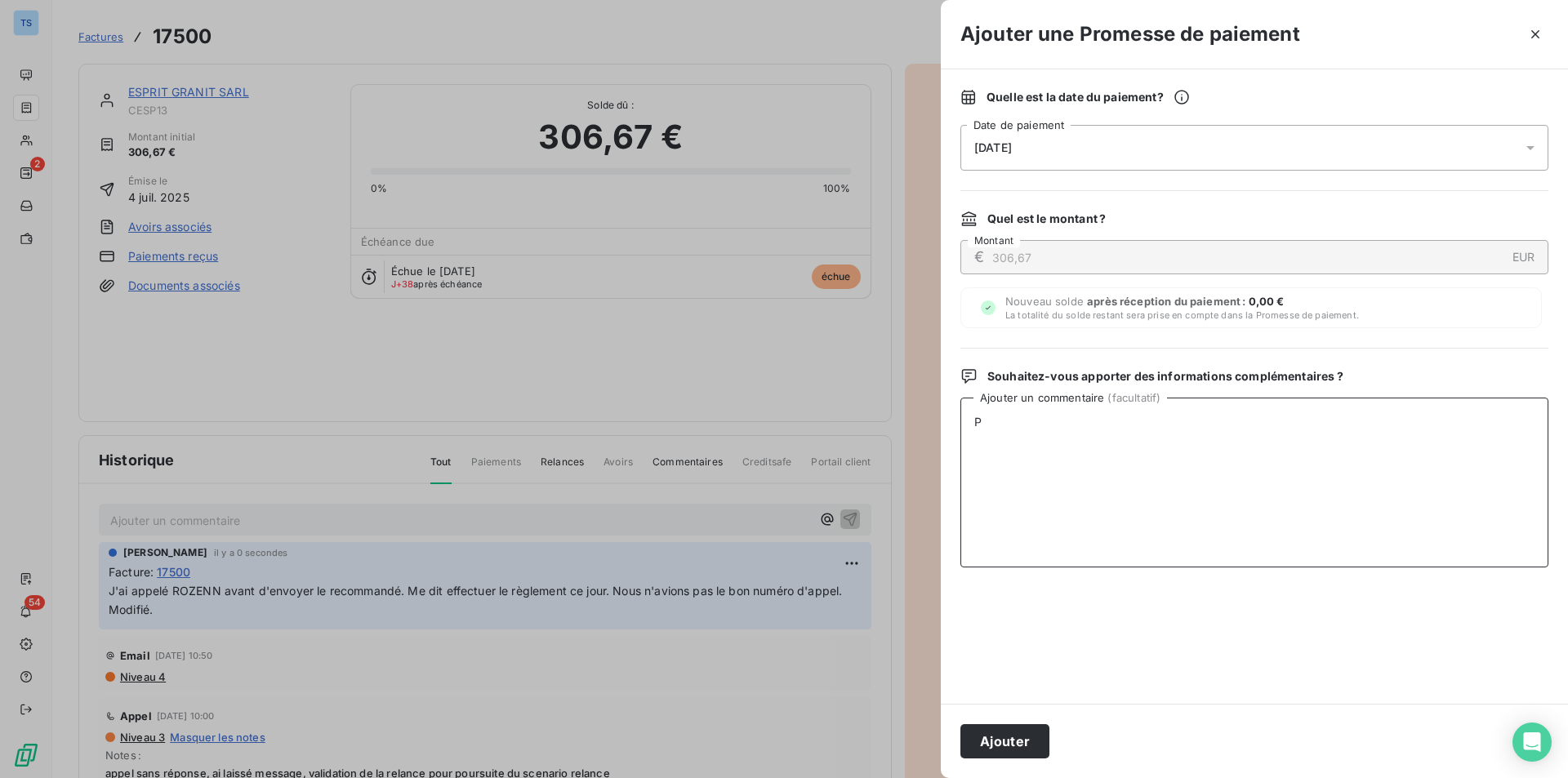
type textarea "P"
type textarea "SCT avec [PERSON_NAME], confirme faire le règlement ce jour."
drag, startPoint x: 1011, startPoint y: 734, endPoint x: 1035, endPoint y: 709, distance: 34.7
click at [1012, 734] on button "Ajouter" at bounding box center [1005, 742] width 89 height 35
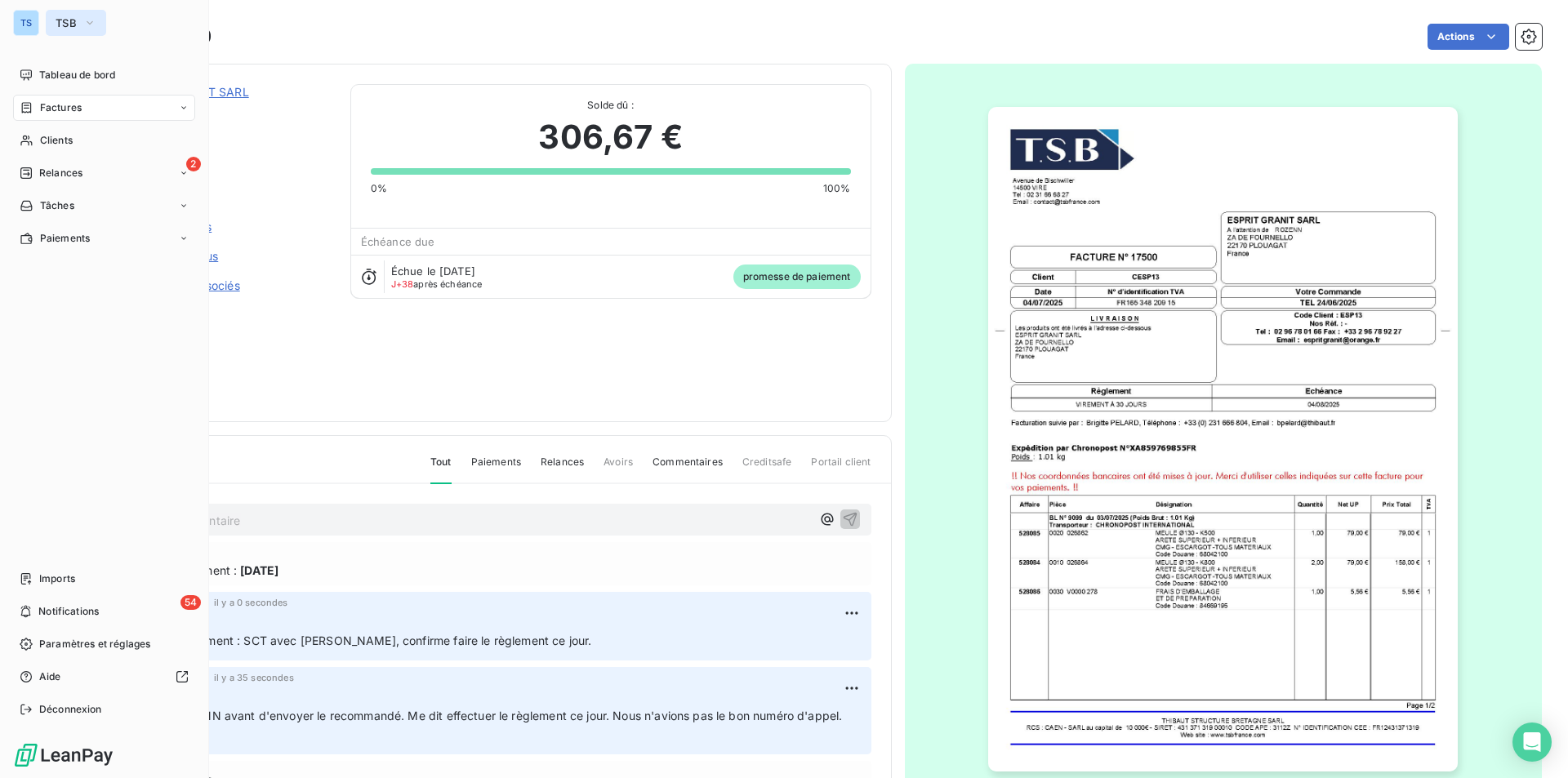
click at [90, 19] on icon "button" at bounding box center [89, 23] width 13 height 16
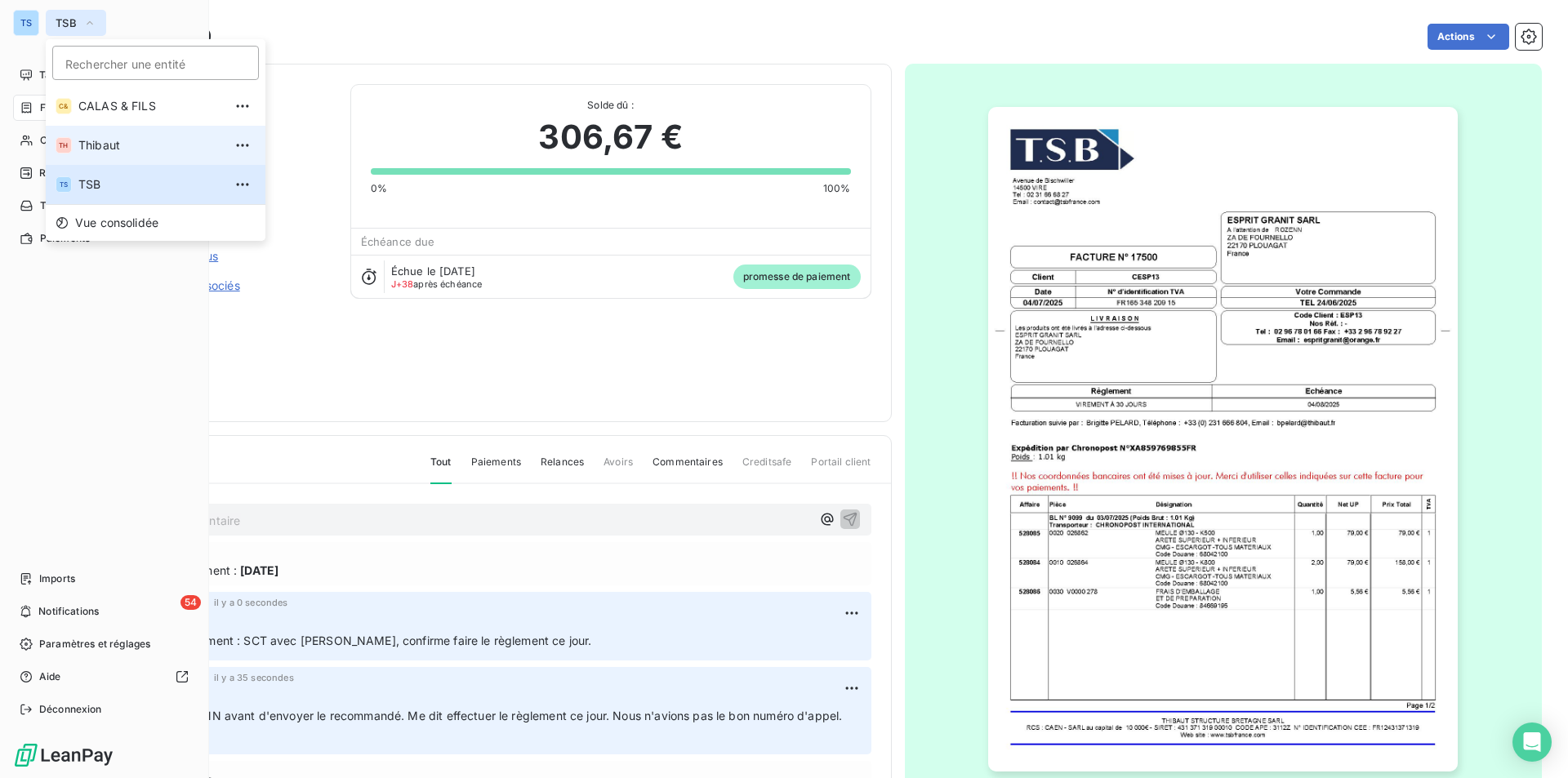
click at [102, 139] on span "Thibaut" at bounding box center [150, 146] width 145 height 16
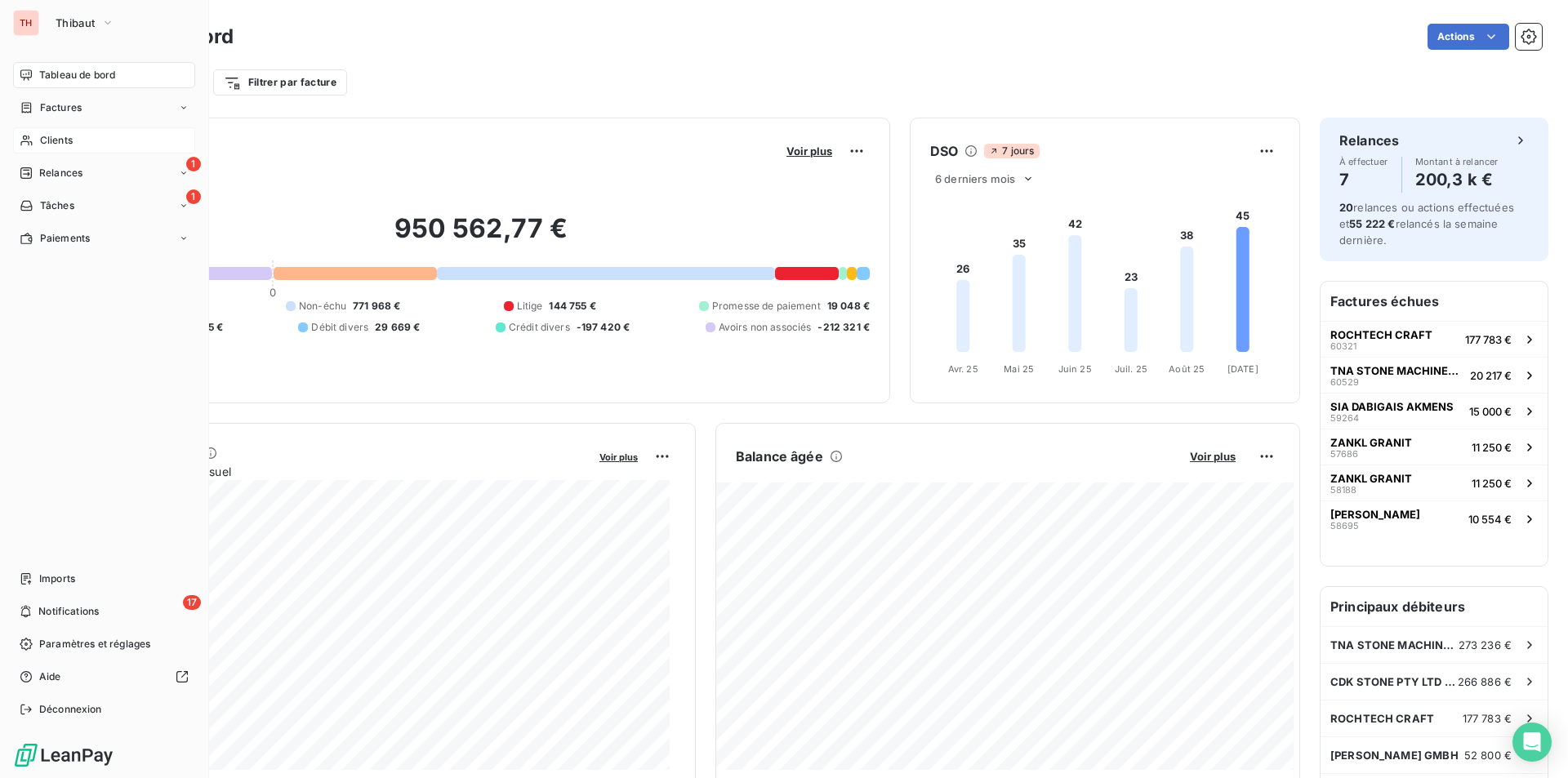
click at [86, 136] on div "Clients" at bounding box center [104, 140] width 182 height 26
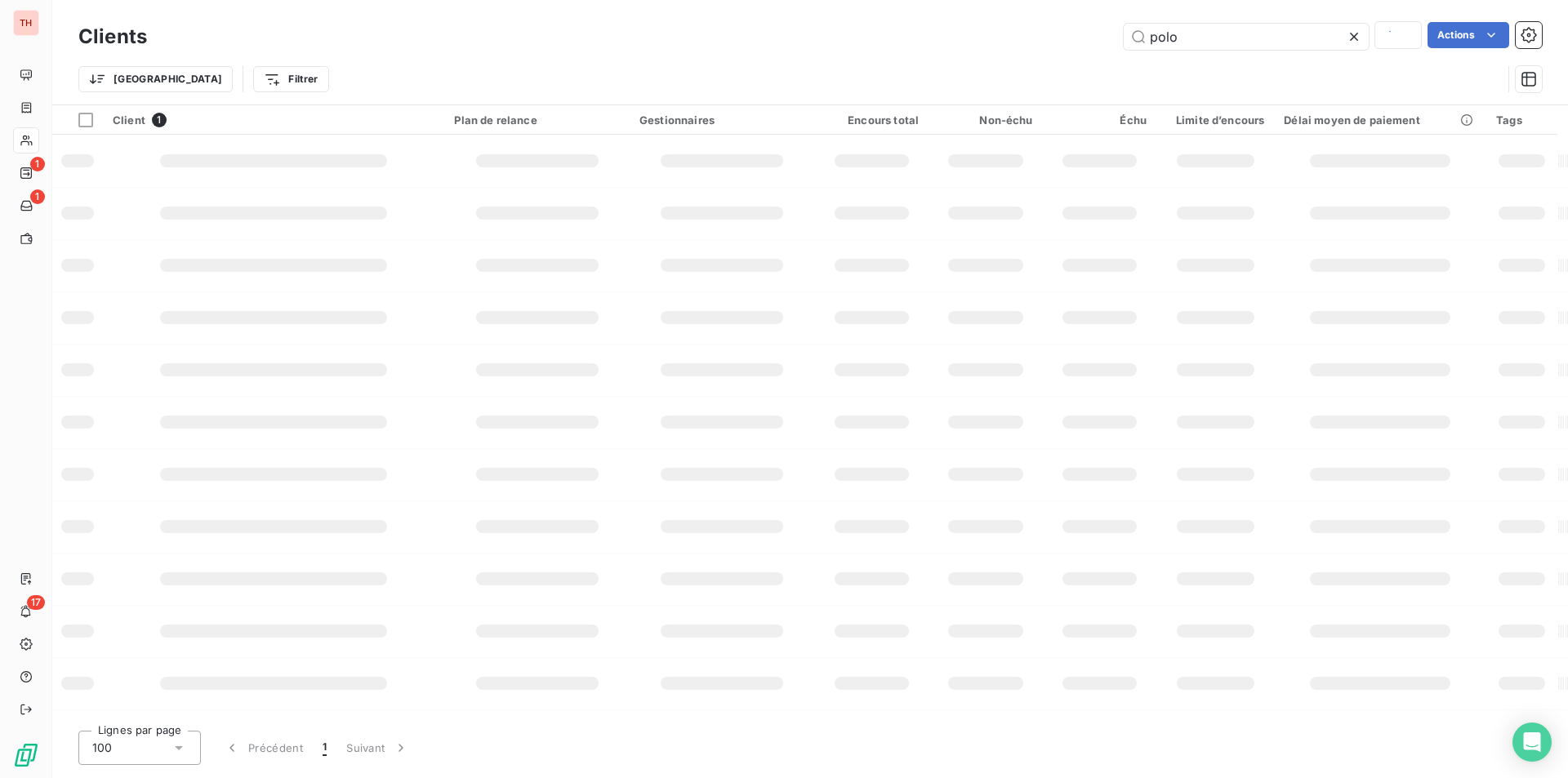
type input "technigres"
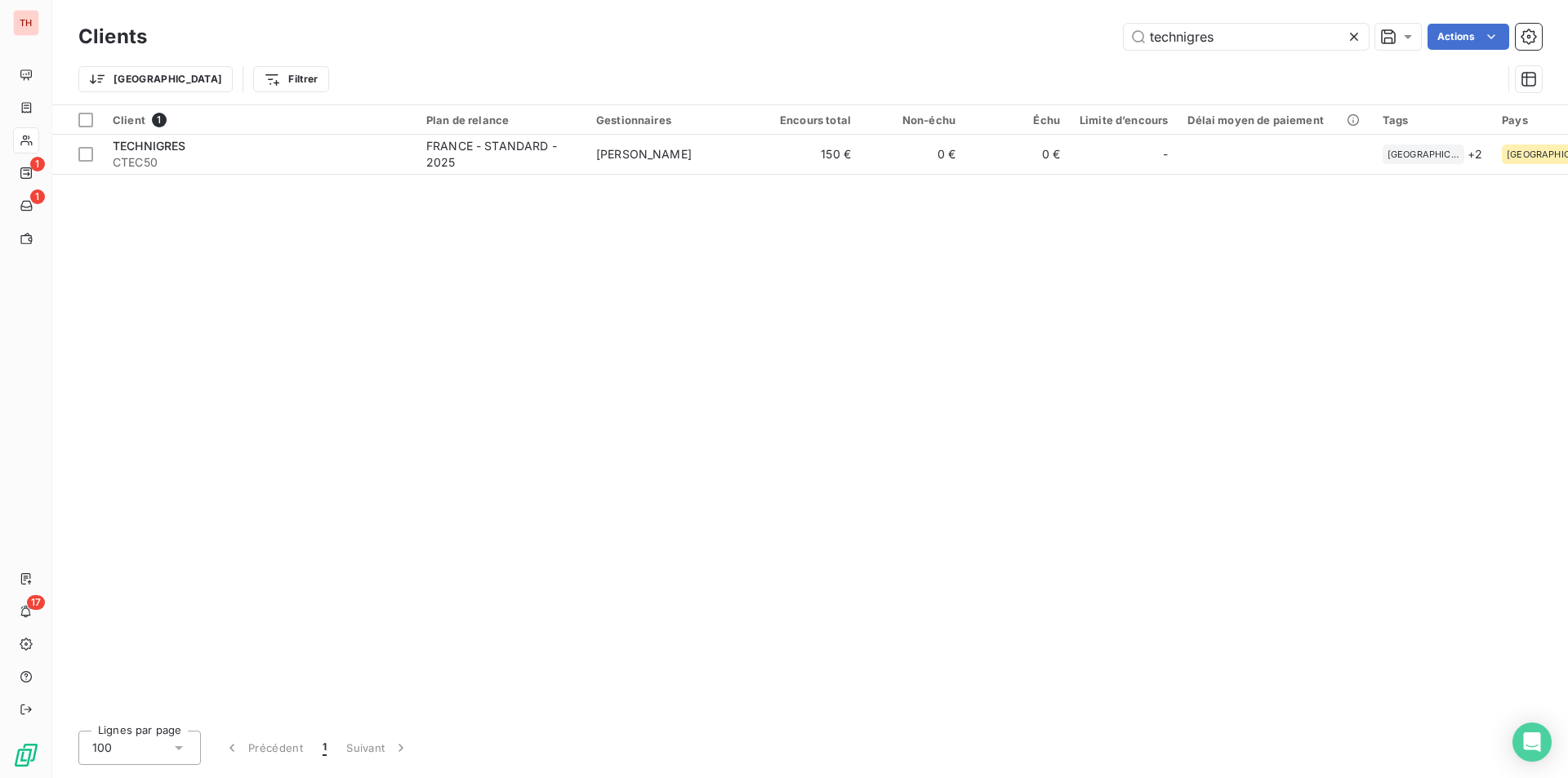
click at [1350, 29] on icon at bounding box center [1354, 36] width 16 height 16
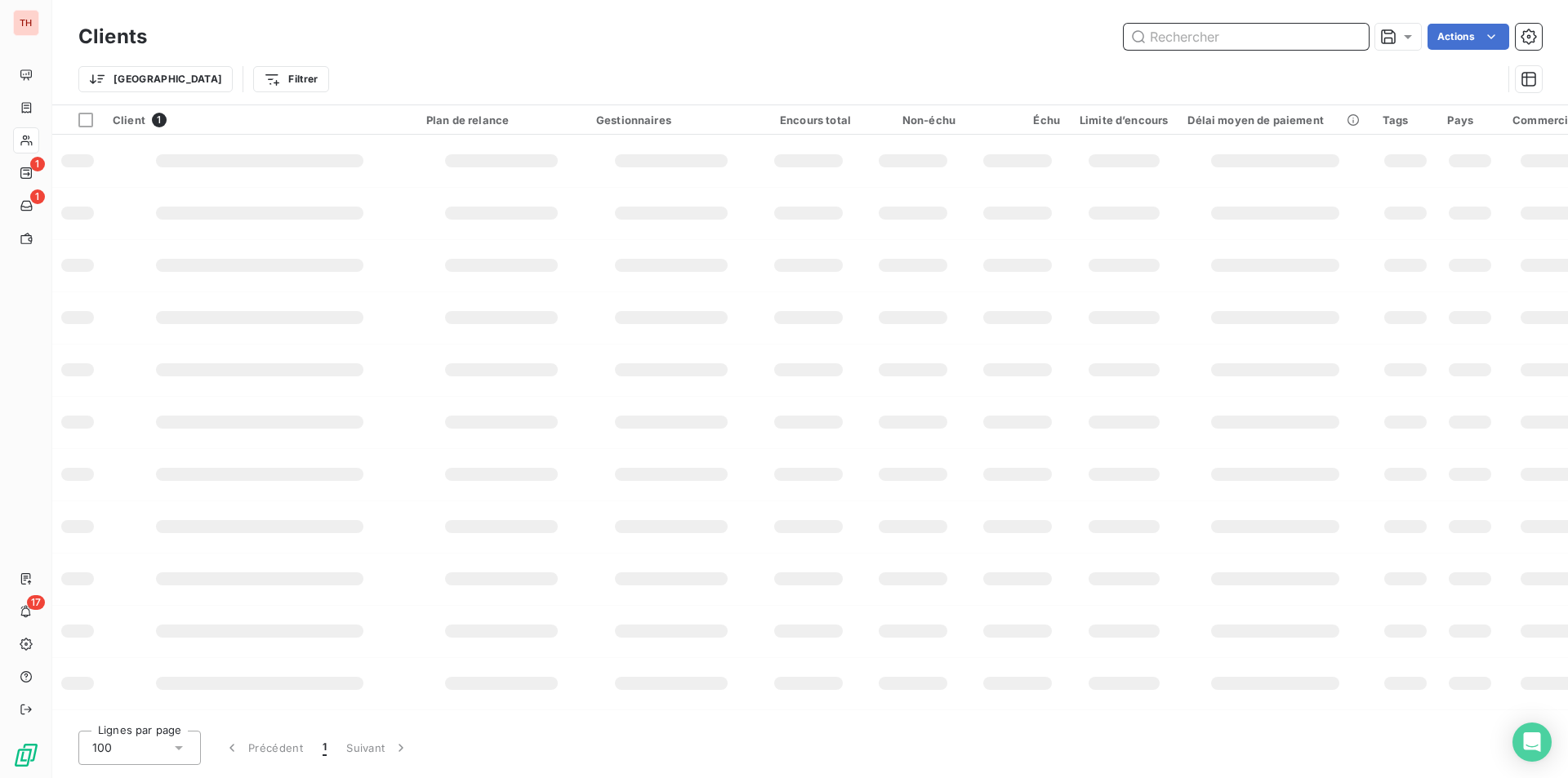
click at [1236, 37] on input "text" at bounding box center [1245, 36] width 245 height 26
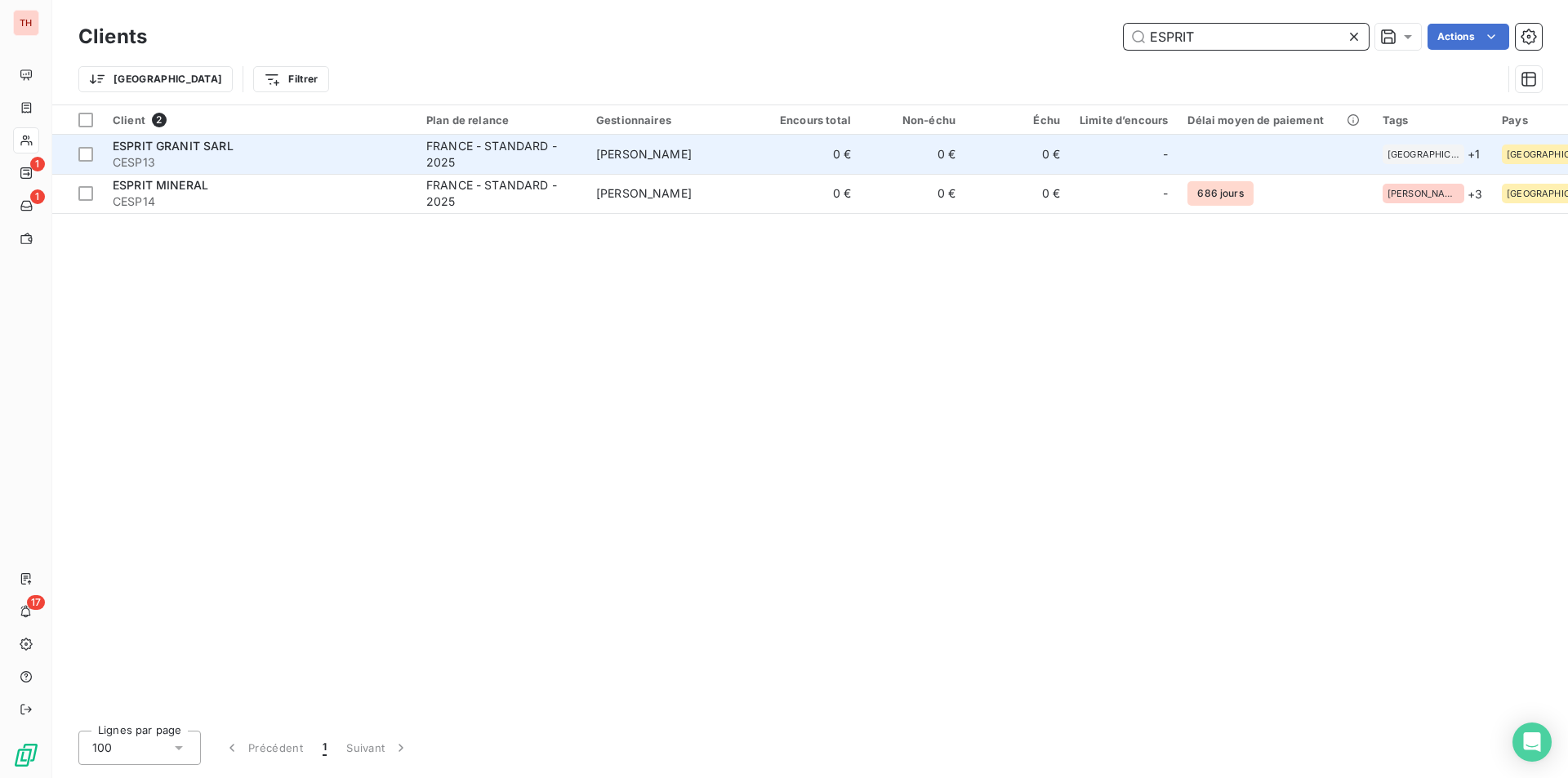
type input "ESPRIT"
click at [203, 148] on span "ESPRIT GRANIT SARL" at bounding box center [173, 145] width 121 height 14
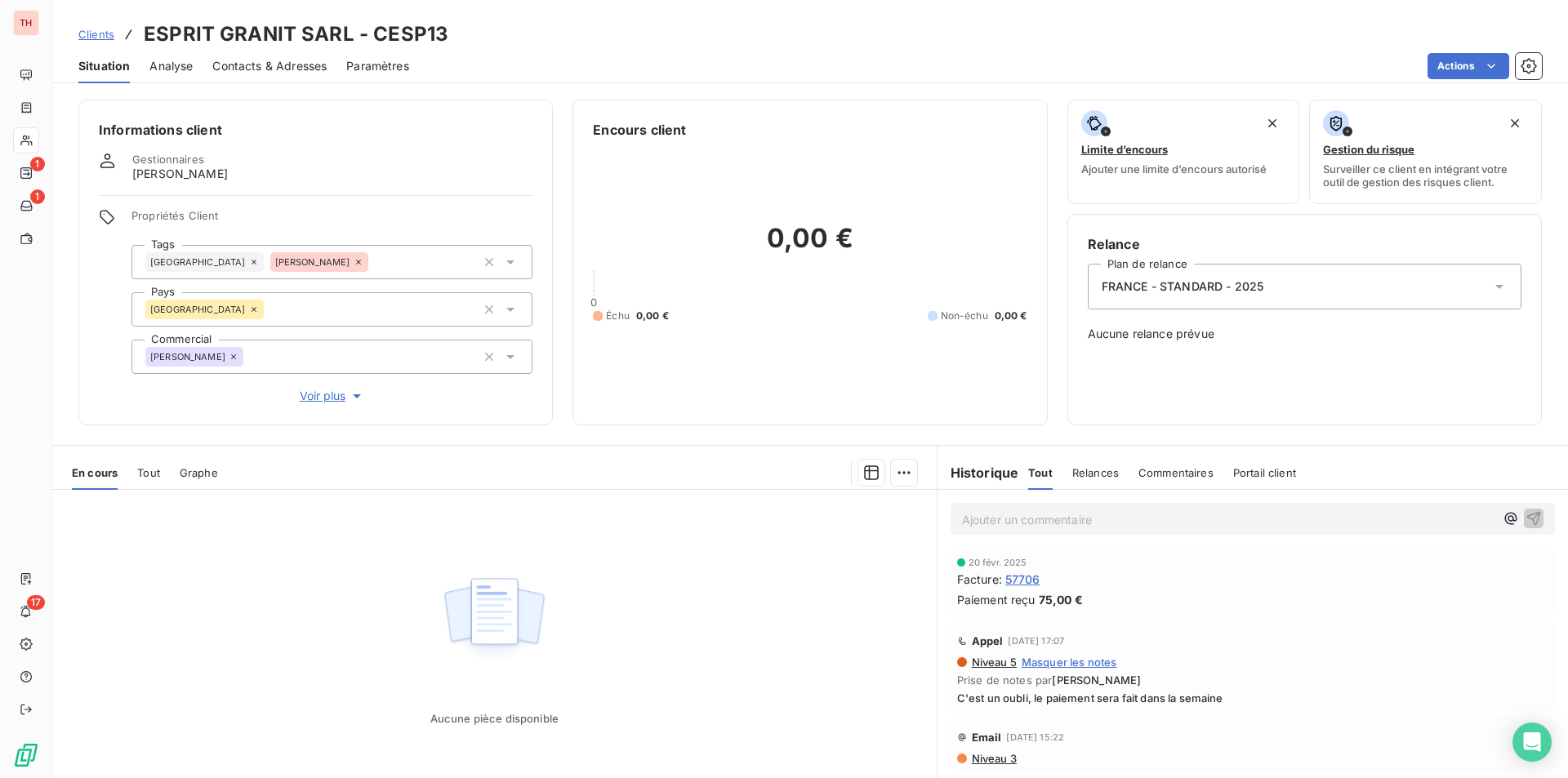
click at [287, 59] on span "Contacts & Adresses" at bounding box center [269, 67] width 114 height 16
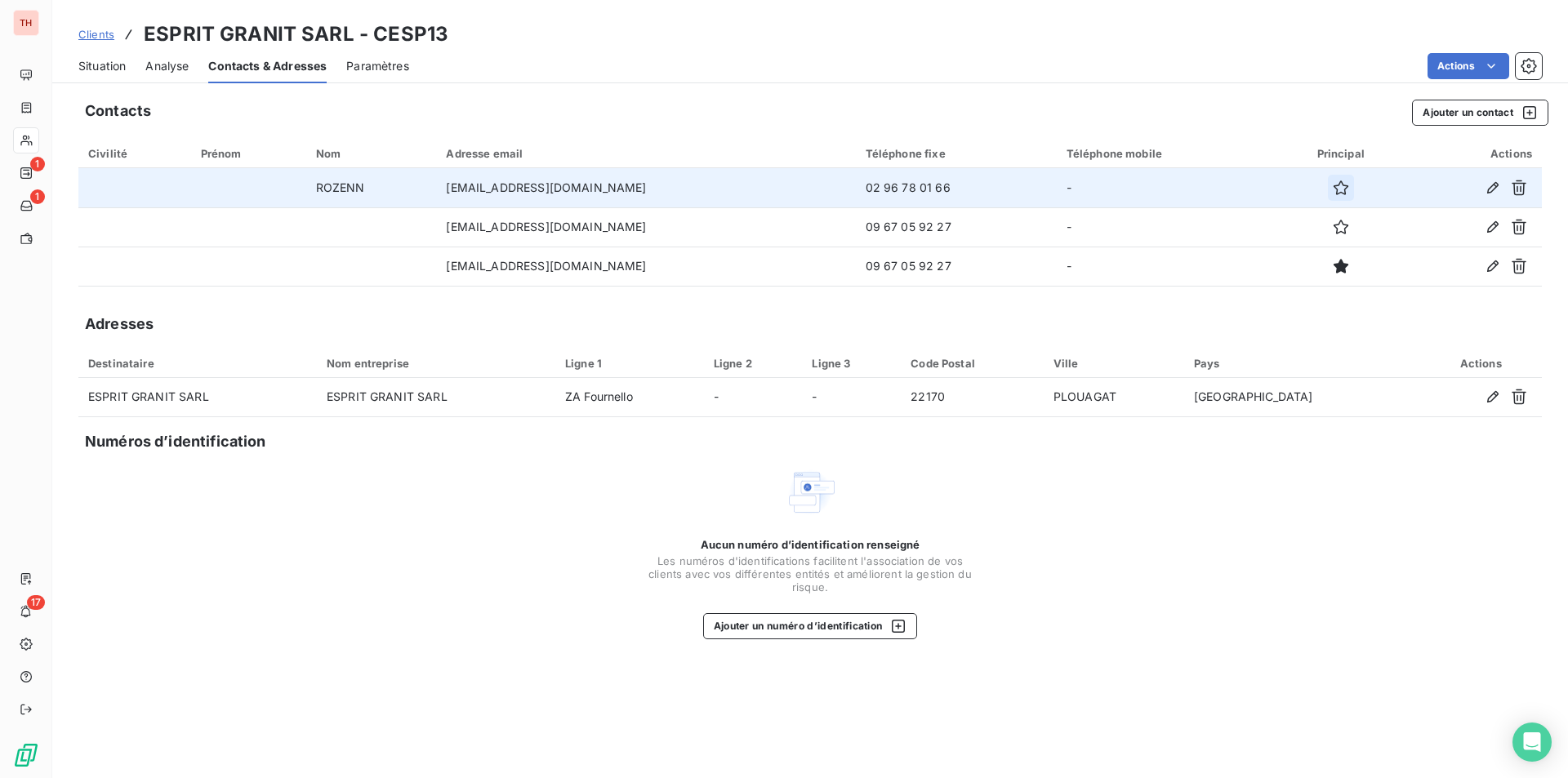
click at [1333, 181] on icon "button" at bounding box center [1341, 188] width 16 height 16
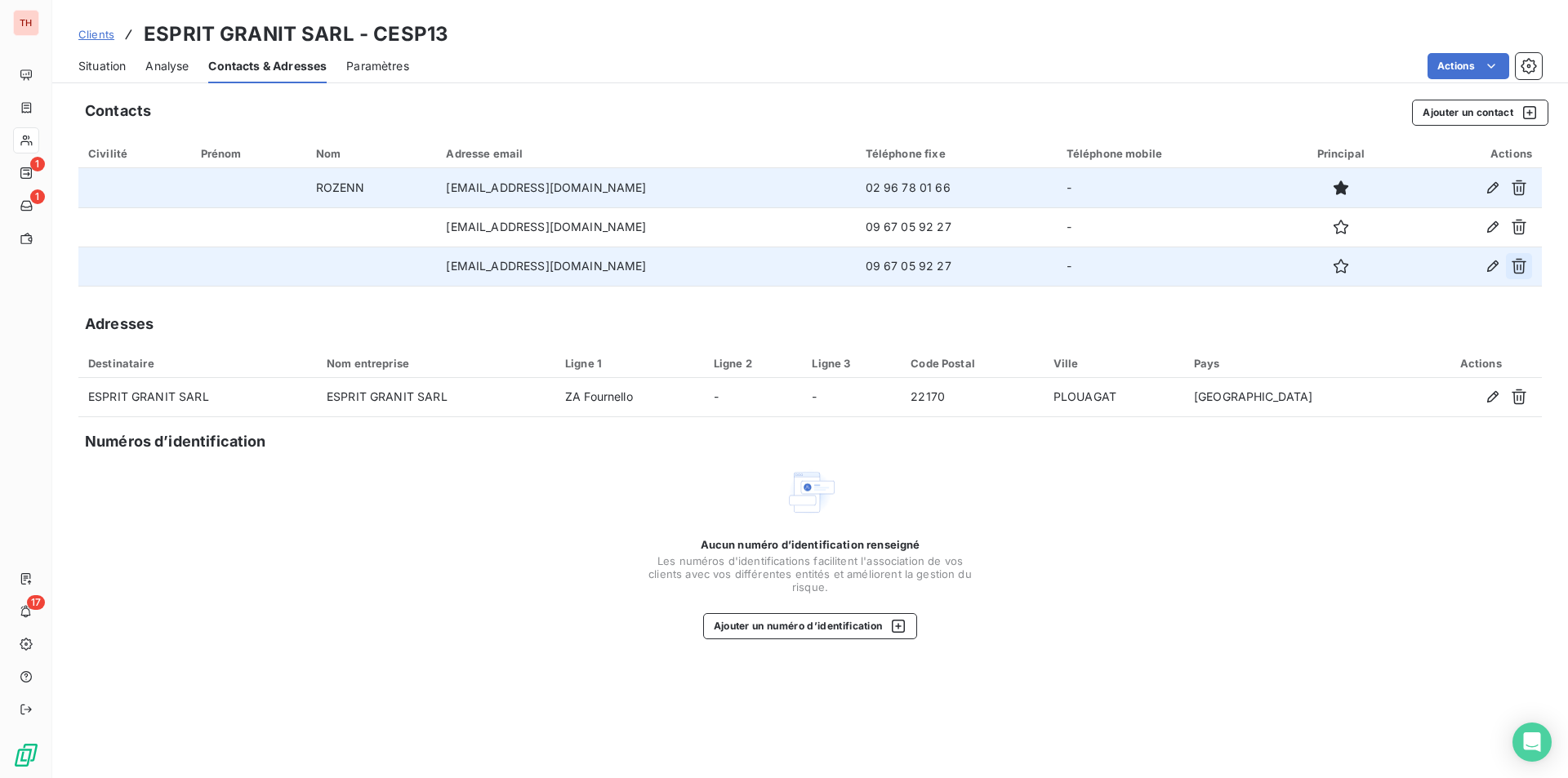
click at [1520, 260] on icon "button" at bounding box center [1519, 266] width 15 height 15
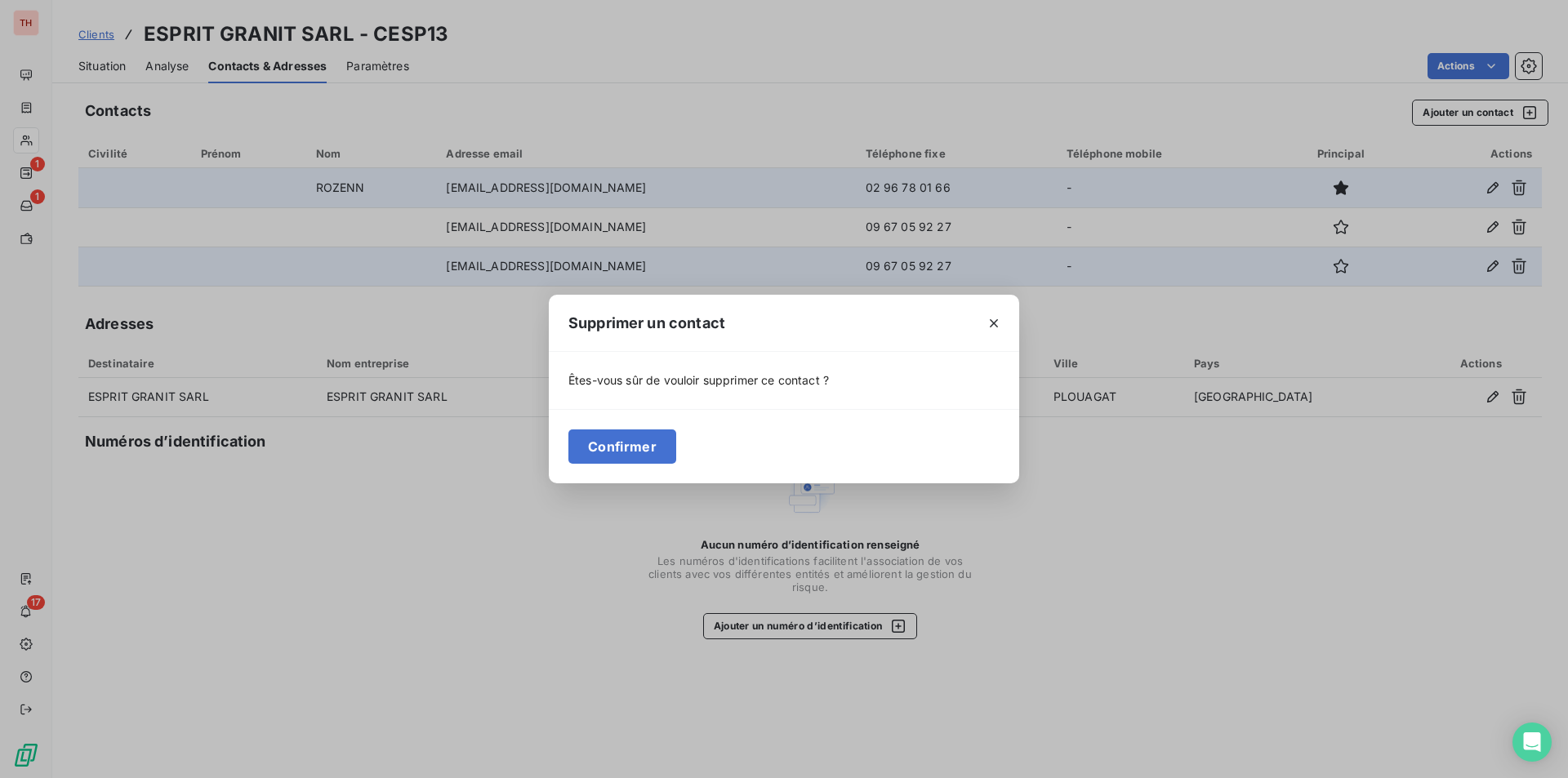
click at [999, 445] on div "Confirmer" at bounding box center [784, 446] width 470 height 75
click at [610, 442] on button "Confirmer" at bounding box center [622, 446] width 108 height 35
